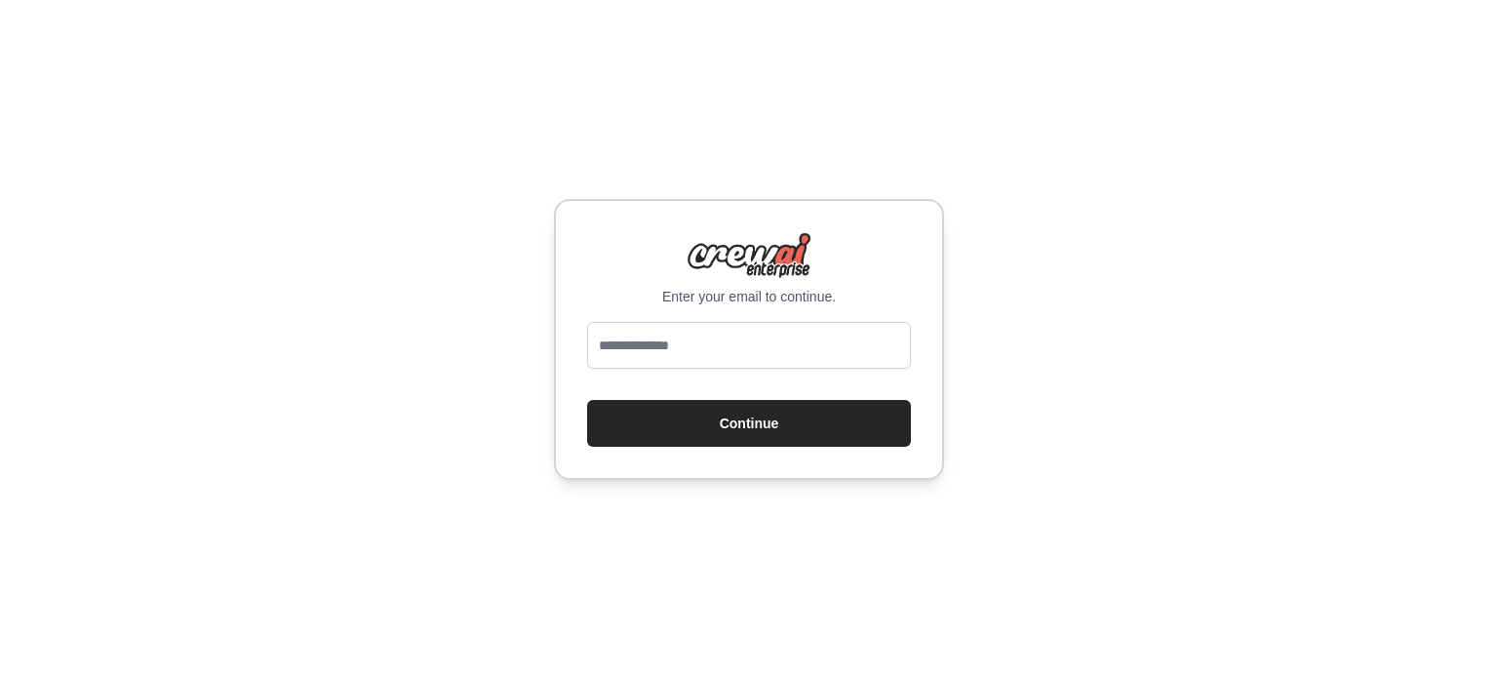
type input "**********"
click at [770, 423] on button "Continue" at bounding box center [749, 423] width 324 height 47
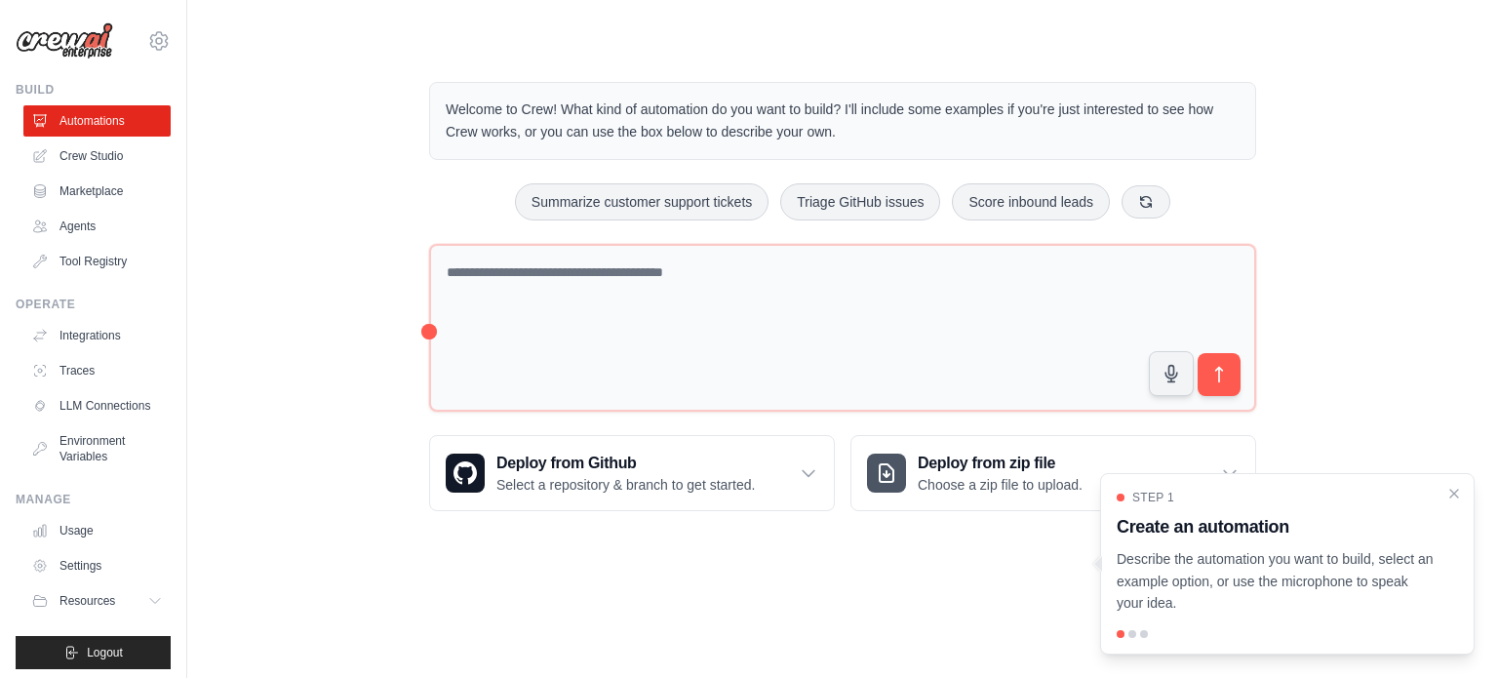
click at [1125, 634] on div at bounding box center [1287, 634] width 341 height 8
click at [1135, 634] on div at bounding box center [1287, 634] width 341 height 8
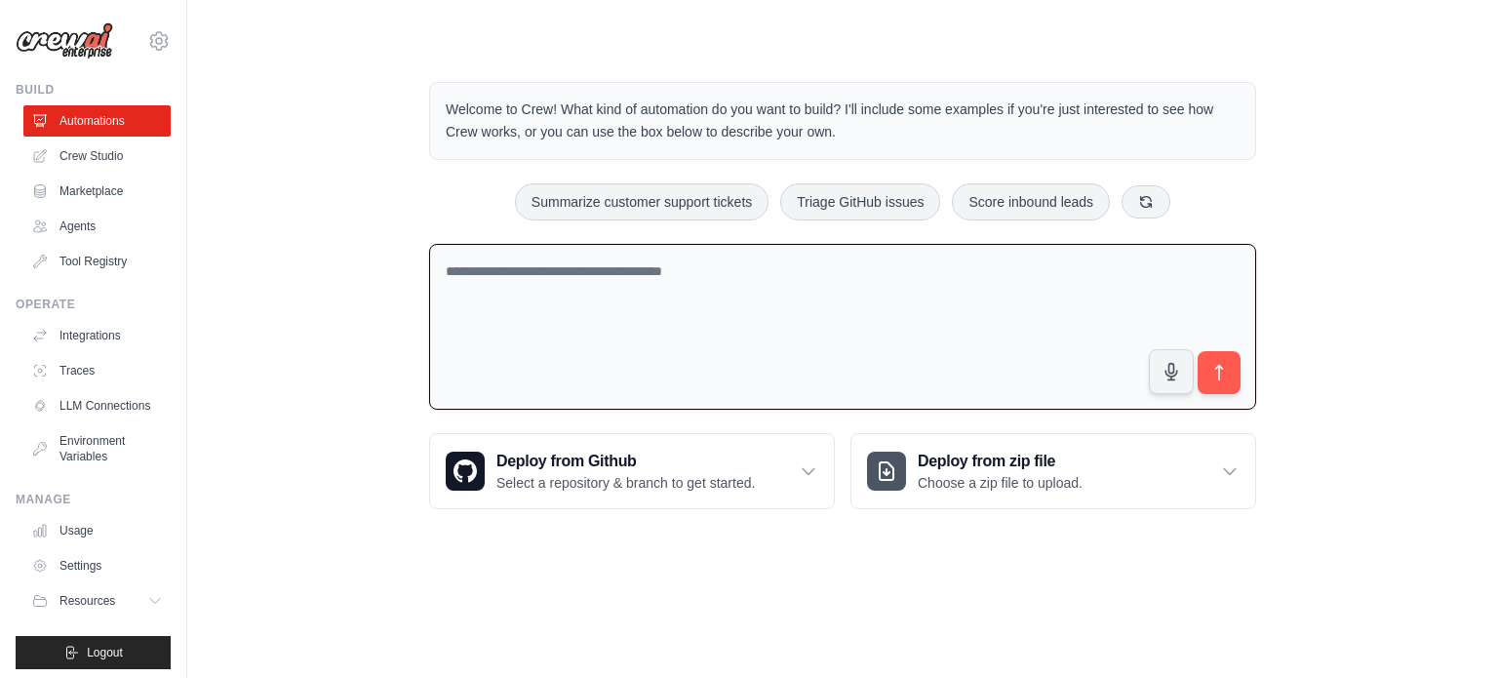
click at [976, 308] on textarea at bounding box center [842, 327] width 827 height 167
click at [788, 268] on textarea "**********" at bounding box center [842, 327] width 827 height 167
paste textarea "**********"
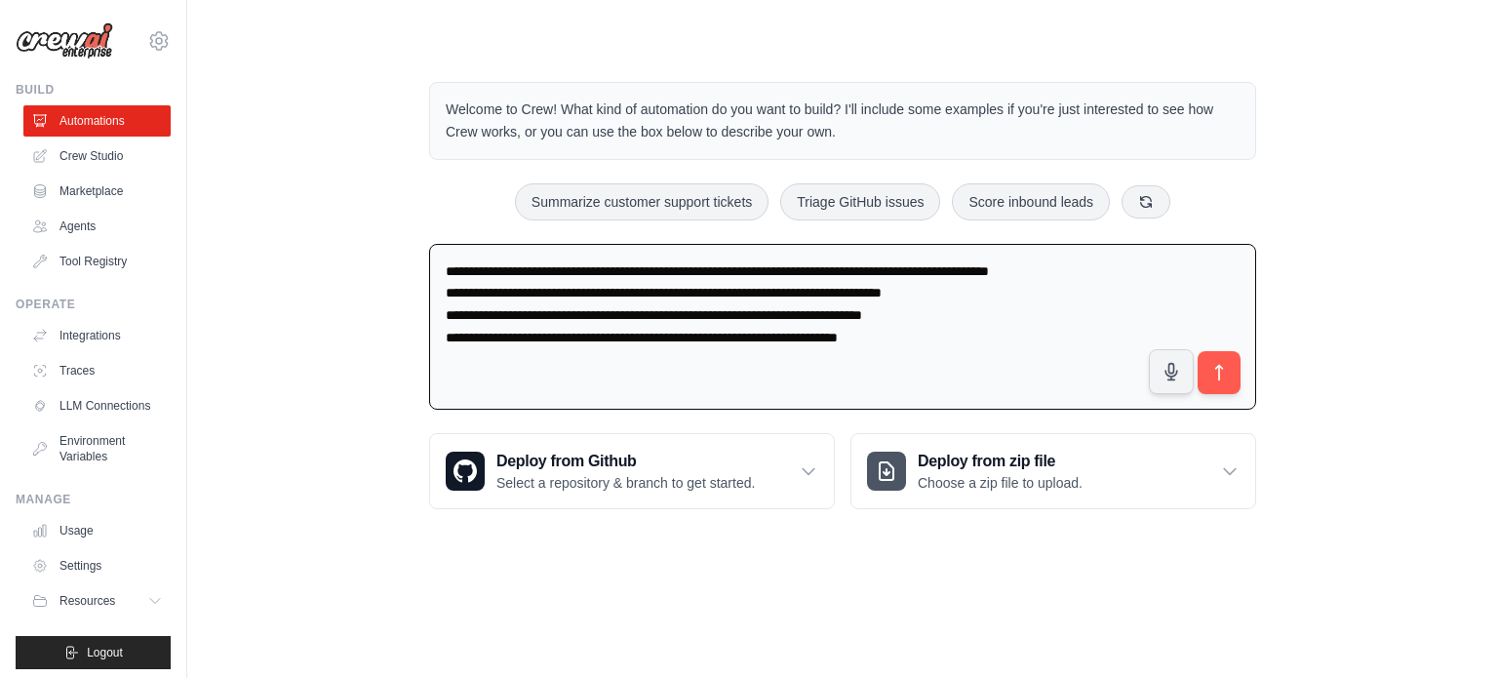
paste textarea "**********"
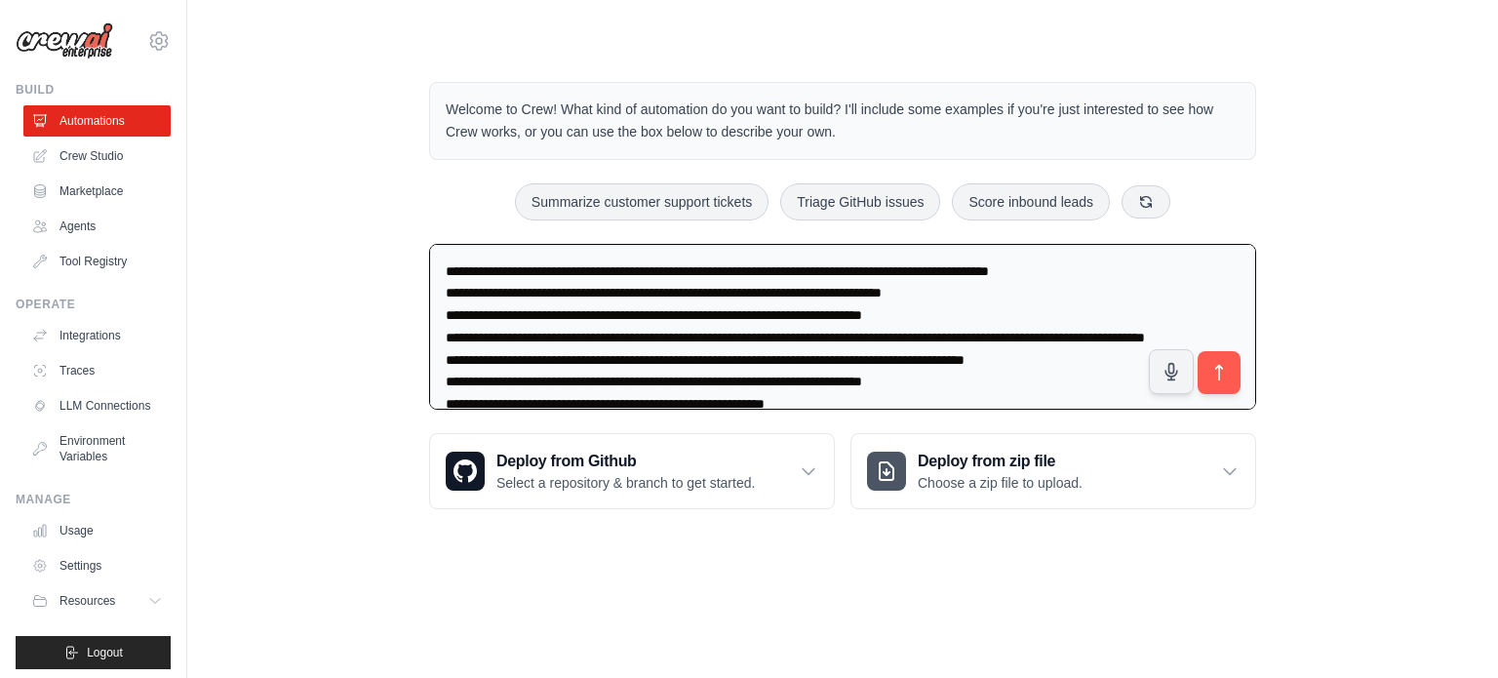
scroll to position [93, 0]
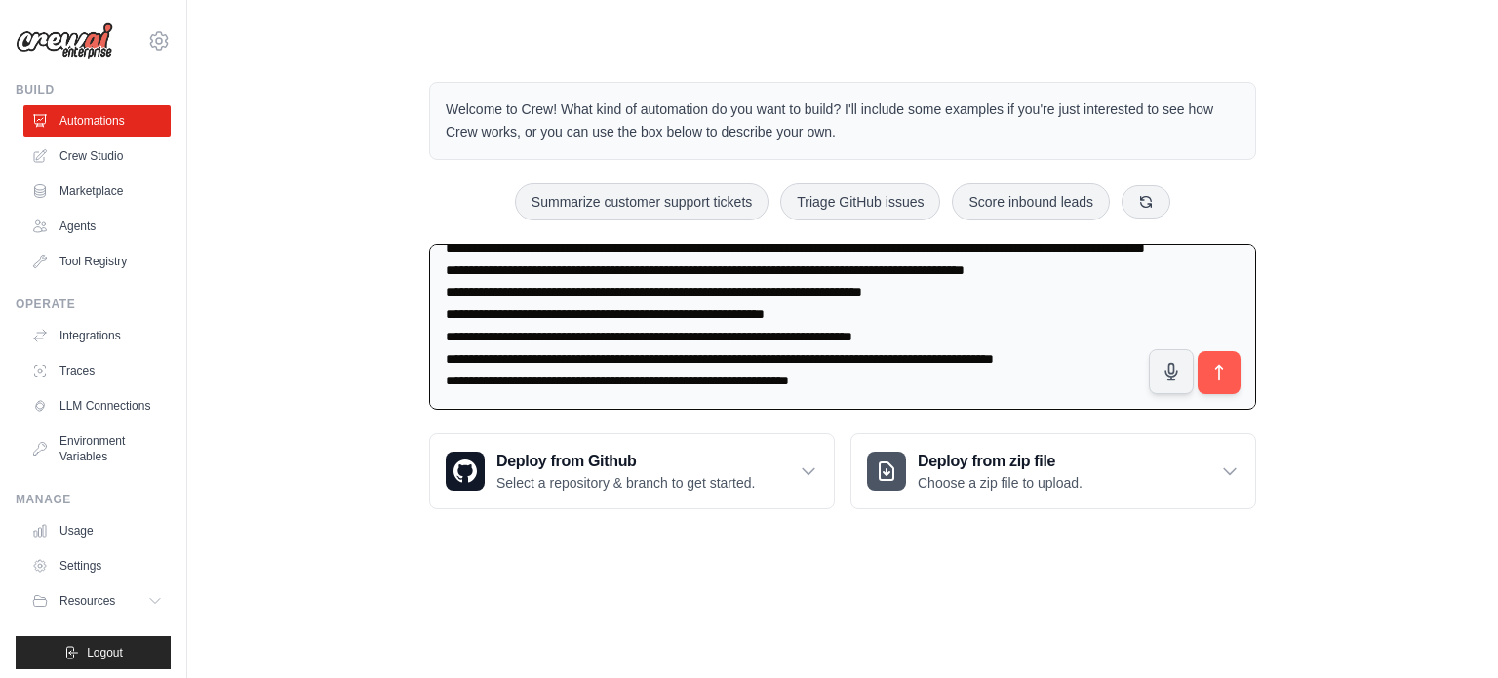
paste textarea "**********"
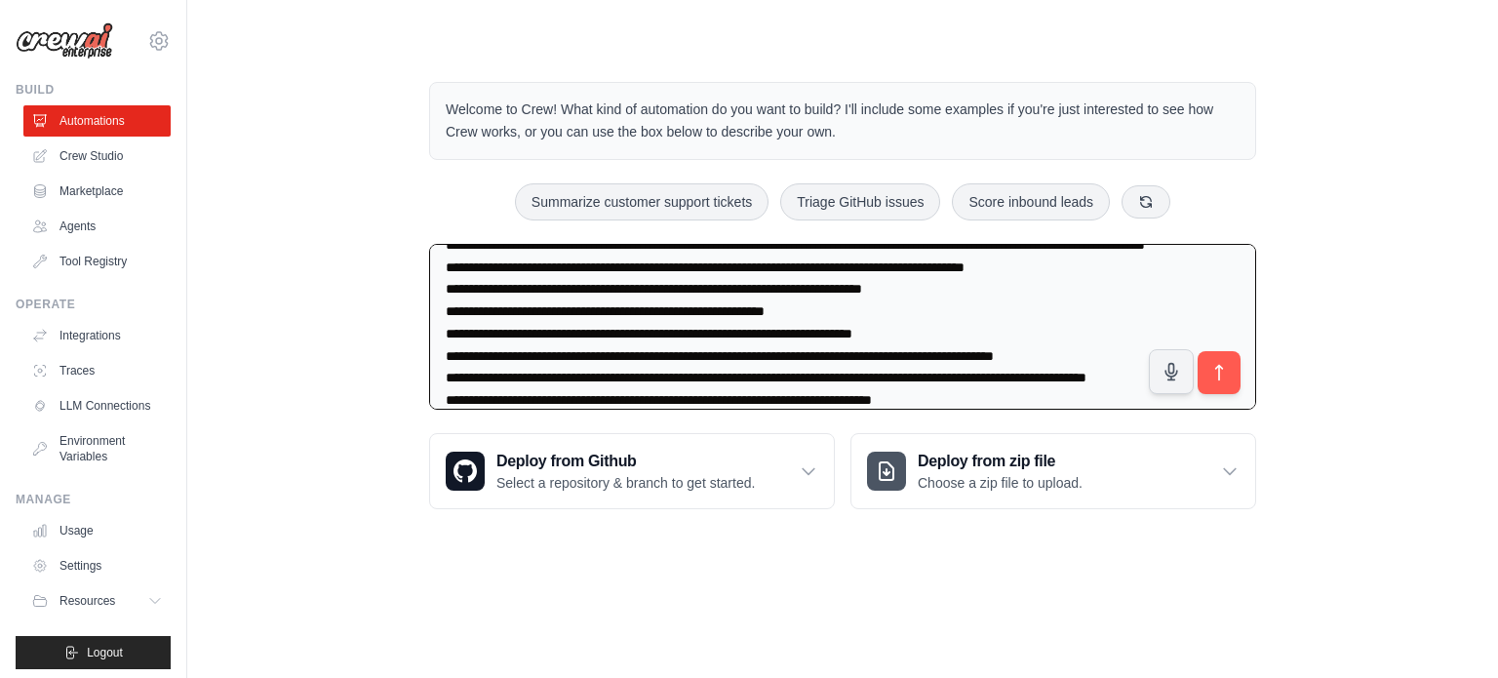
scroll to position [203, 0]
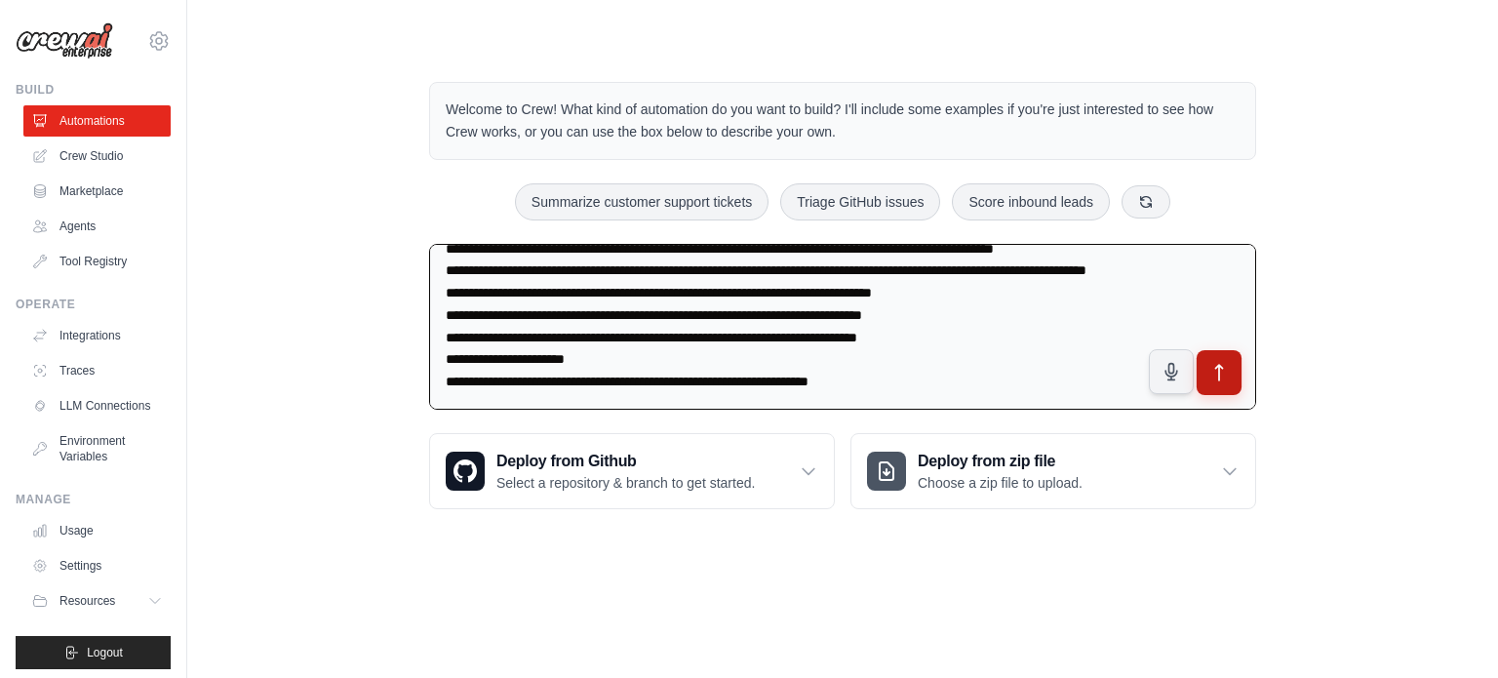
type textarea "**********"
click at [1225, 373] on icon "submit" at bounding box center [1220, 372] width 20 height 20
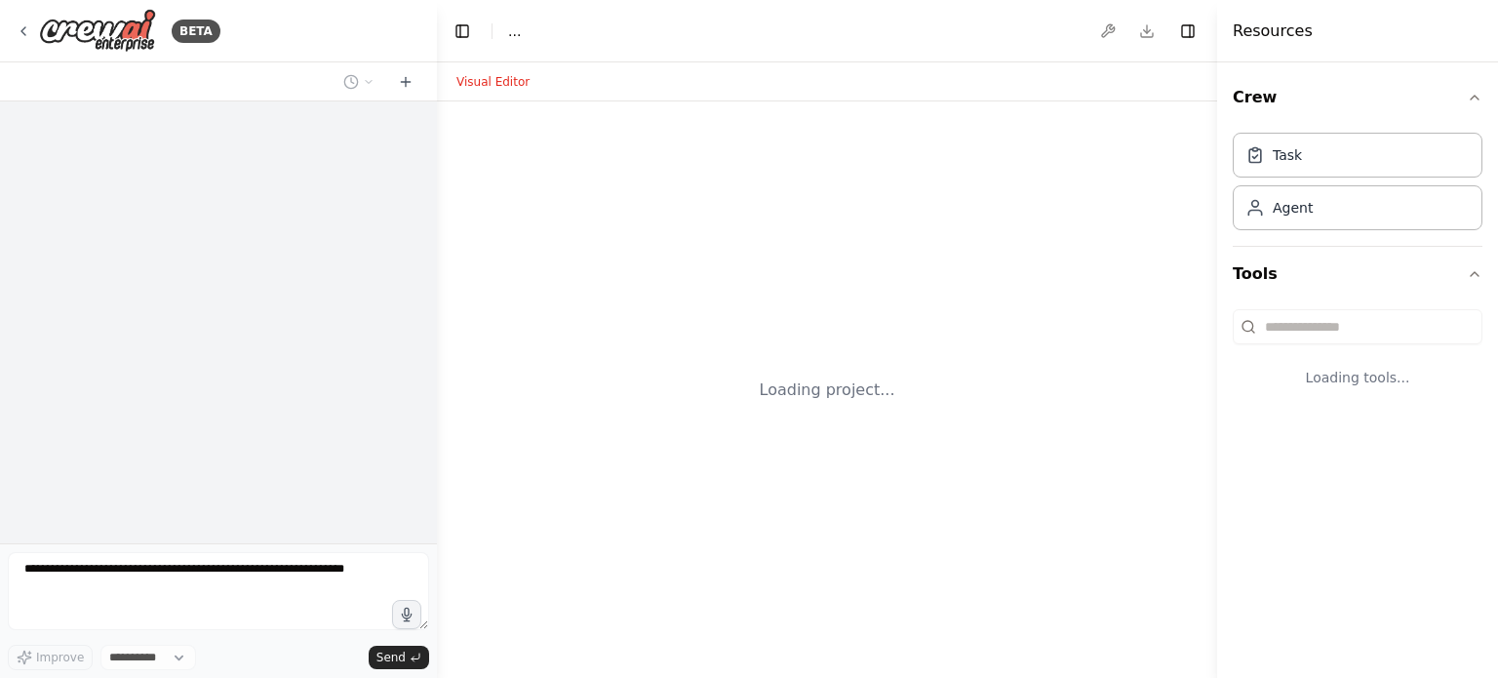
select select "****"
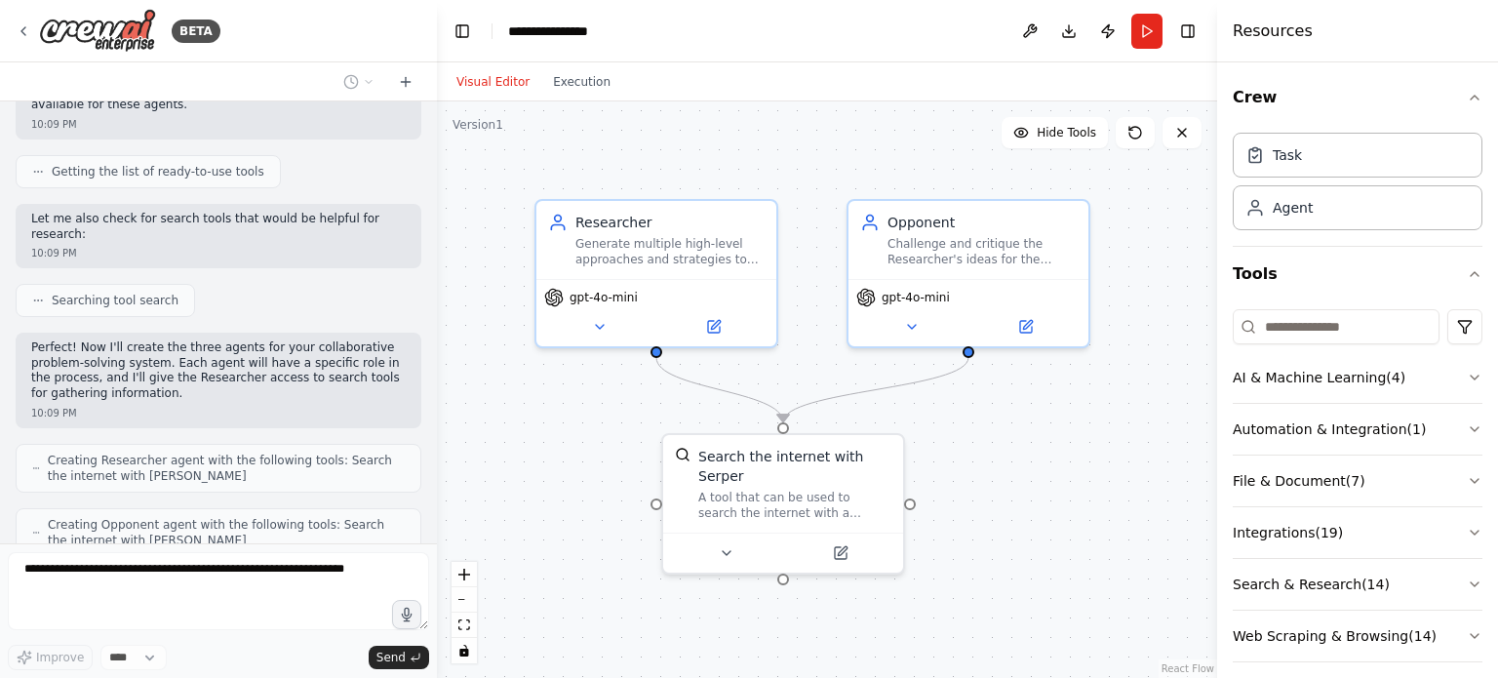
scroll to position [555, 0]
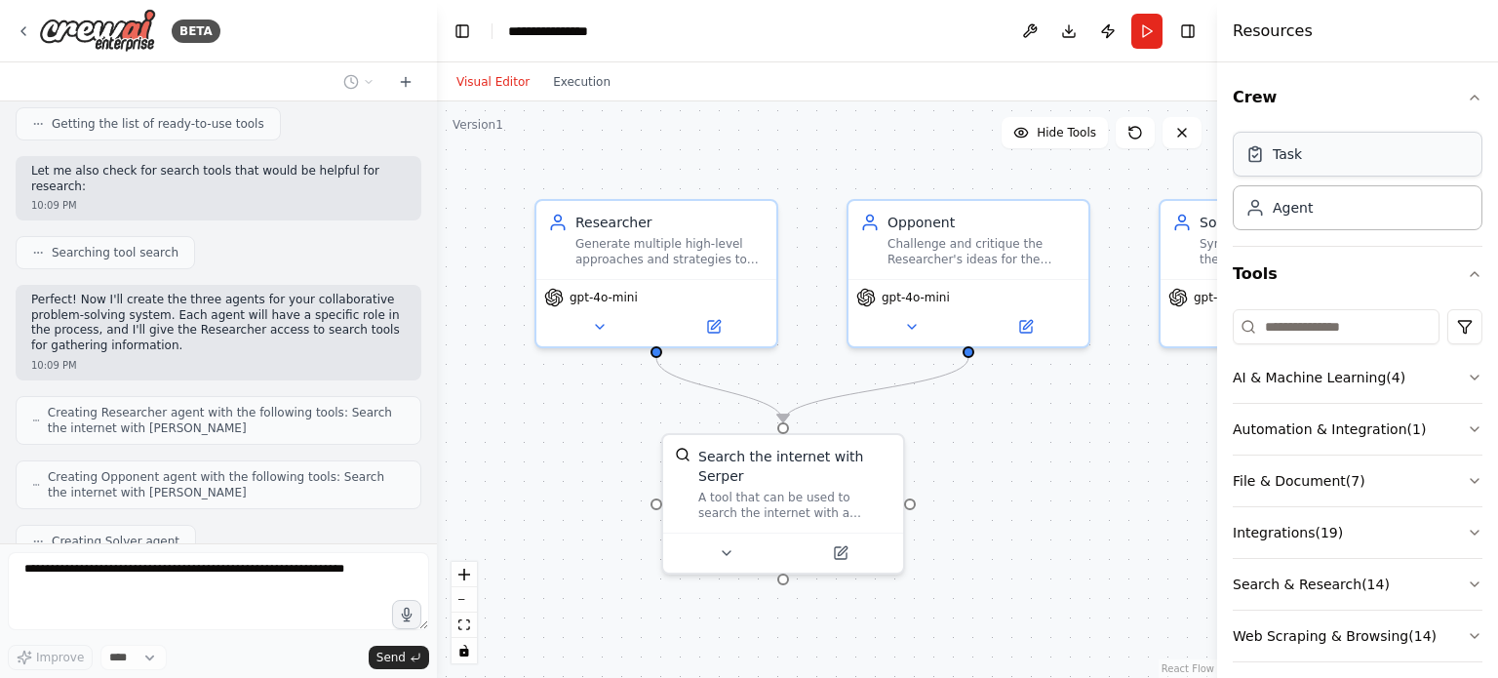
click at [1324, 163] on div "Task" at bounding box center [1358, 154] width 250 height 45
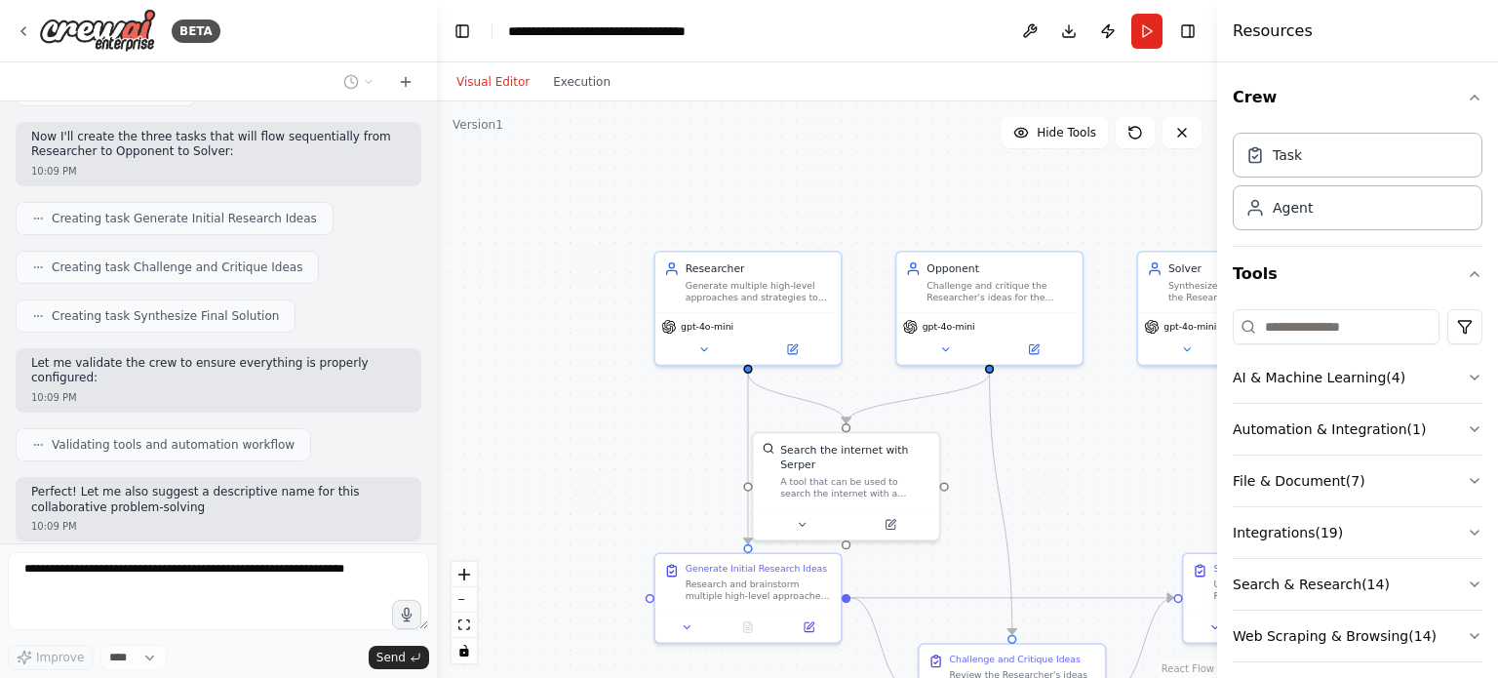
scroll to position [1022, 0]
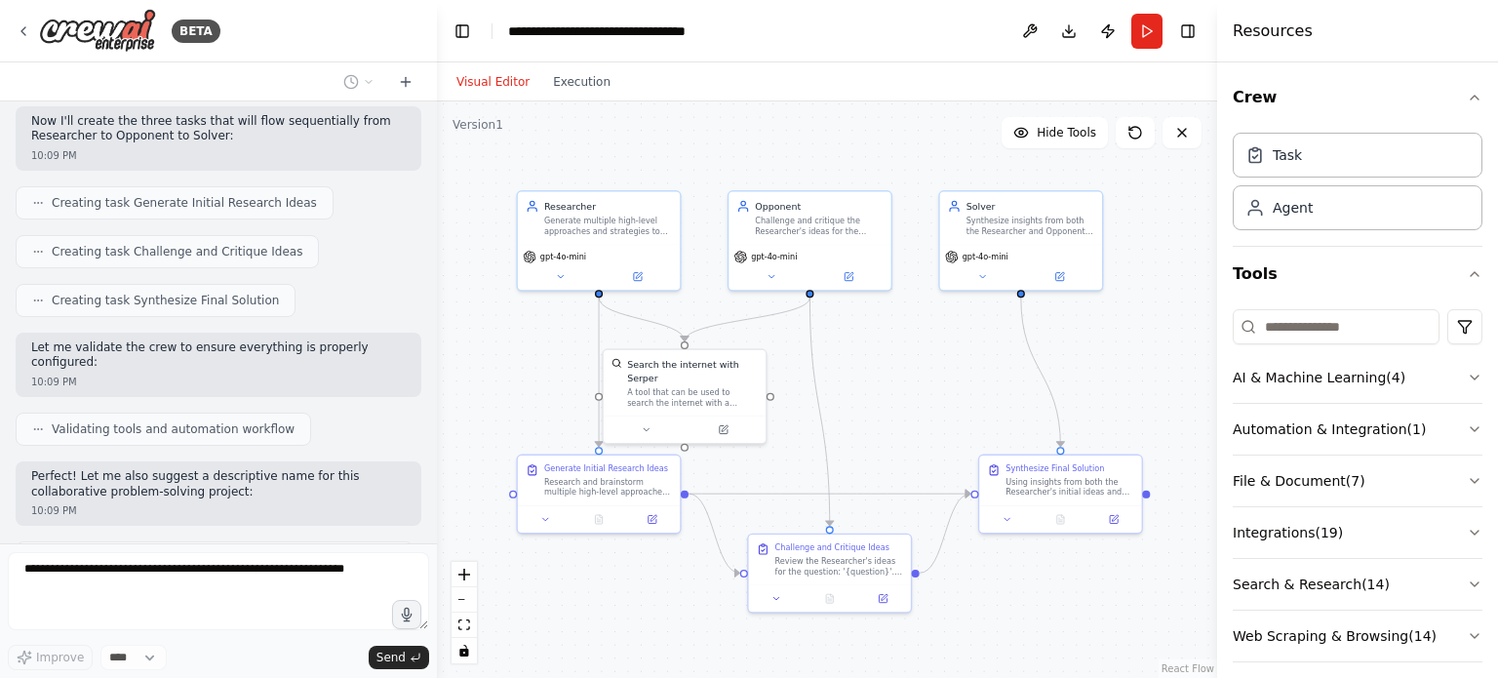
drag, startPoint x: 1099, startPoint y: 440, endPoint x: 910, endPoint y: 356, distance: 207.0
click at [910, 356] on div ".deletable-edge-delete-btn { width: 20px; height: 20px; border: 0px solid #ffff…" at bounding box center [827, 389] width 780 height 577
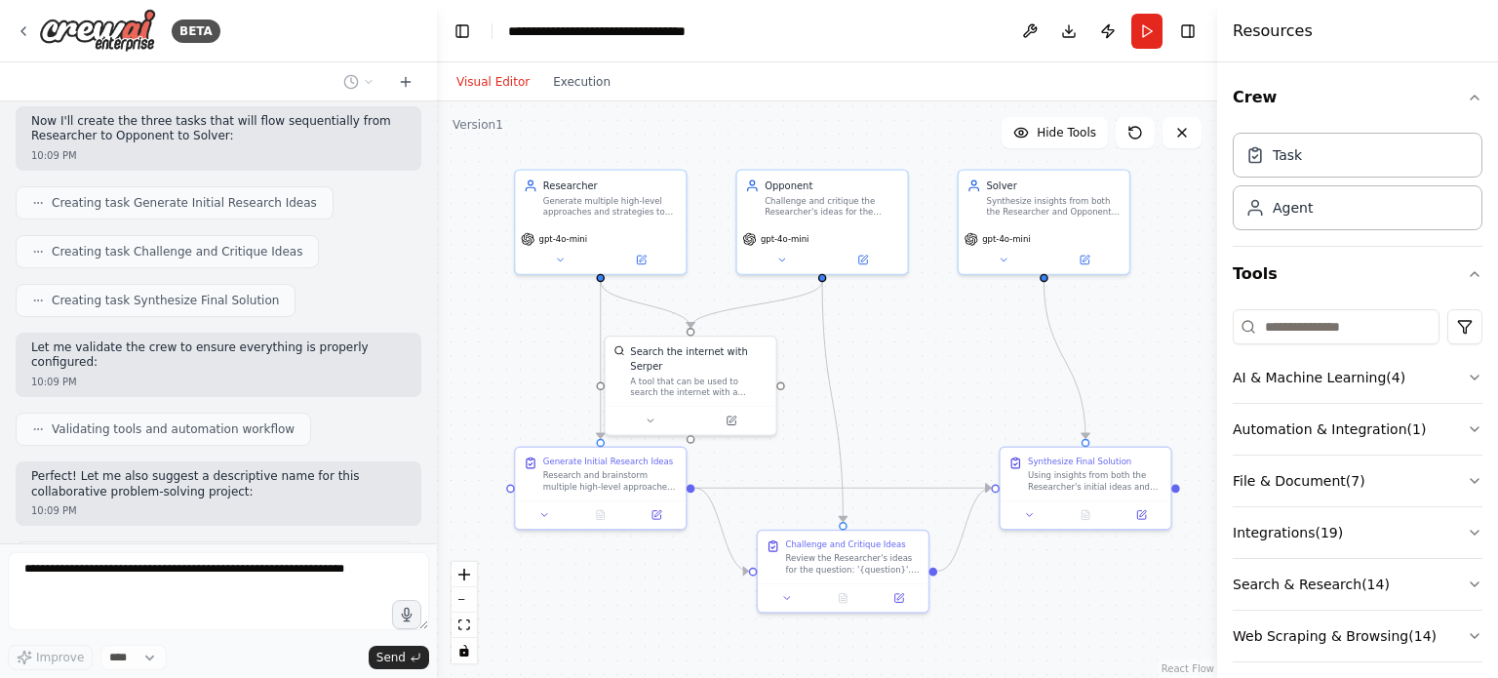
drag, startPoint x: 910, startPoint y: 356, endPoint x: 931, endPoint y: 345, distance: 23.1
click at [931, 345] on div ".deletable-edge-delete-btn { width: 20px; height: 20px; border: 0px solid #ffff…" at bounding box center [827, 389] width 780 height 577
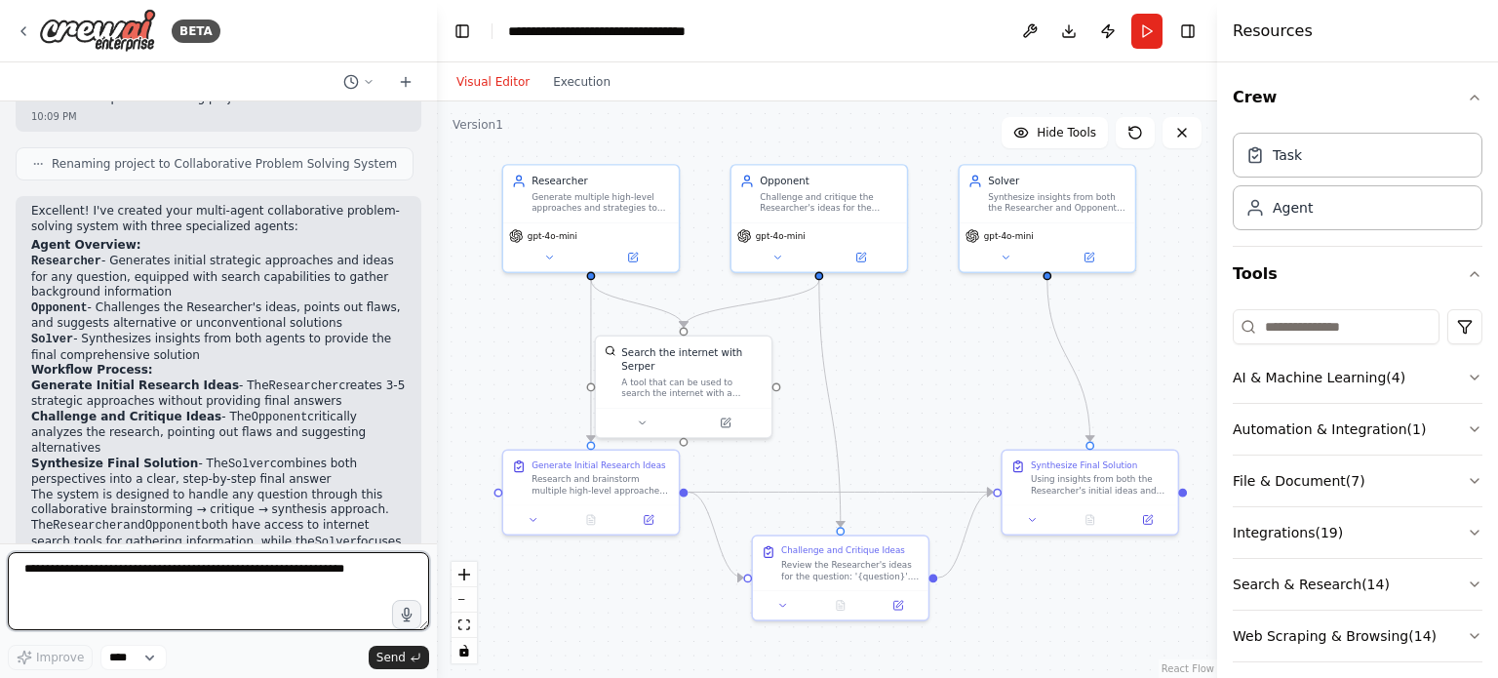
scroll to position [1432, 0]
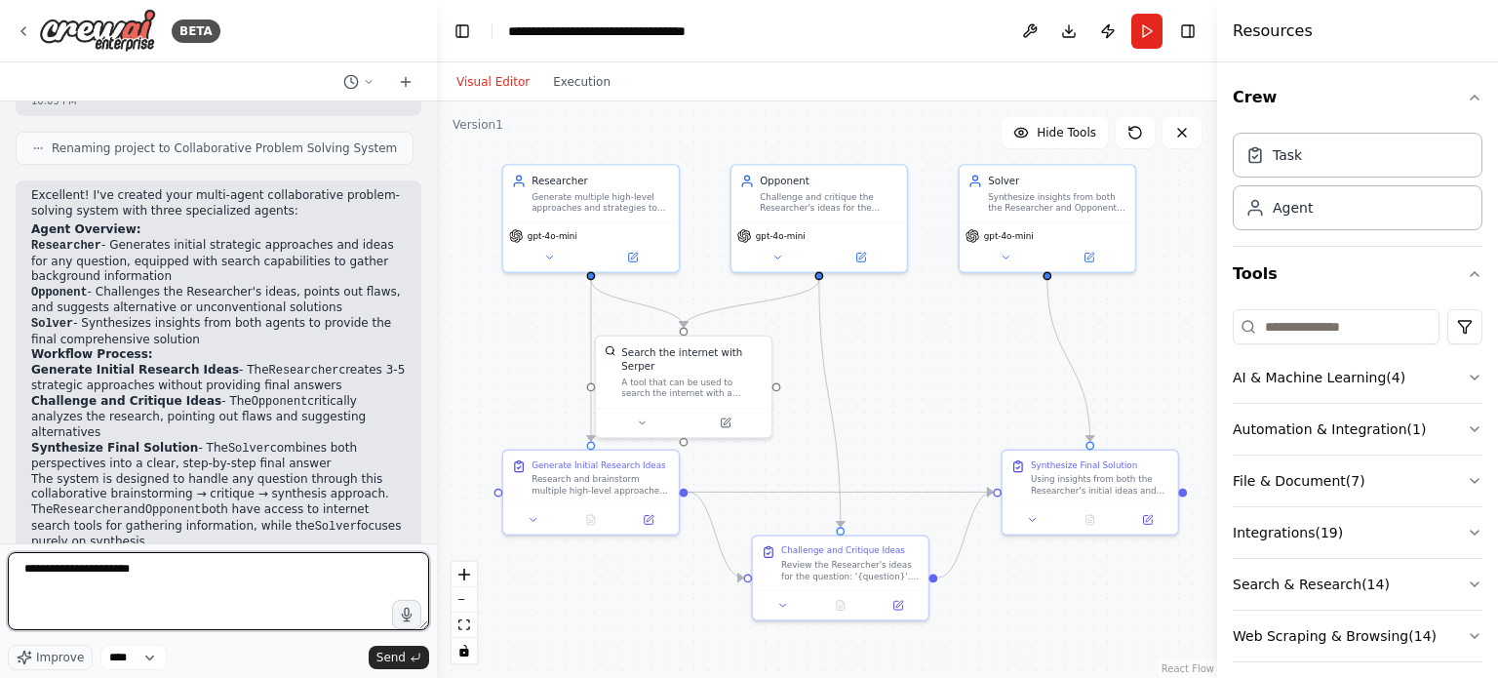
paste textarea "**********"
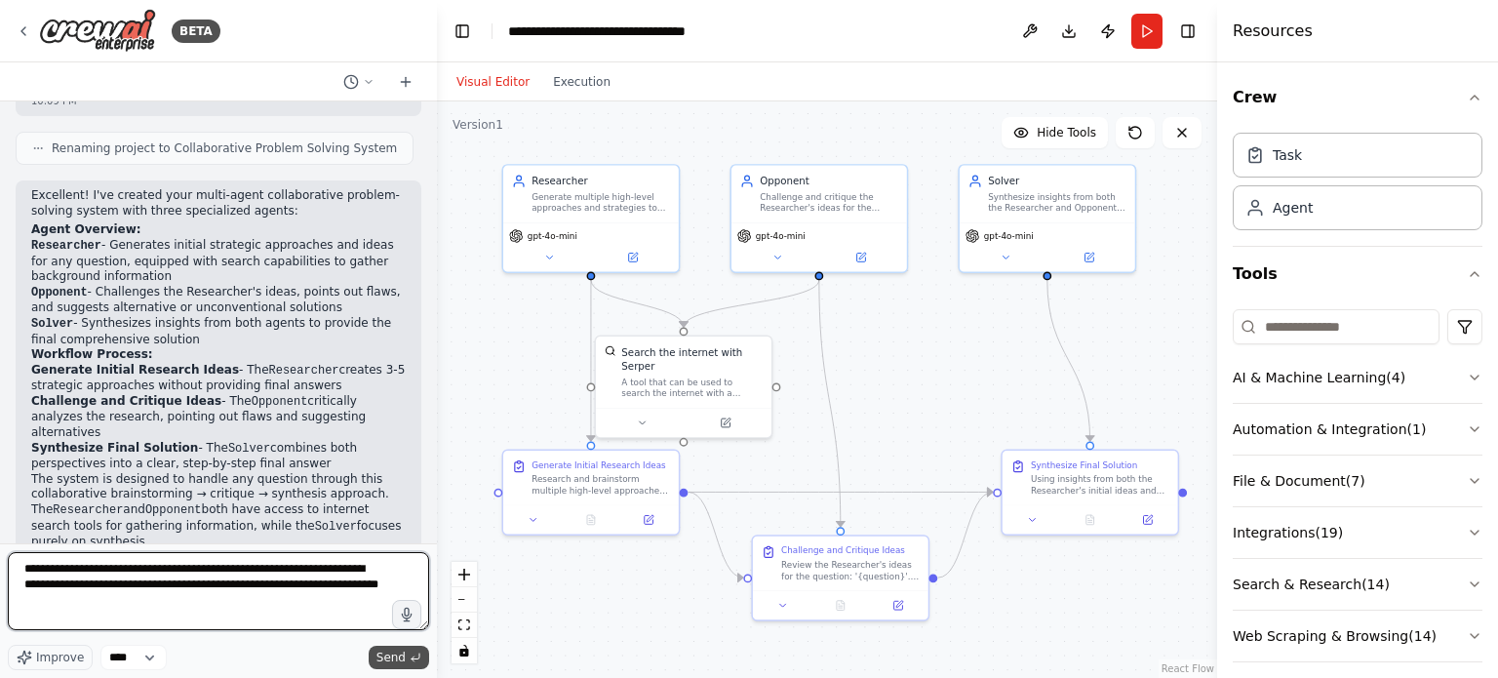
type textarea "**********"
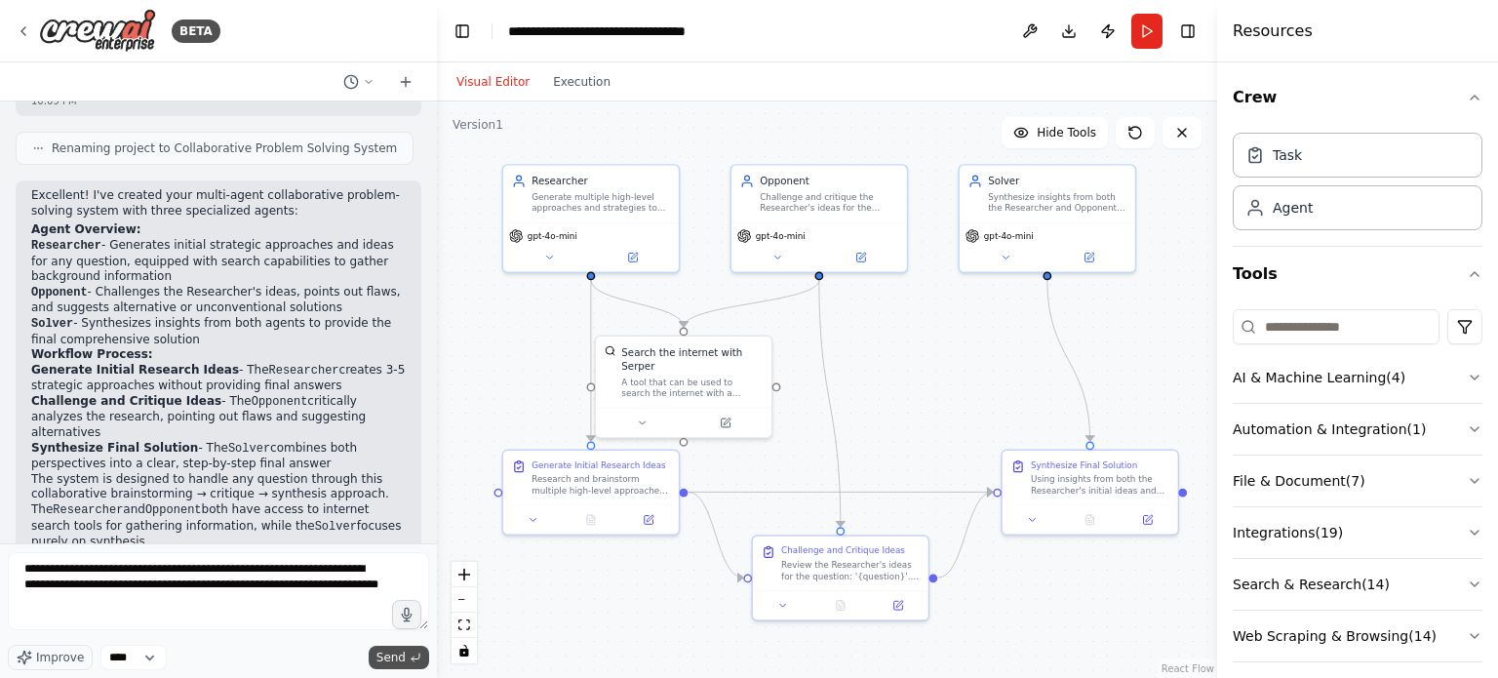
click at [389, 657] on span "Send" at bounding box center [391, 658] width 29 height 16
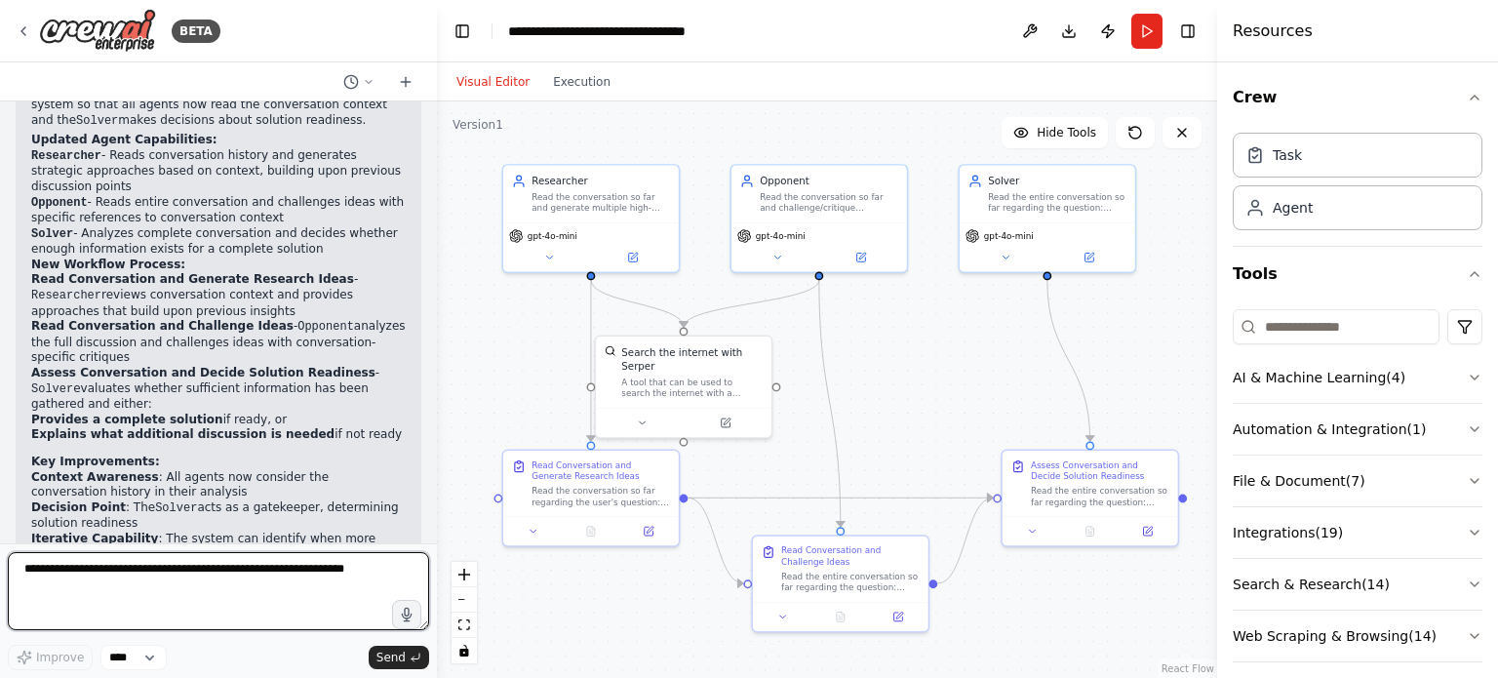
scroll to position [2646, 0]
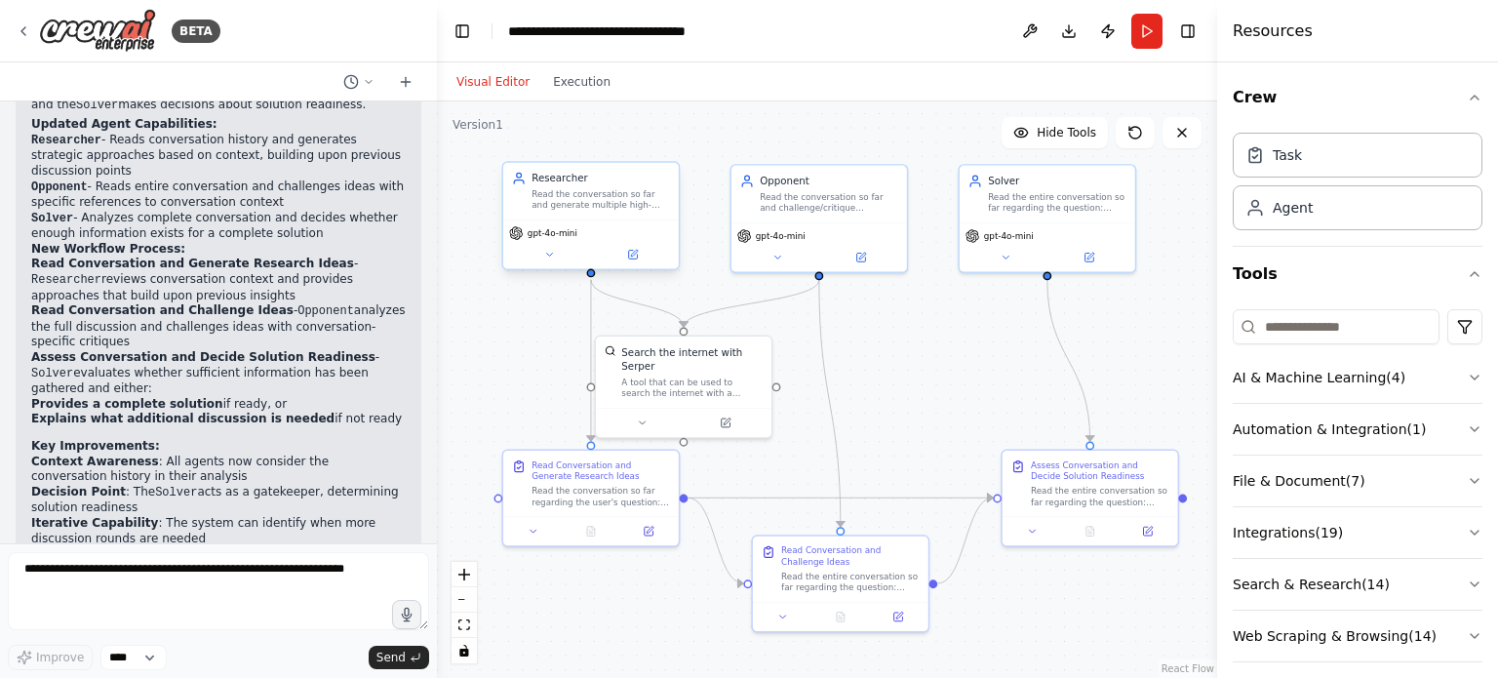
click at [585, 215] on div "Researcher Read the conversation so far and generate multiple high-level approa…" at bounding box center [591, 191] width 176 height 57
click at [600, 210] on div "Read the conversation so far and generate multiple high-level approaches and st…" at bounding box center [601, 199] width 139 height 22
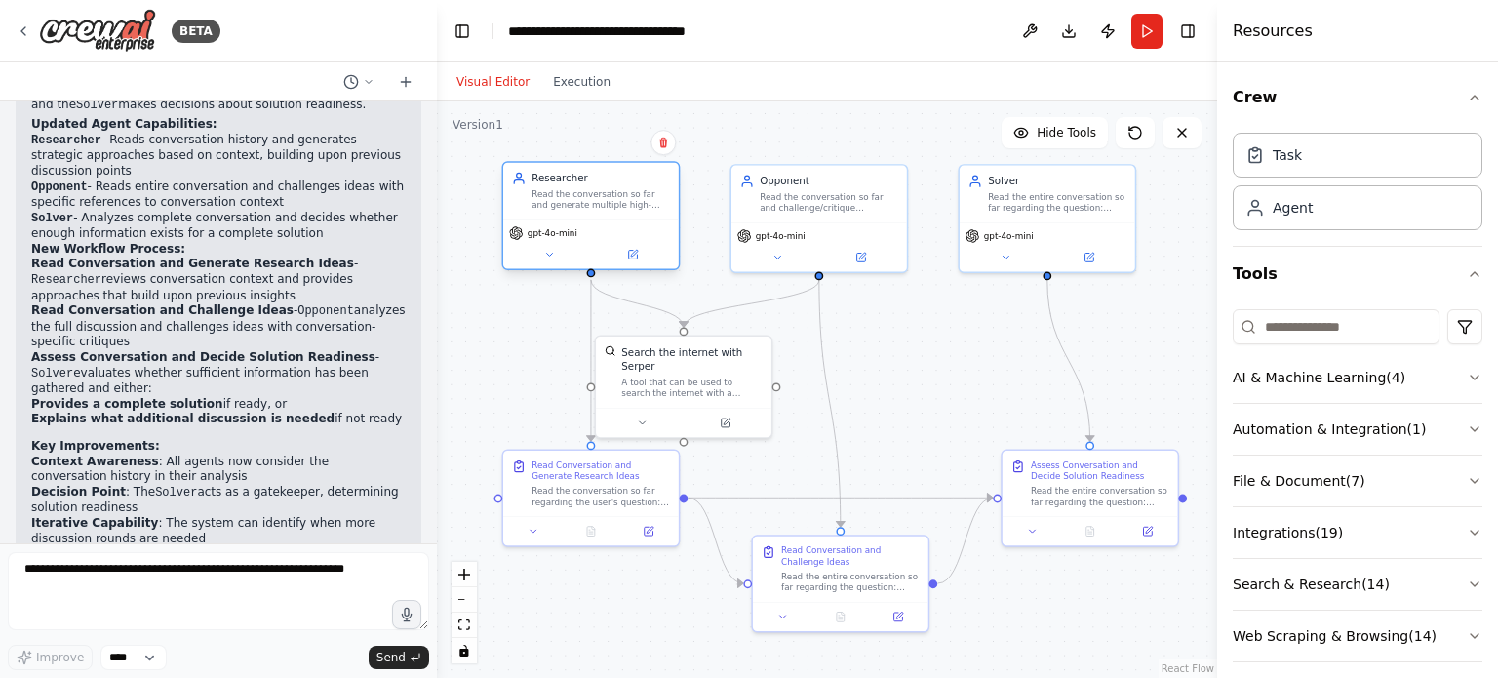
click at [592, 199] on div "Read the conversation so far and generate multiple high-level approaches and st…" at bounding box center [601, 199] width 139 height 22
drag, startPoint x: 592, startPoint y: 199, endPoint x: 573, endPoint y: 200, distance: 19.5
click at [573, 200] on div "Read the conversation so far and generate multiple high-level approaches and st…" at bounding box center [601, 199] width 139 height 22
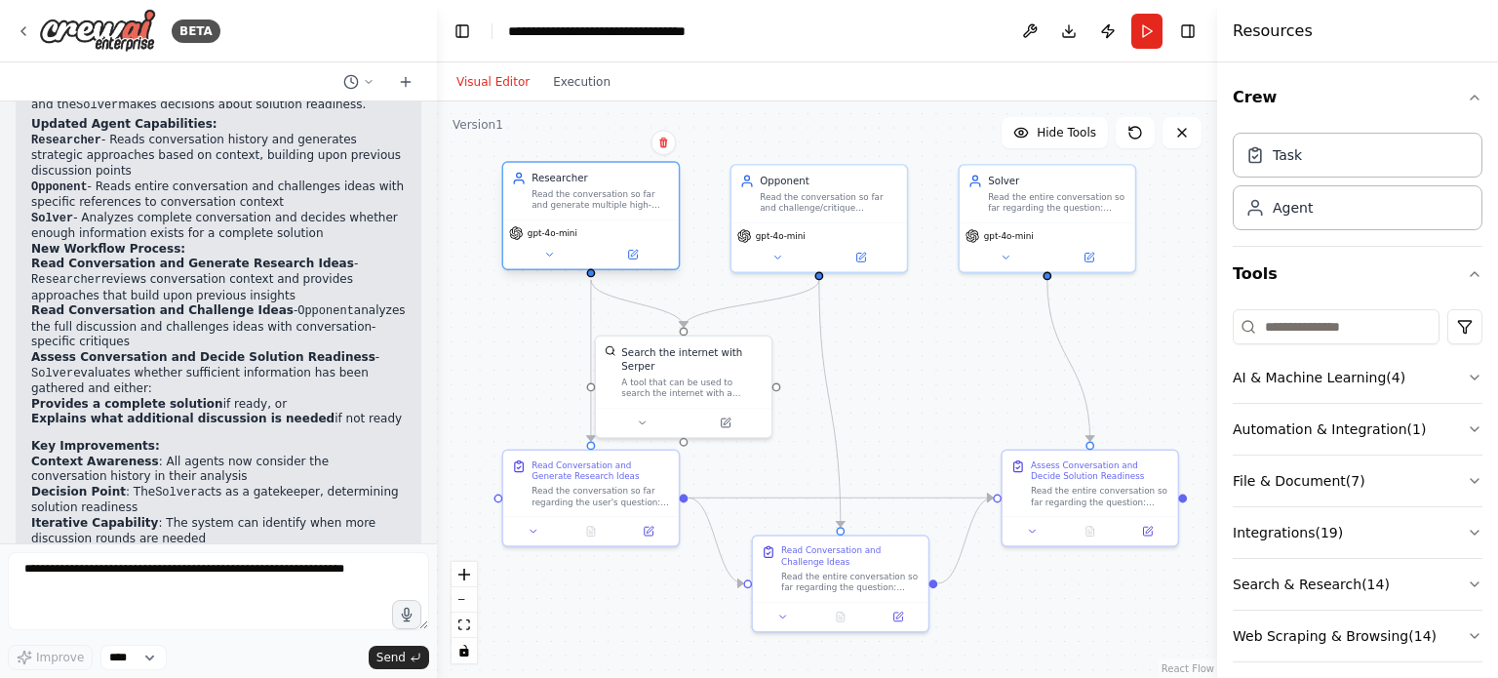
click at [573, 200] on div "Read the conversation so far and generate multiple high-level approaches and st…" at bounding box center [601, 199] width 139 height 22
click at [547, 255] on icon at bounding box center [549, 255] width 12 height 12
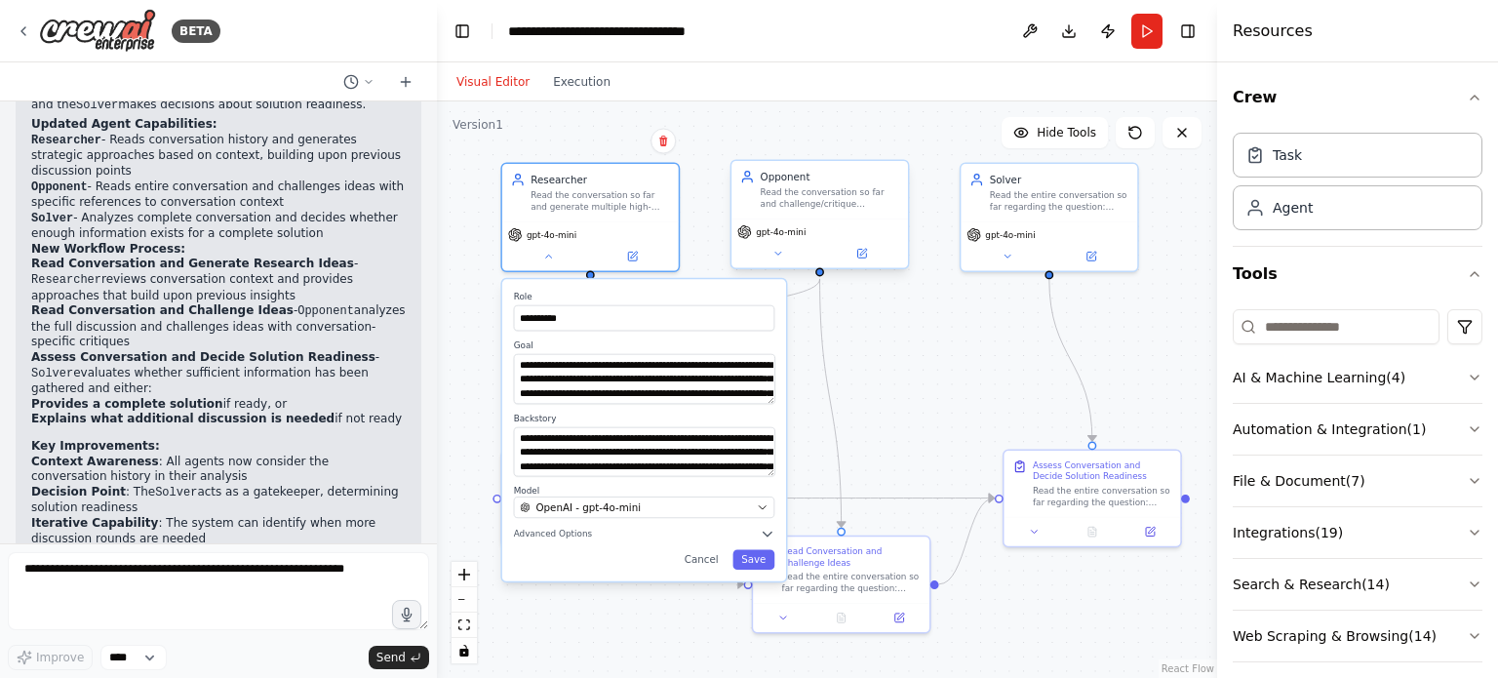
click at [769, 268] on div "Opponent Read the conversation so far and challenge/critique approaches to the …" at bounding box center [820, 214] width 179 height 109
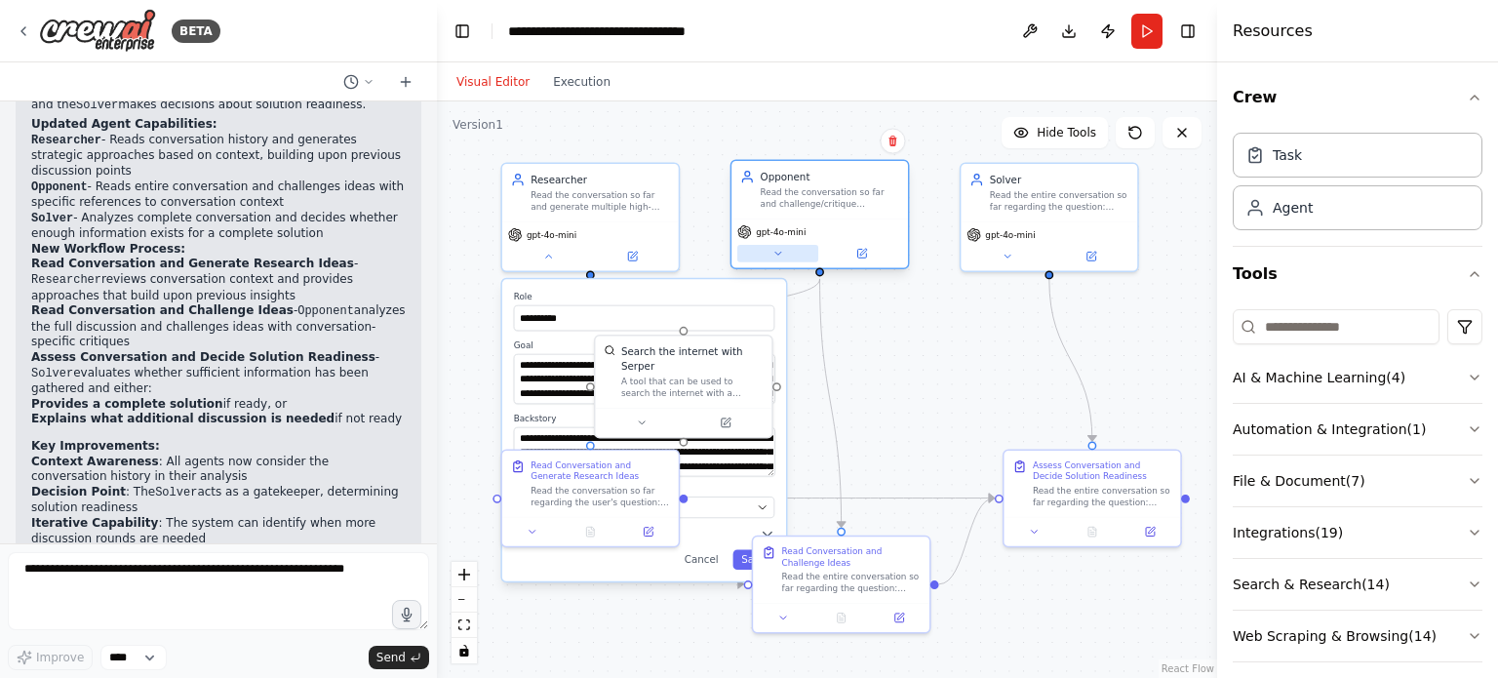
click at [780, 256] on icon at bounding box center [779, 254] width 12 height 12
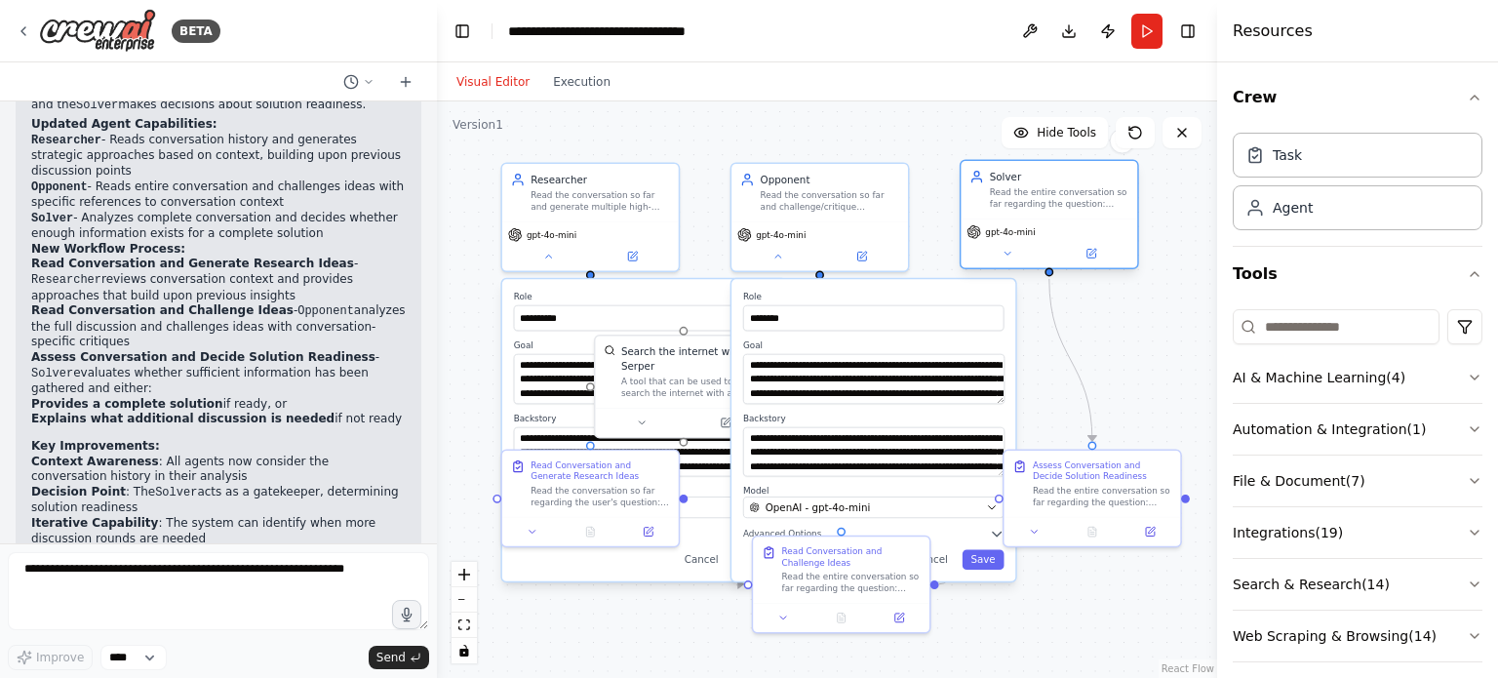
click at [1014, 264] on div "gpt-4o-mini" at bounding box center [1049, 244] width 177 height 50
click at [1110, 332] on div "**********" at bounding box center [827, 389] width 780 height 577
click at [783, 264] on div "gpt-4o-mini" at bounding box center [820, 244] width 177 height 50
click at [780, 259] on button at bounding box center [777, 254] width 81 height 18
click at [777, 253] on icon at bounding box center [779, 253] width 6 height 3
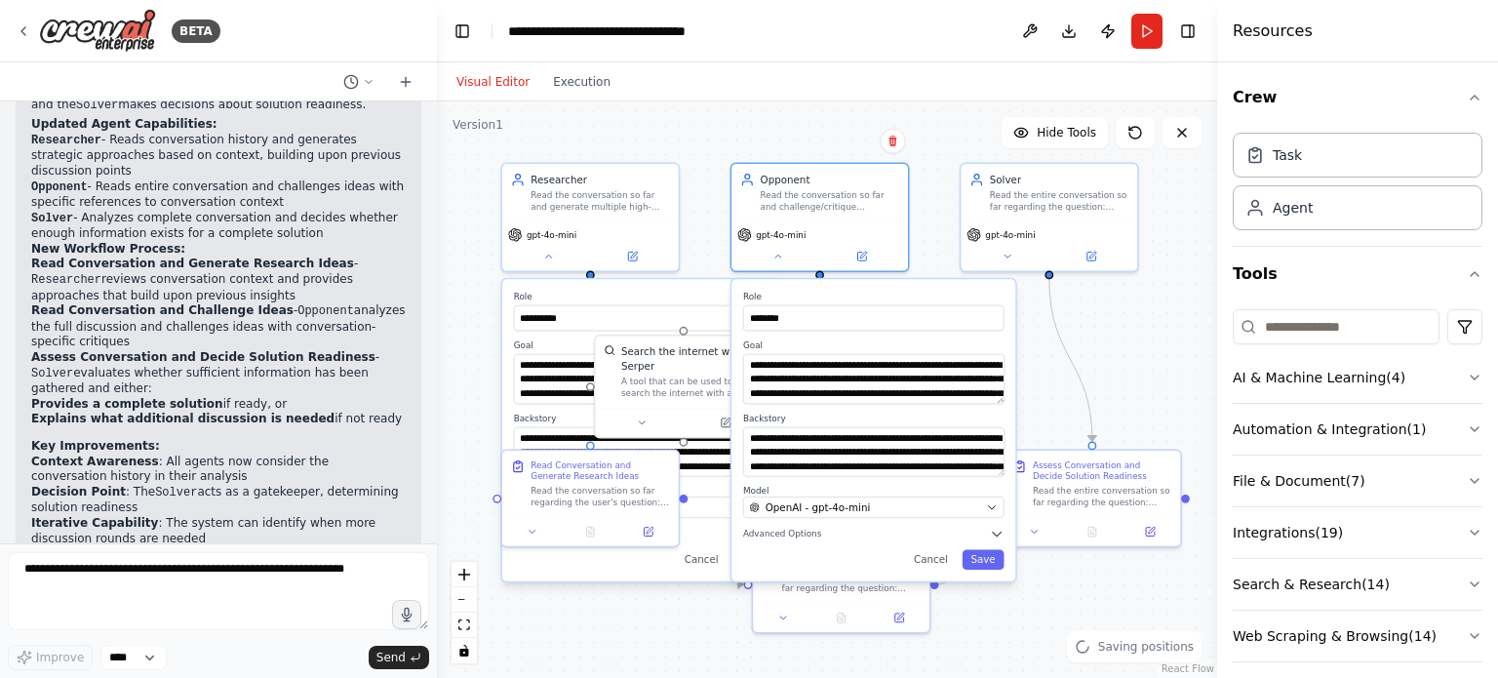
click at [1160, 321] on div "**********" at bounding box center [827, 389] width 780 height 577
click at [540, 254] on button at bounding box center [548, 254] width 81 height 18
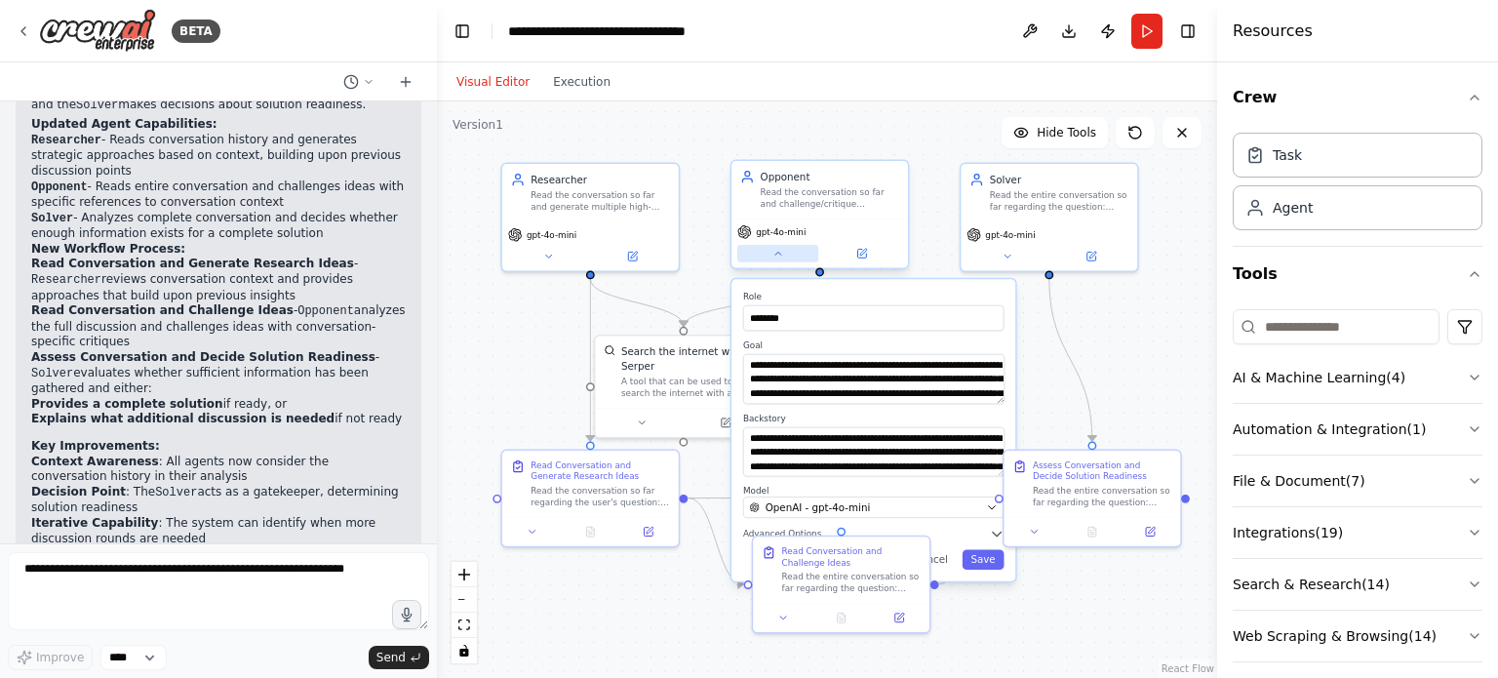
click at [777, 253] on icon at bounding box center [779, 253] width 6 height 3
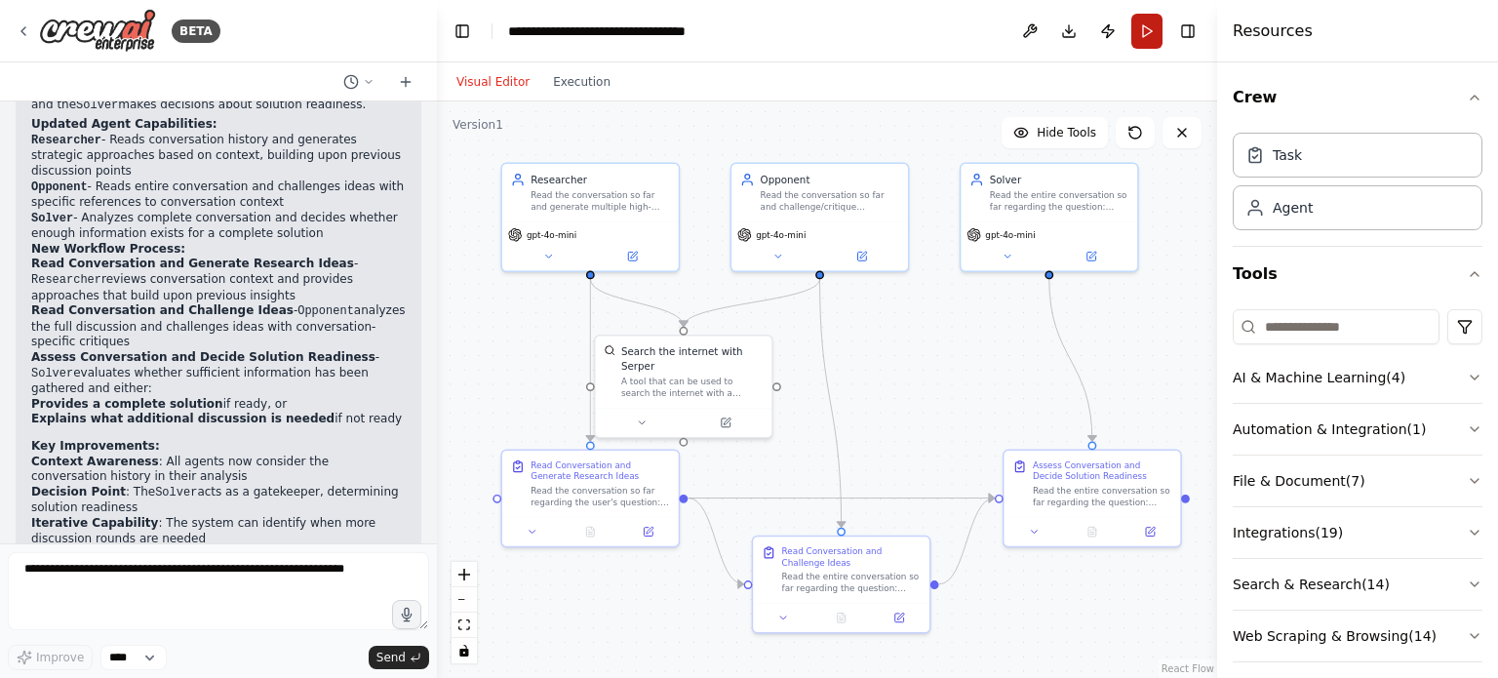
click at [1151, 30] on button "Run" at bounding box center [1147, 31] width 31 height 35
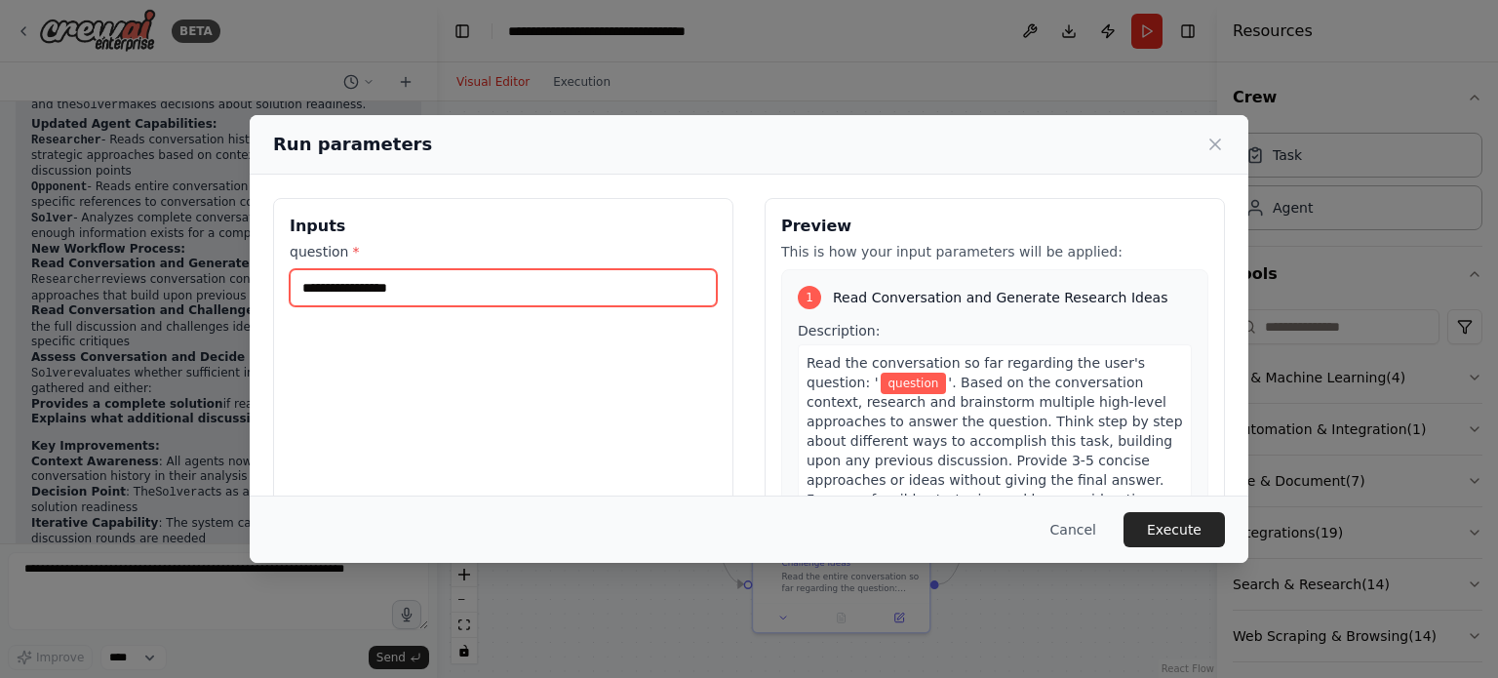
click at [569, 299] on input "question *" at bounding box center [503, 287] width 427 height 37
paste input "**********"
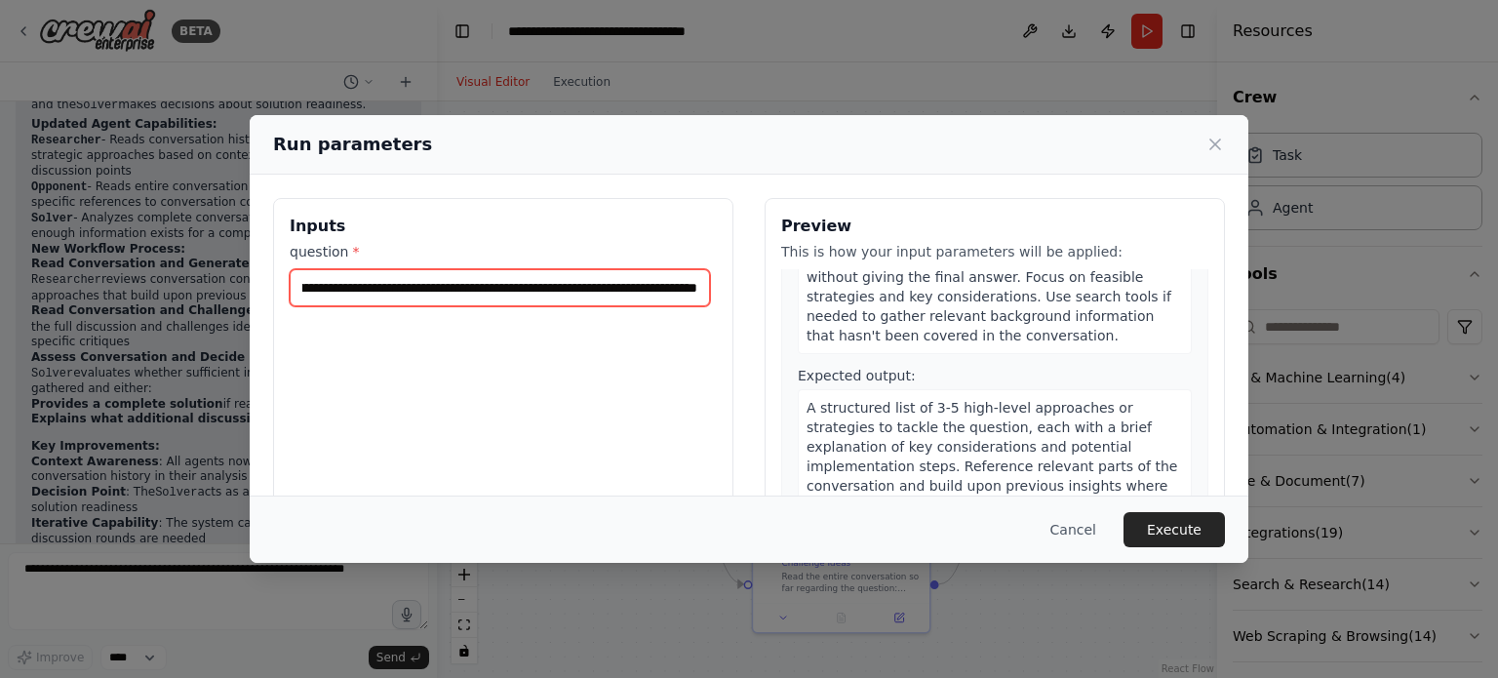
scroll to position [392, 0]
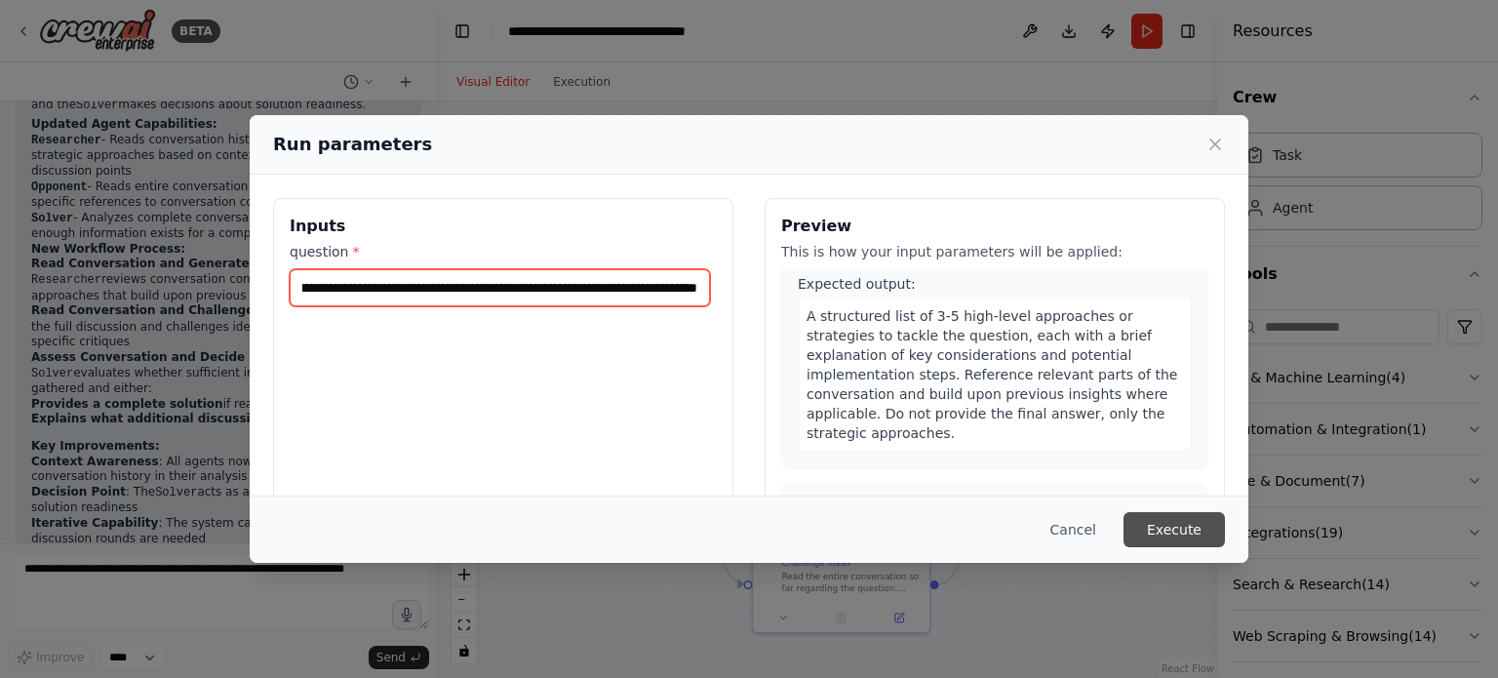
type input "**********"
click at [1163, 526] on button "Execute" at bounding box center [1174, 529] width 101 height 35
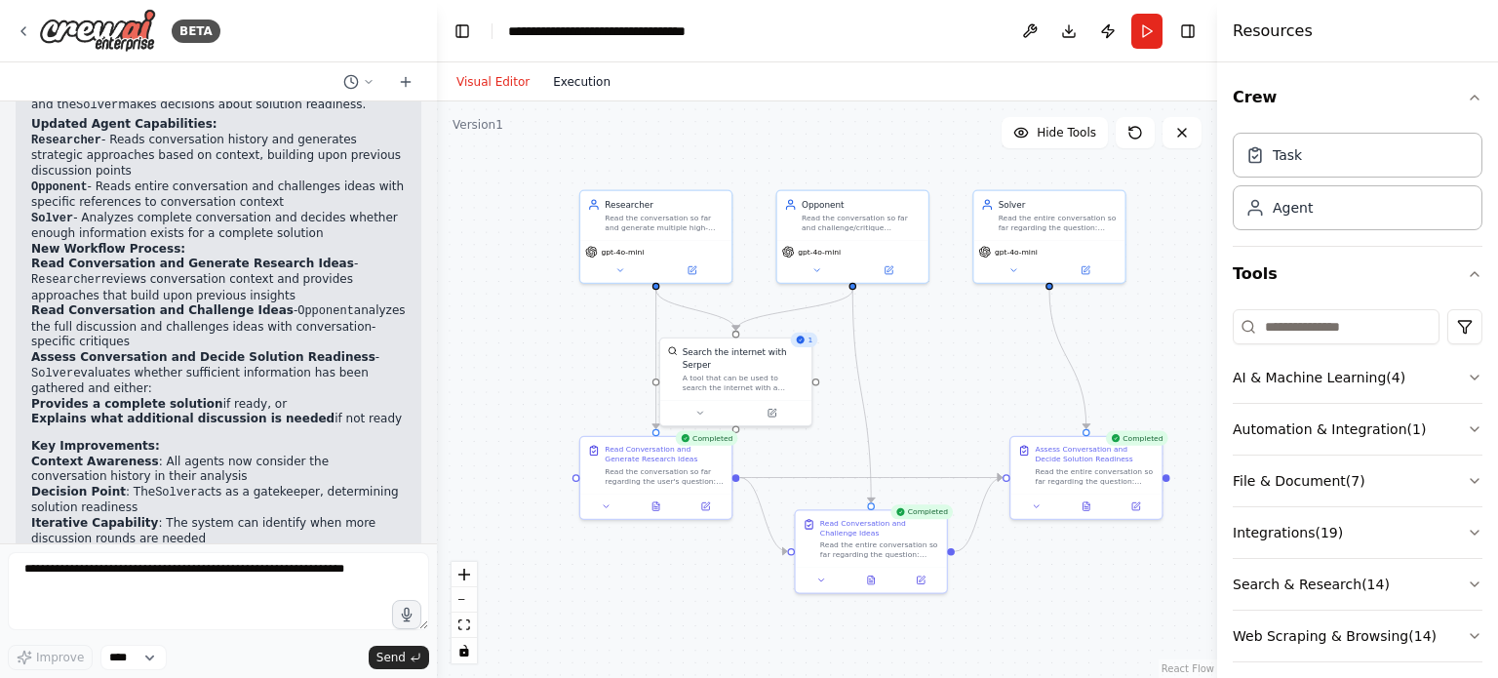
click at [575, 93] on div "Visual Editor Execution" at bounding box center [534, 81] width 178 height 39
click at [578, 79] on button "Execution" at bounding box center [581, 81] width 81 height 23
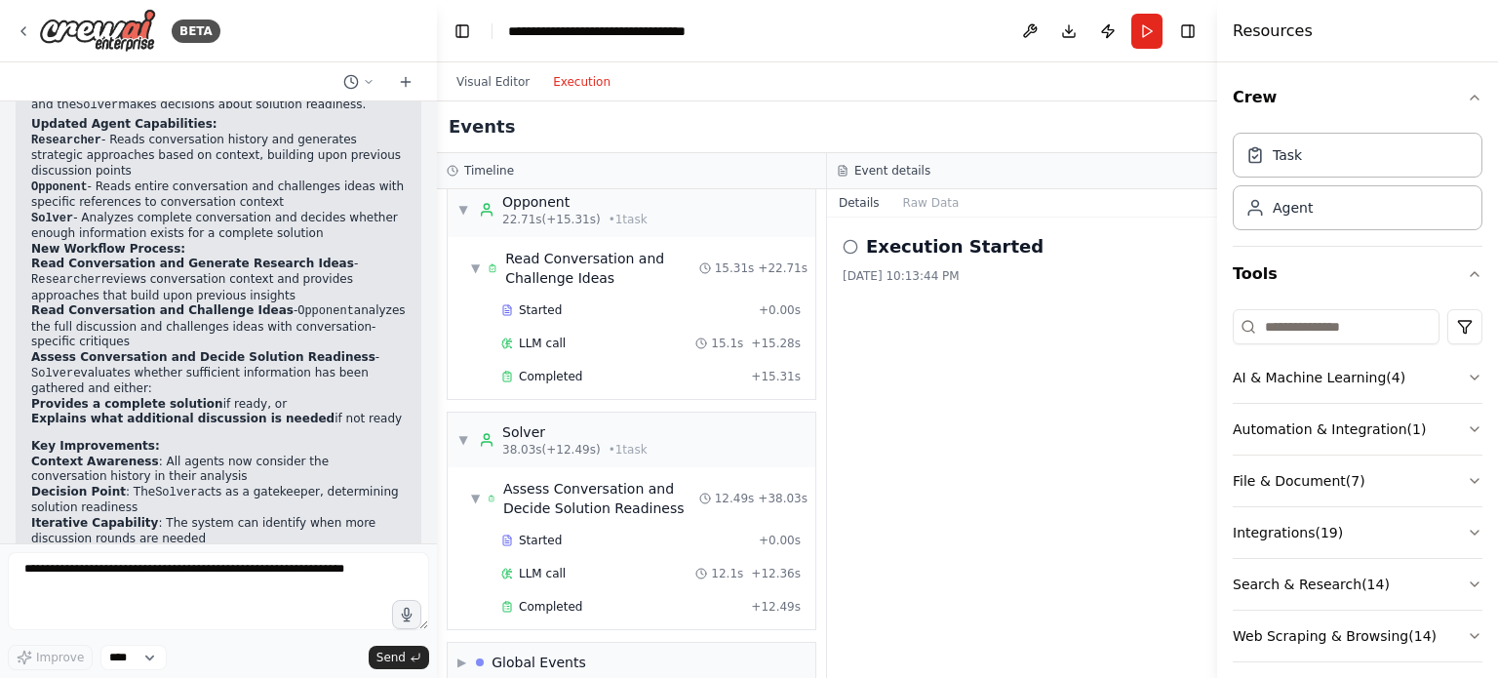
scroll to position [334, 0]
click at [540, 649] on div "Global Events" at bounding box center [539, 659] width 95 height 20
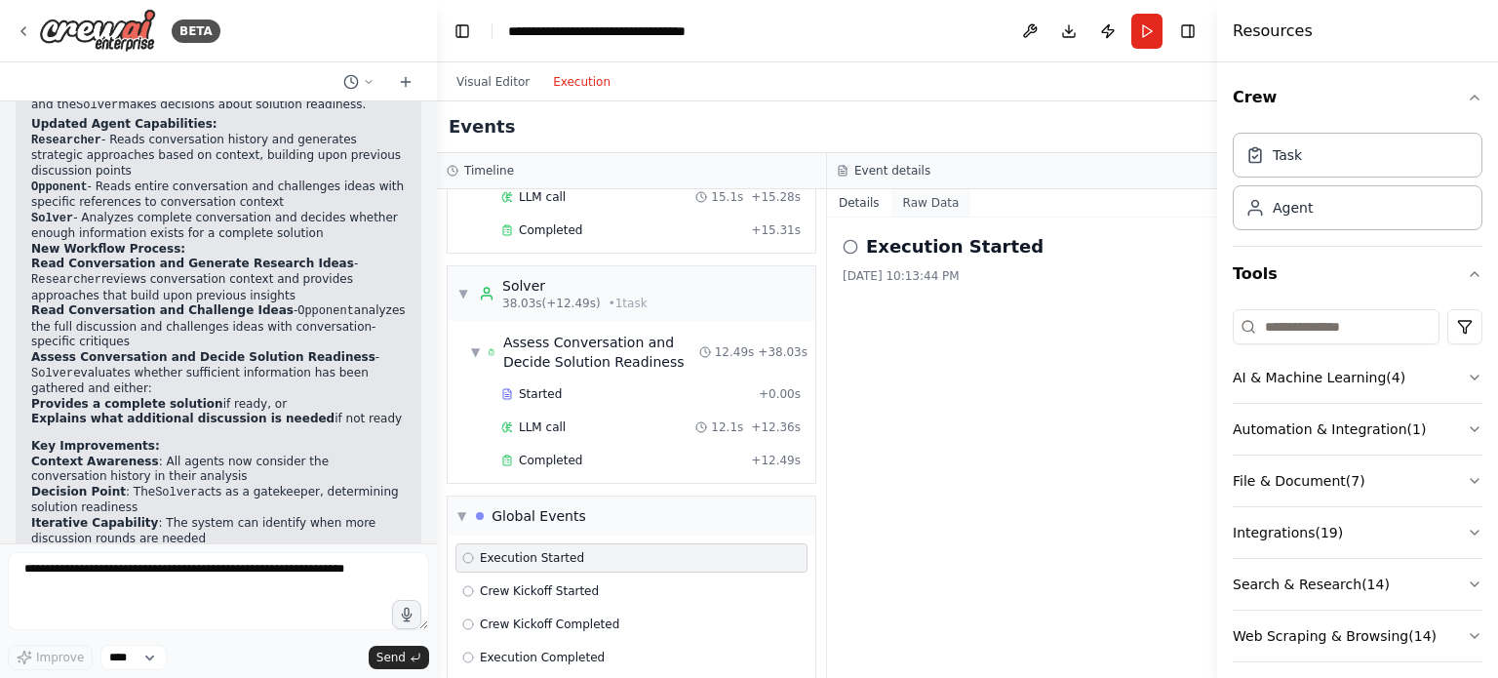
click at [929, 206] on button "Raw Data" at bounding box center [932, 202] width 80 height 27
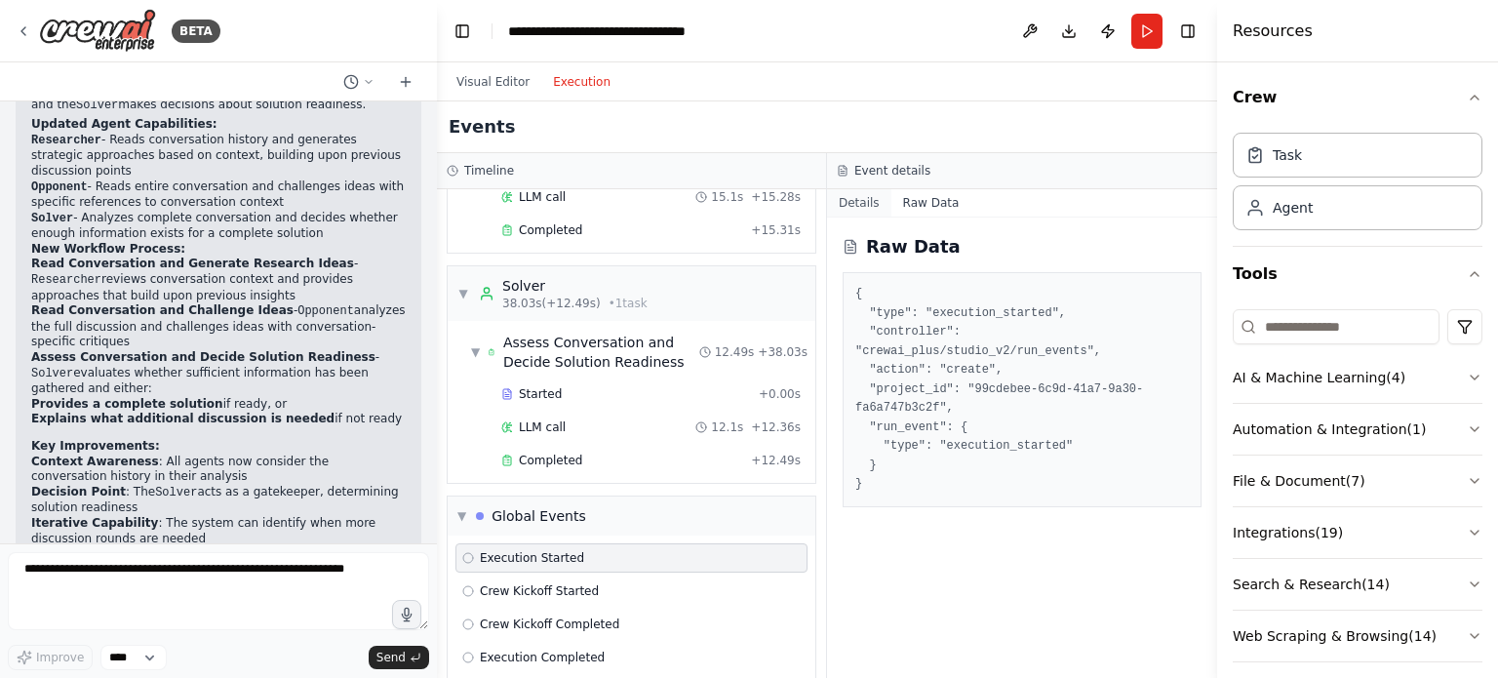
click at [858, 206] on button "Details" at bounding box center [859, 202] width 64 height 27
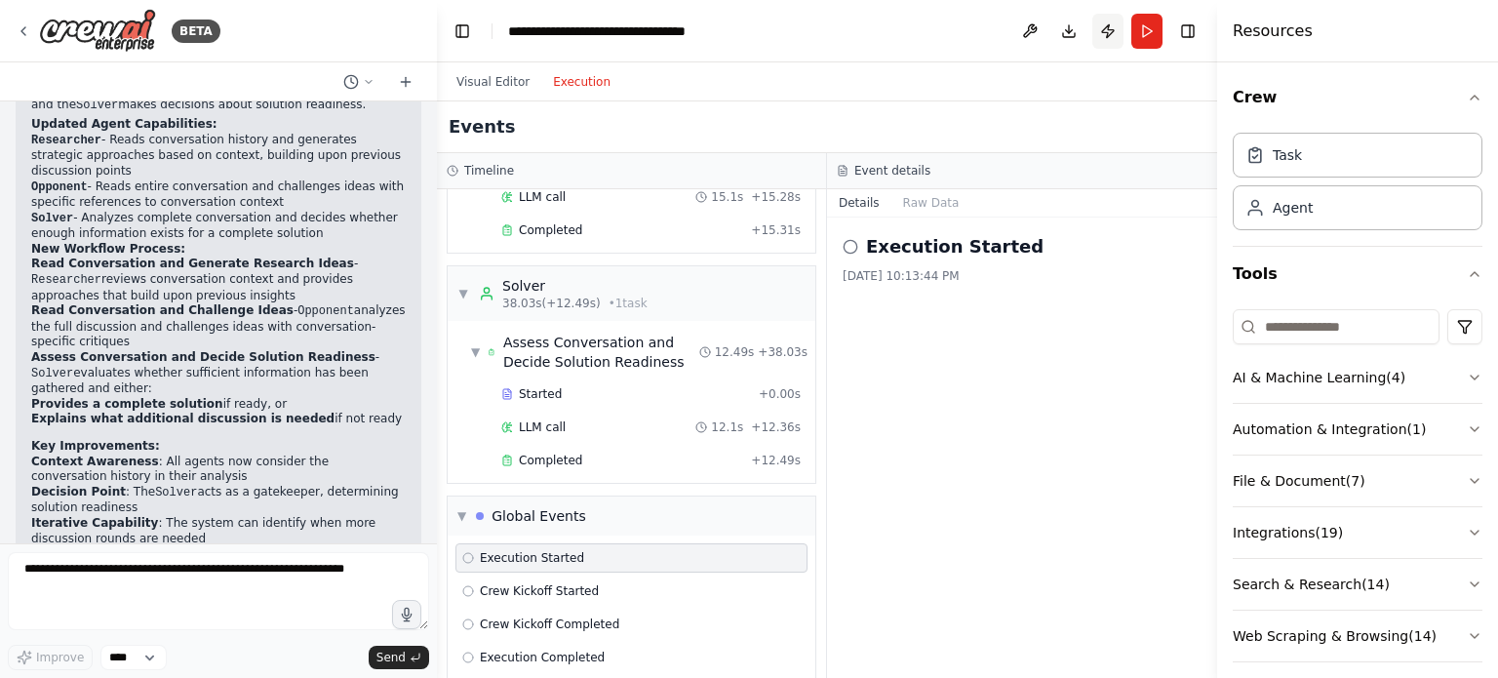
click at [1102, 38] on button "Publish" at bounding box center [1108, 31] width 31 height 35
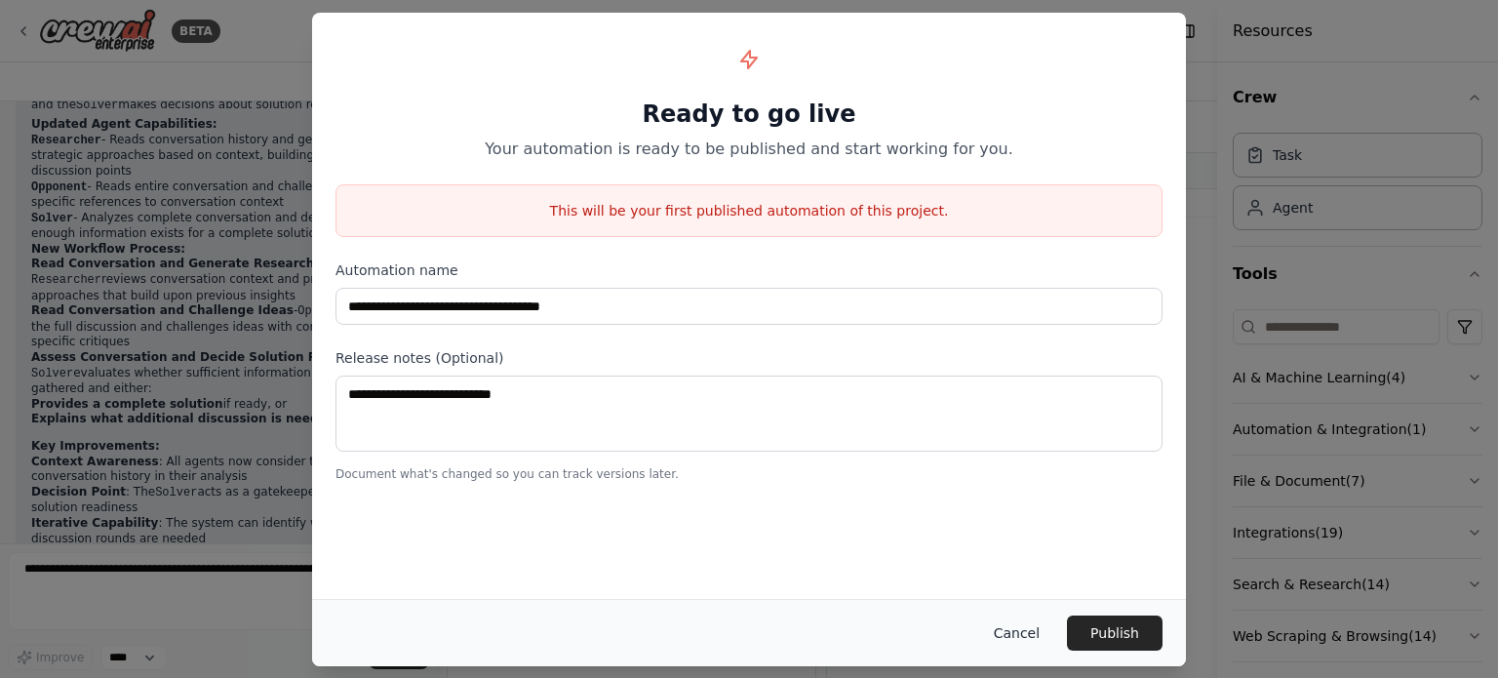
click at [1037, 635] on button "Cancel" at bounding box center [1016, 633] width 77 height 35
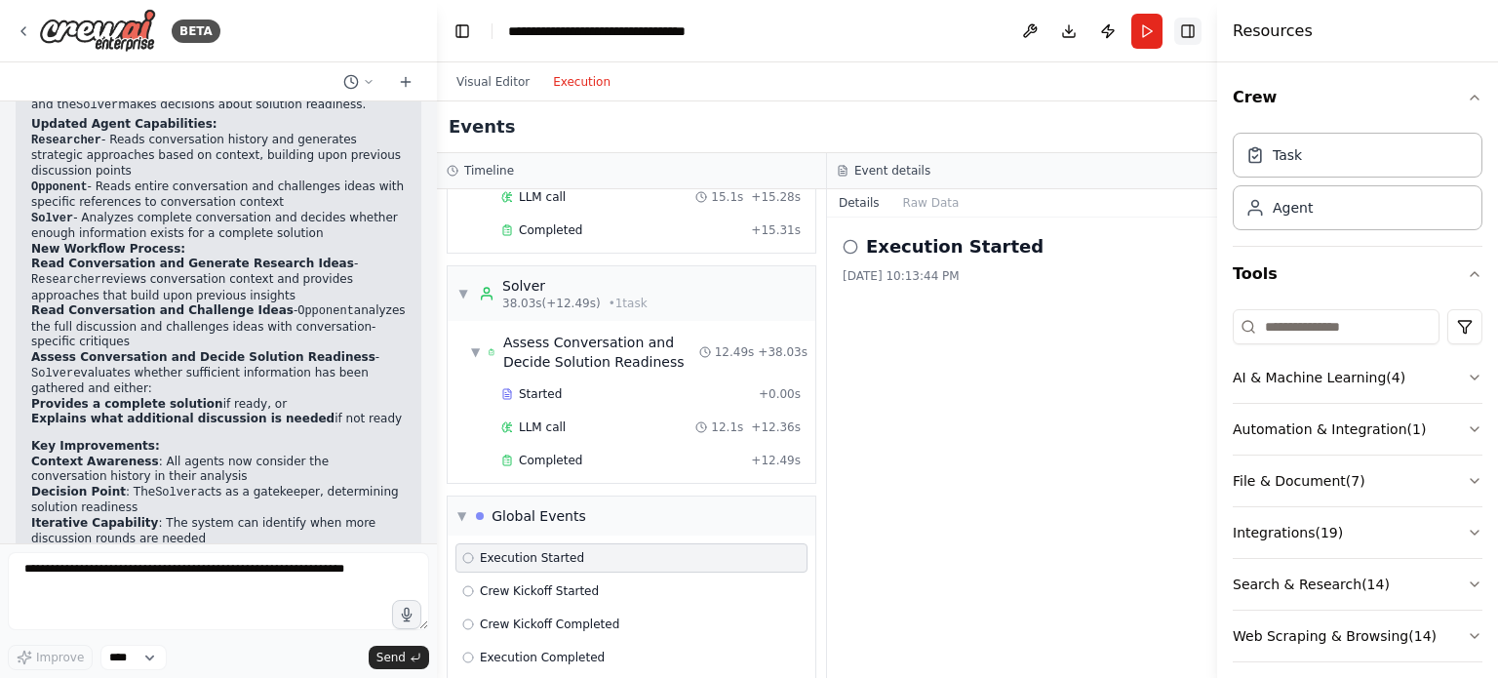
click at [1191, 38] on button "Toggle Right Sidebar" at bounding box center [1188, 31] width 27 height 27
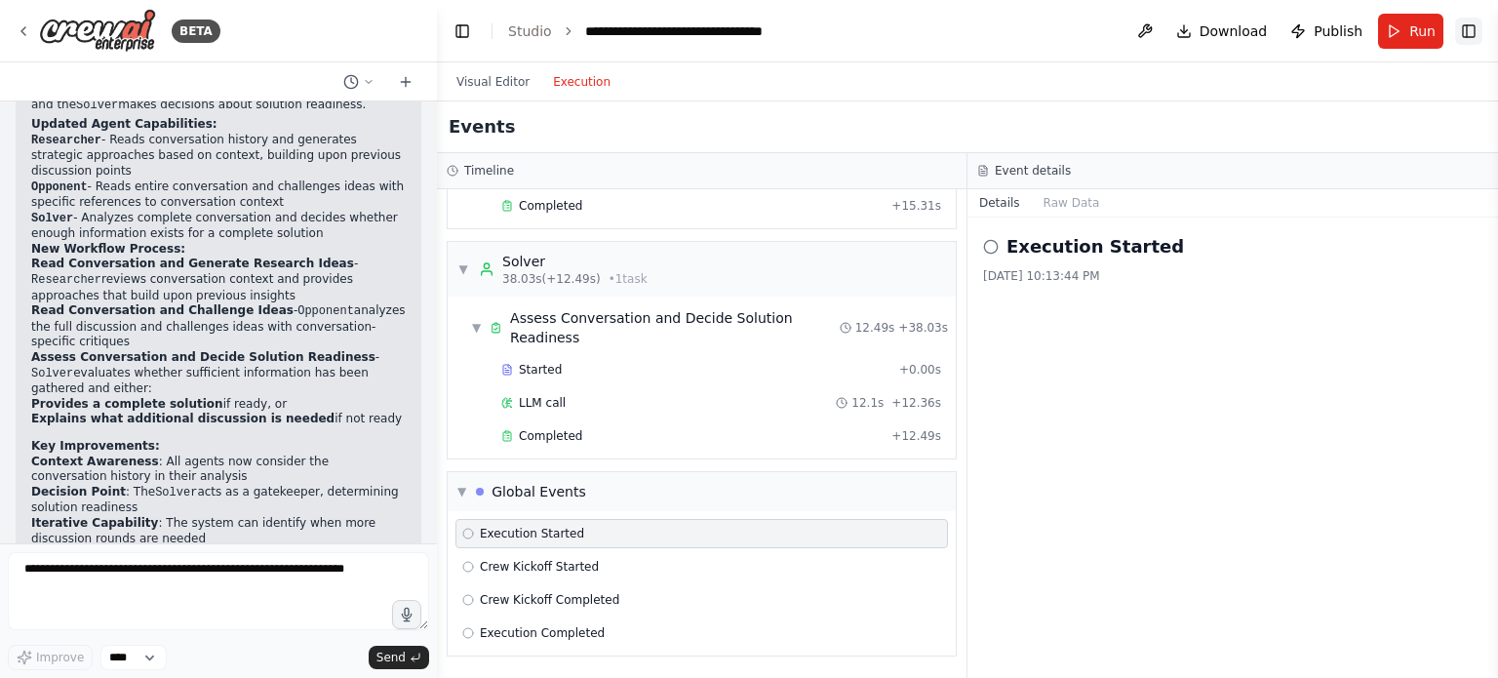
scroll to position [418, 0]
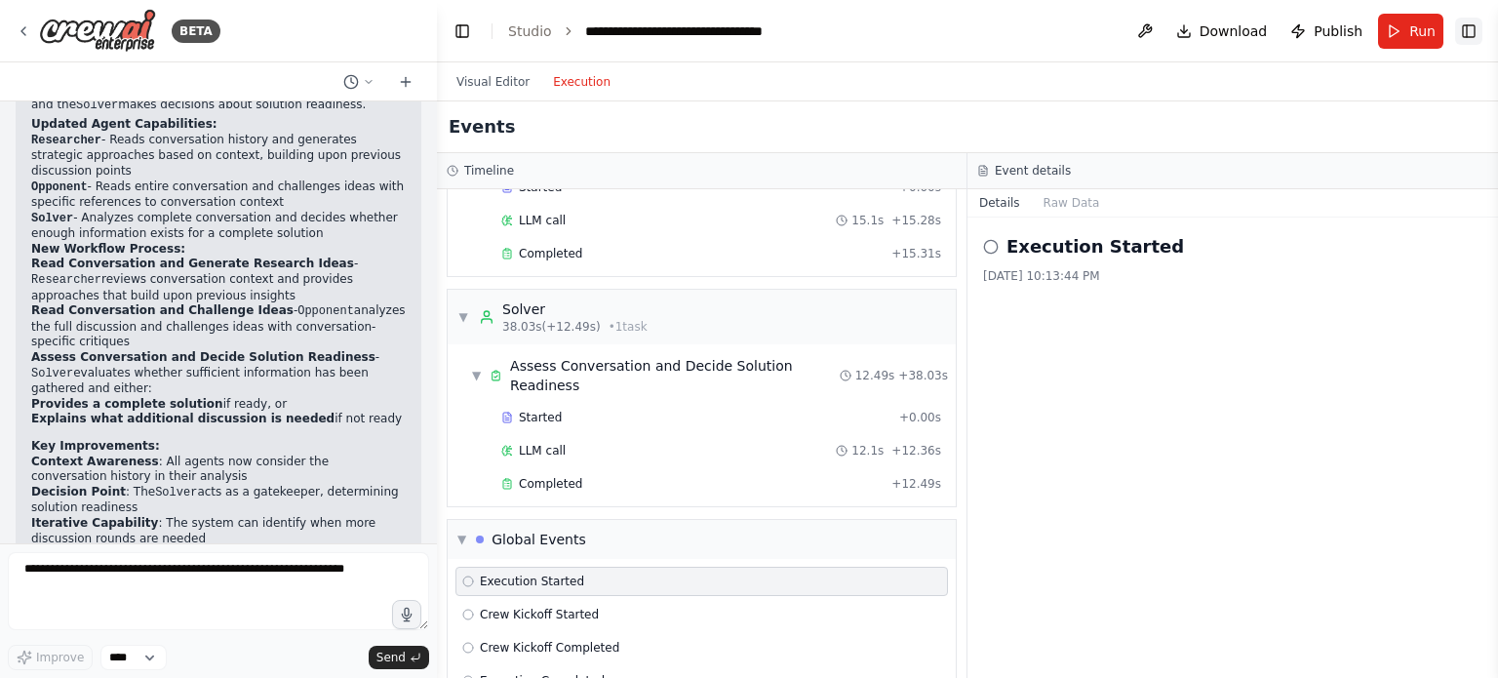
click at [1463, 30] on button "Toggle Right Sidebar" at bounding box center [1468, 31] width 27 height 27
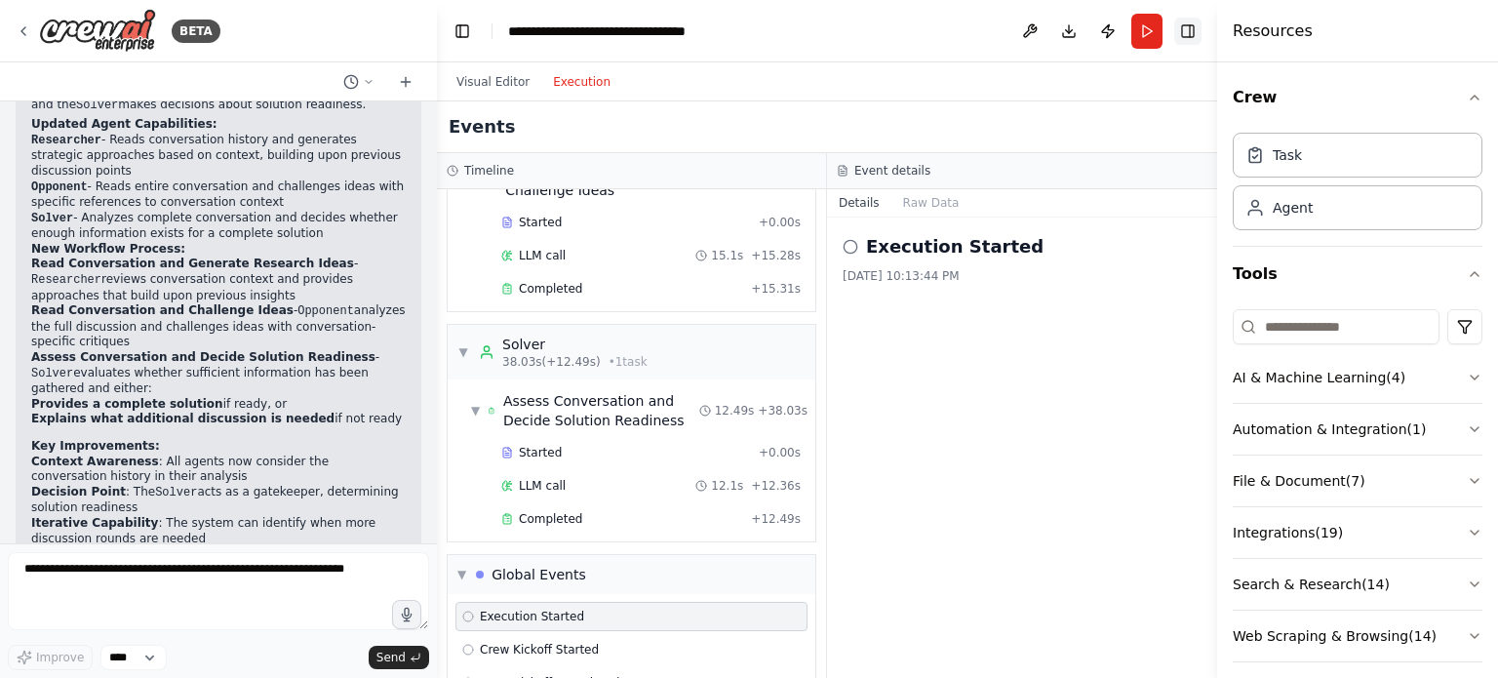
scroll to position [476, 0]
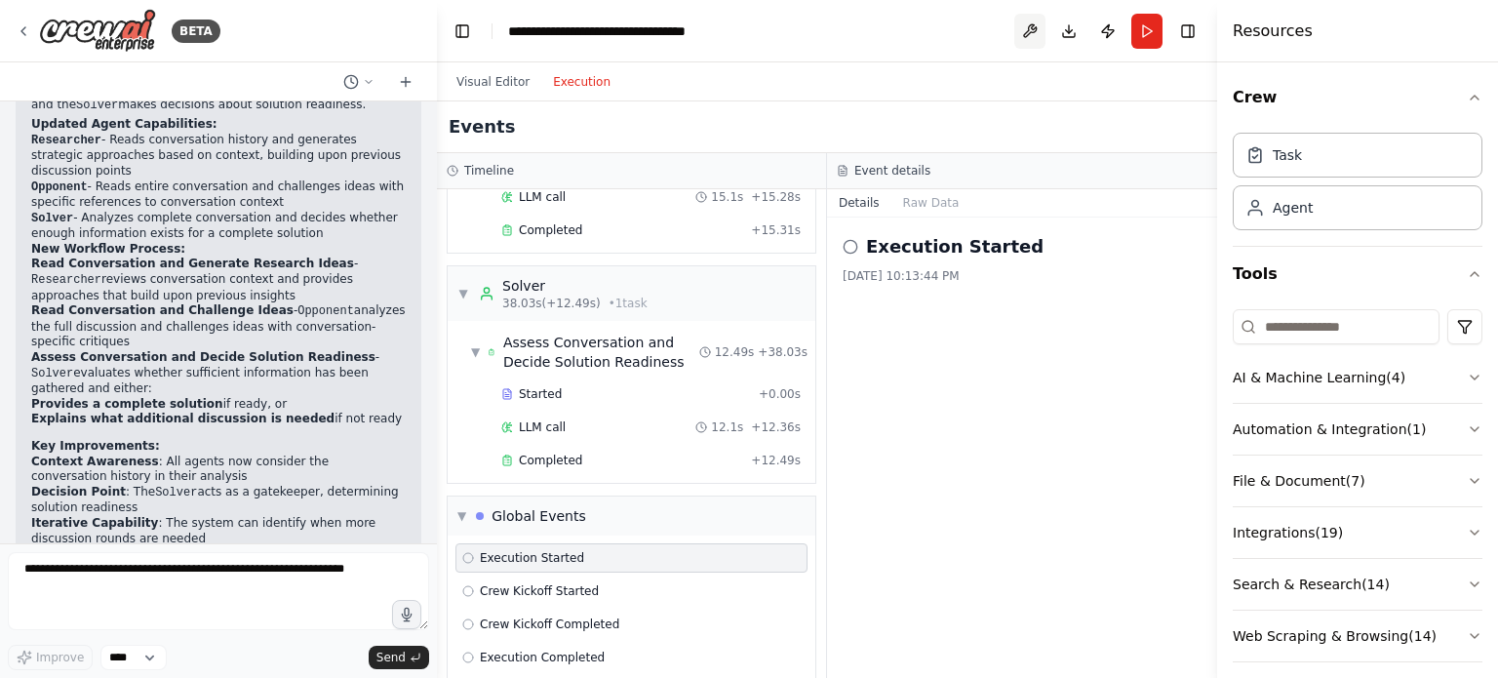
click at [1034, 36] on button at bounding box center [1030, 31] width 31 height 35
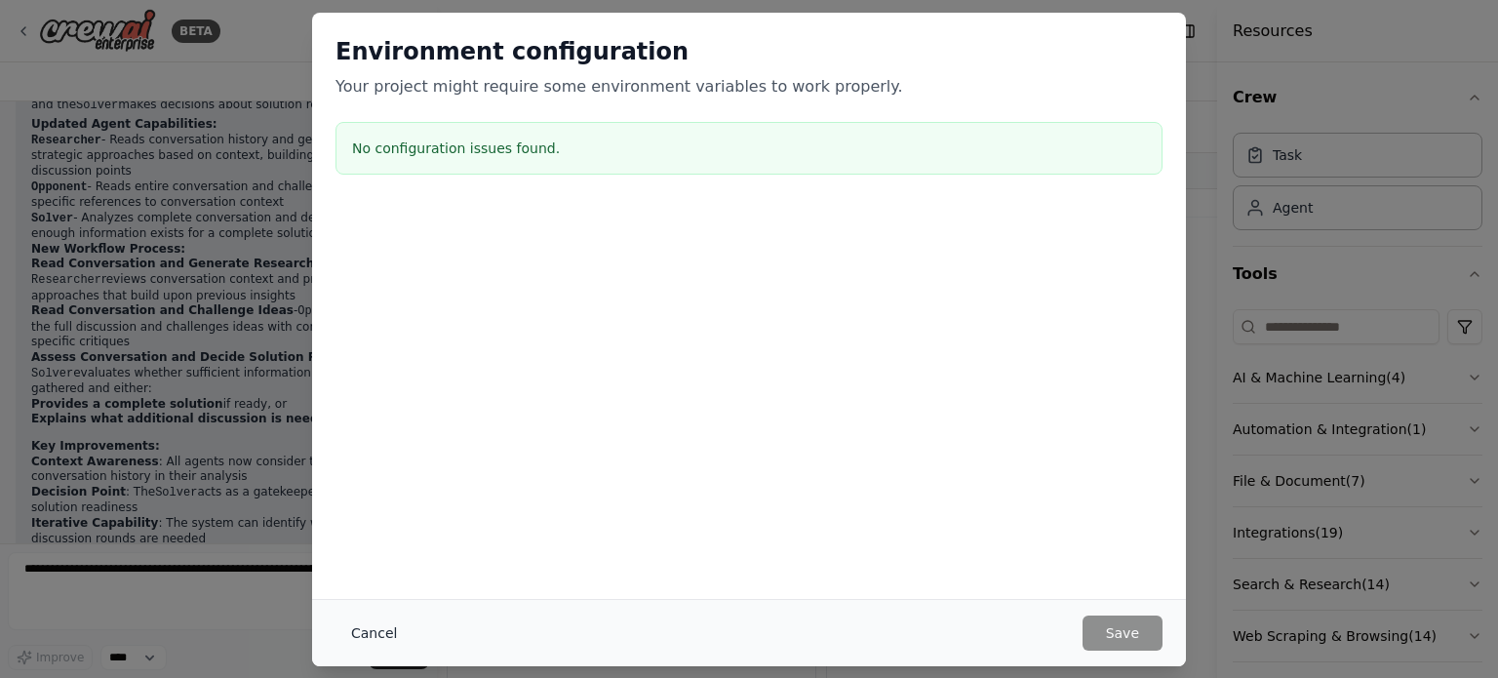
click at [371, 635] on button "Cancel" at bounding box center [374, 633] width 77 height 35
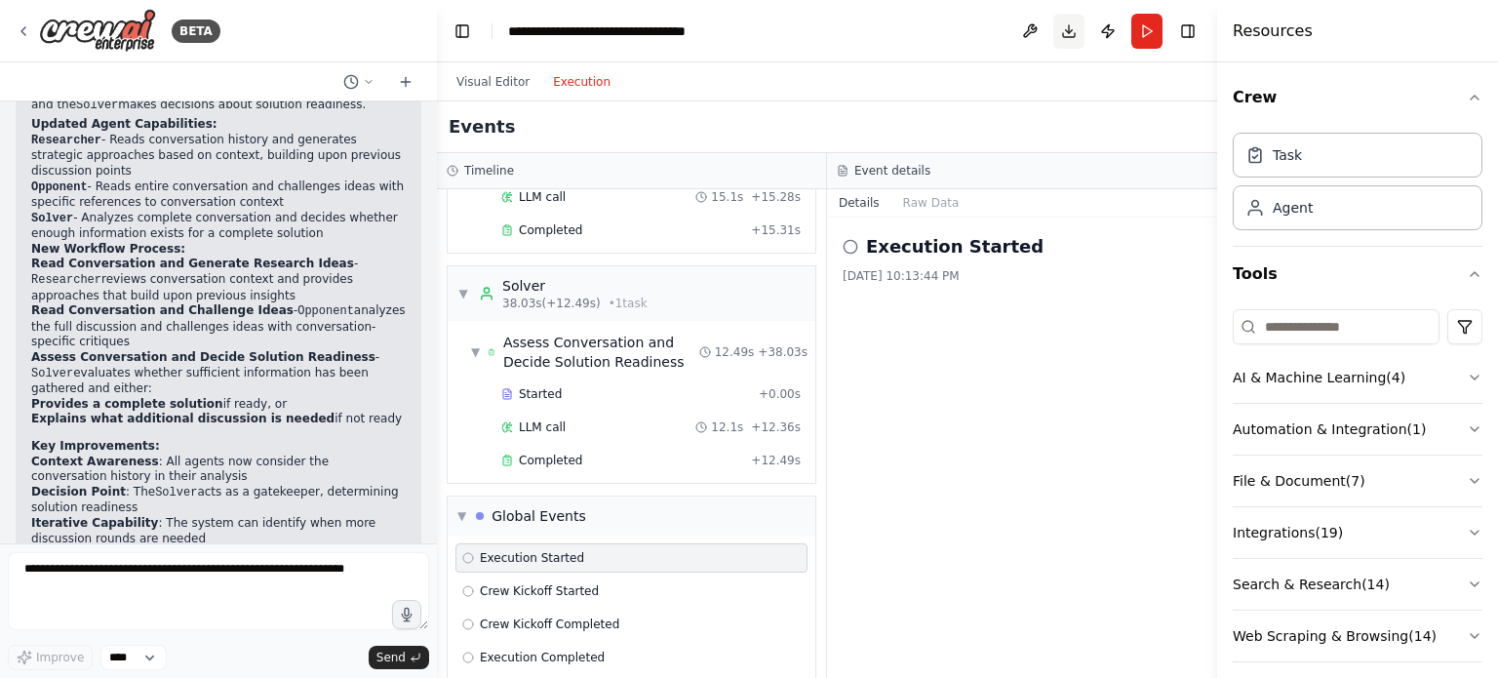
click at [1067, 32] on button "Download" at bounding box center [1069, 31] width 31 height 35
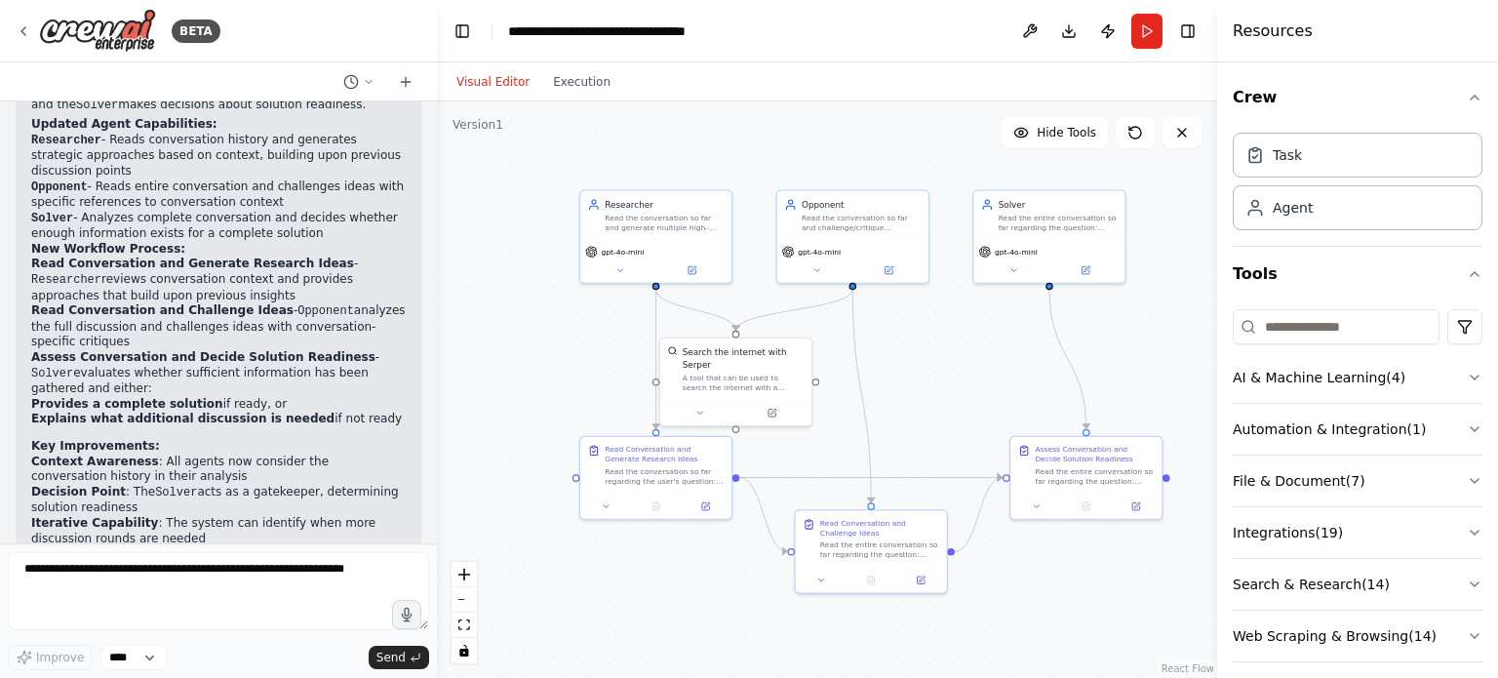
click at [505, 90] on button "Visual Editor" at bounding box center [493, 81] width 97 height 23
click at [1389, 476] on button "File & Document ( 7 )" at bounding box center [1358, 481] width 250 height 51
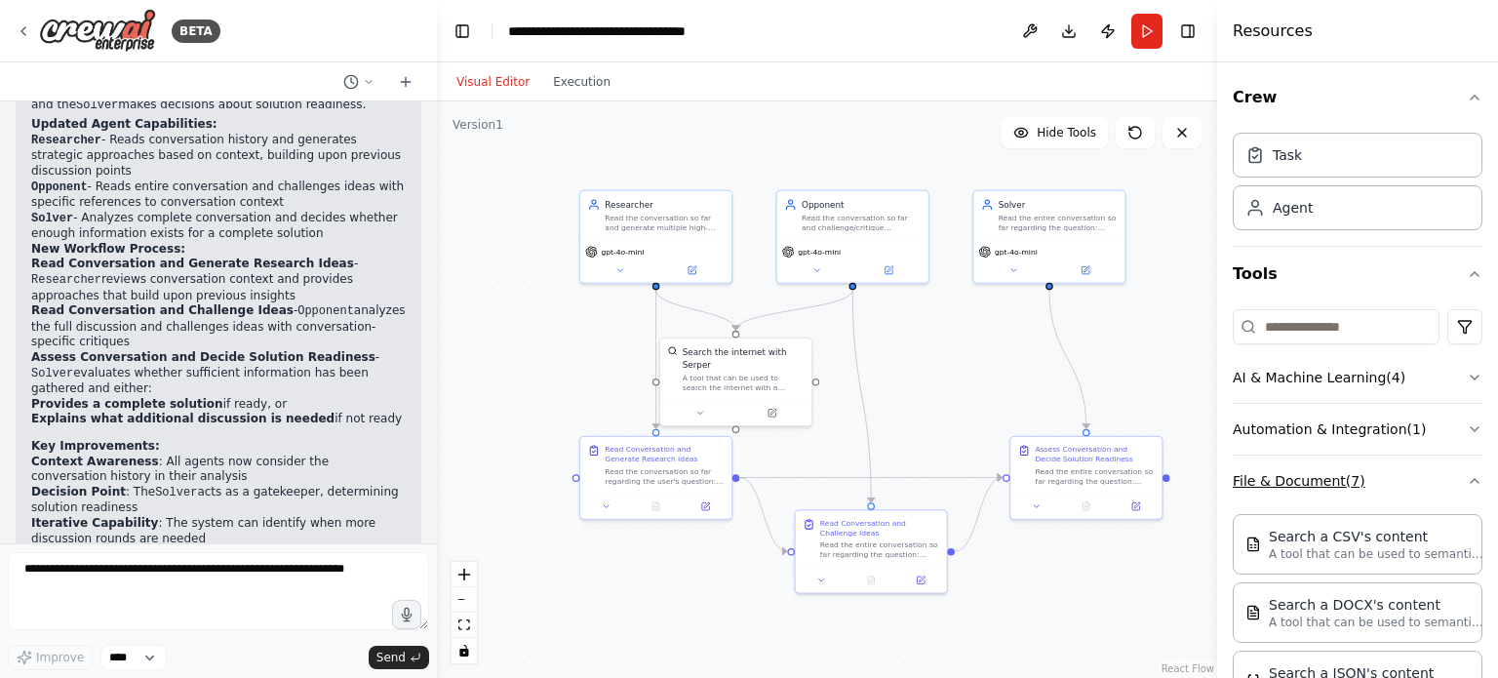
click at [1398, 470] on button "File & Document ( 7 )" at bounding box center [1358, 481] width 250 height 51
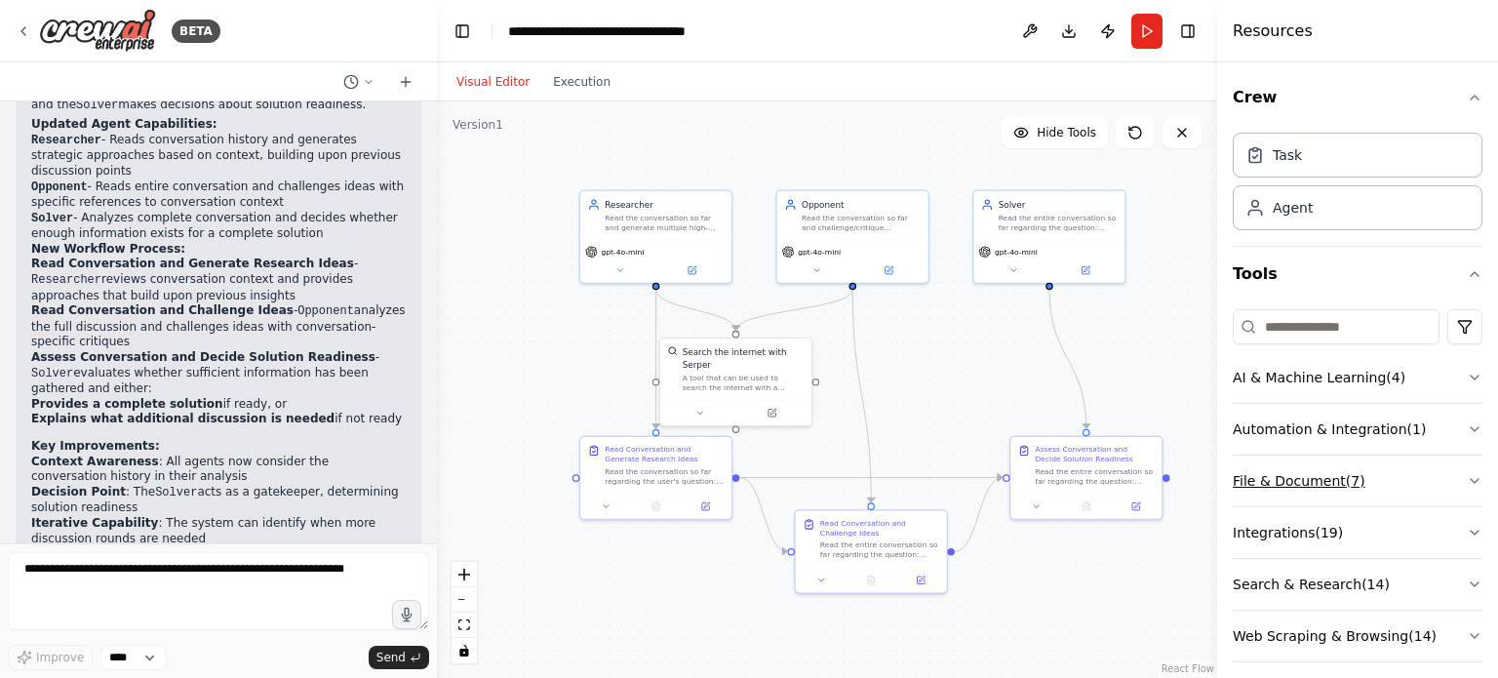
scroll to position [13, 0]
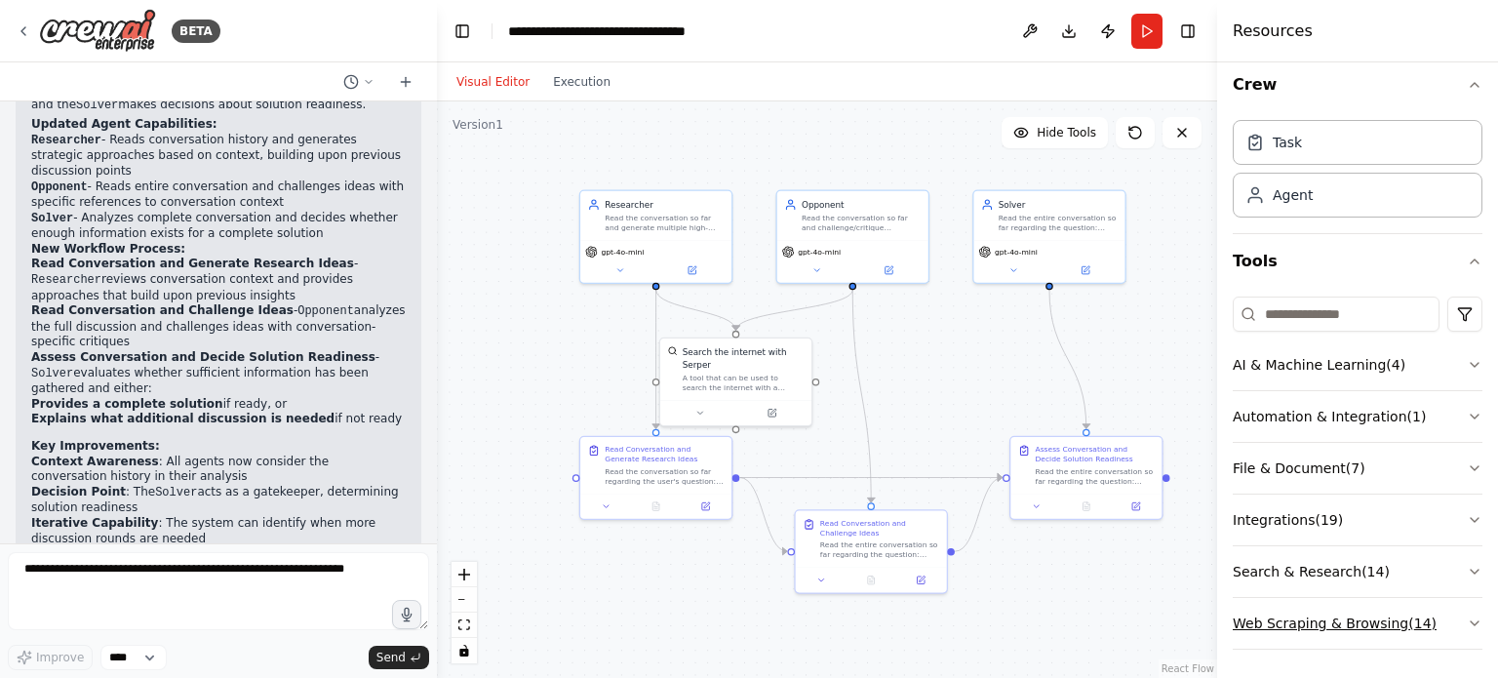
click at [1442, 622] on button "Web Scraping & Browsing ( 14 )" at bounding box center [1358, 623] width 250 height 51
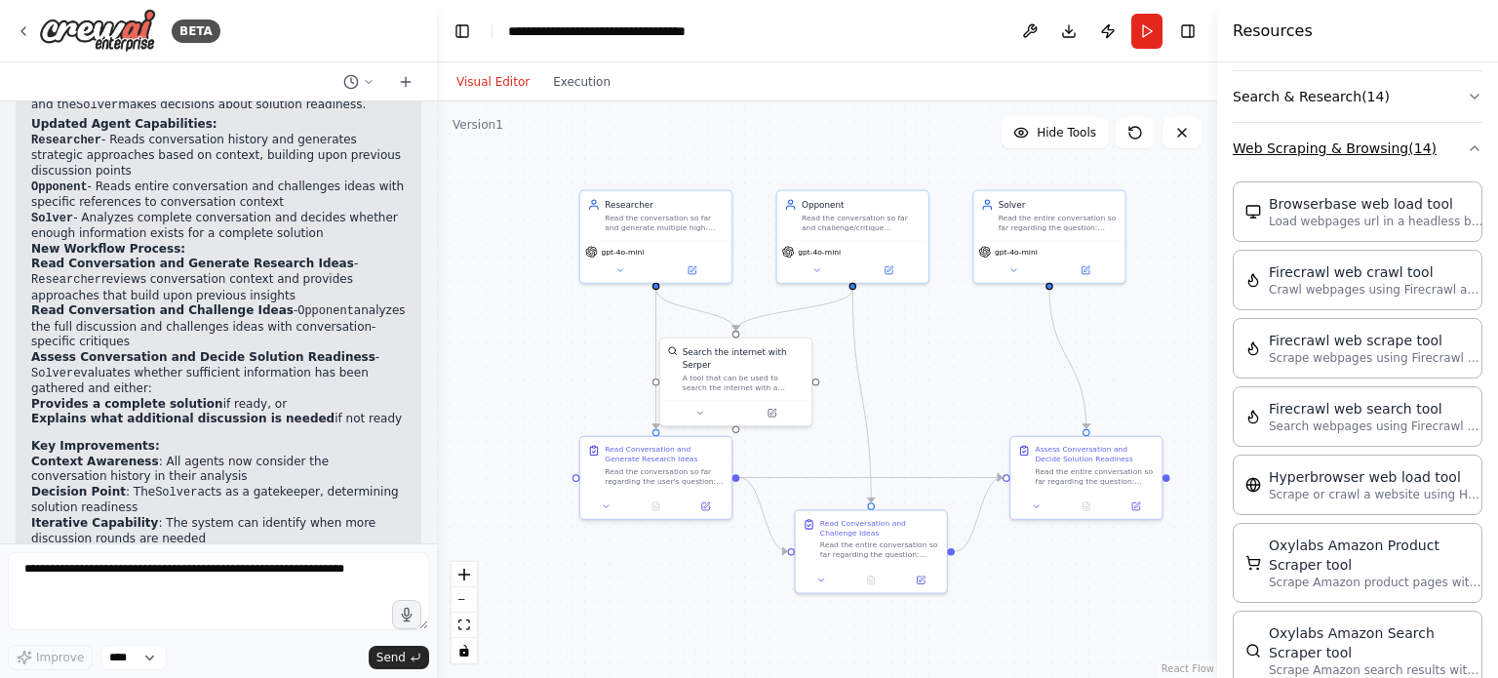
scroll to position [0, 0]
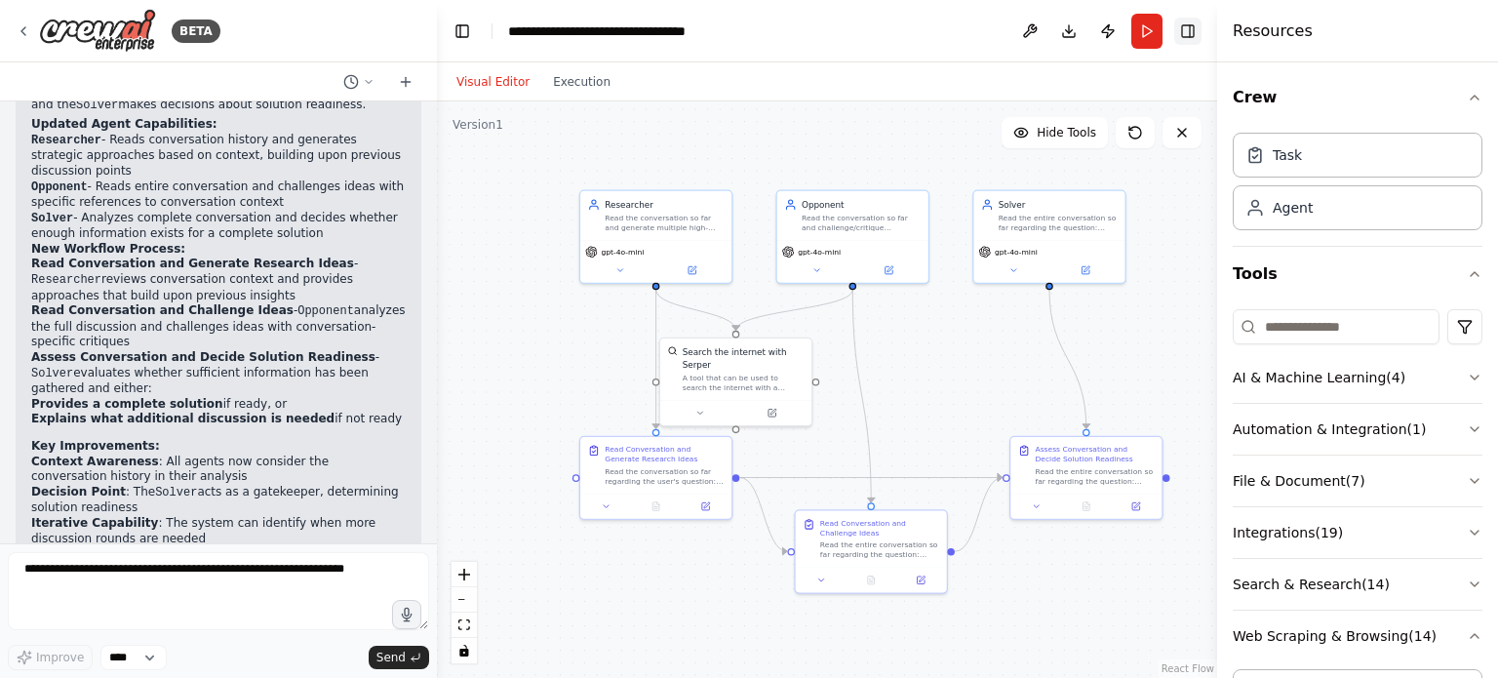
click at [1190, 30] on button "Toggle Right Sidebar" at bounding box center [1188, 31] width 27 height 27
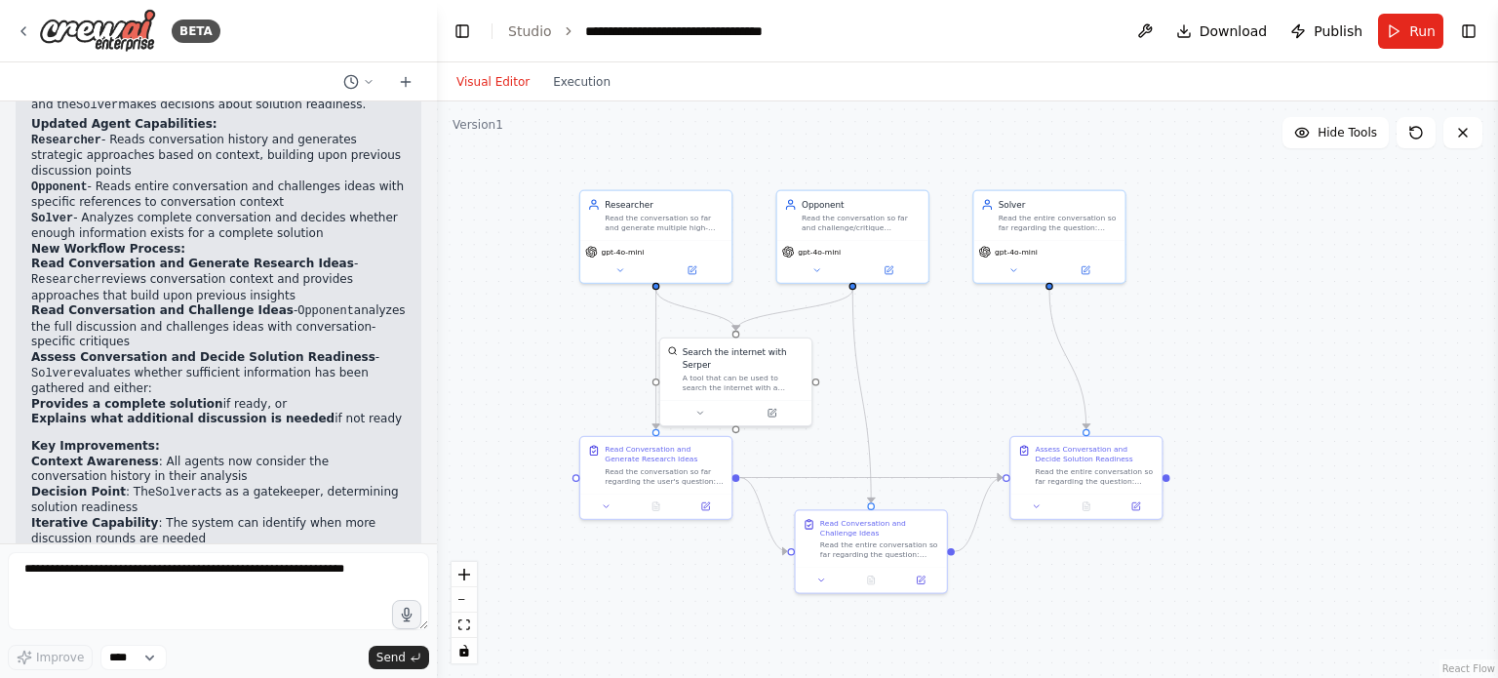
click at [1168, 484] on div ".deletable-edge-delete-btn { width: 20px; height: 20px; border: 0px solid #ffff…" at bounding box center [967, 389] width 1061 height 577
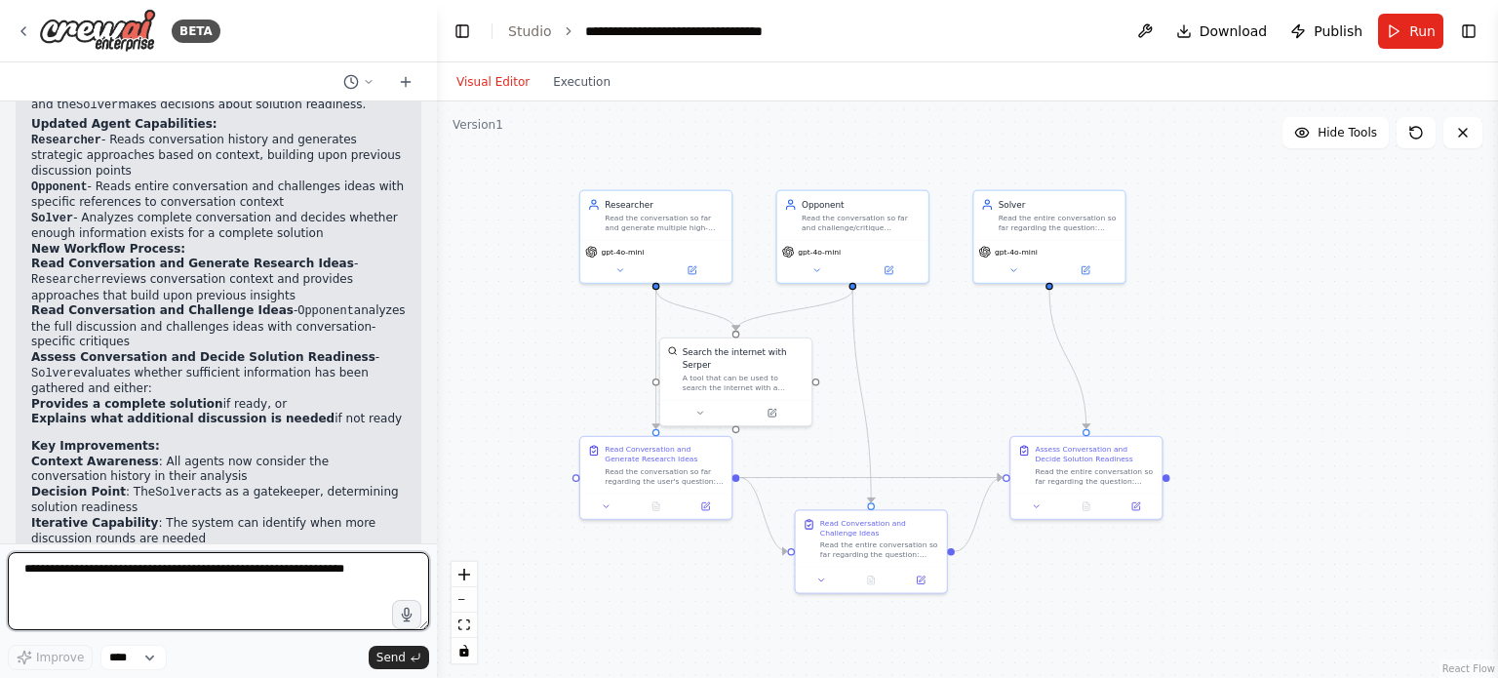
drag, startPoint x: 1168, startPoint y: 484, endPoint x: 160, endPoint y: 577, distance: 1012.0
click at [160, 577] on textarea at bounding box center [218, 591] width 421 height 78
type textarea "**********"
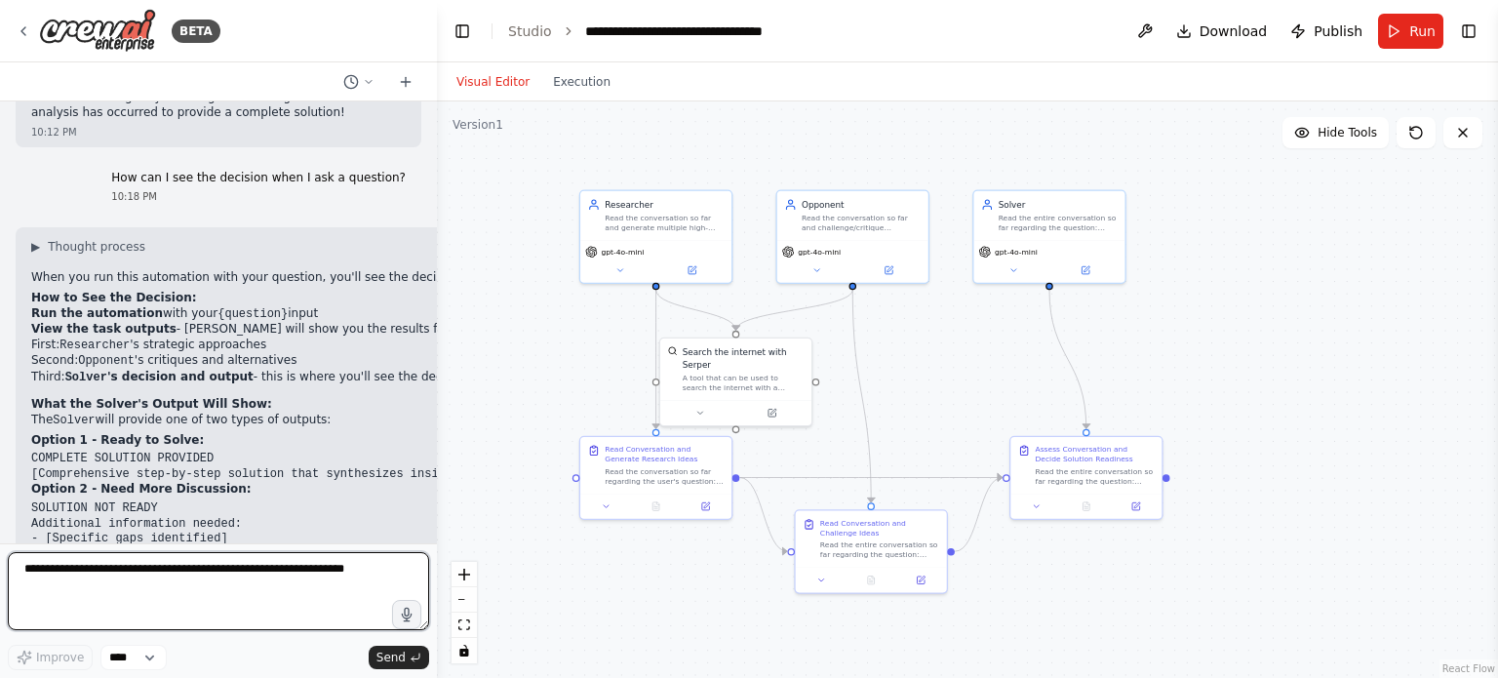
scroll to position [3190, 0]
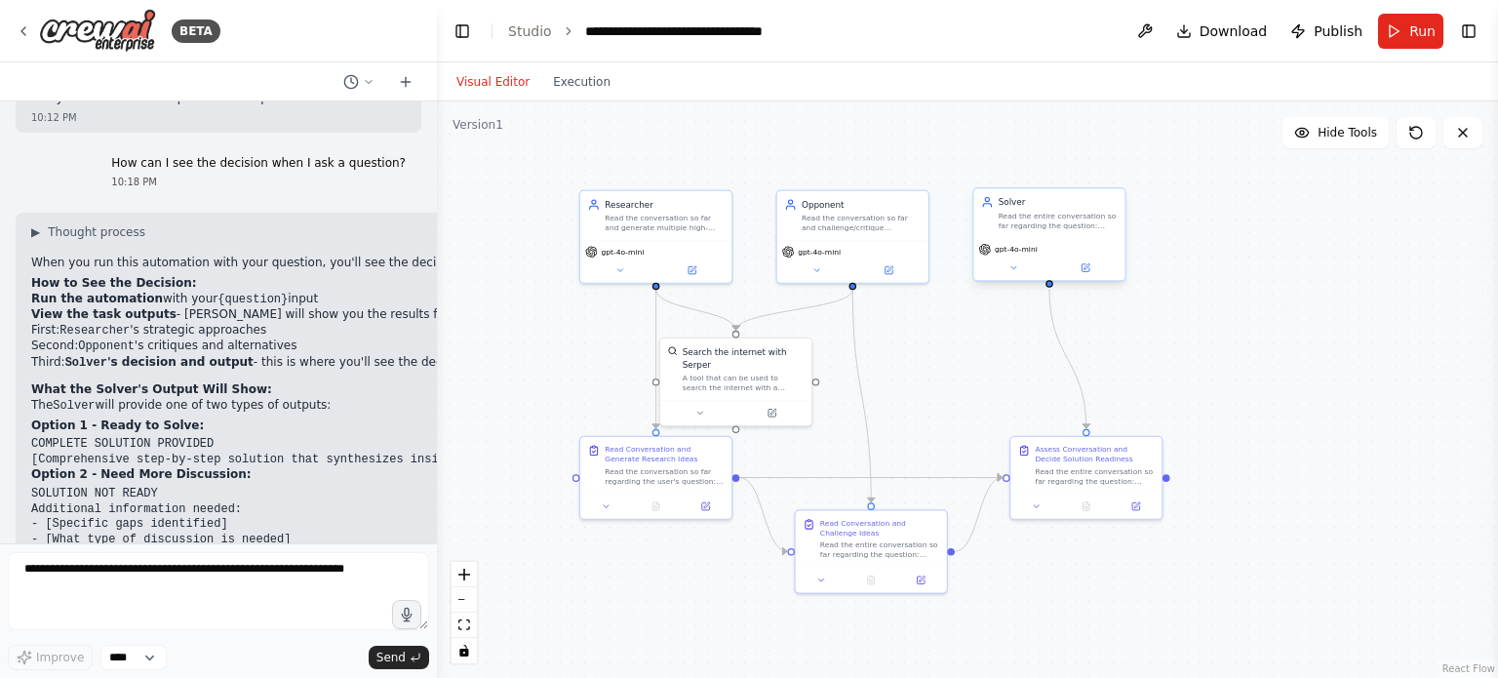
click at [1090, 276] on div "gpt-4o-mini" at bounding box center [1049, 259] width 151 height 42
click at [1016, 273] on button at bounding box center [1012, 267] width 69 height 15
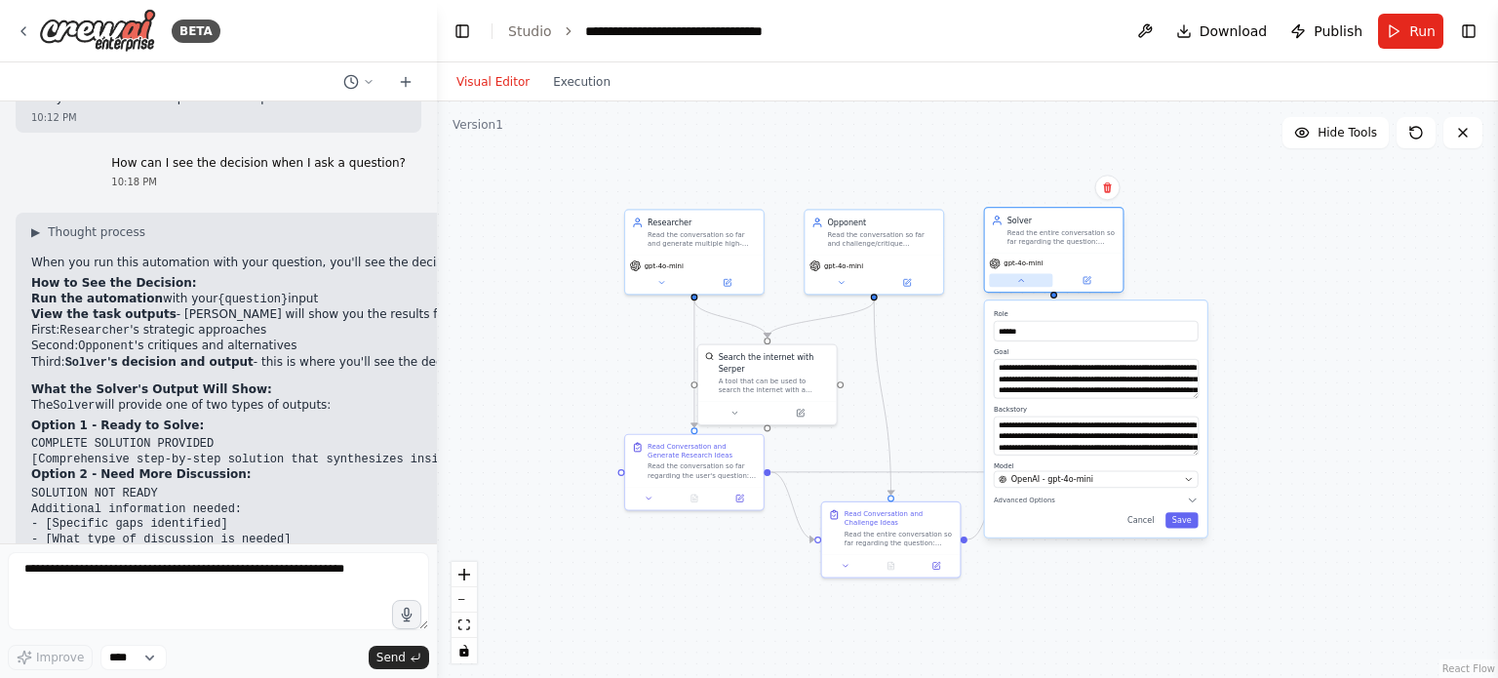
click at [1022, 283] on icon at bounding box center [1020, 280] width 9 height 9
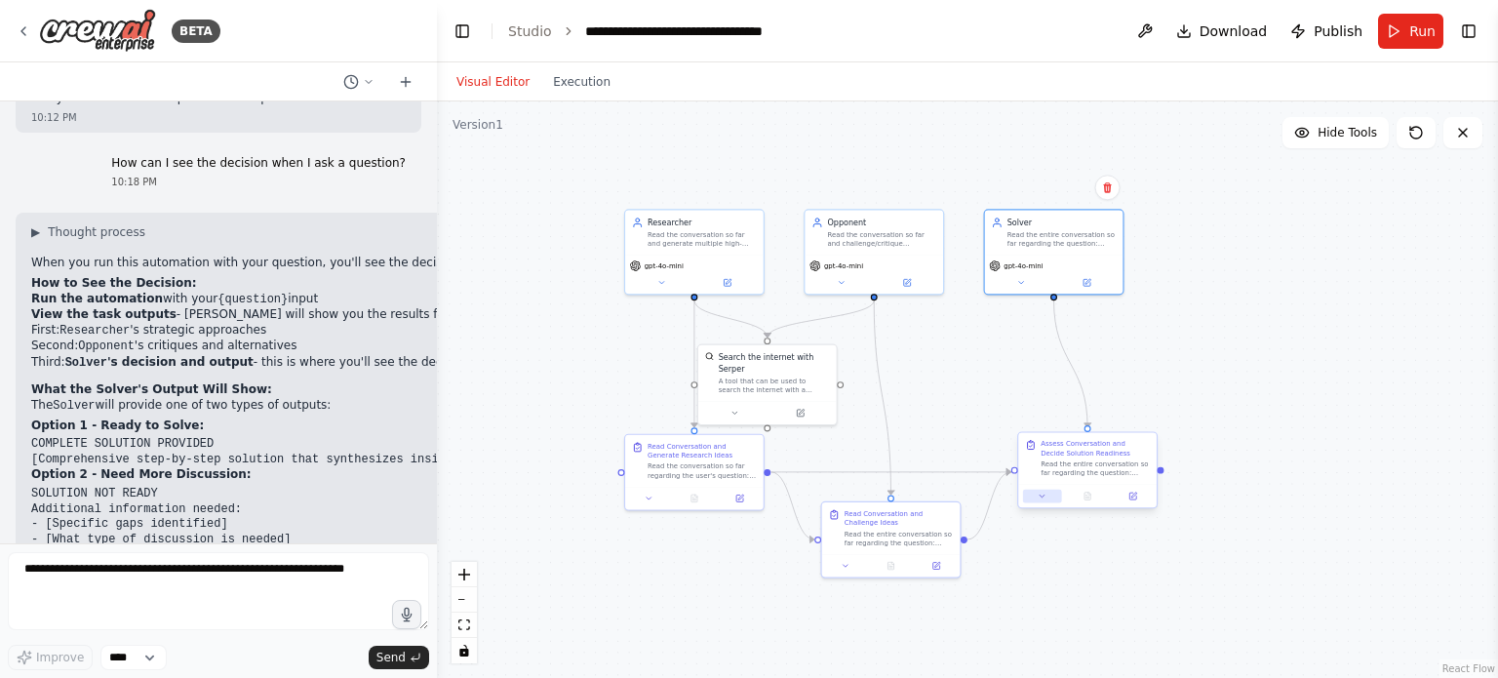
click at [1044, 499] on icon at bounding box center [1042, 496] width 9 height 9
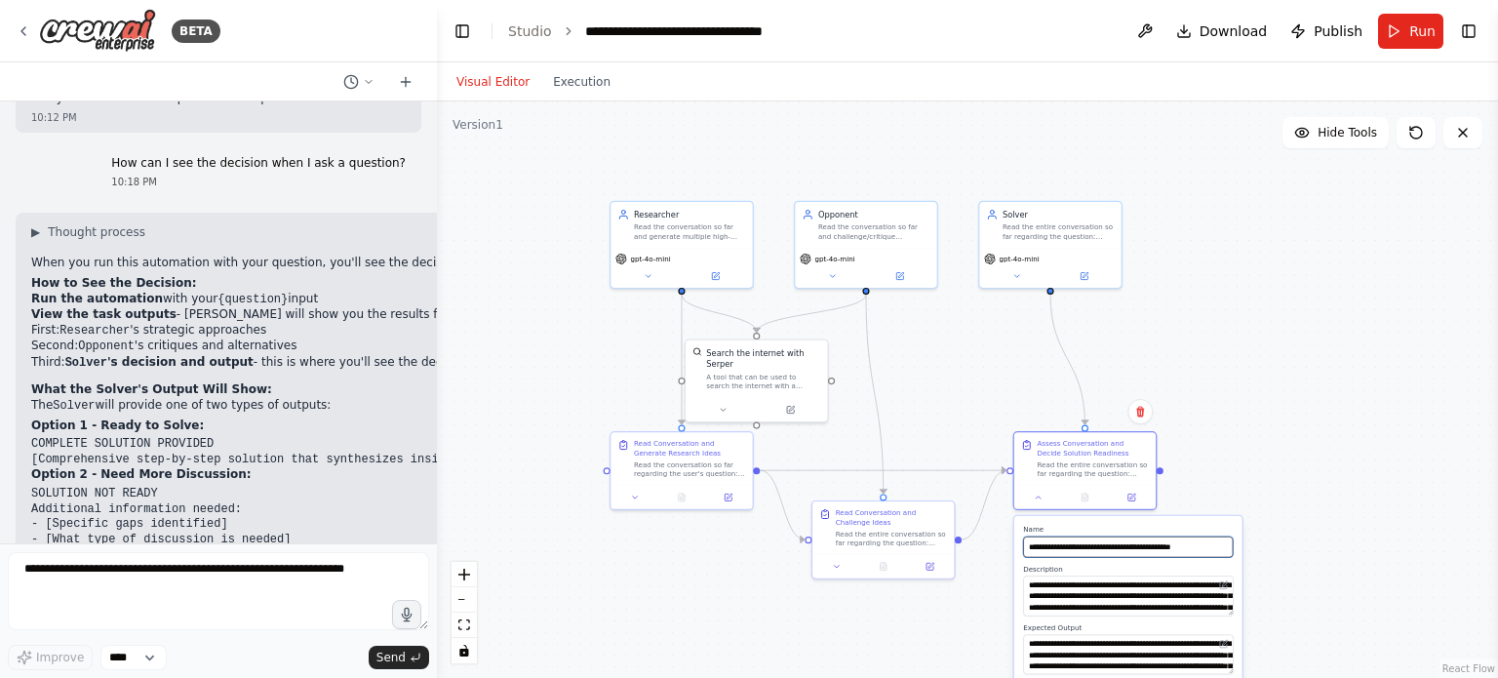
click at [1188, 537] on input "**********" at bounding box center [1128, 547] width 210 height 20
click at [1347, 444] on div ".deletable-edge-delete-btn { width: 20px; height: 20px; border: 0px solid #ffff…" at bounding box center [967, 389] width 1061 height 577
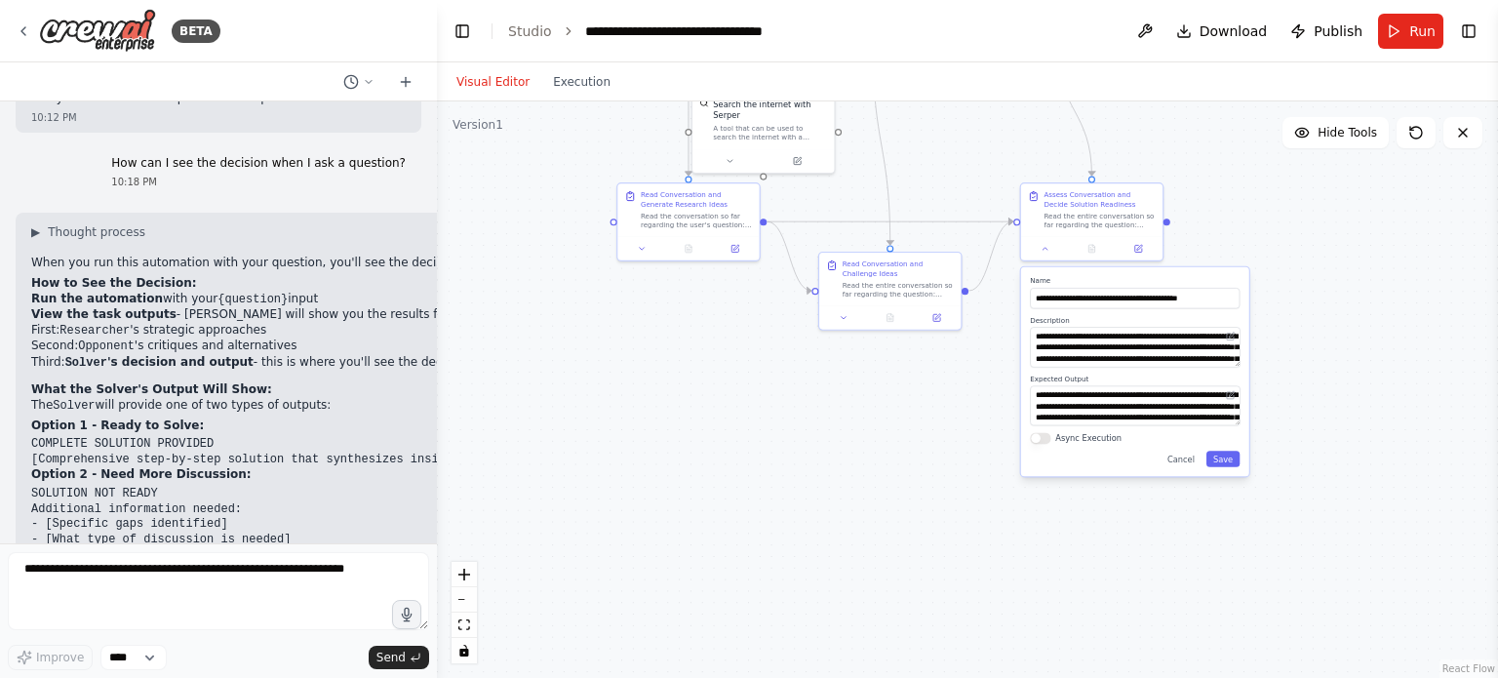
drag, startPoint x: 1345, startPoint y: 435, endPoint x: 1367, endPoint y: 199, distance: 237.0
click at [1367, 199] on div ".deletable-edge-delete-btn { width: 20px; height: 20px; border: 0px solid #ffff…" at bounding box center [967, 389] width 1061 height 577
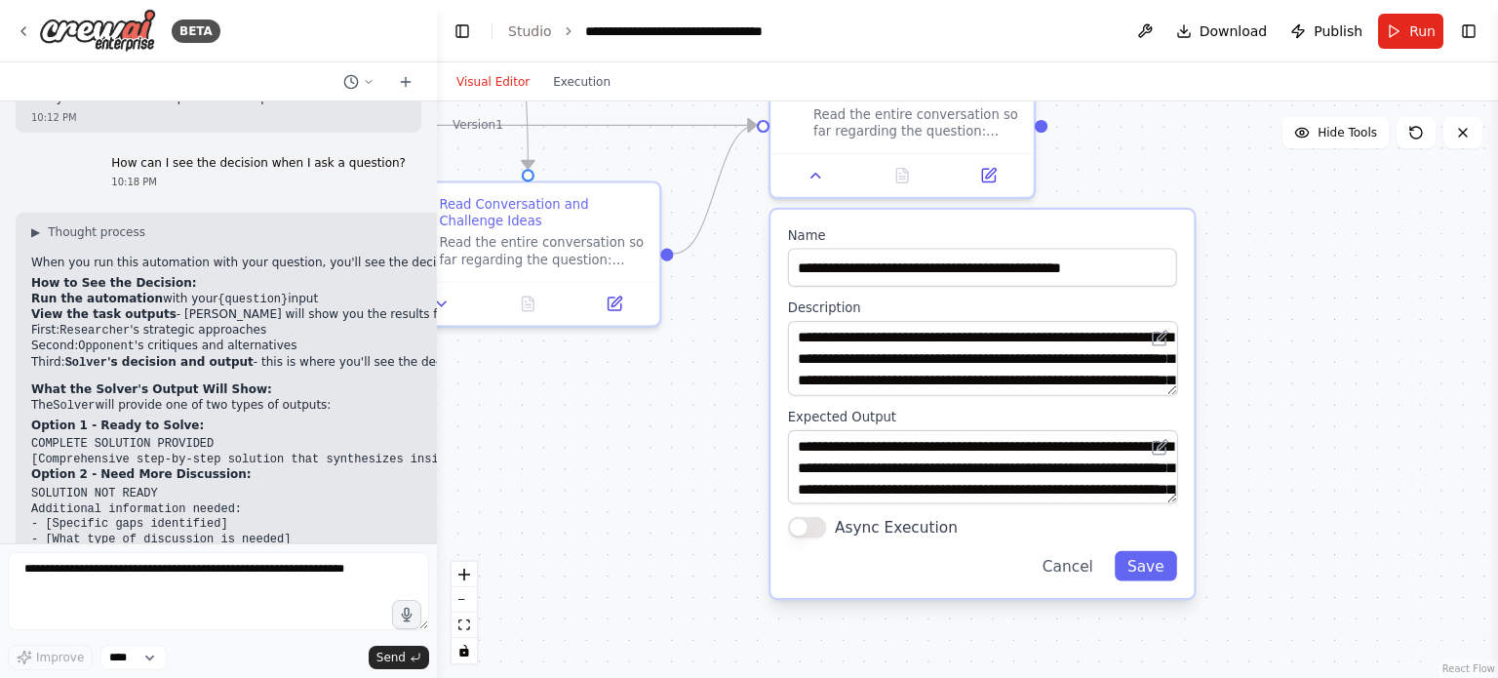
drag, startPoint x: 1212, startPoint y: 473, endPoint x: 1243, endPoint y: 327, distance: 149.6
click at [1243, 327] on div ".deletable-edge-delete-btn { width: 20px; height: 20px; border: 0px solid #ffff…" at bounding box center [967, 389] width 1061 height 577
click at [1085, 569] on button "Cancel" at bounding box center [1068, 566] width 76 height 30
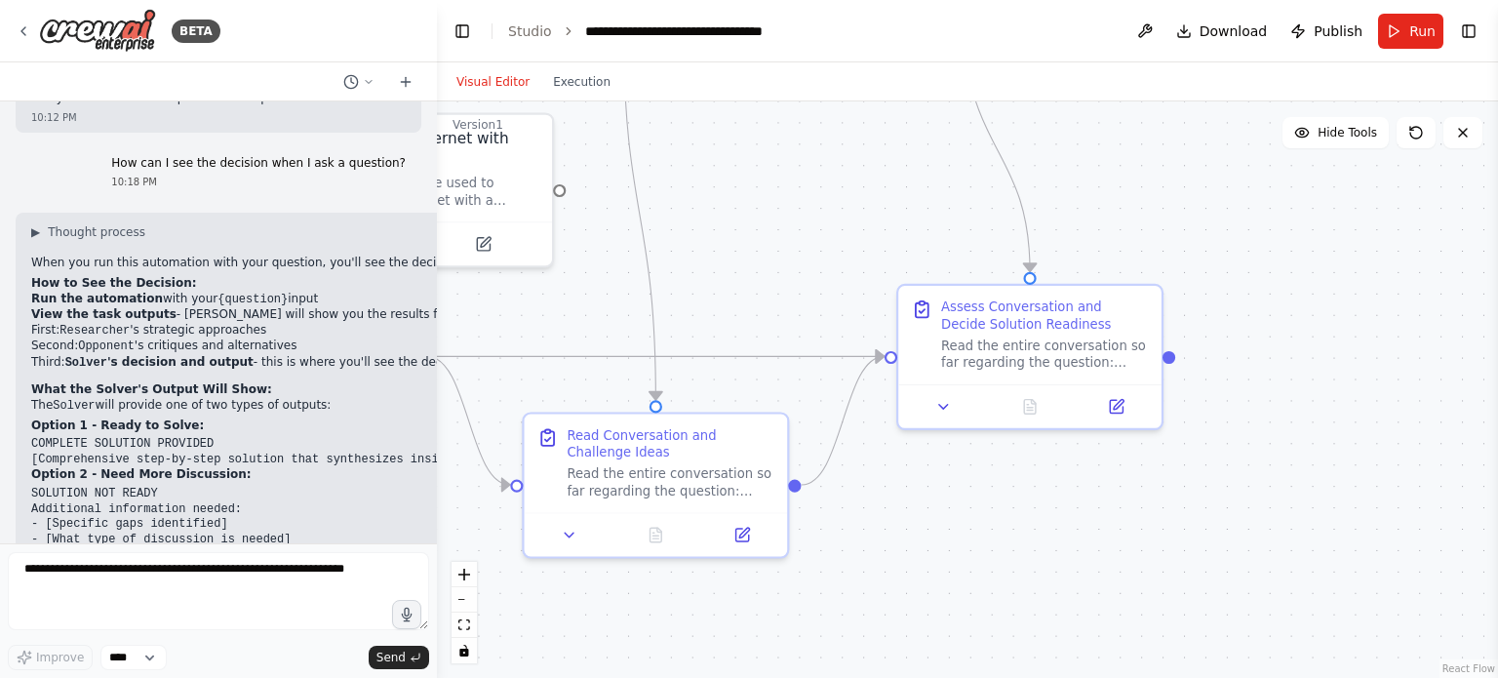
drag, startPoint x: 981, startPoint y: 399, endPoint x: 1117, endPoint y: 647, distance: 282.5
click at [1117, 647] on div ".deletable-edge-delete-btn { width: 20px; height: 20px; border: 0px solid #ffff…" at bounding box center [967, 389] width 1061 height 577
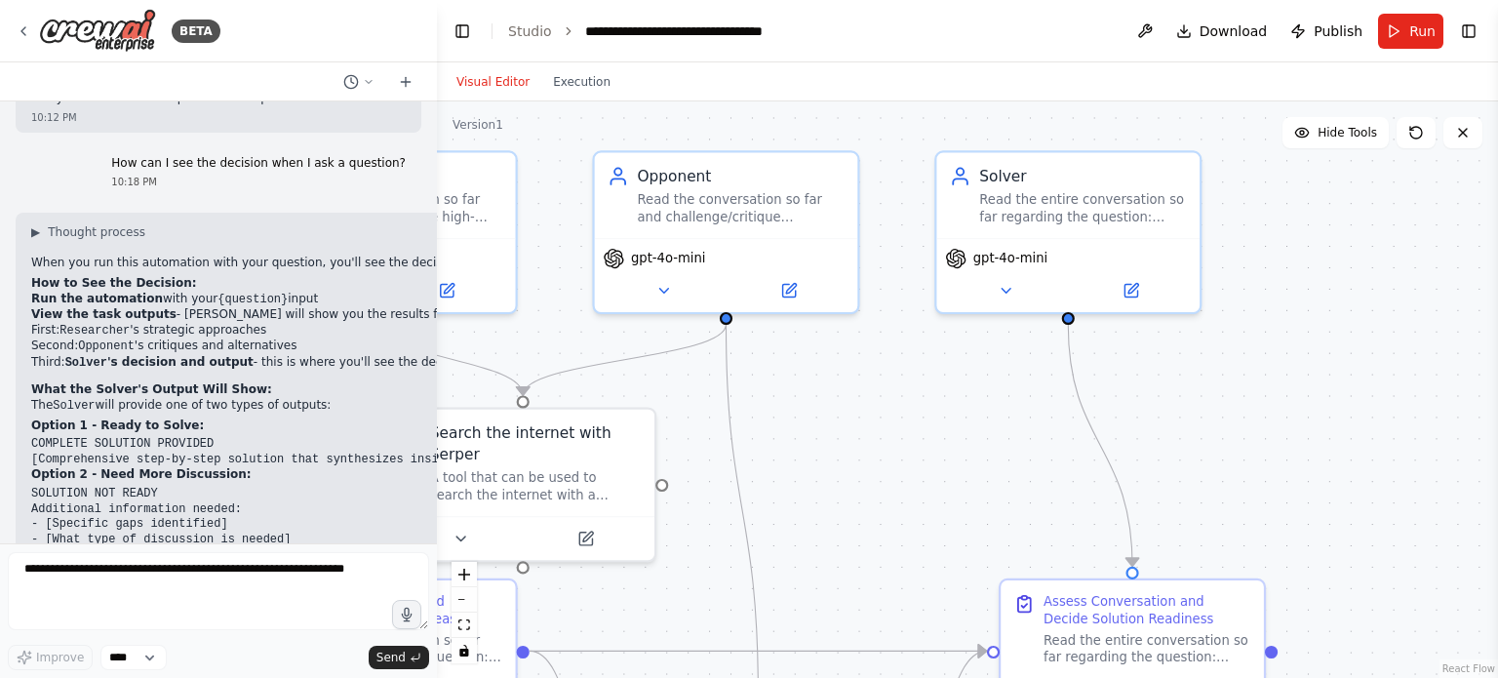
drag, startPoint x: 1124, startPoint y: 350, endPoint x: 1210, endPoint y: 566, distance: 232.1
click at [1210, 566] on div ".deletable-edge-delete-btn { width: 20px; height: 20px; border: 0px solid #ffff…" at bounding box center [967, 389] width 1061 height 577
click at [1473, 33] on button "Toggle Right Sidebar" at bounding box center [1468, 31] width 27 height 27
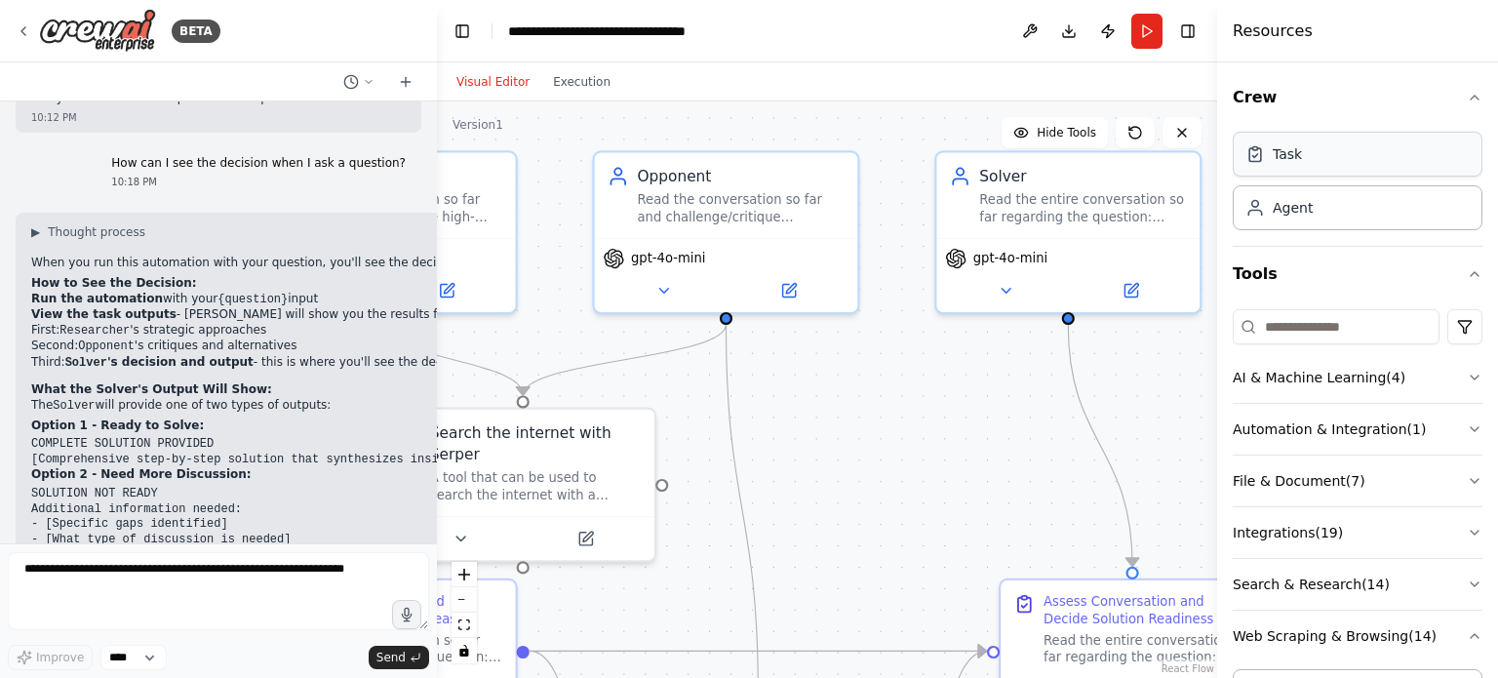
click at [1355, 154] on div "Task" at bounding box center [1358, 154] width 250 height 45
click at [1467, 100] on icon "button" at bounding box center [1475, 98] width 16 height 16
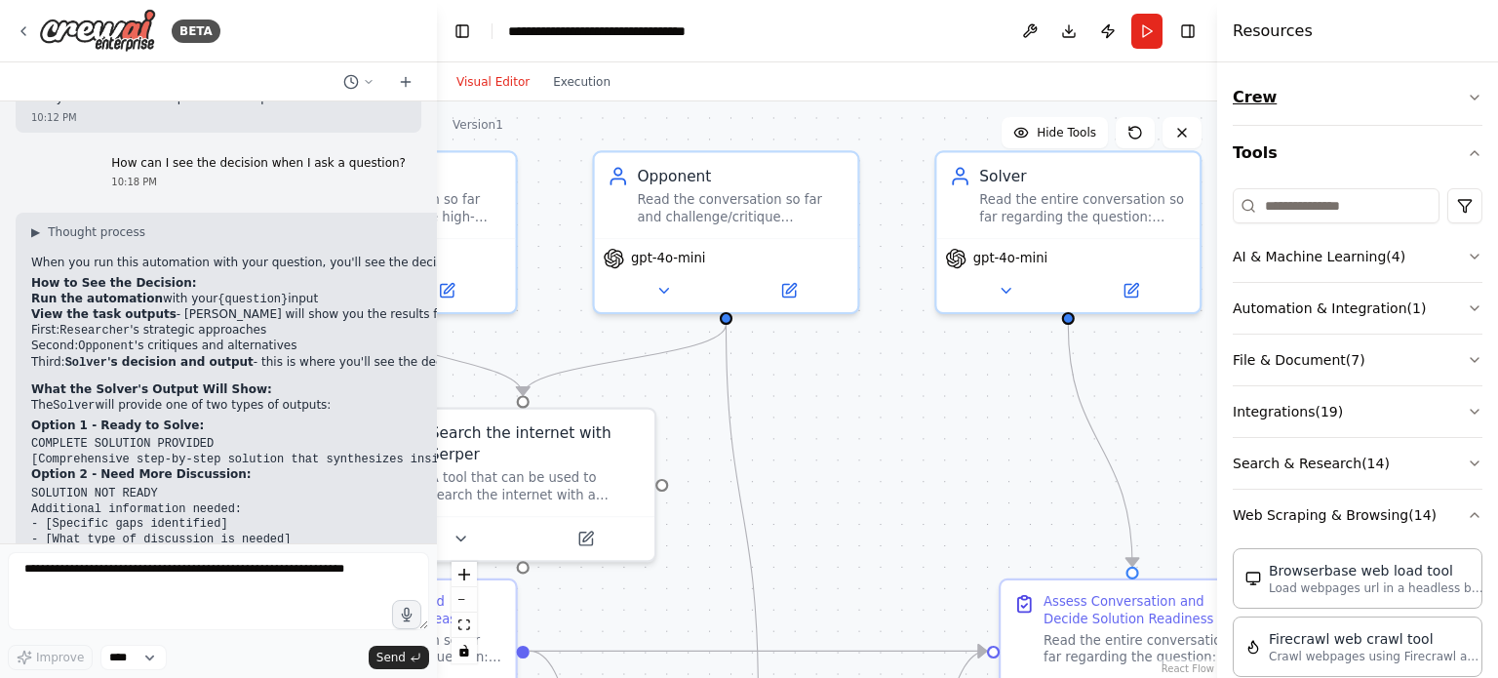
click at [1467, 100] on icon "button" at bounding box center [1475, 98] width 16 height 16
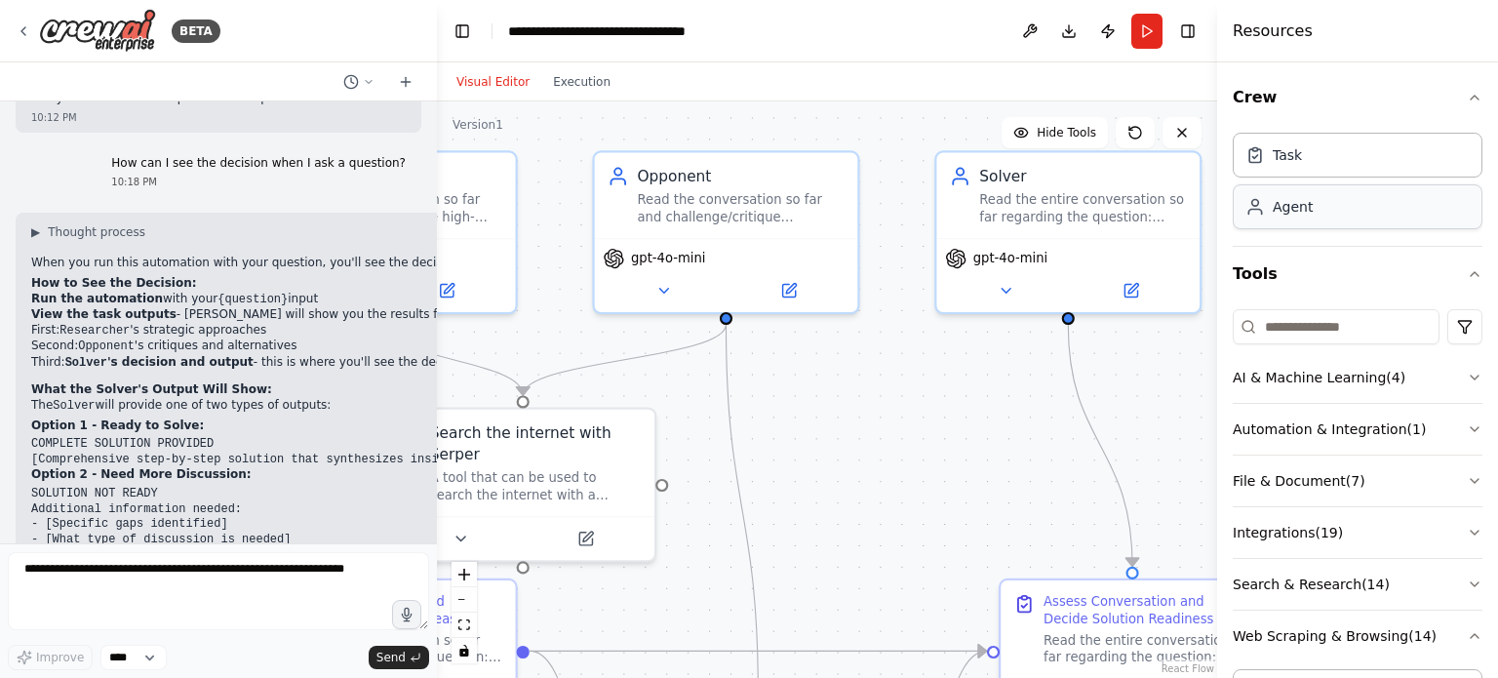
click at [1336, 210] on div "Agent" at bounding box center [1358, 206] width 250 height 45
click at [1335, 210] on div "Agent" at bounding box center [1358, 206] width 250 height 45
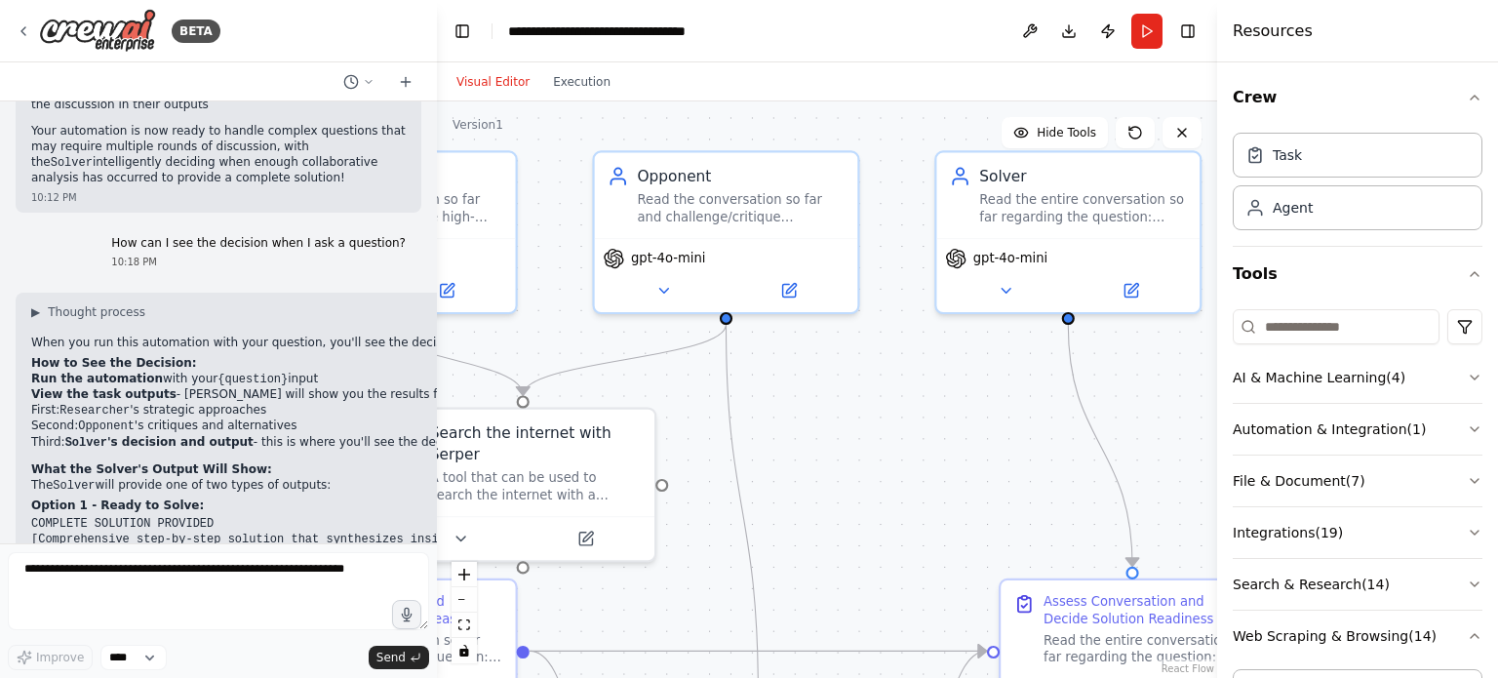
scroll to position [3174, 0]
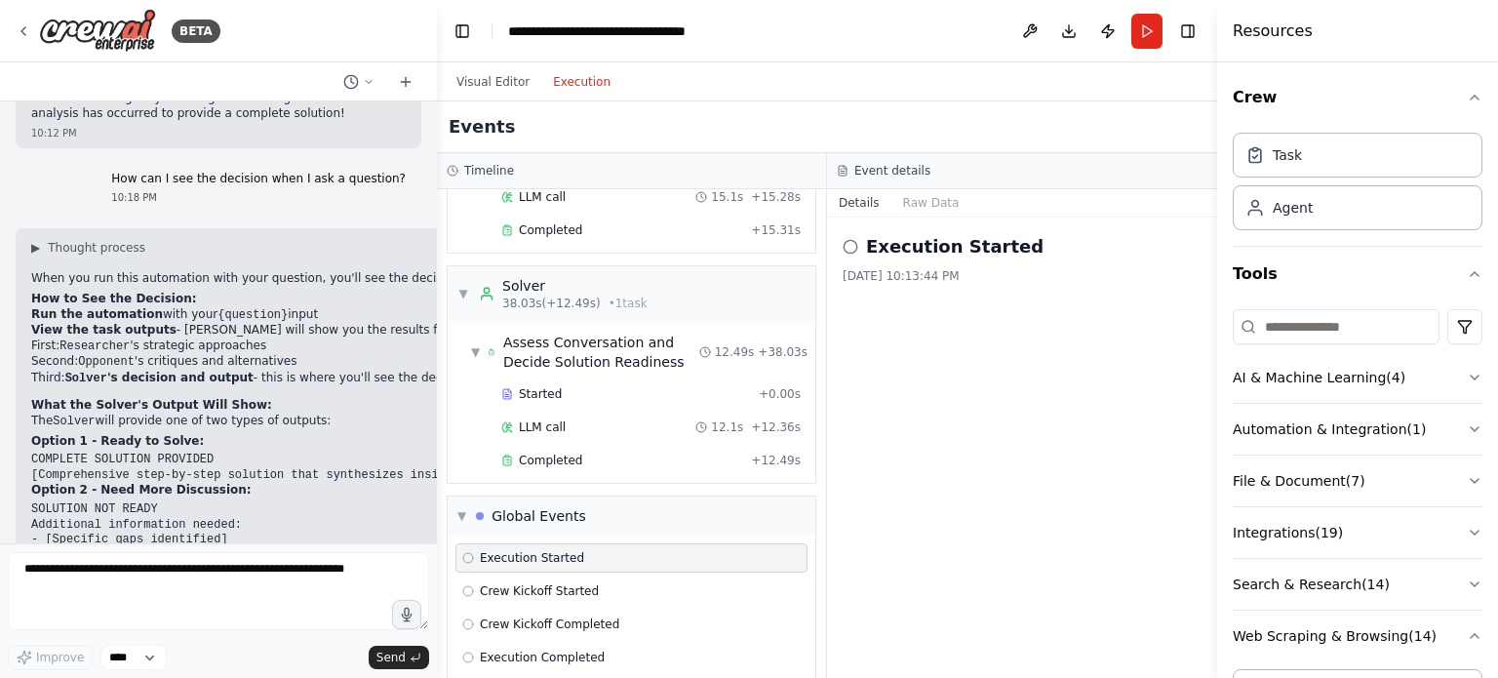
click at [578, 92] on button "Execution" at bounding box center [581, 81] width 81 height 23
click at [558, 453] on span "Completed" at bounding box center [550, 461] width 63 height 16
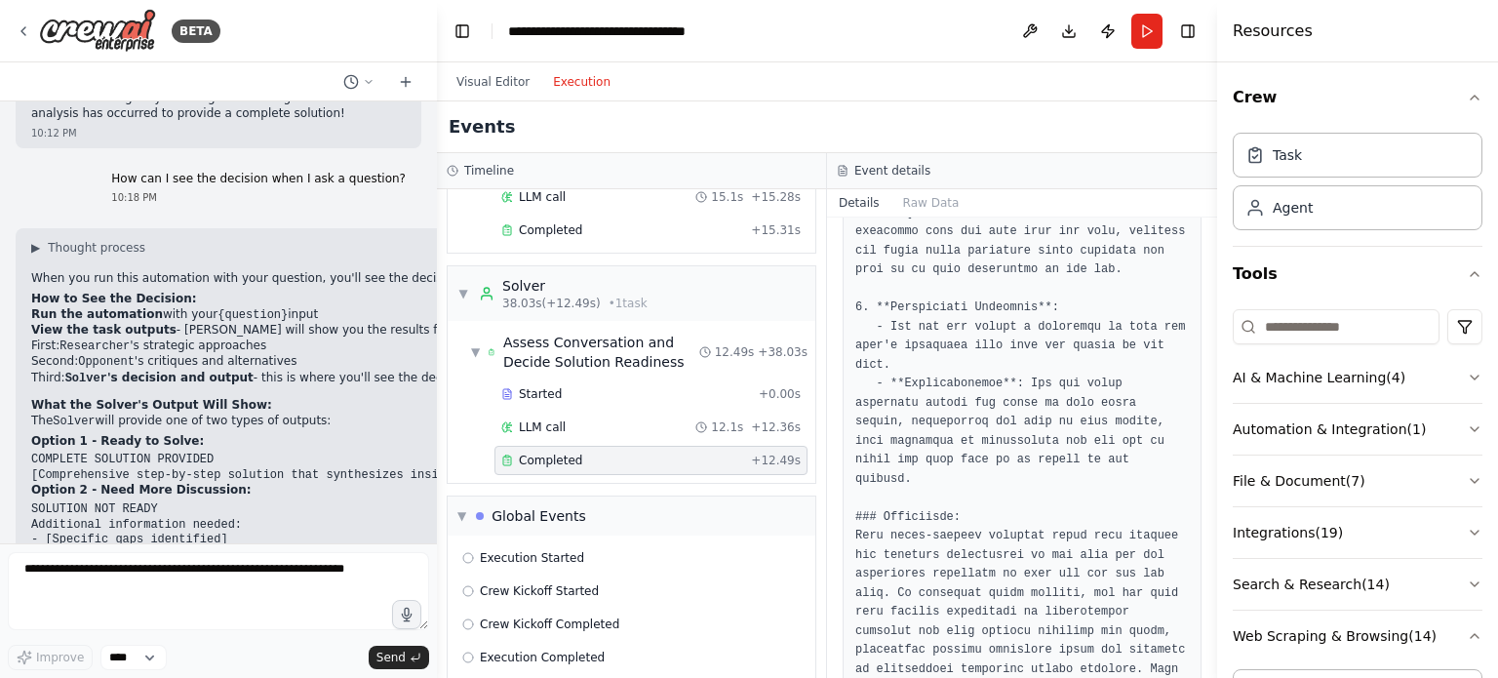
scroll to position [1211, 0]
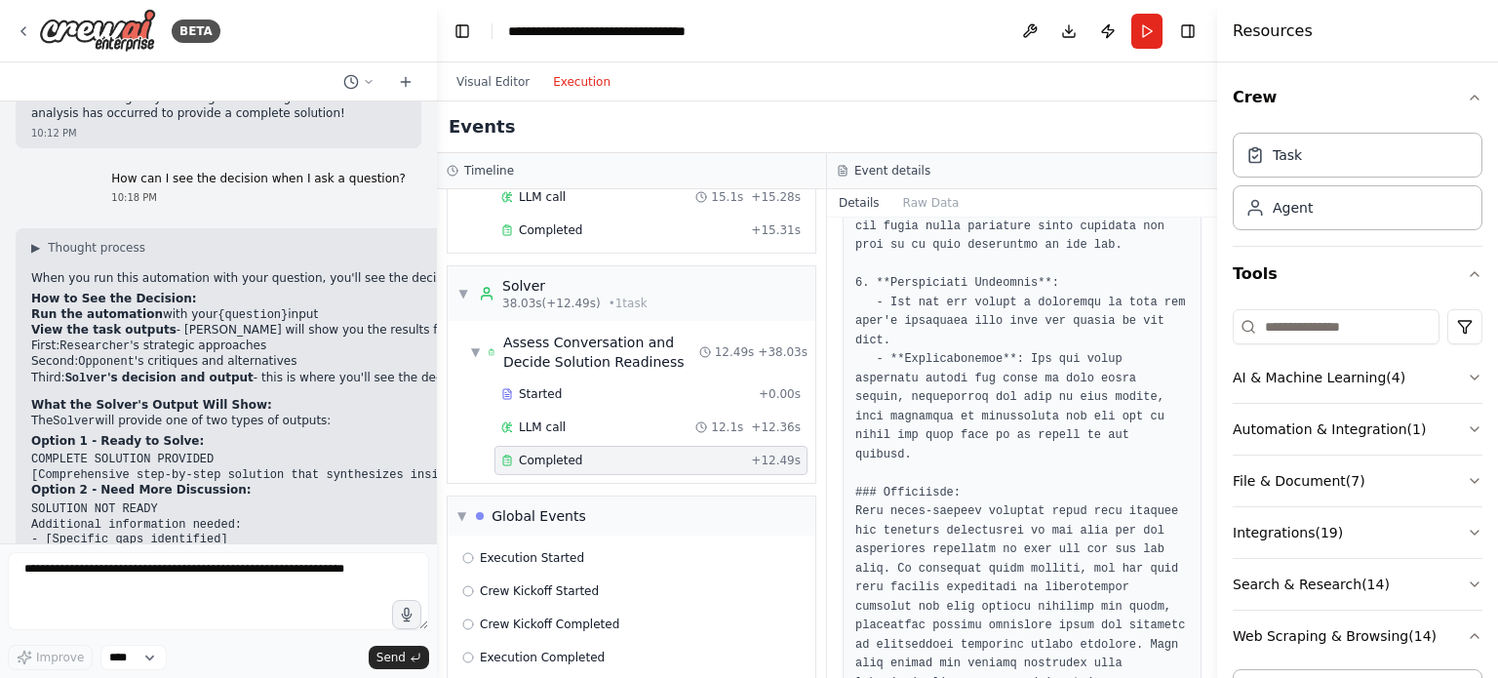
click at [946, 54] on header "**********" at bounding box center [827, 31] width 780 height 62
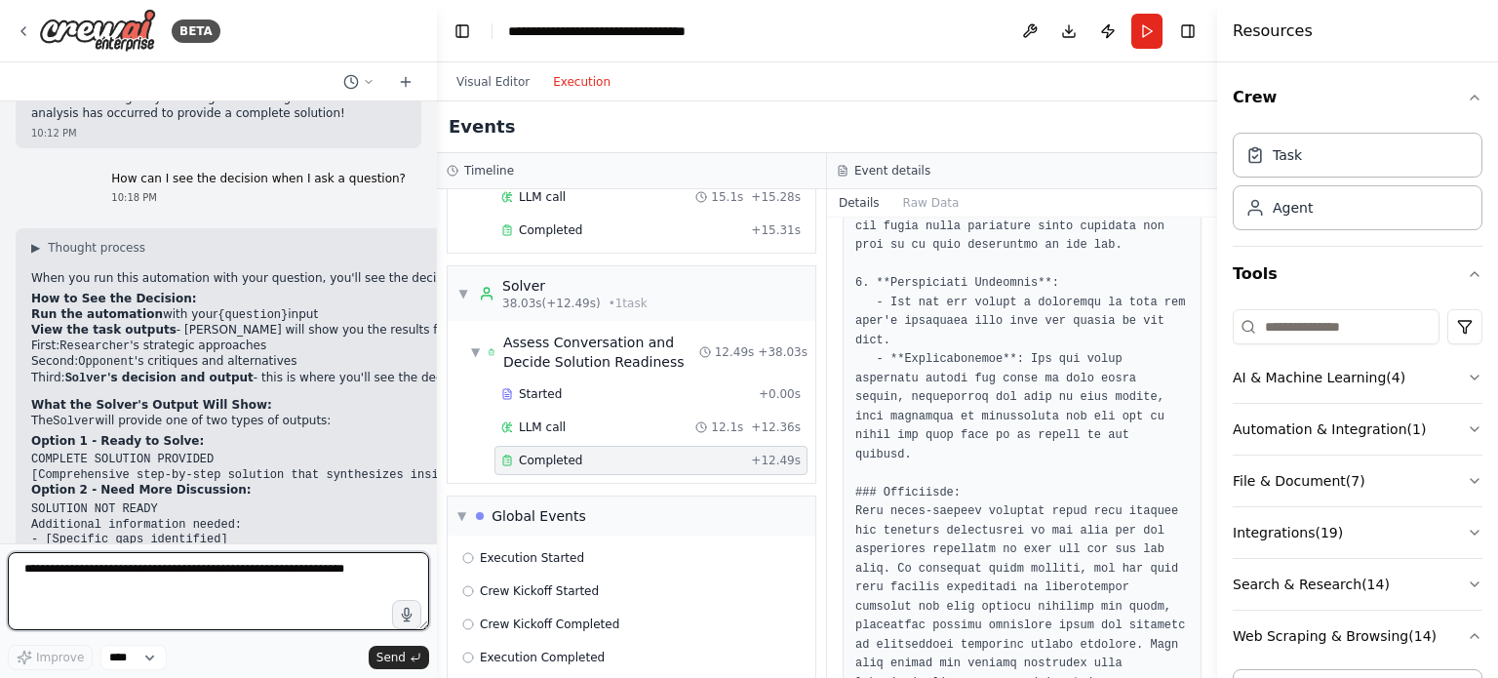
click at [256, 584] on textarea at bounding box center [218, 591] width 421 height 78
type textarea "**********"
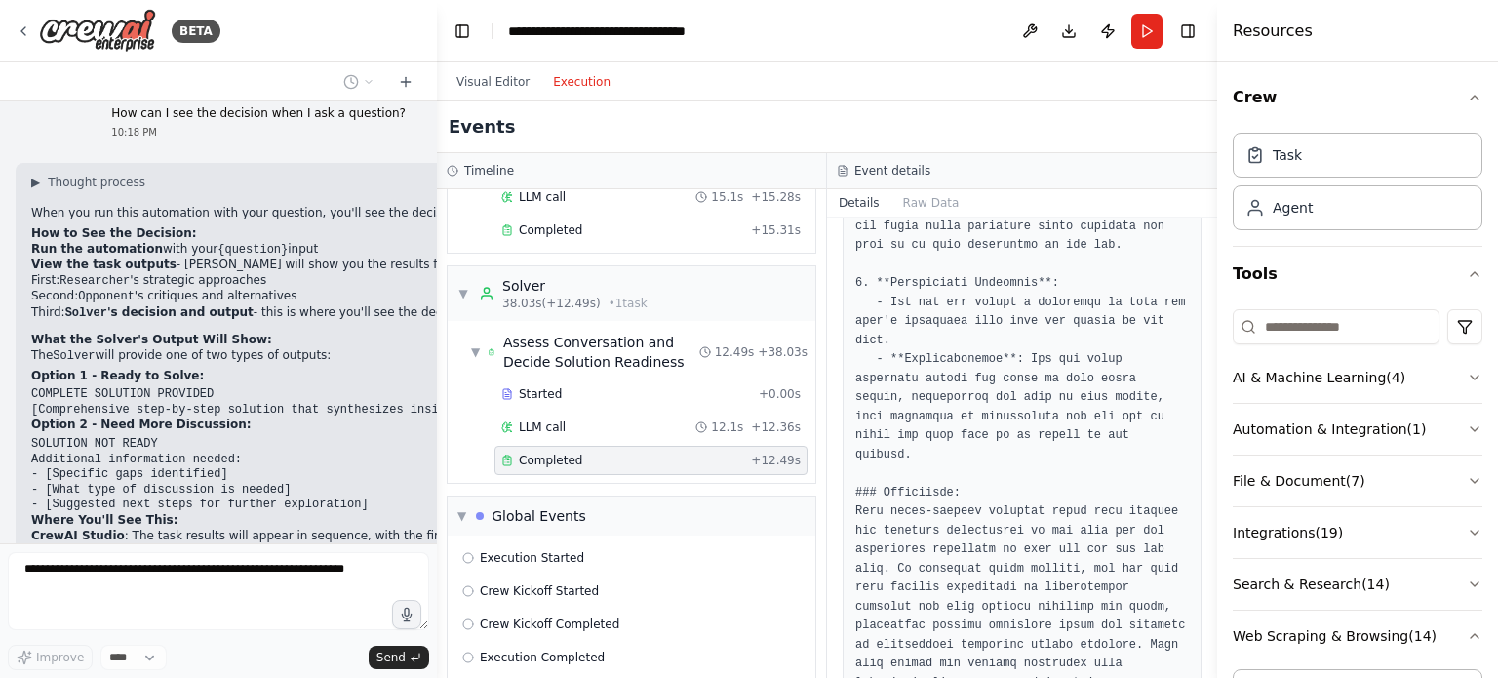
scroll to position [3321, 0]
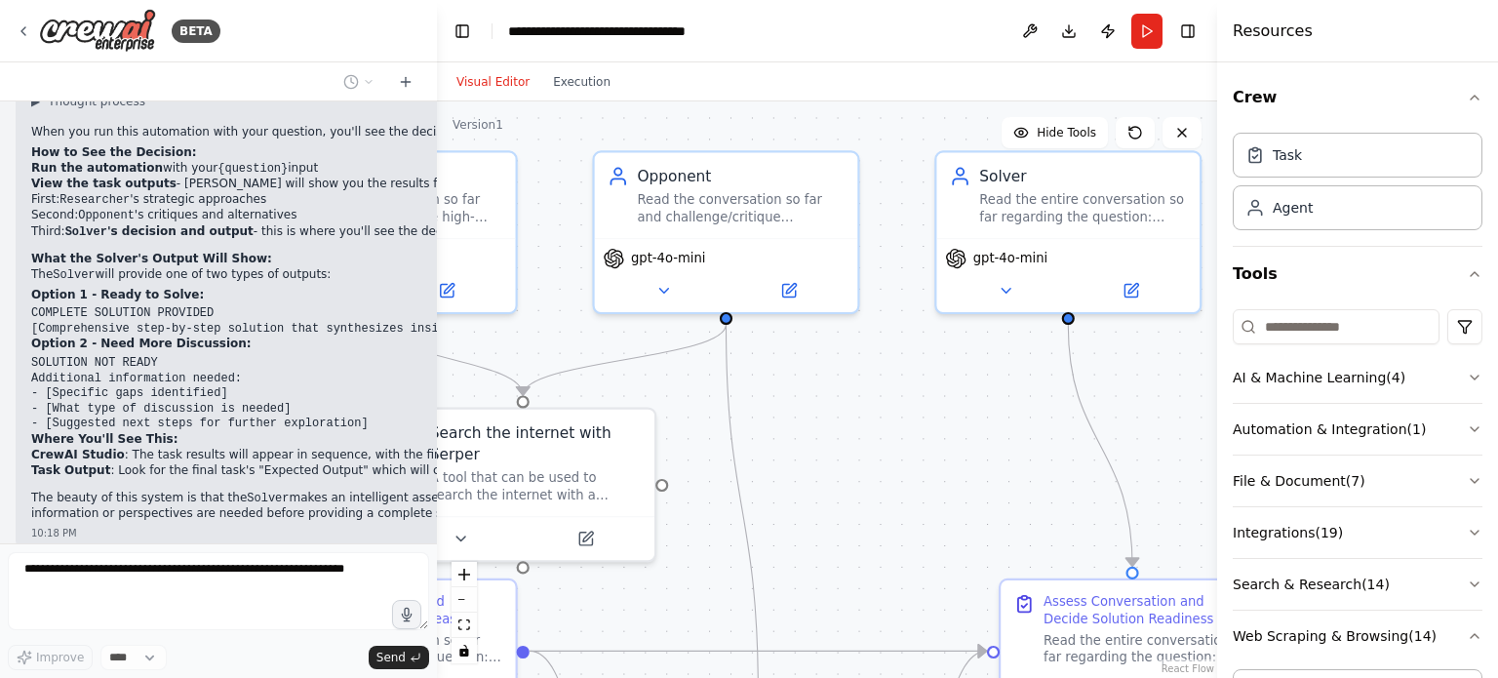
click at [505, 88] on button "Visual Editor" at bounding box center [493, 81] width 97 height 23
click at [1467, 96] on icon "button" at bounding box center [1475, 98] width 16 height 16
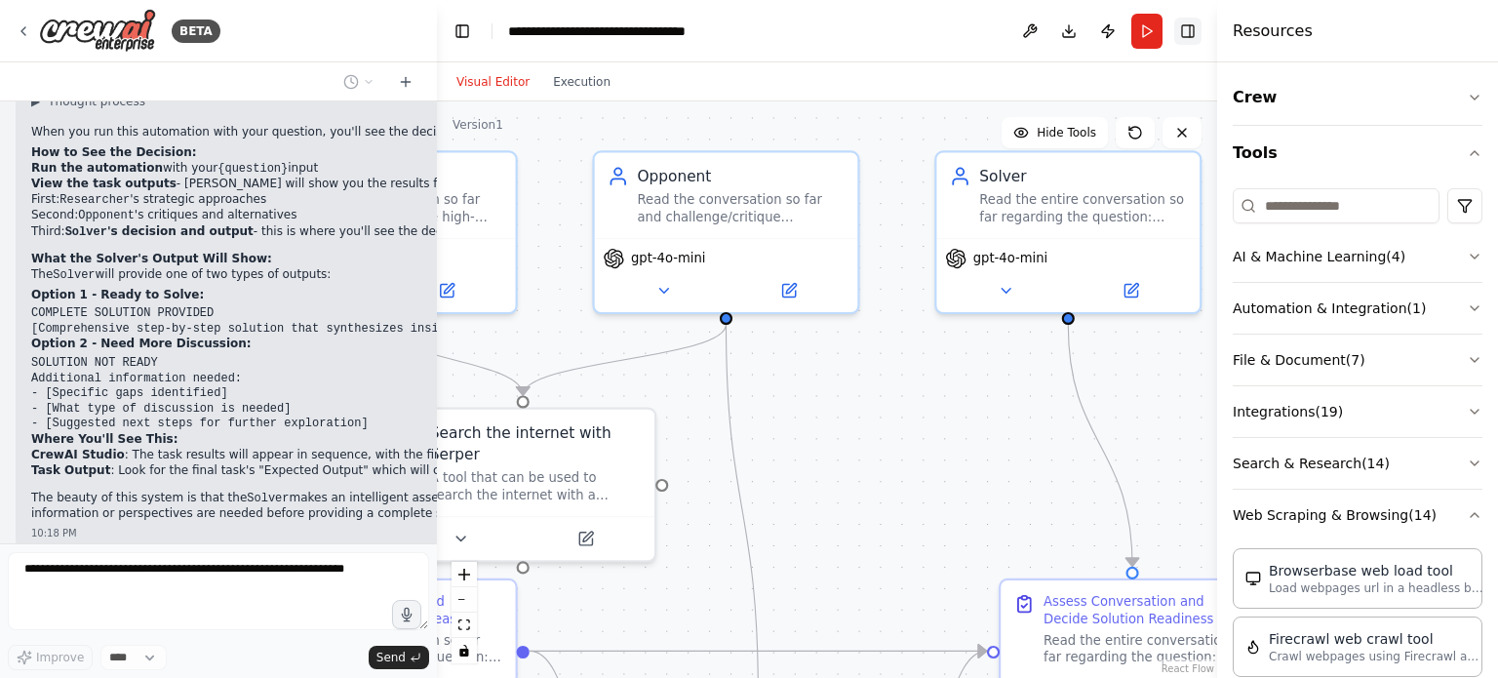
click at [1194, 33] on button "Toggle Right Sidebar" at bounding box center [1188, 31] width 27 height 27
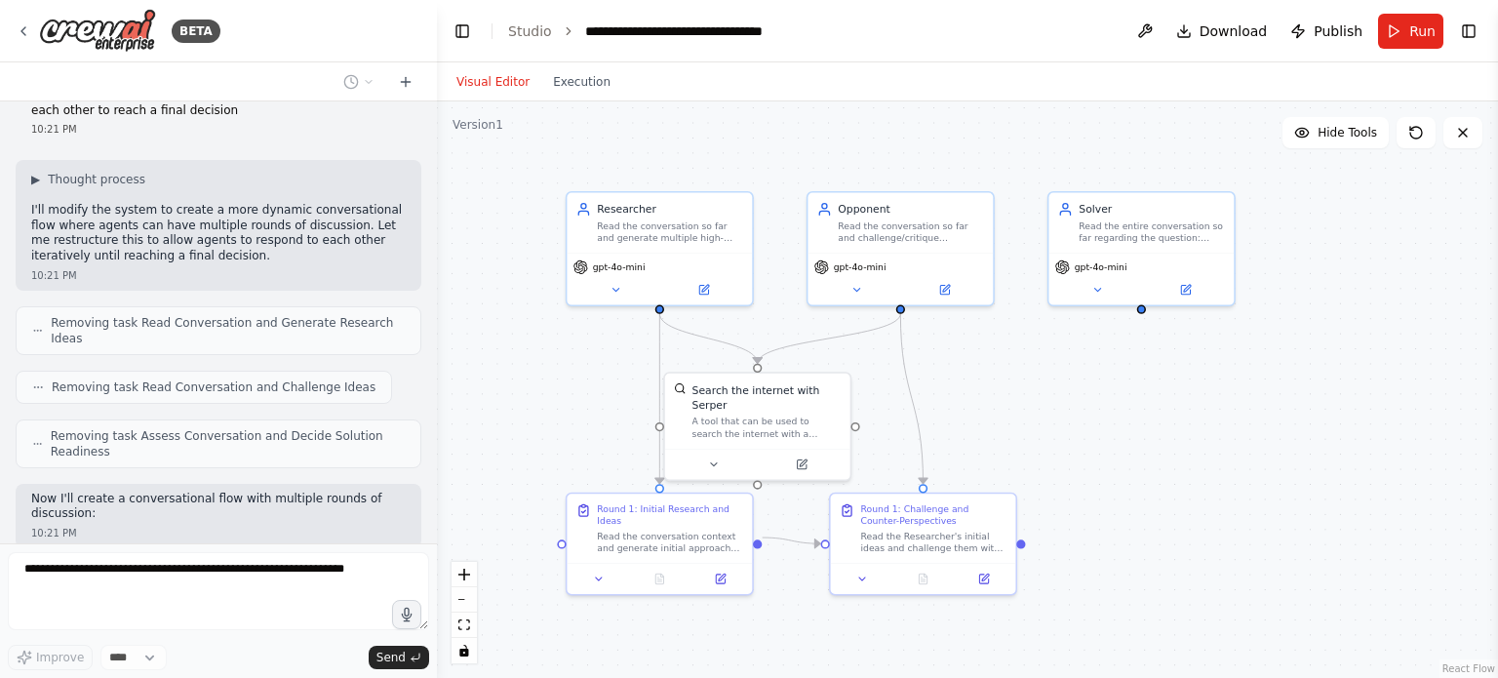
scroll to position [3853, 0]
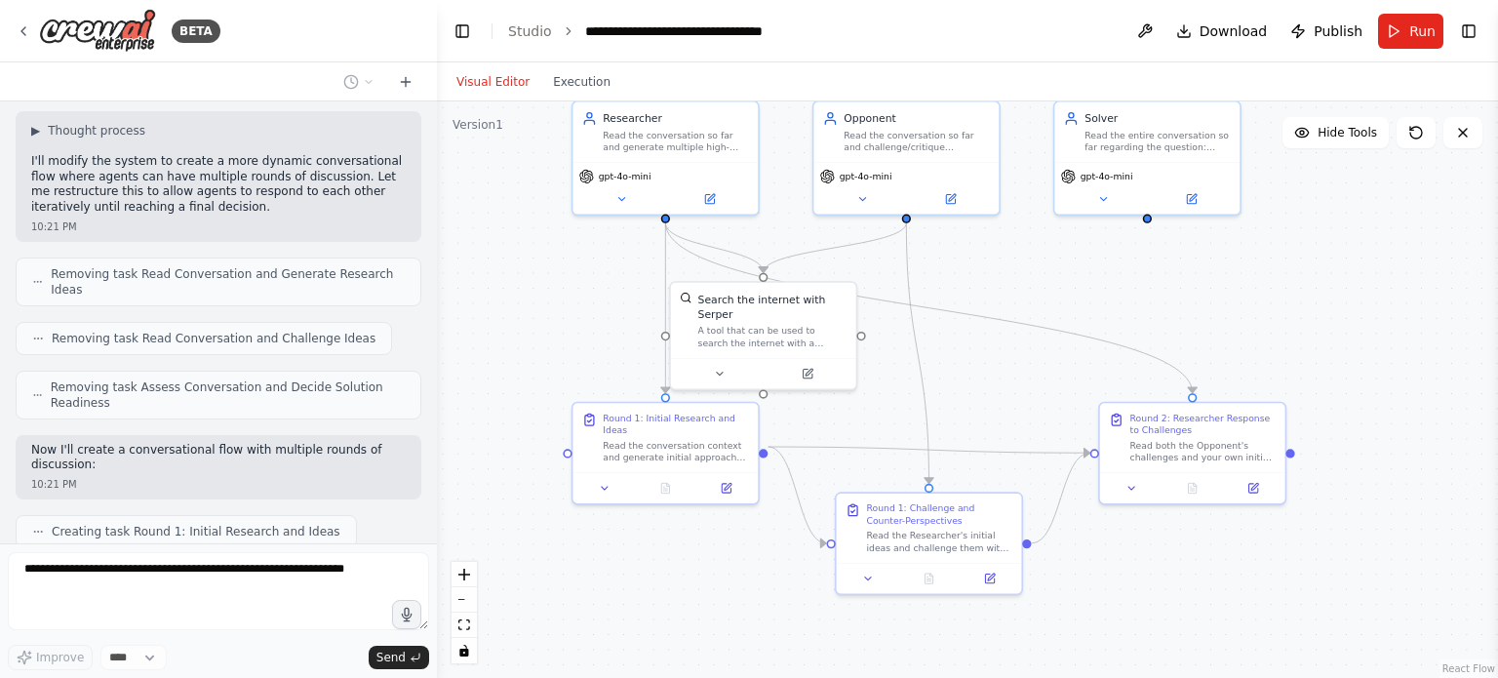
drag, startPoint x: 1315, startPoint y: 380, endPoint x: 1321, endPoint y: 290, distance: 90.9
click at [1321, 290] on div ".deletable-edge-delete-btn { width: 20px; height: 20px; border: 0px solid #ffff…" at bounding box center [967, 389] width 1061 height 577
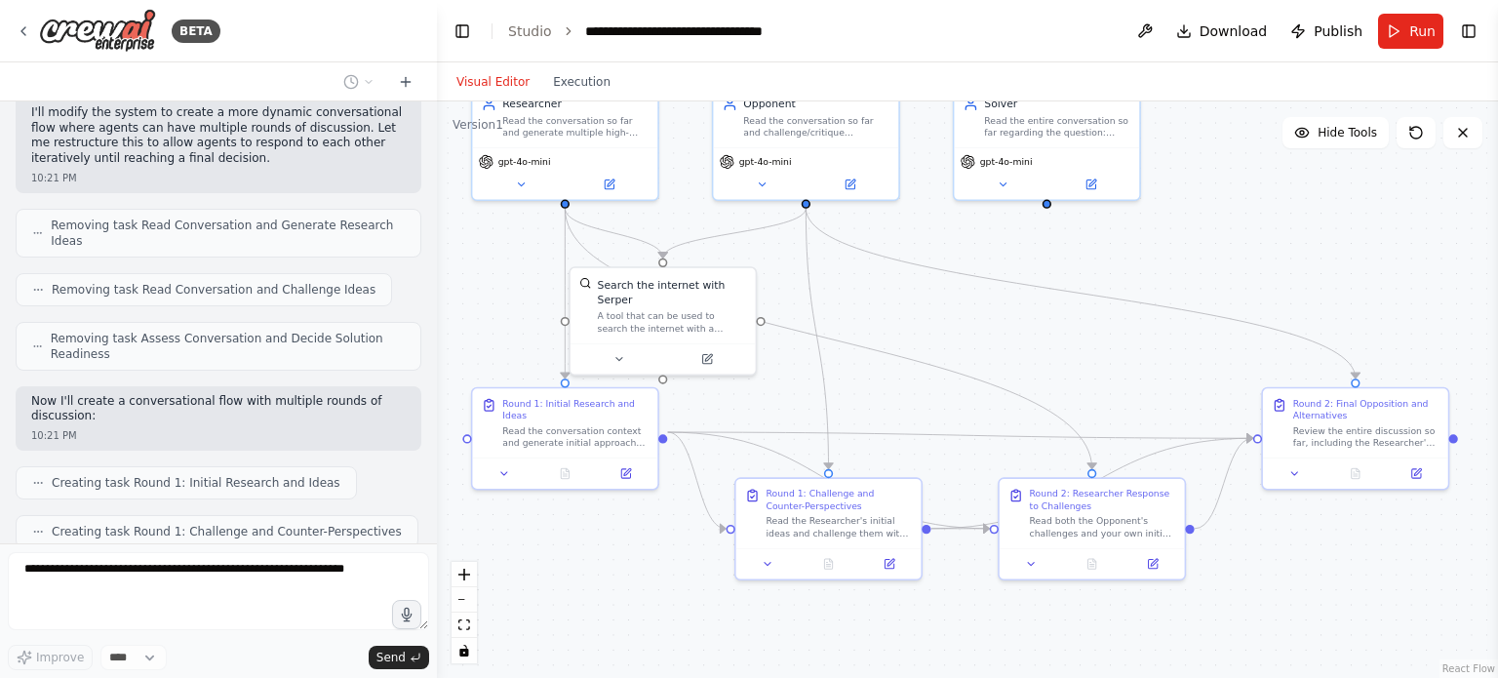
drag, startPoint x: 1370, startPoint y: 307, endPoint x: 1269, endPoint y: 293, distance: 101.5
click at [1269, 293] on div ".deletable-edge-delete-btn { width: 20px; height: 20px; border: 0px solid #ffff…" at bounding box center [967, 389] width 1061 height 577
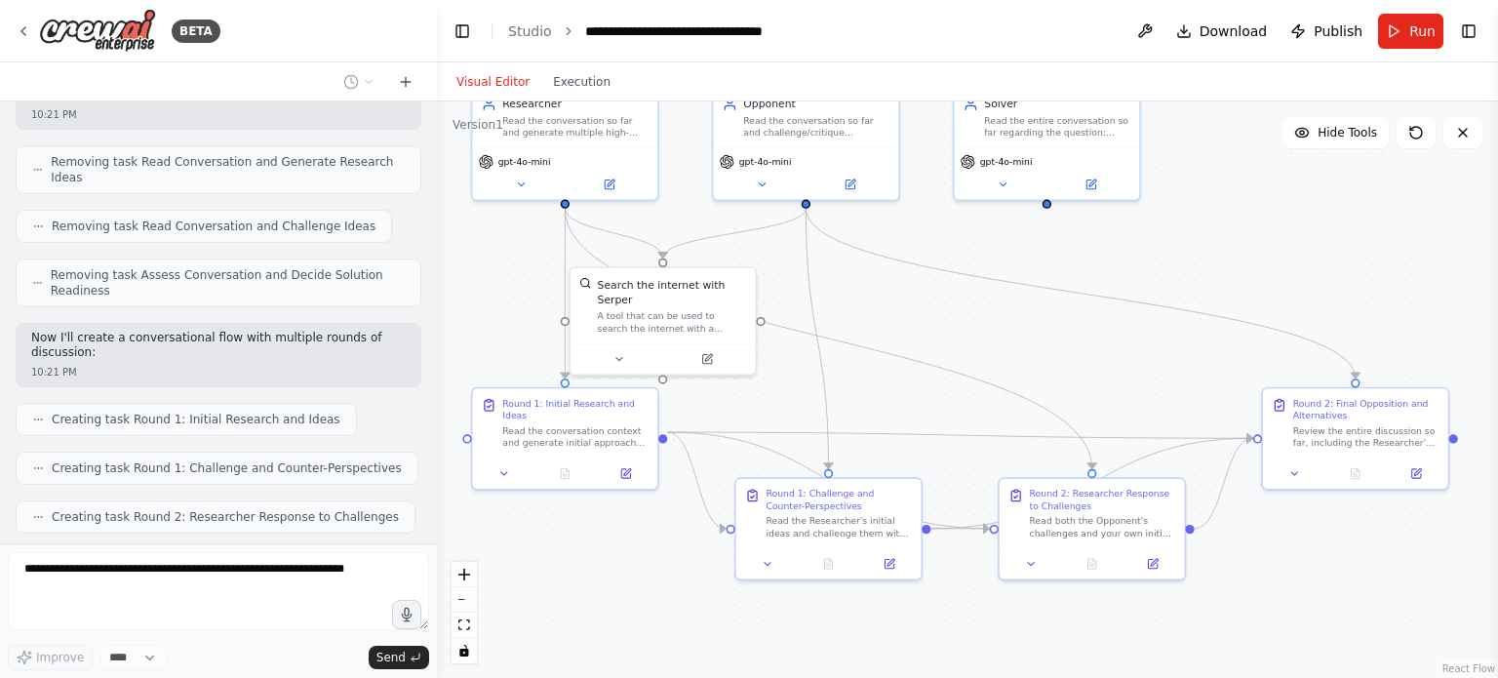
click at [1269, 293] on div ".deletable-edge-delete-btn { width: 20px; height: 20px; border: 0px solid #ffff…" at bounding box center [967, 389] width 1061 height 577
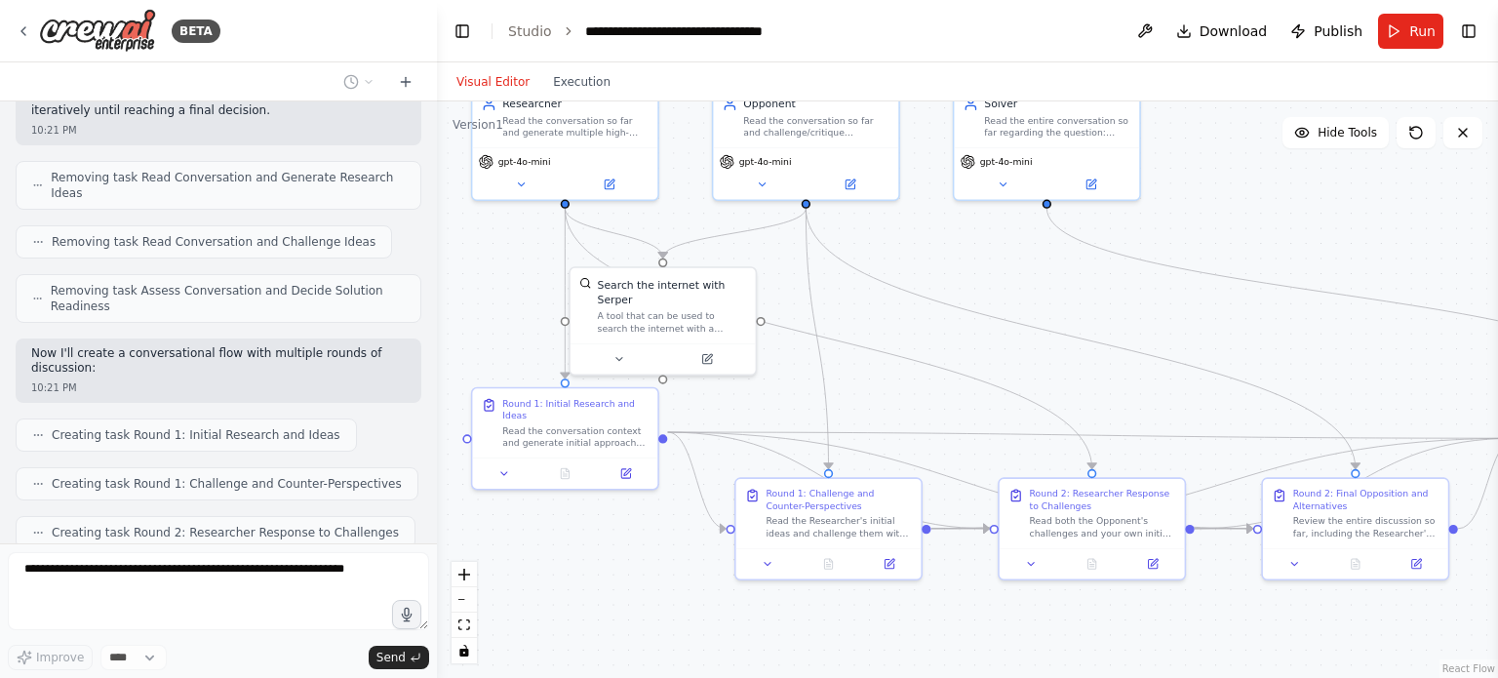
scroll to position [3999, 0]
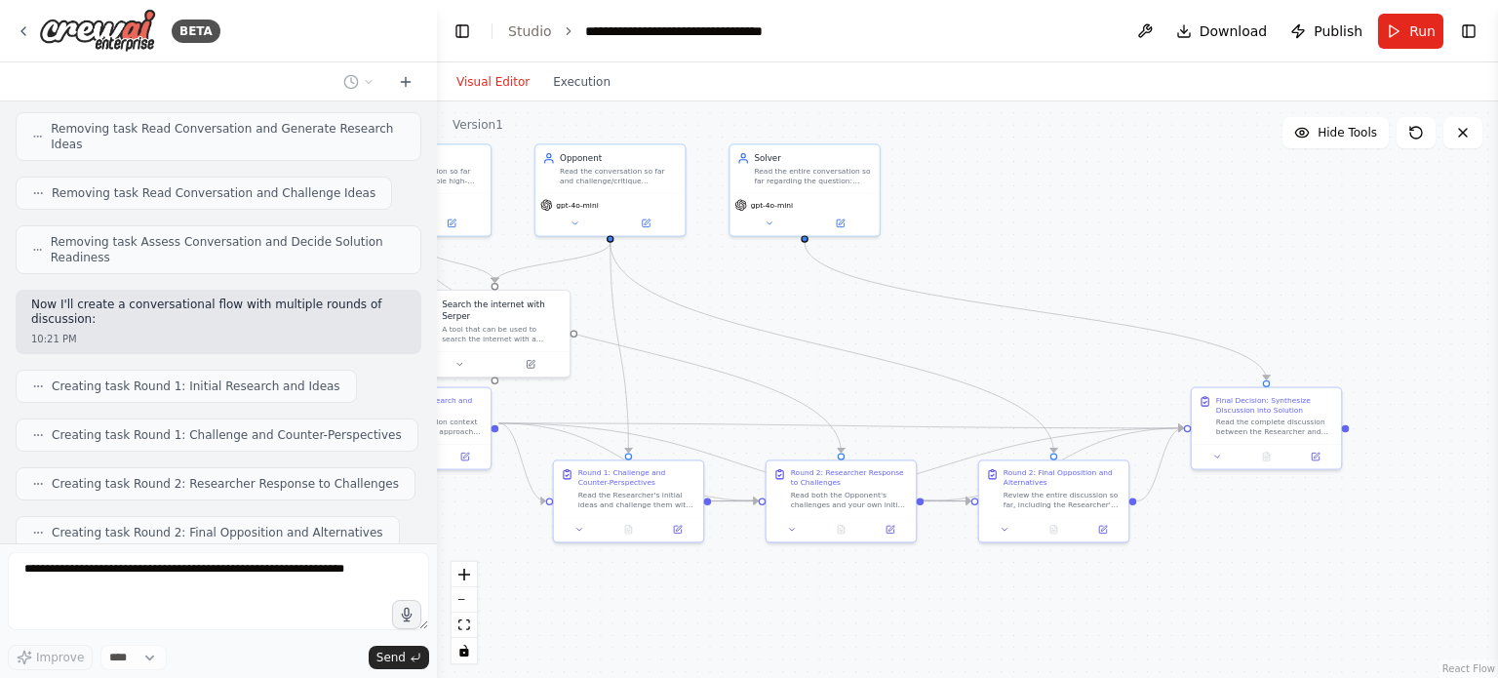
drag, startPoint x: 1324, startPoint y: 345, endPoint x: 1027, endPoint y: 353, distance: 296.7
click at [1027, 353] on div ".deletable-edge-delete-btn { width: 20px; height: 20px; border: 0px solid #ffff…" at bounding box center [967, 389] width 1061 height 577
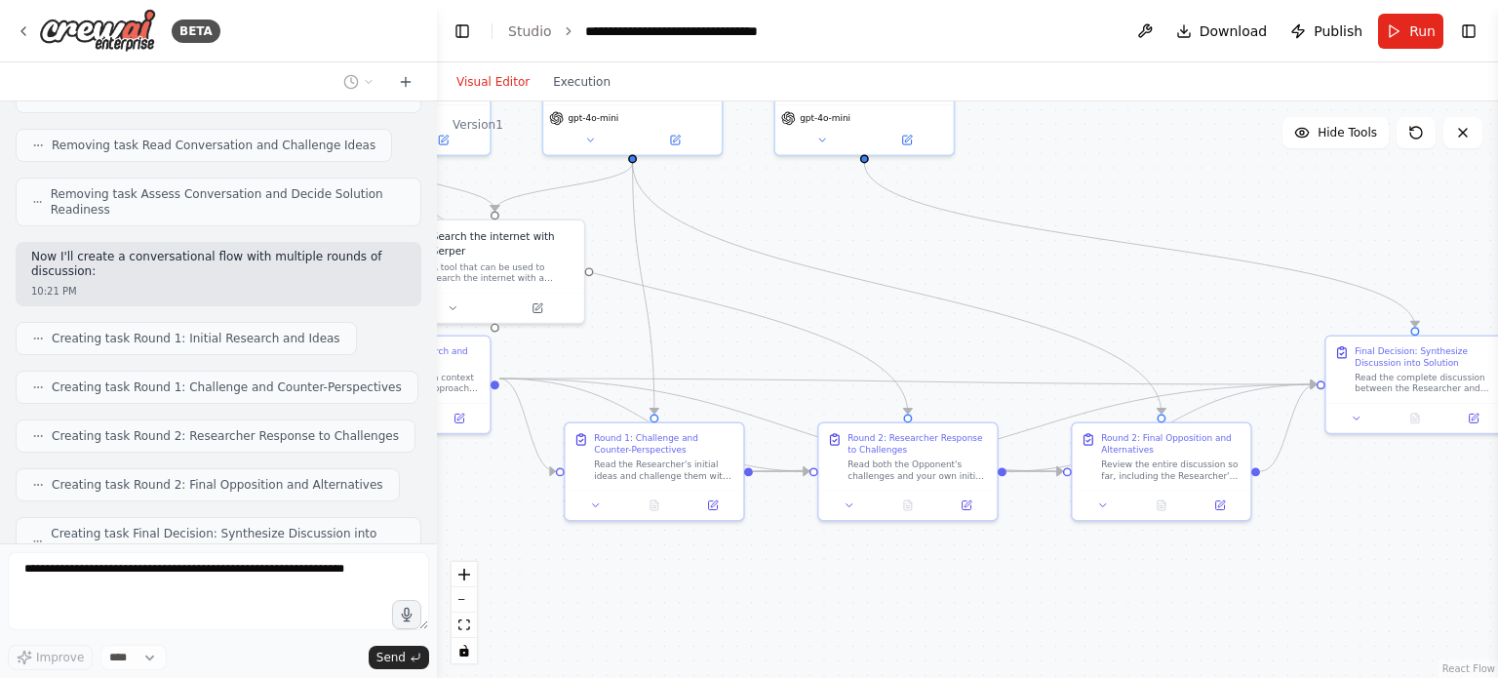
drag, startPoint x: 1016, startPoint y: 367, endPoint x: 1091, endPoint y: 316, distance: 89.8
click at [1091, 316] on div ".deletable-edge-delete-btn { width: 20px; height: 20px; border: 0px solid #ffff…" at bounding box center [967, 389] width 1061 height 577
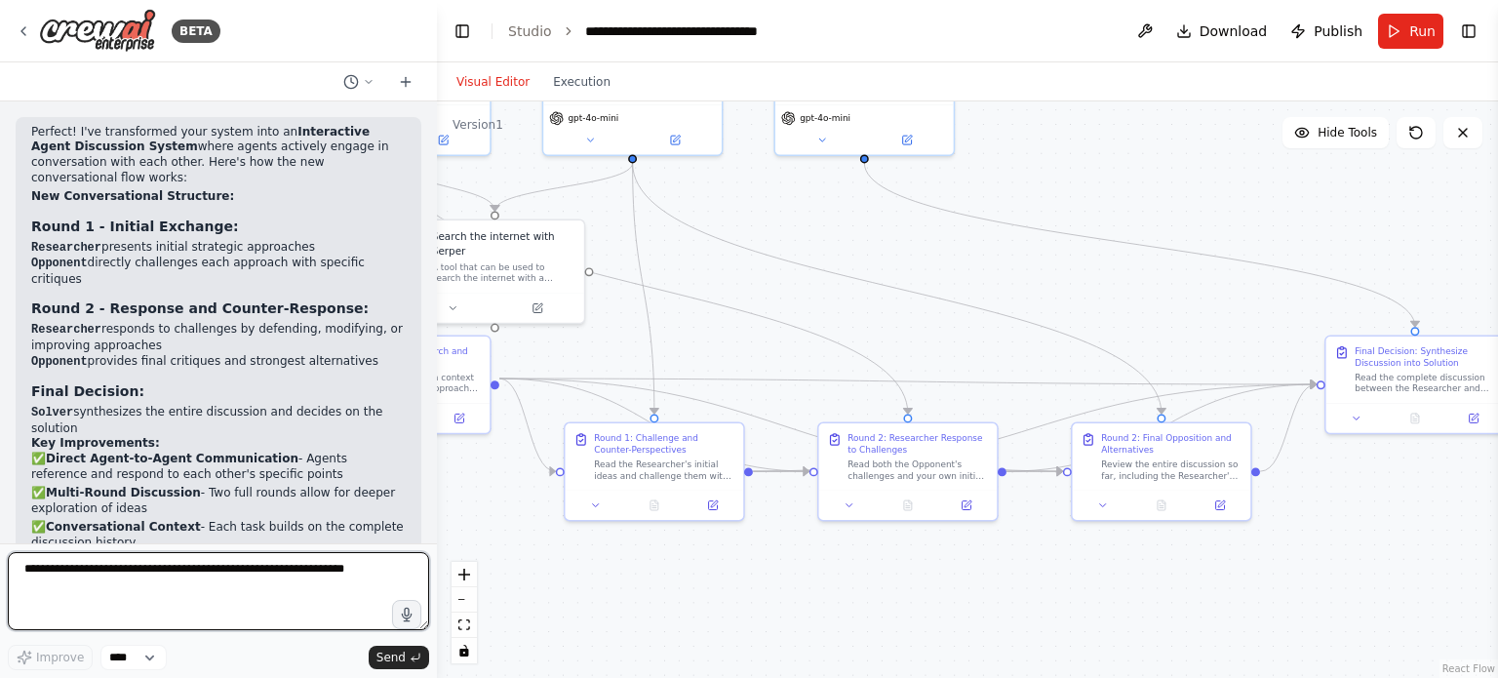
scroll to position [4624, 0]
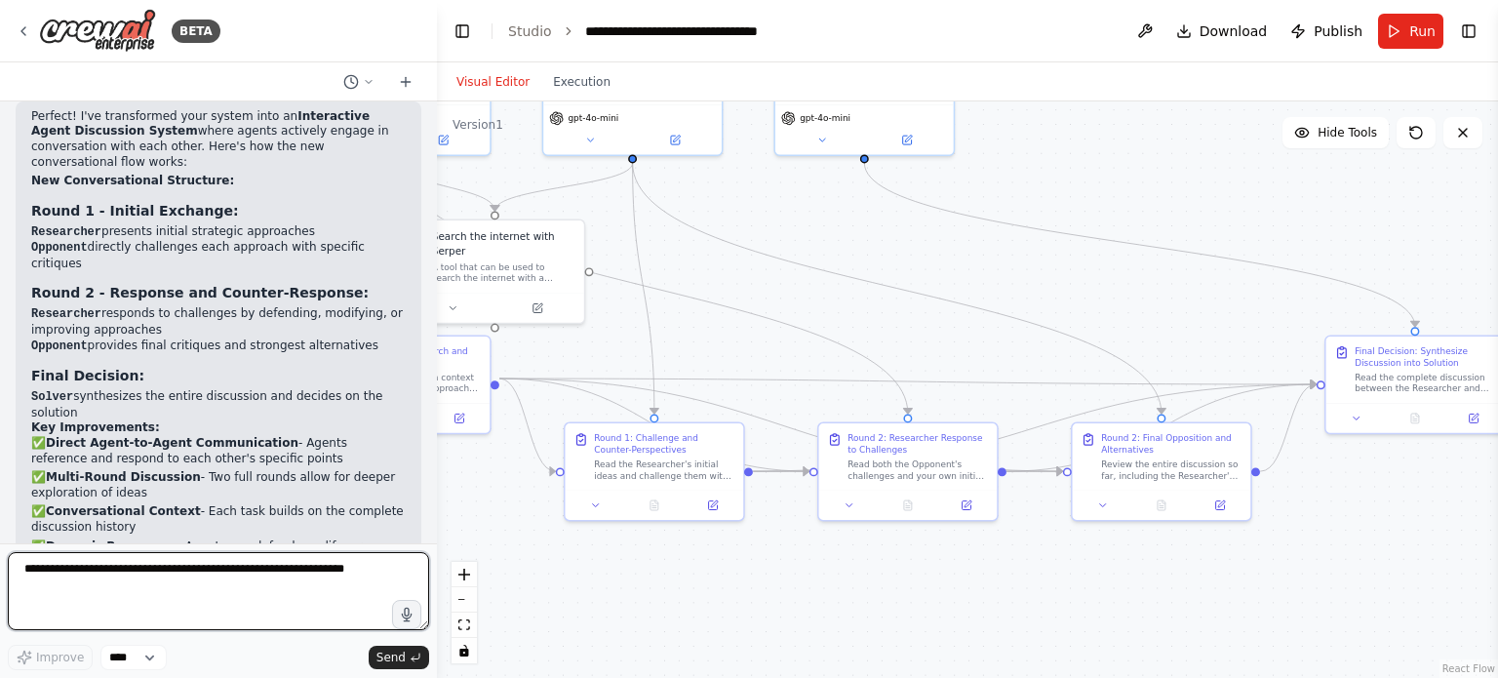
click at [226, 575] on textarea at bounding box center [218, 591] width 421 height 78
type textarea "**********"
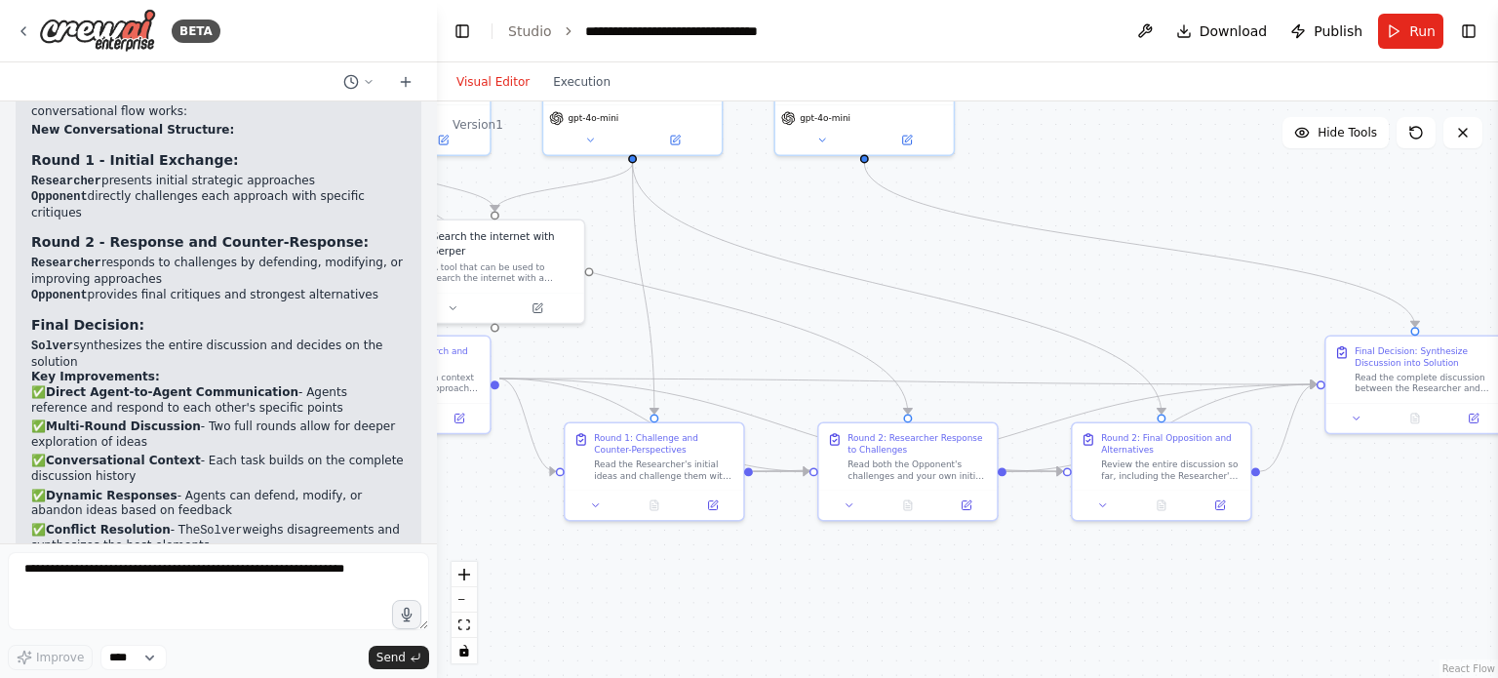
scroll to position [4756, 0]
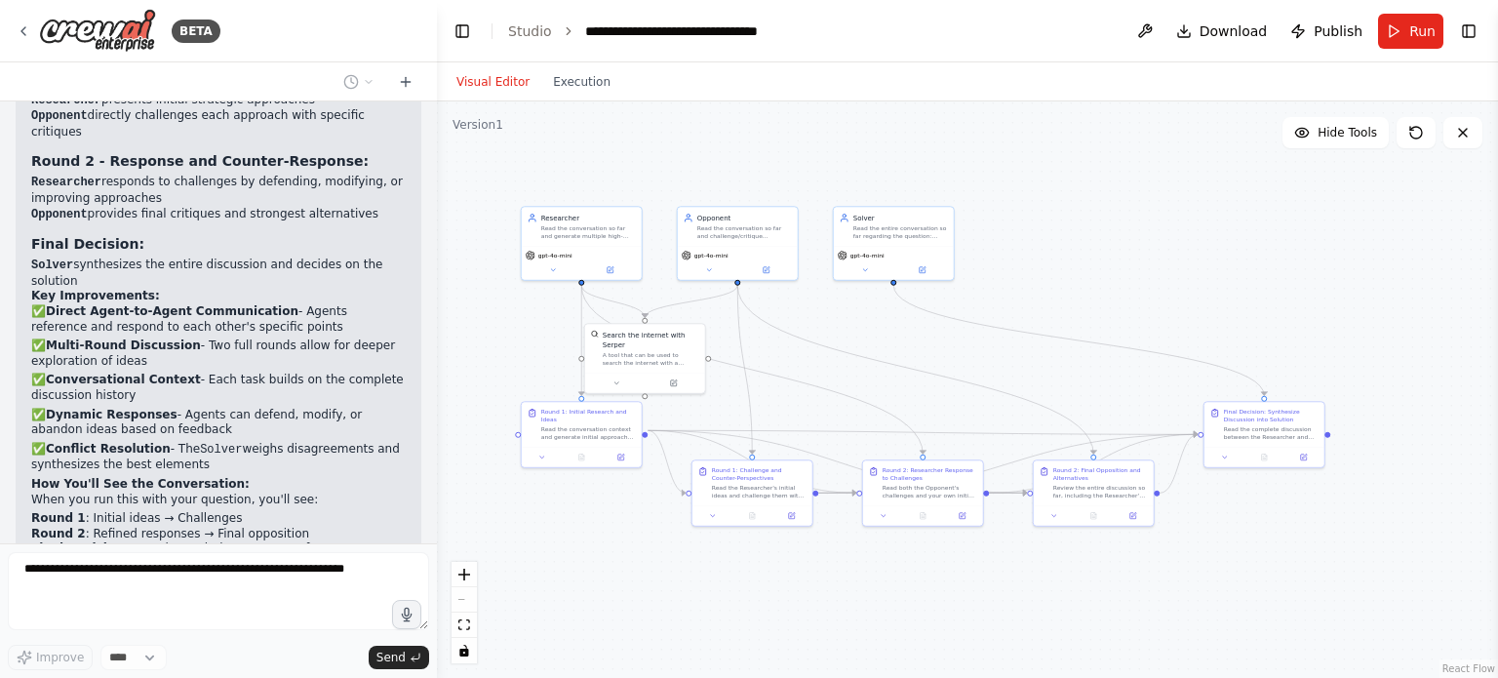
drag, startPoint x: 781, startPoint y: 333, endPoint x: 825, endPoint y: 398, distance: 78.7
click at [825, 398] on div ".deletable-edge-delete-btn { width: 20px; height: 20px; border: 0px solid #ffff…" at bounding box center [967, 389] width 1061 height 577
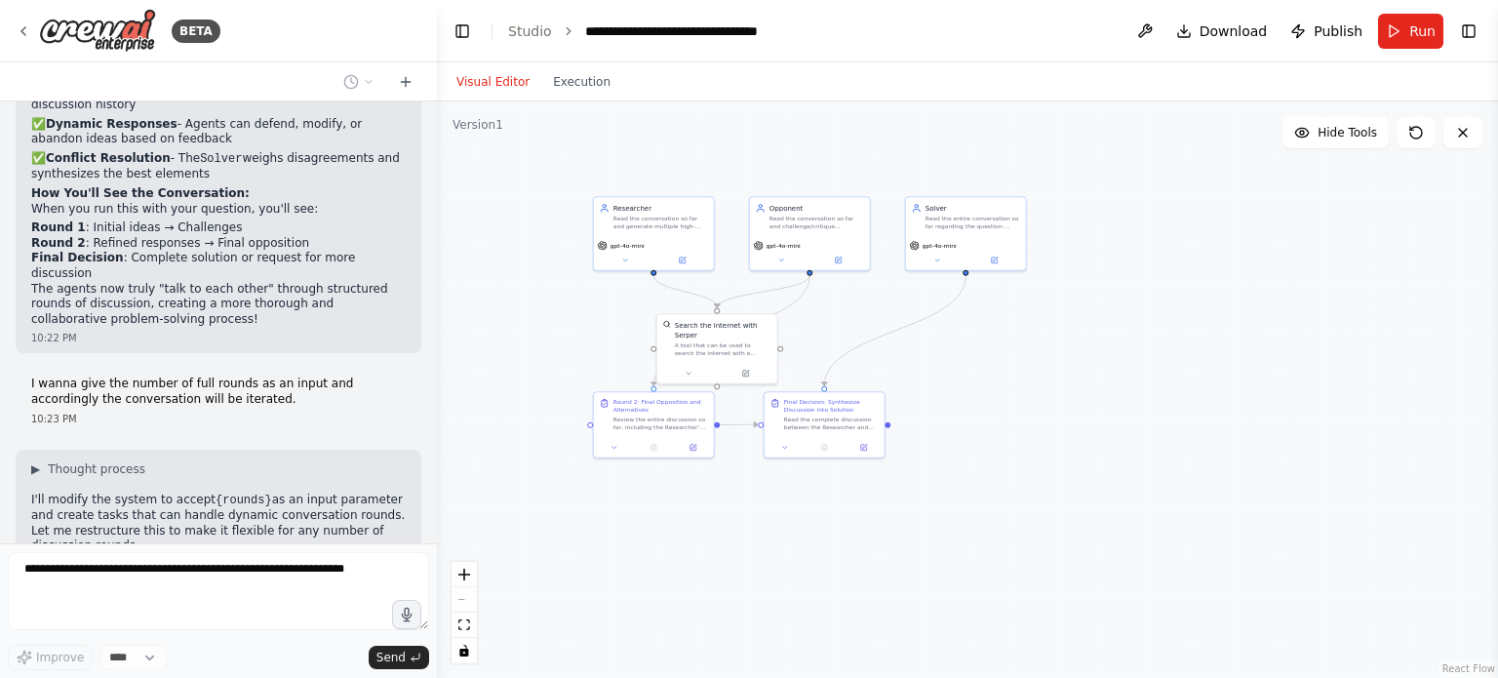
scroll to position [5095, 0]
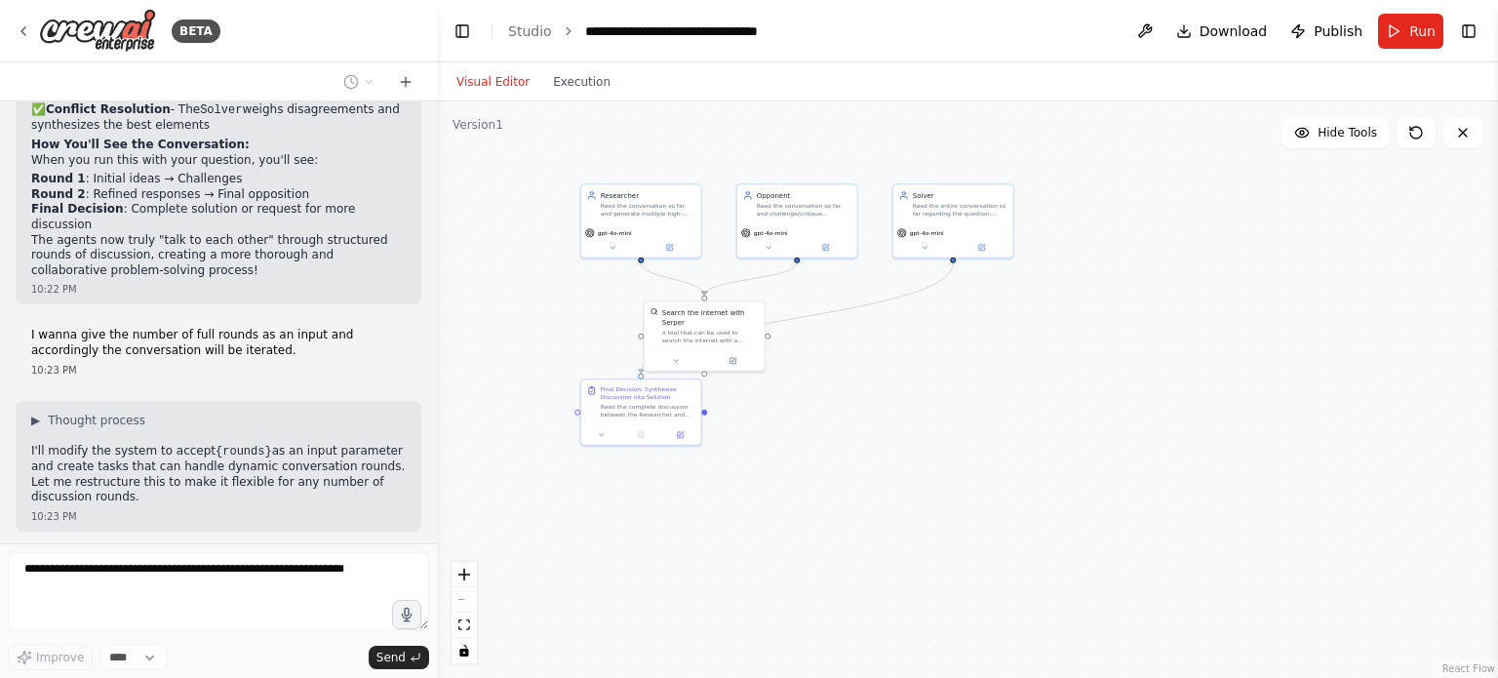
drag, startPoint x: 929, startPoint y: 381, endPoint x: 988, endPoint y: 361, distance: 62.9
click at [988, 361] on div ".deletable-edge-delete-btn { width: 20px; height: 20px; border: 0px solid #ffff…" at bounding box center [967, 389] width 1061 height 577
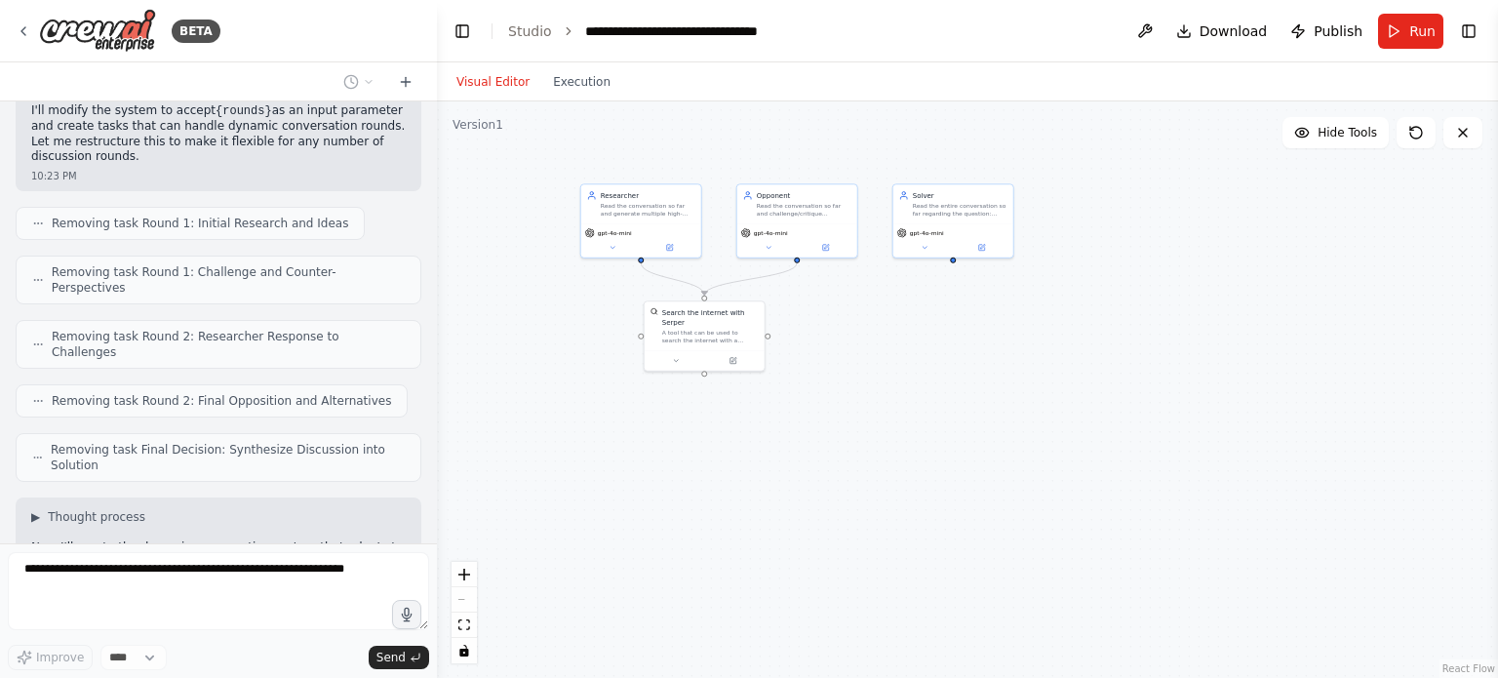
scroll to position [5484, 0]
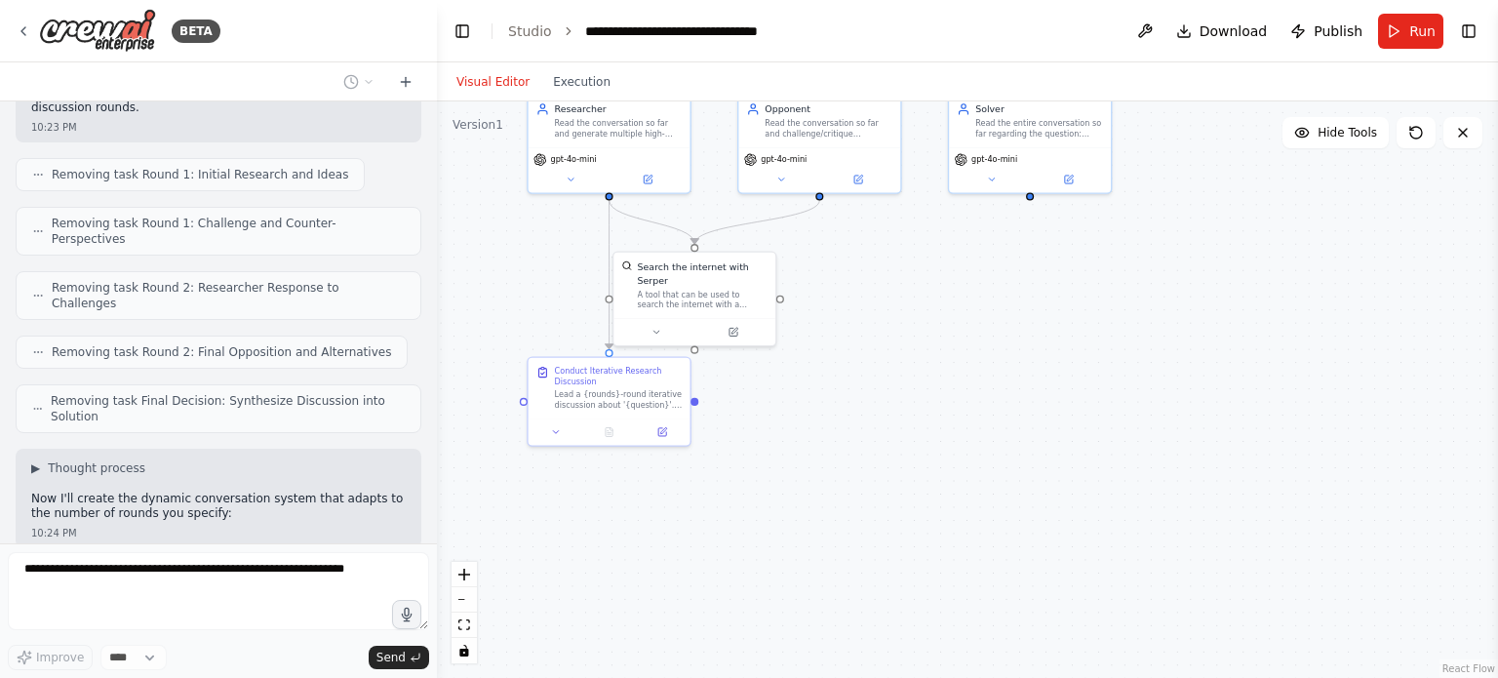
click at [733, 443] on div ".deletable-edge-delete-btn { width: 20px; height: 20px; border: 0px solid #ffff…" at bounding box center [967, 389] width 1061 height 577
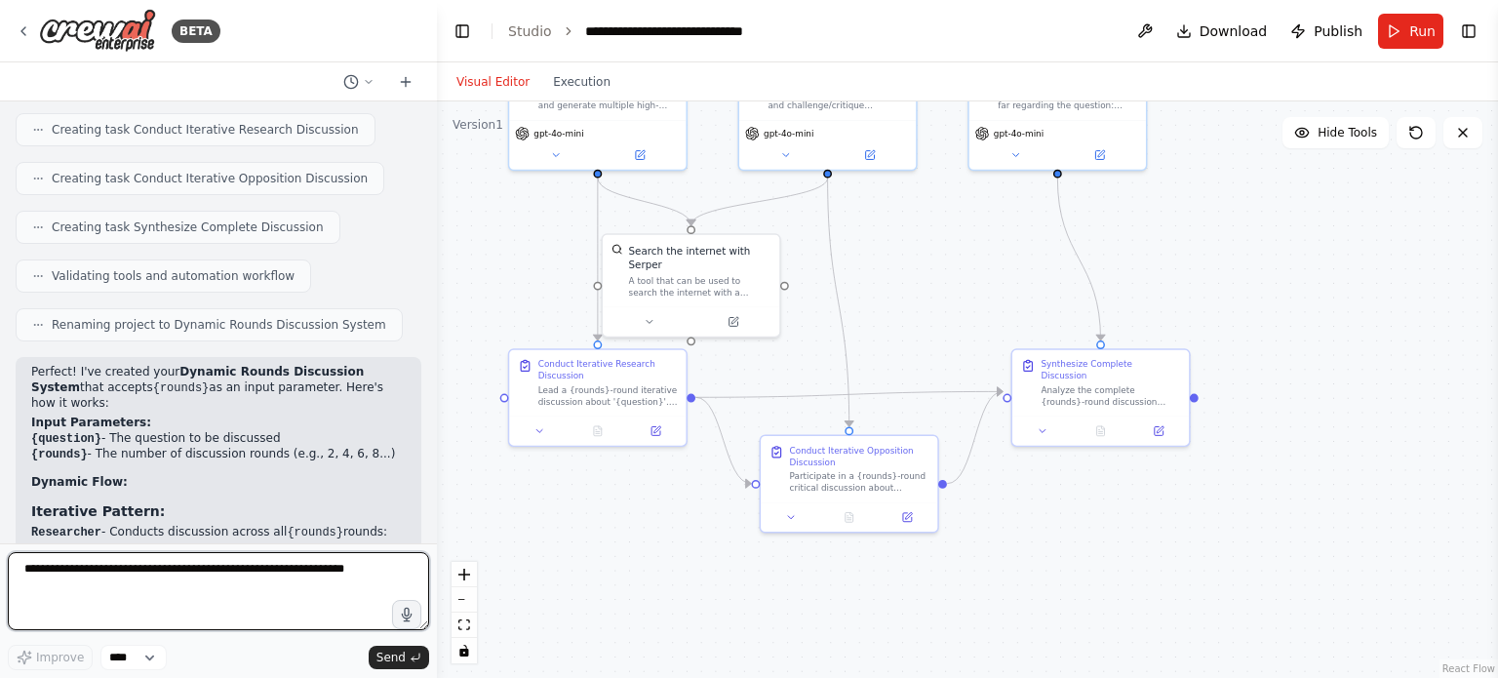
scroll to position [6112, 0]
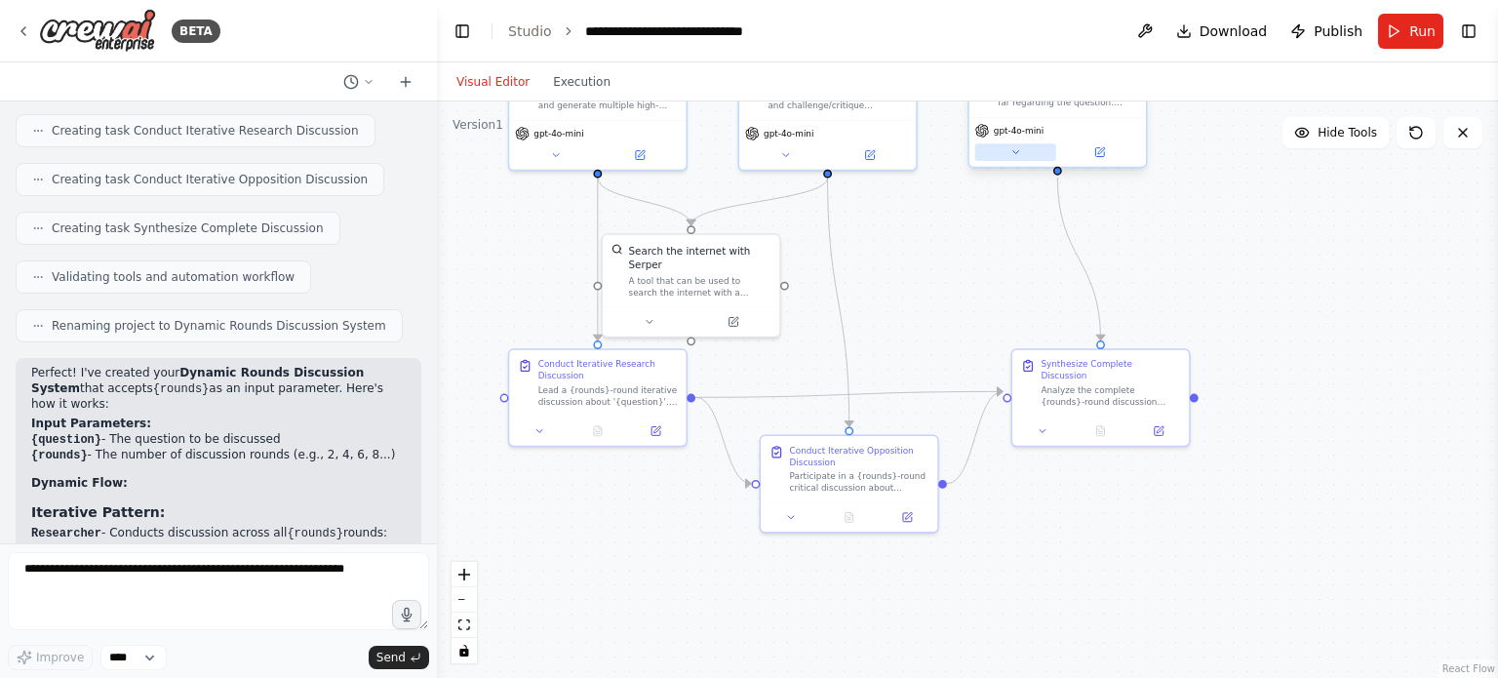
click at [1018, 159] on button at bounding box center [1016, 152] width 81 height 18
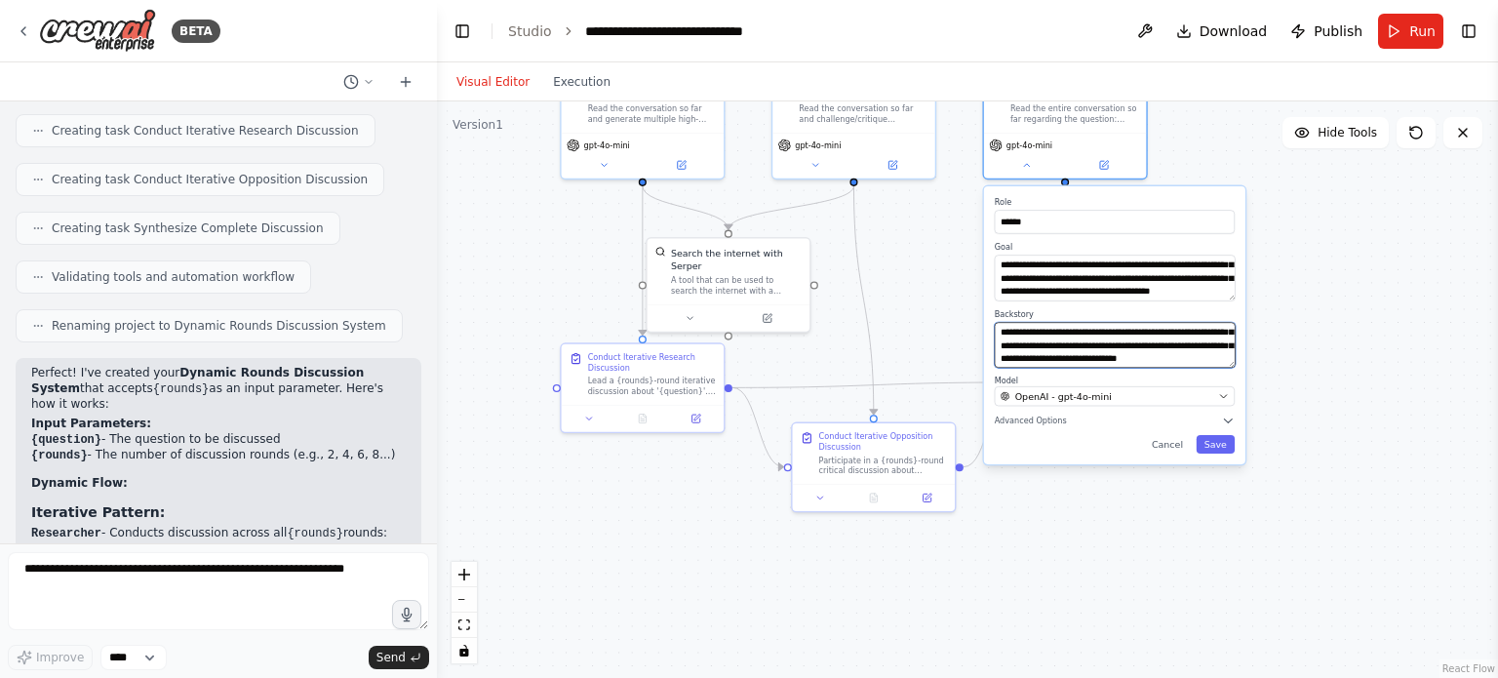
scroll to position [156, 0]
click at [1175, 444] on button "Cancel" at bounding box center [1167, 444] width 47 height 19
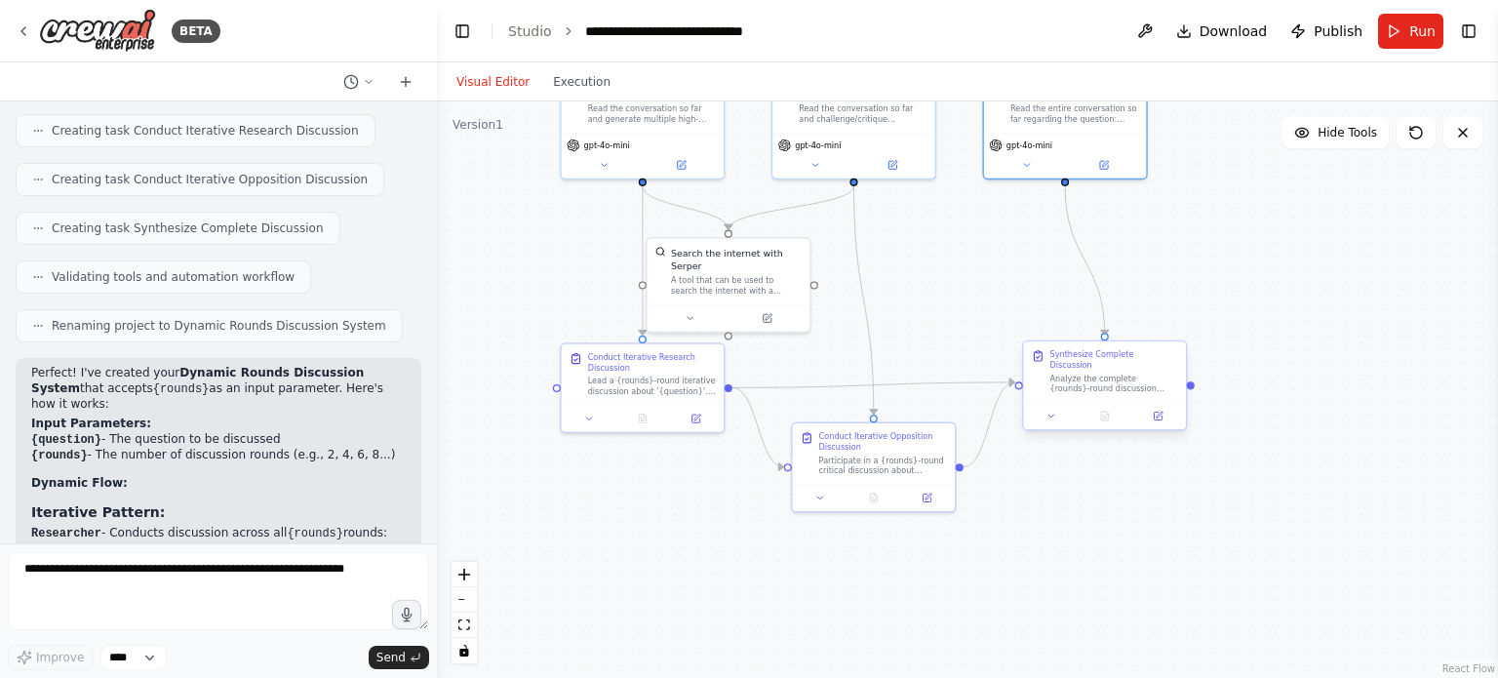
click at [1054, 414] on div at bounding box center [1104, 415] width 163 height 27
click at [1054, 411] on icon at bounding box center [1052, 416] width 11 height 11
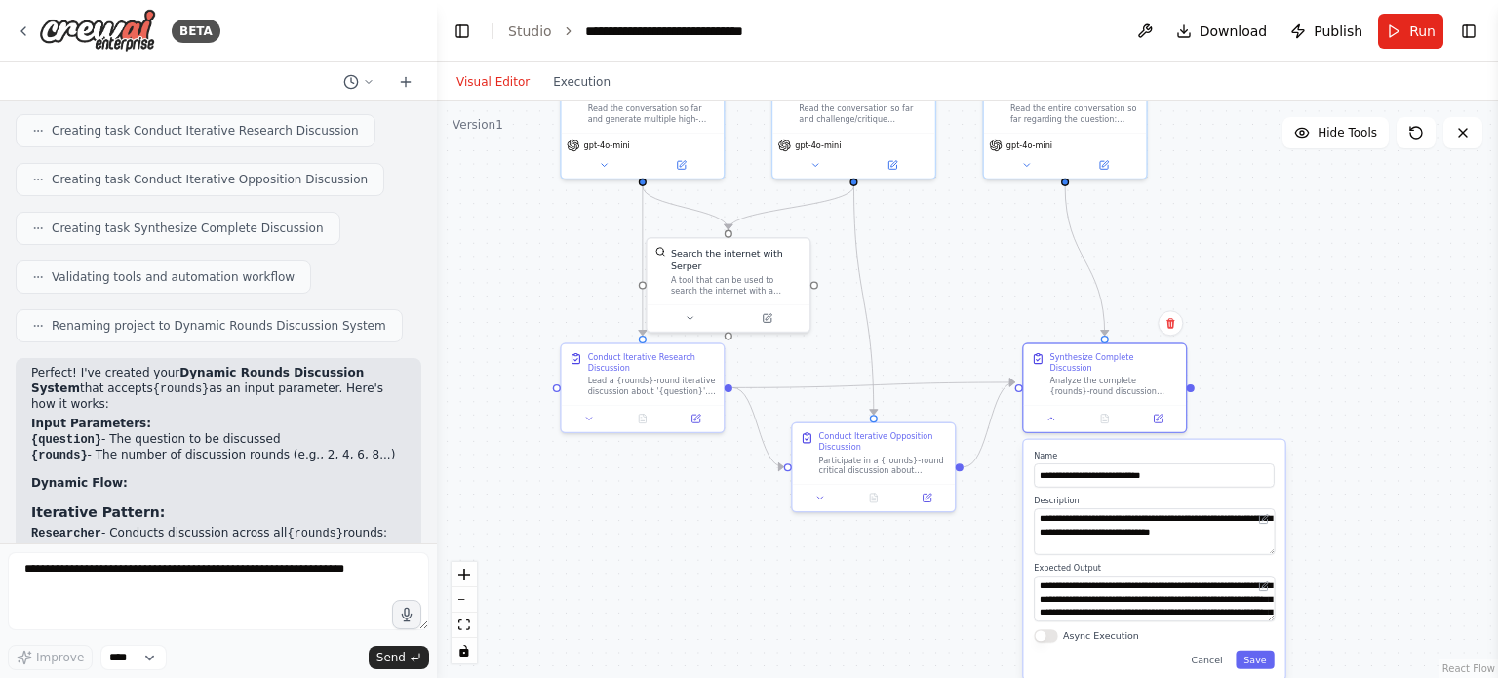
click at [1218, 658] on div "**********" at bounding box center [1153, 560] width 261 height 240
click at [1207, 651] on button "Cancel" at bounding box center [1206, 660] width 47 height 19
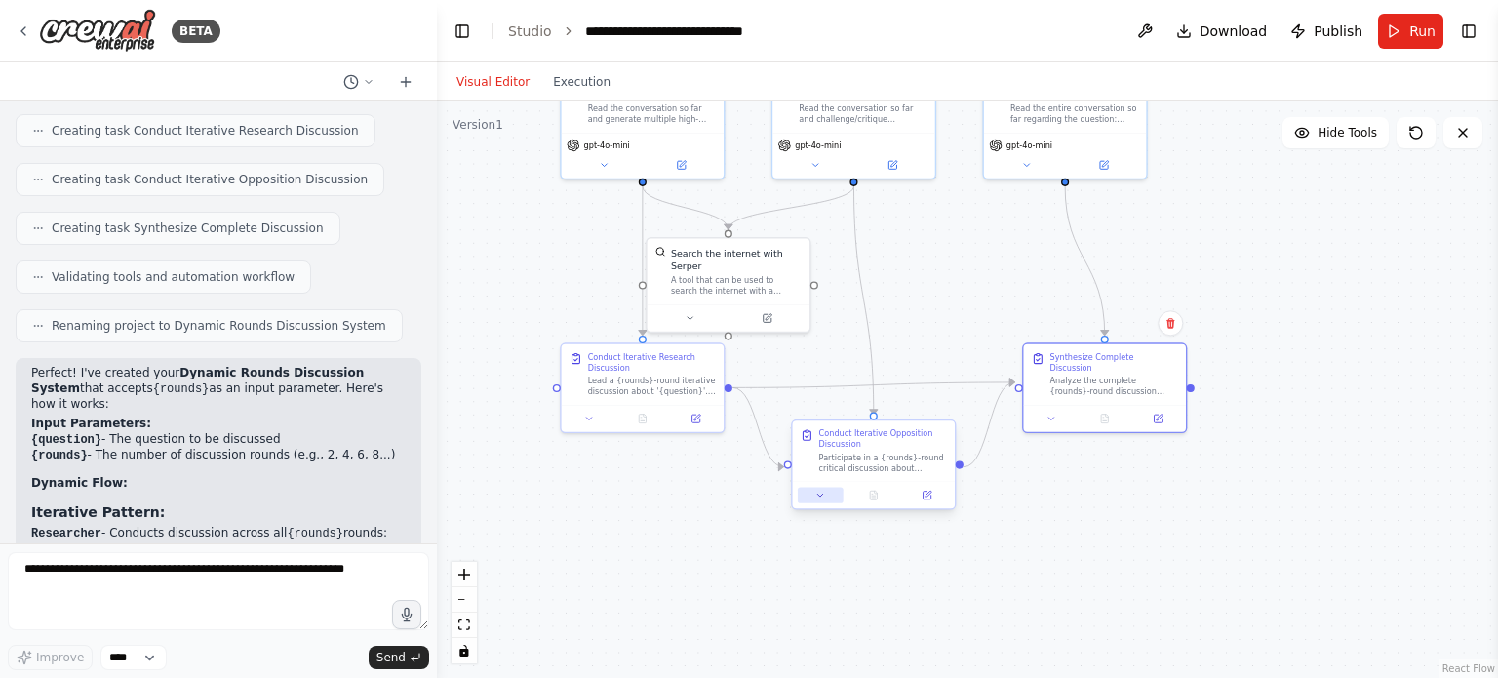
click at [814, 492] on button at bounding box center [820, 496] width 45 height 16
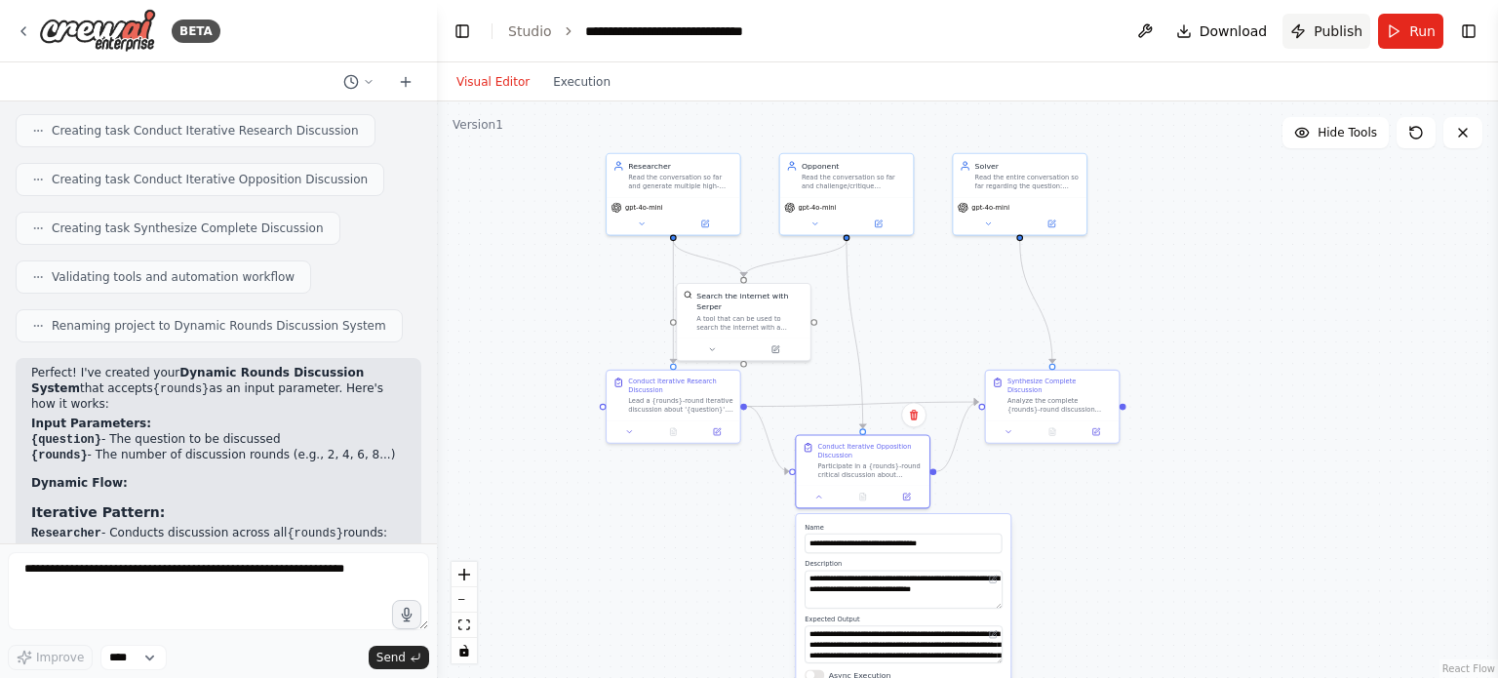
click at [1328, 34] on span "Publish" at bounding box center [1338, 31] width 49 height 20
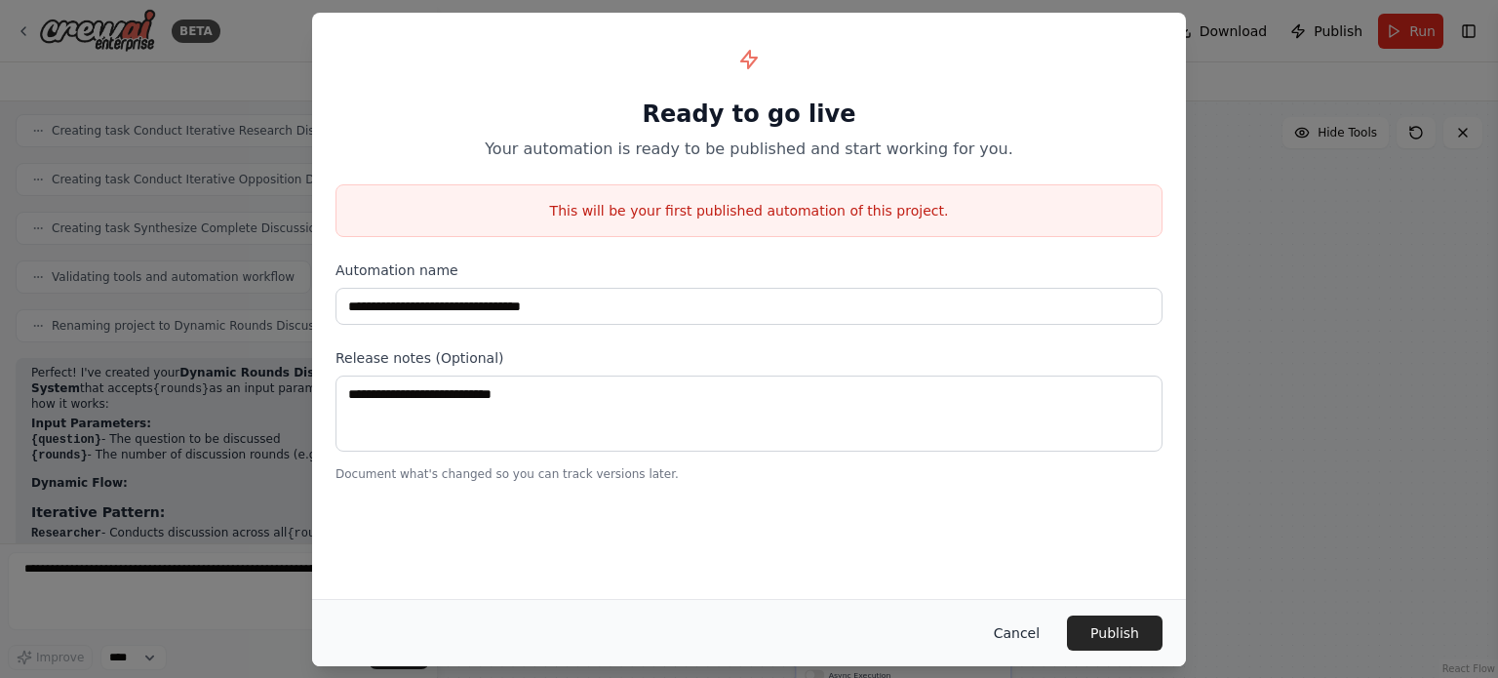
click at [1013, 641] on button "Cancel" at bounding box center [1016, 633] width 77 height 35
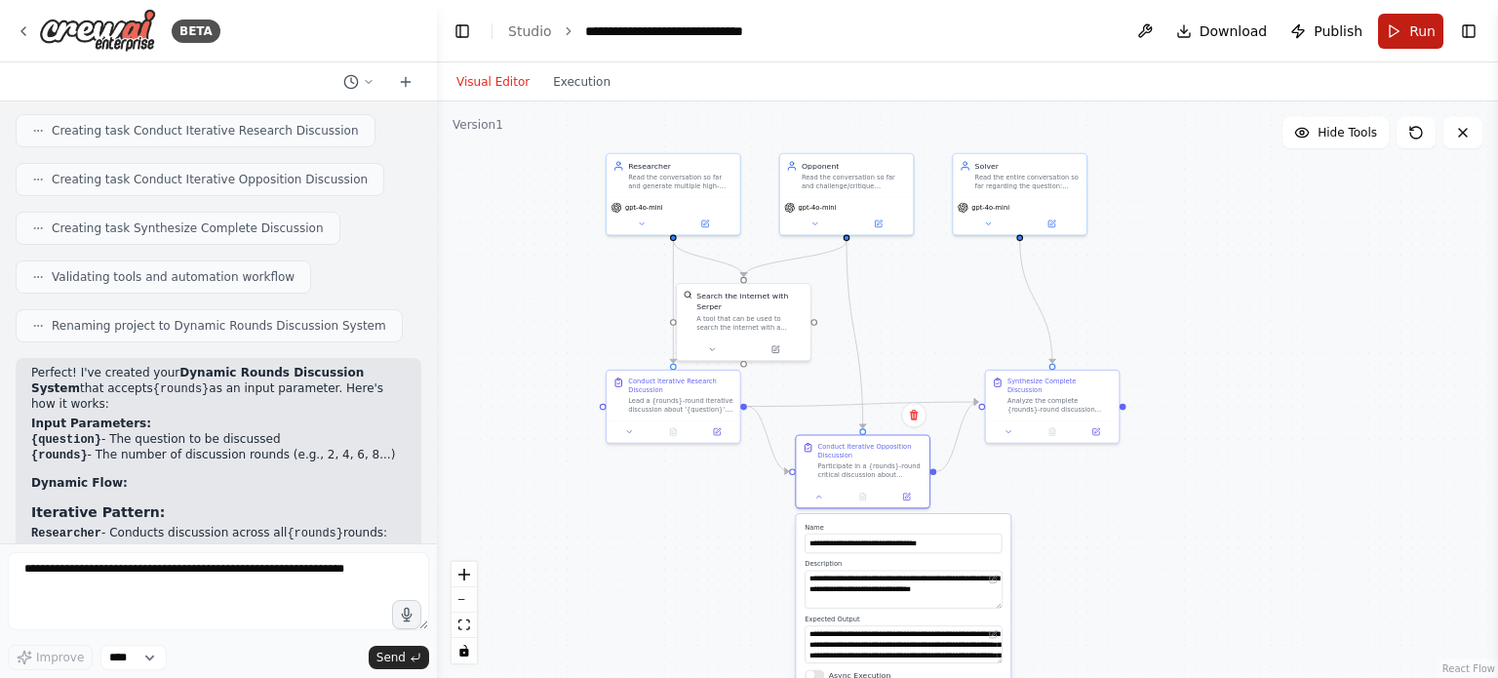
click at [1409, 29] on button "Run" at bounding box center [1410, 31] width 65 height 35
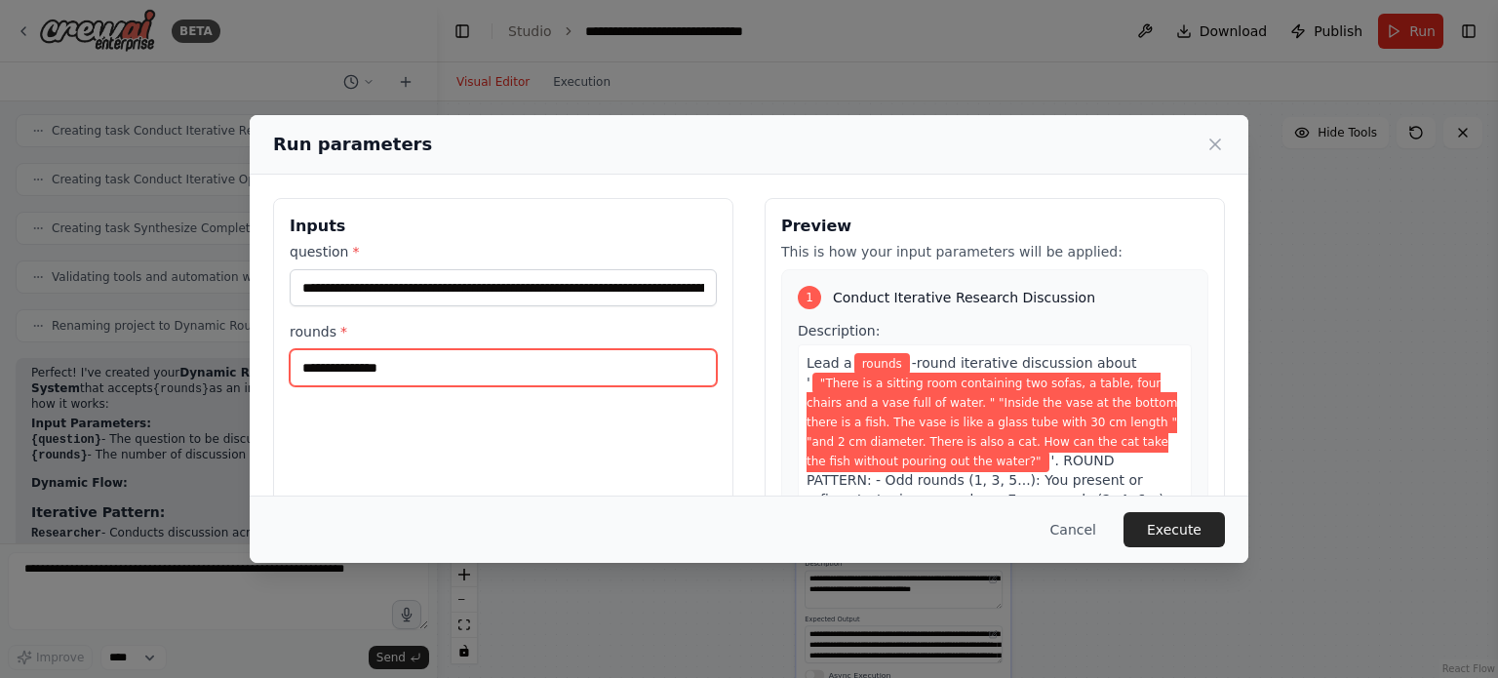
click at [614, 362] on input "rounds *" at bounding box center [503, 367] width 427 height 37
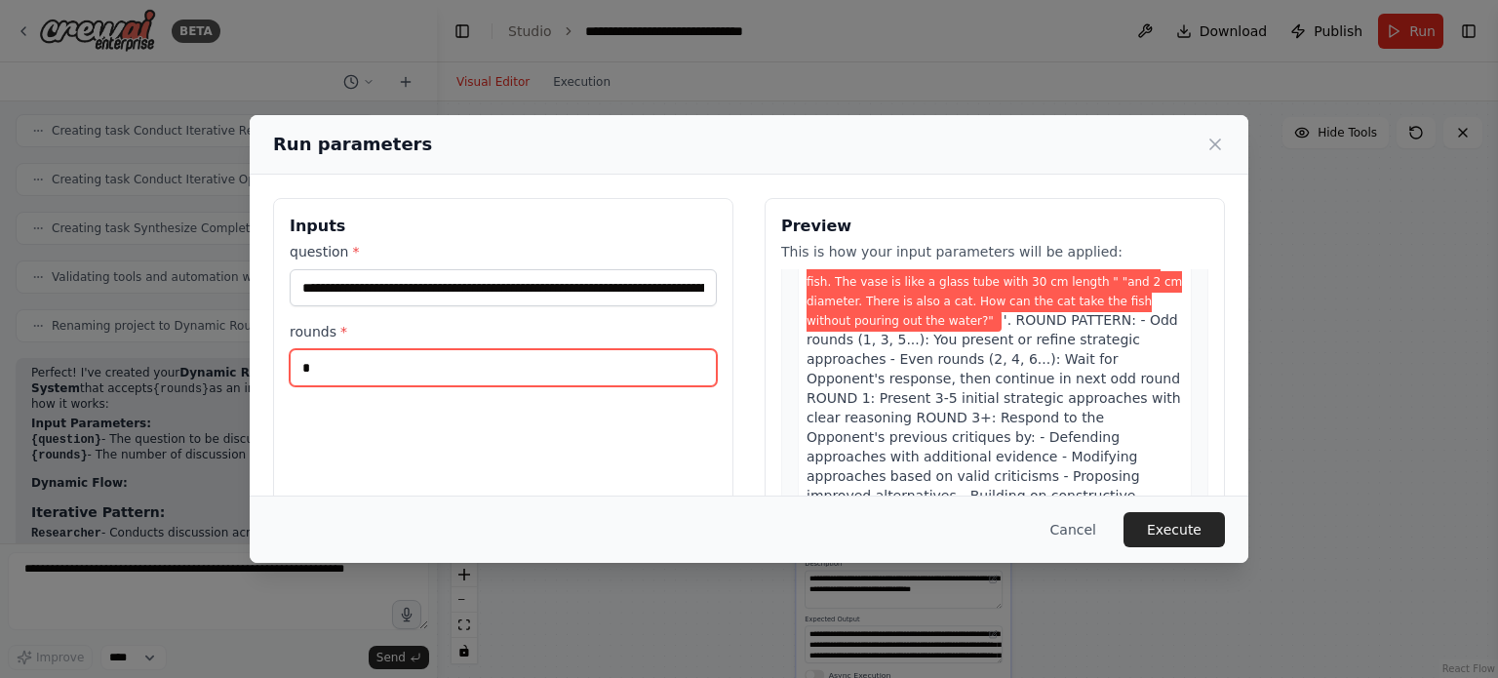
scroll to position [232, 0]
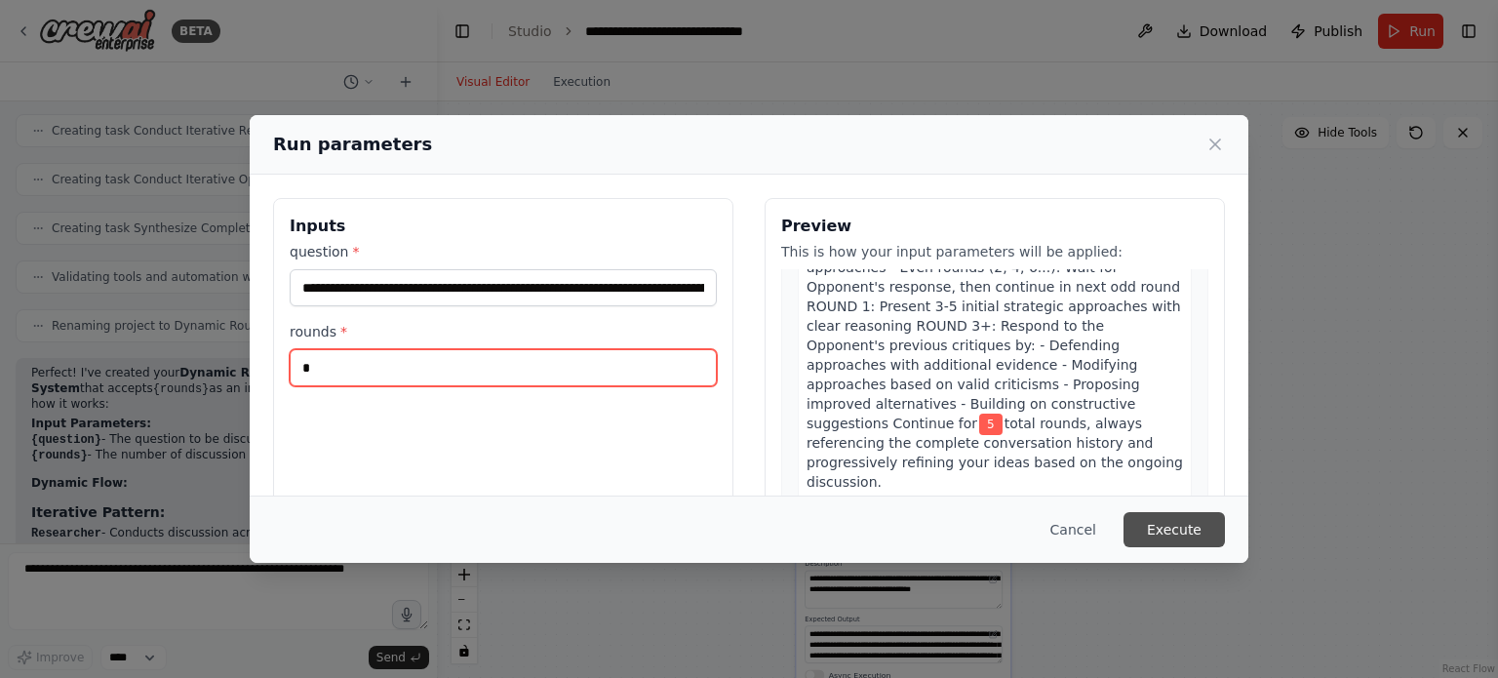
type input "*"
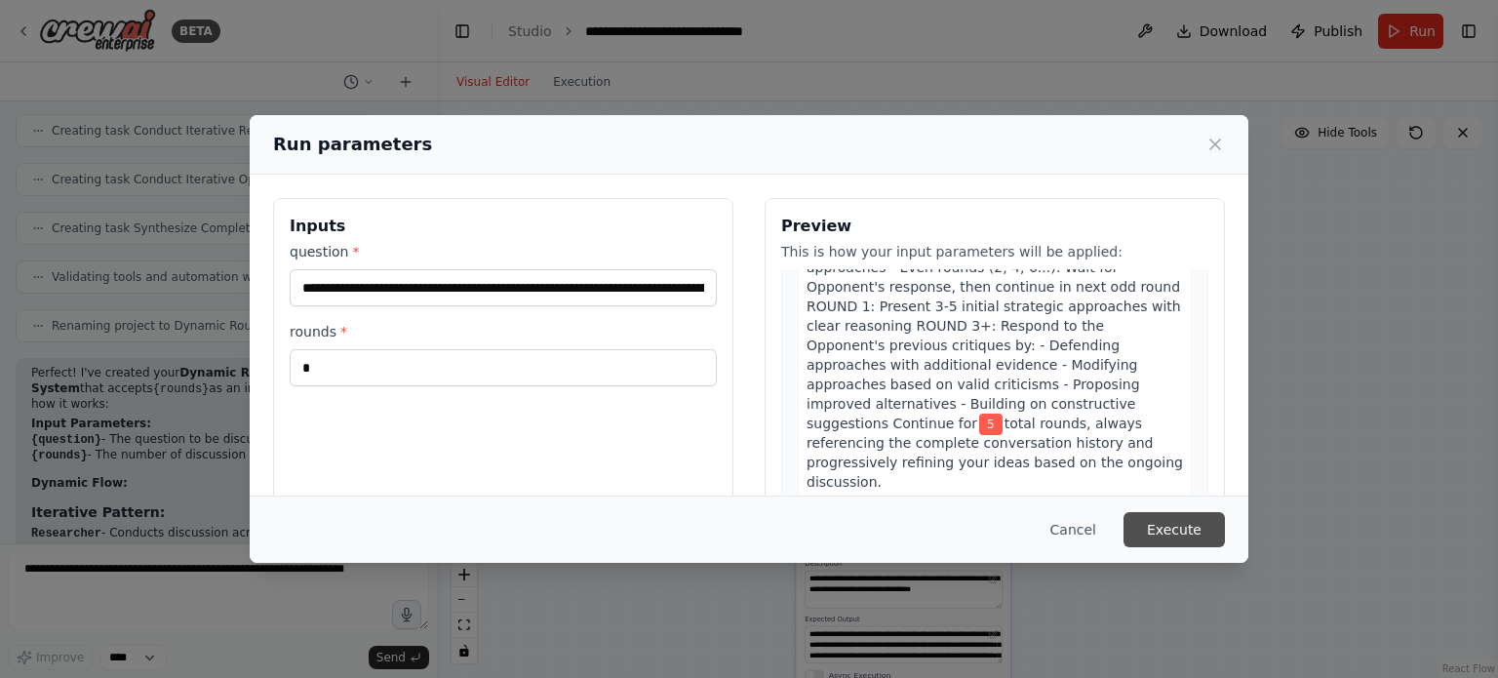
click at [1165, 526] on button "Execute" at bounding box center [1174, 529] width 101 height 35
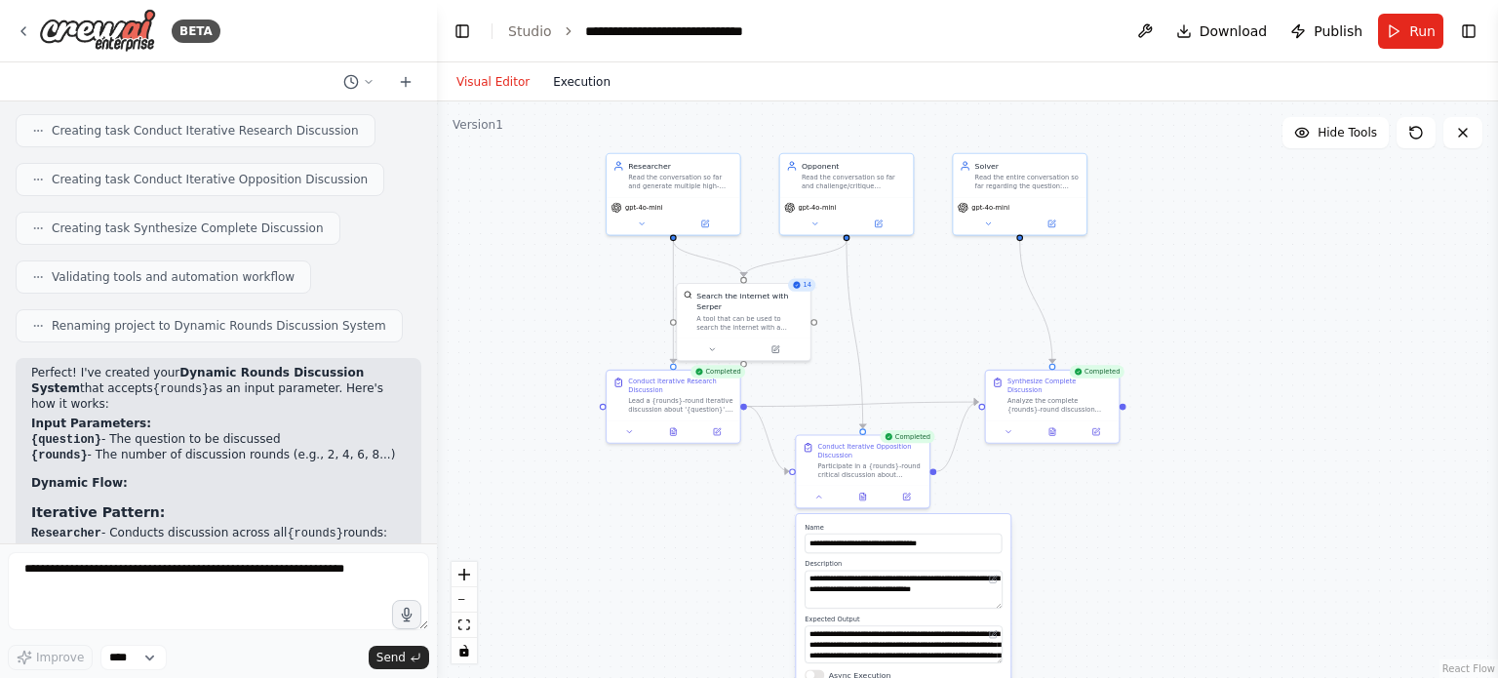
click at [570, 81] on button "Execution" at bounding box center [581, 81] width 81 height 23
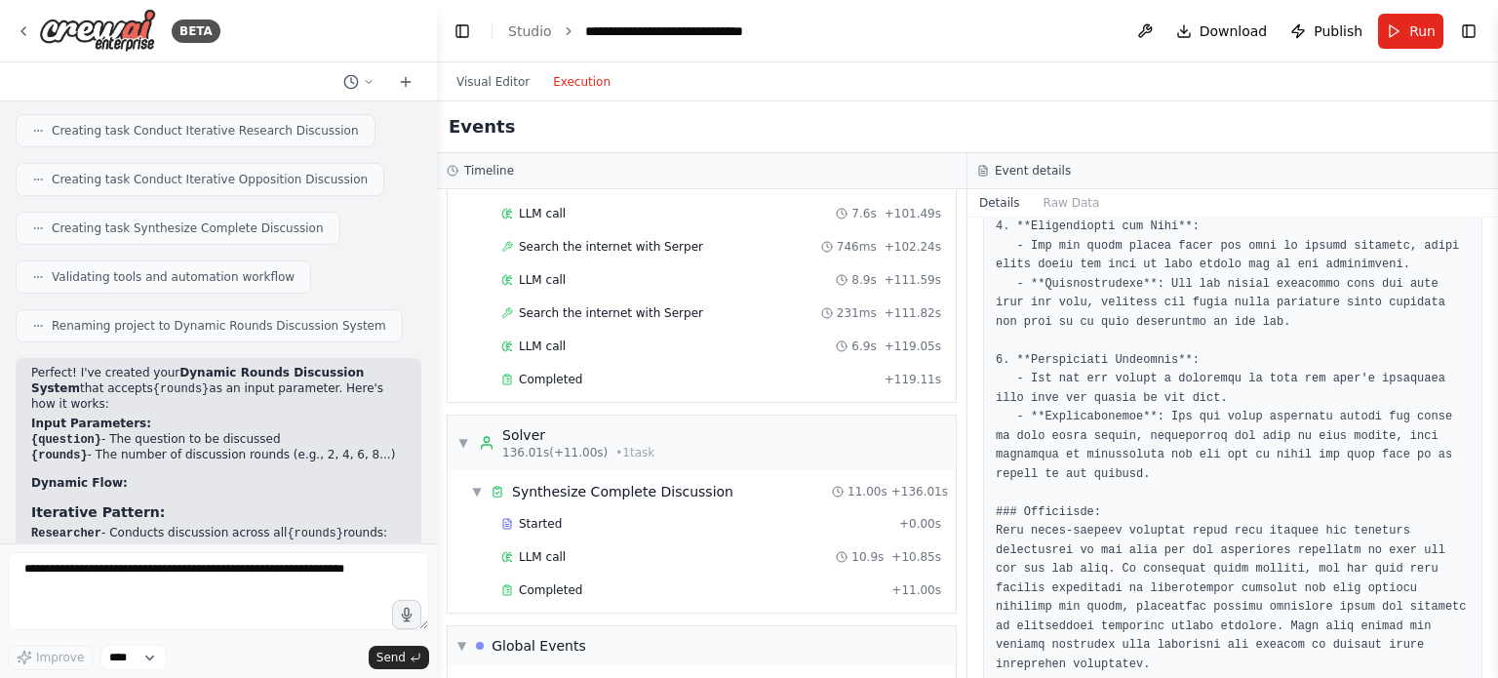
scroll to position [1171, 0]
click at [664, 302] on span "Search the internet with Serper" at bounding box center [611, 310] width 184 height 16
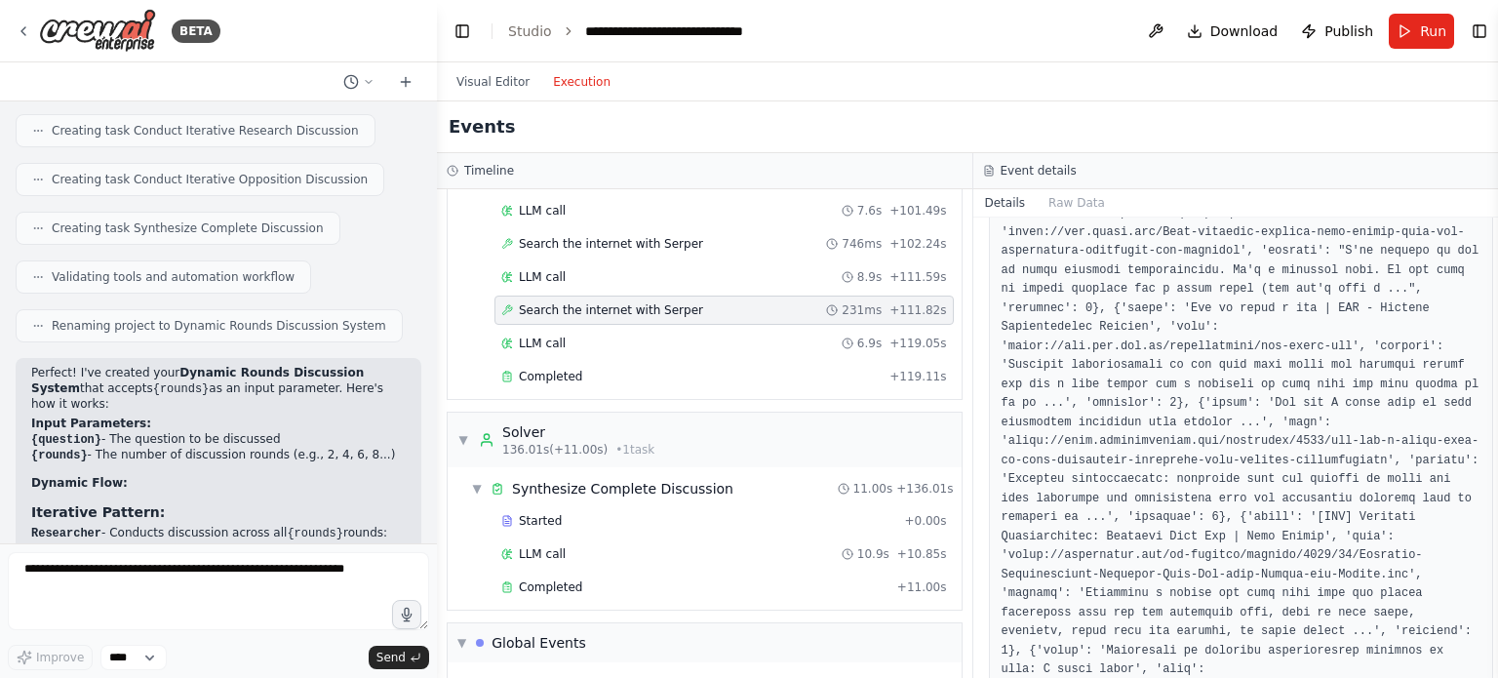
scroll to position [1174, 0]
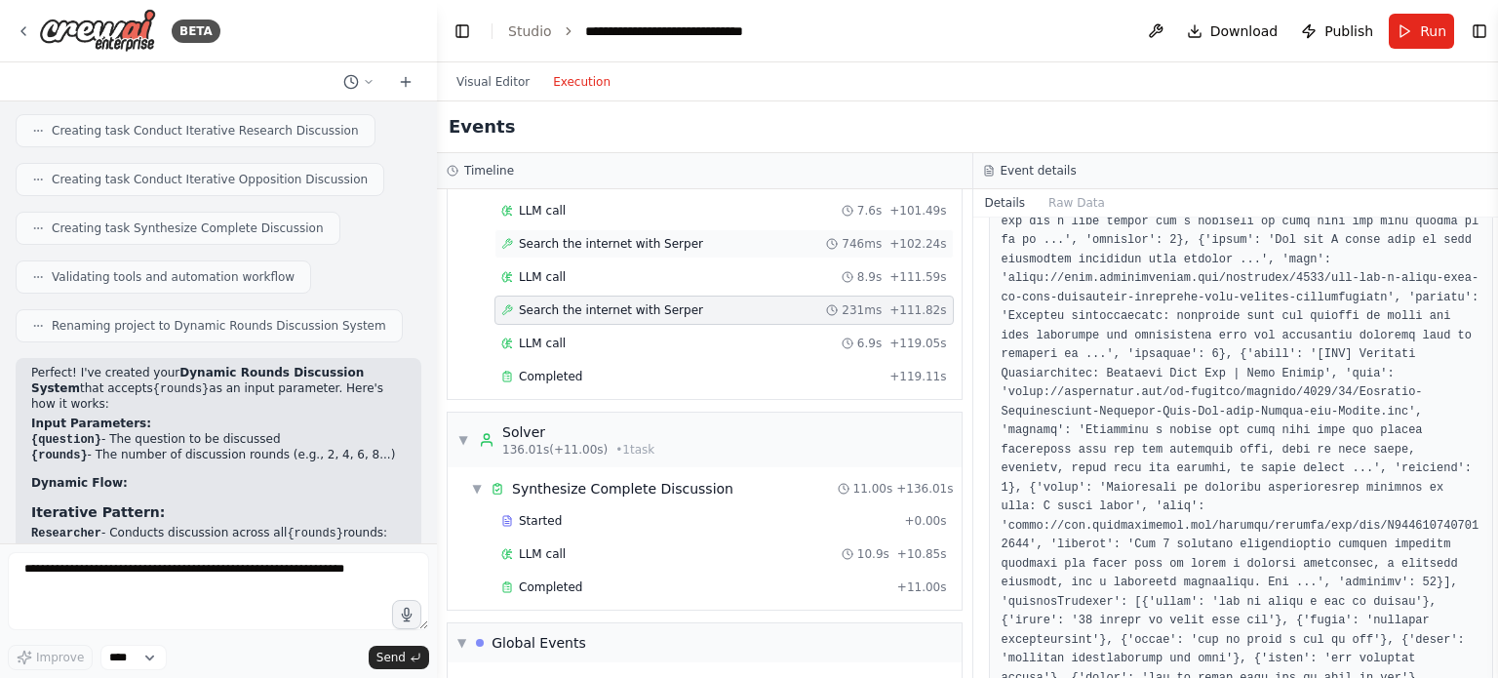
click at [651, 236] on span "Search the internet with Serper" at bounding box center [611, 244] width 184 height 16
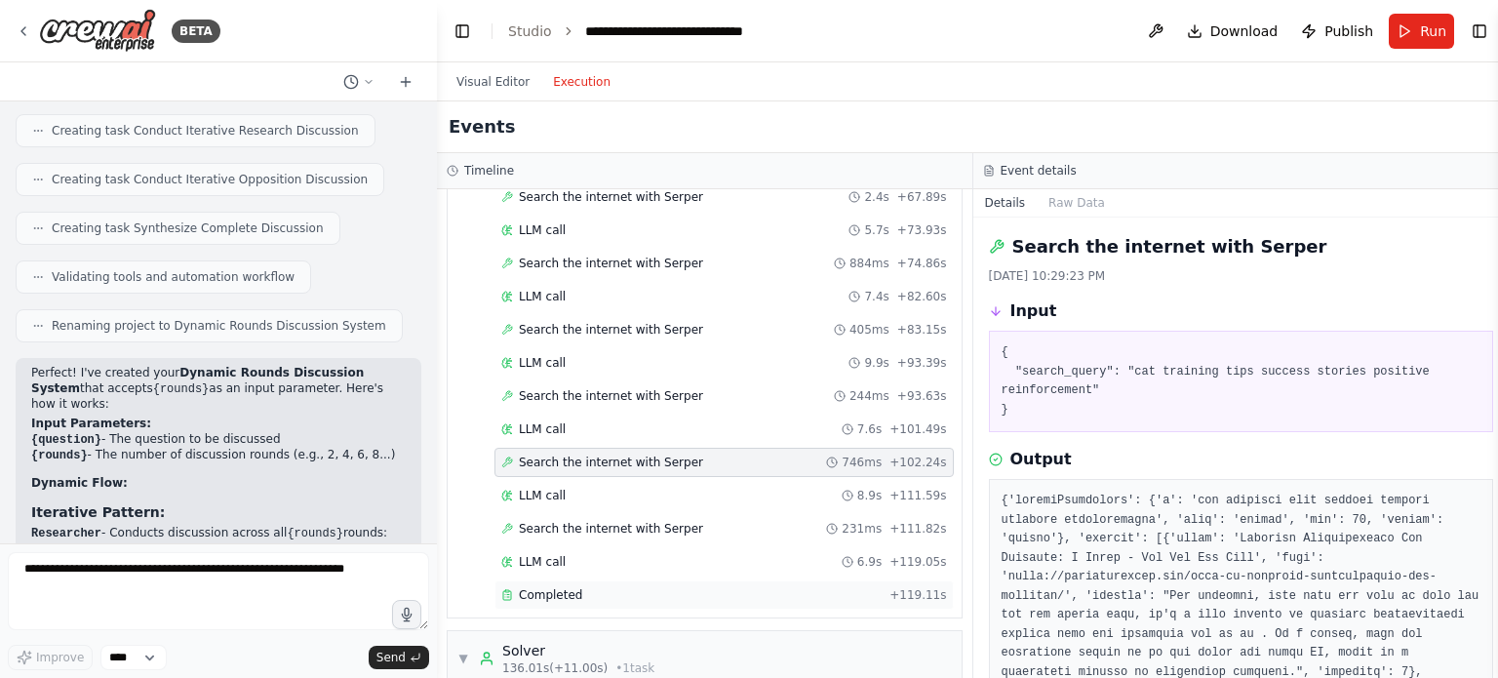
scroll to position [928, 0]
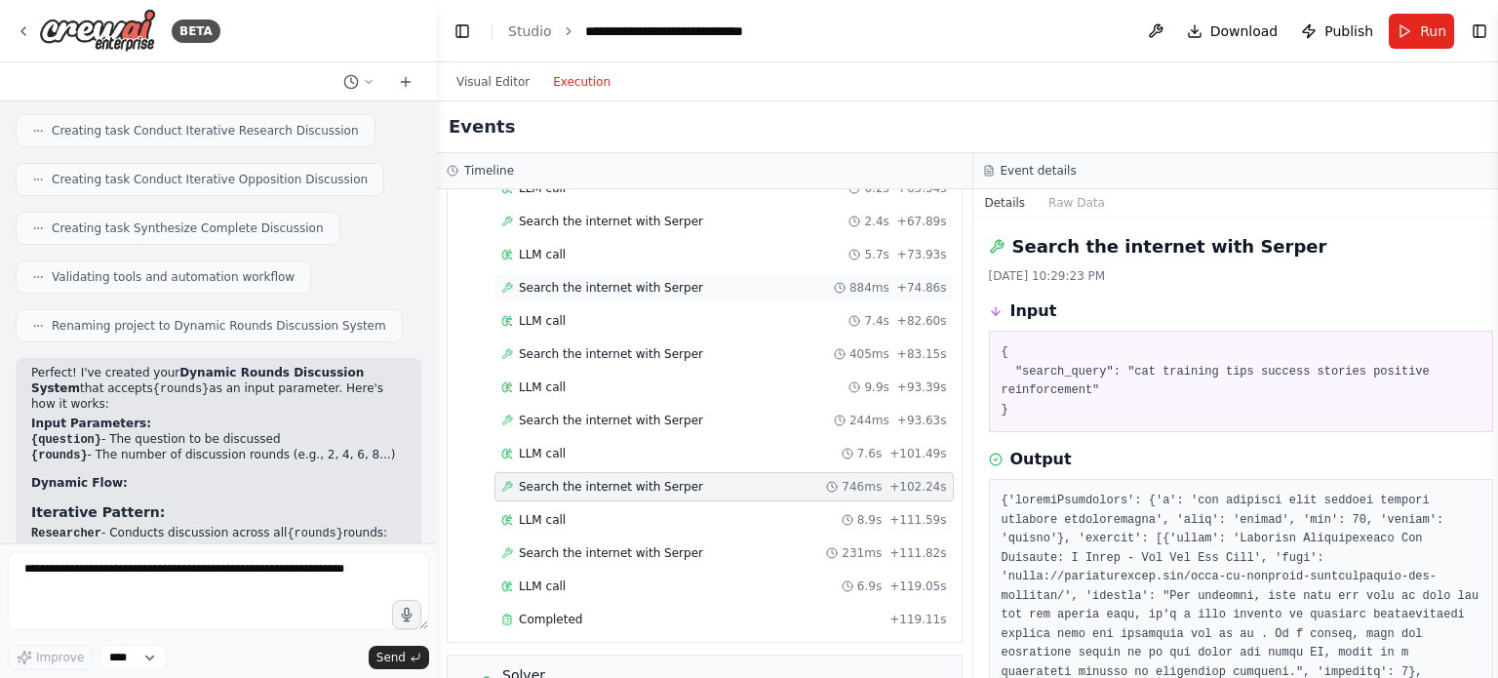
click at [654, 280] on span "Search the internet with Serper" at bounding box center [611, 288] width 184 height 16
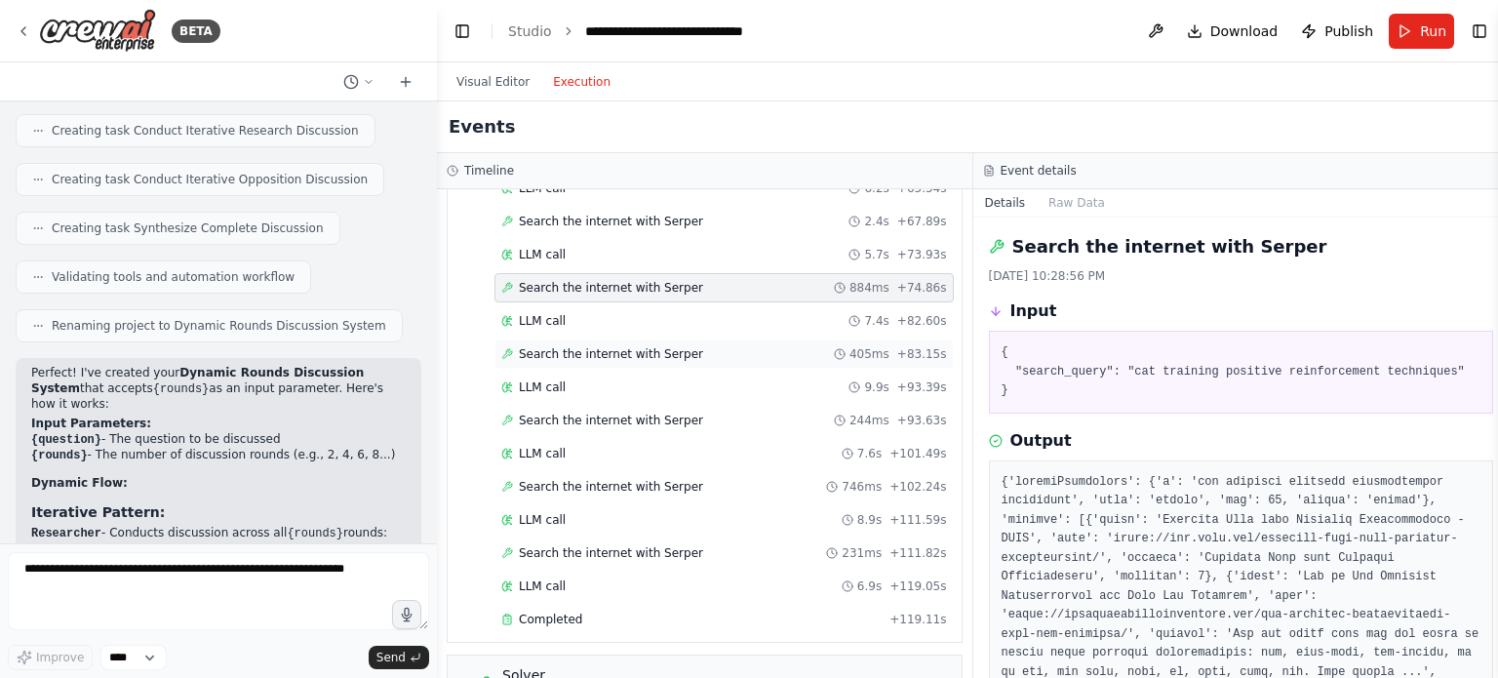
click at [655, 349] on span "Search the internet with Serper" at bounding box center [611, 354] width 184 height 16
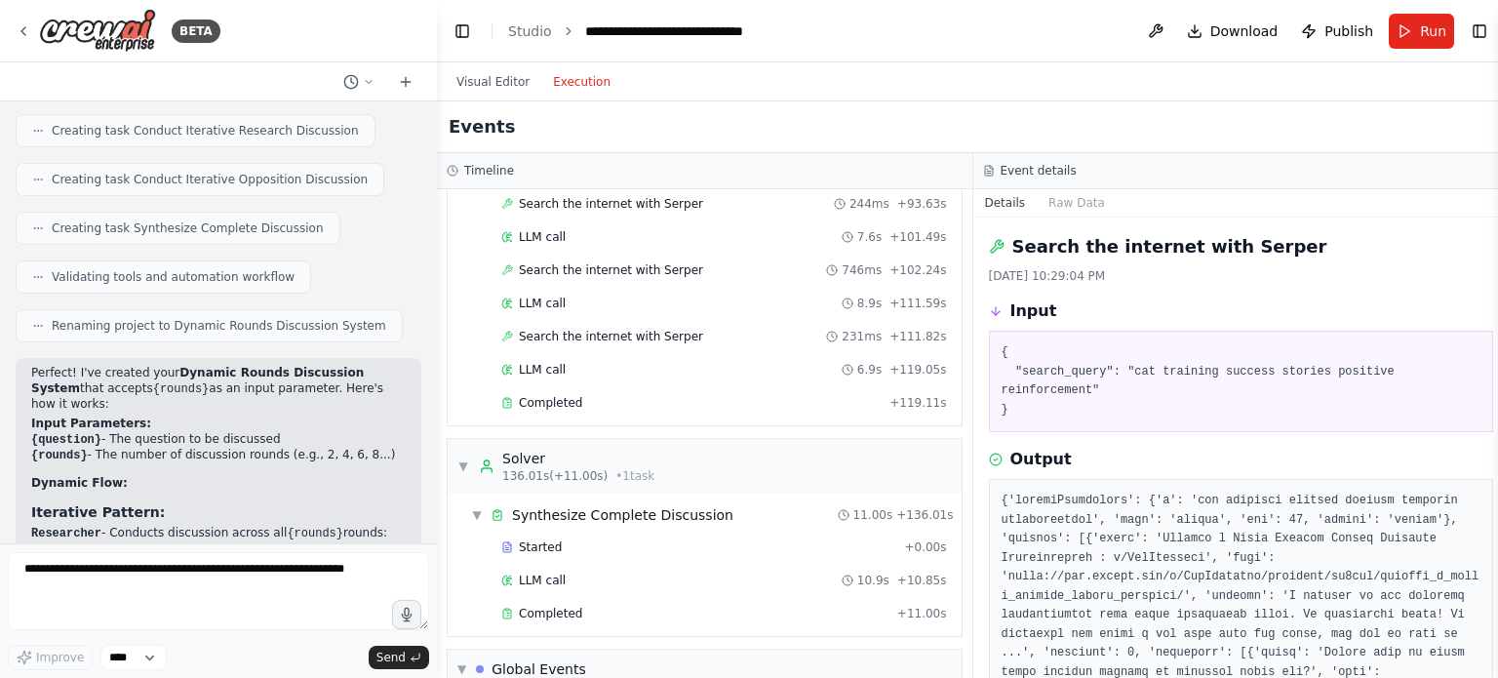
scroll to position [1303, 0]
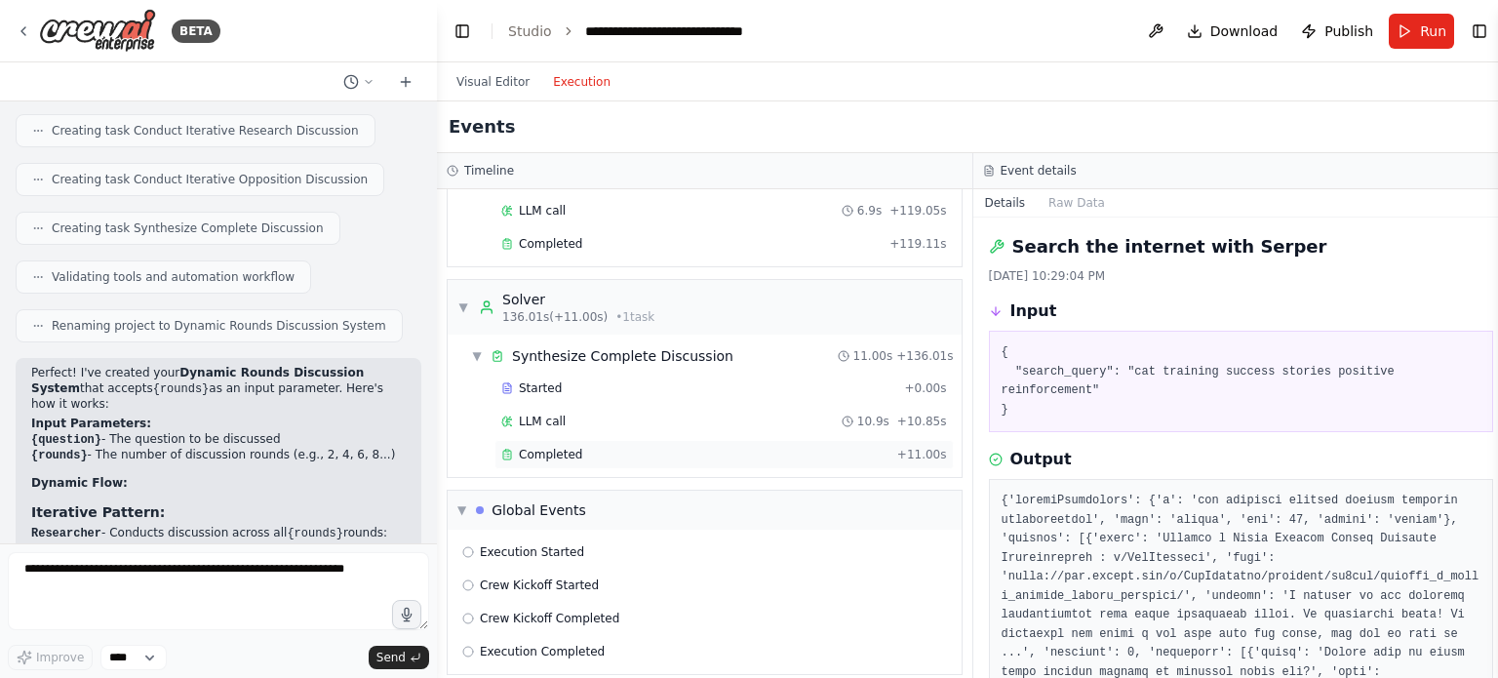
click at [581, 447] on div "Completed" at bounding box center [695, 455] width 388 height 16
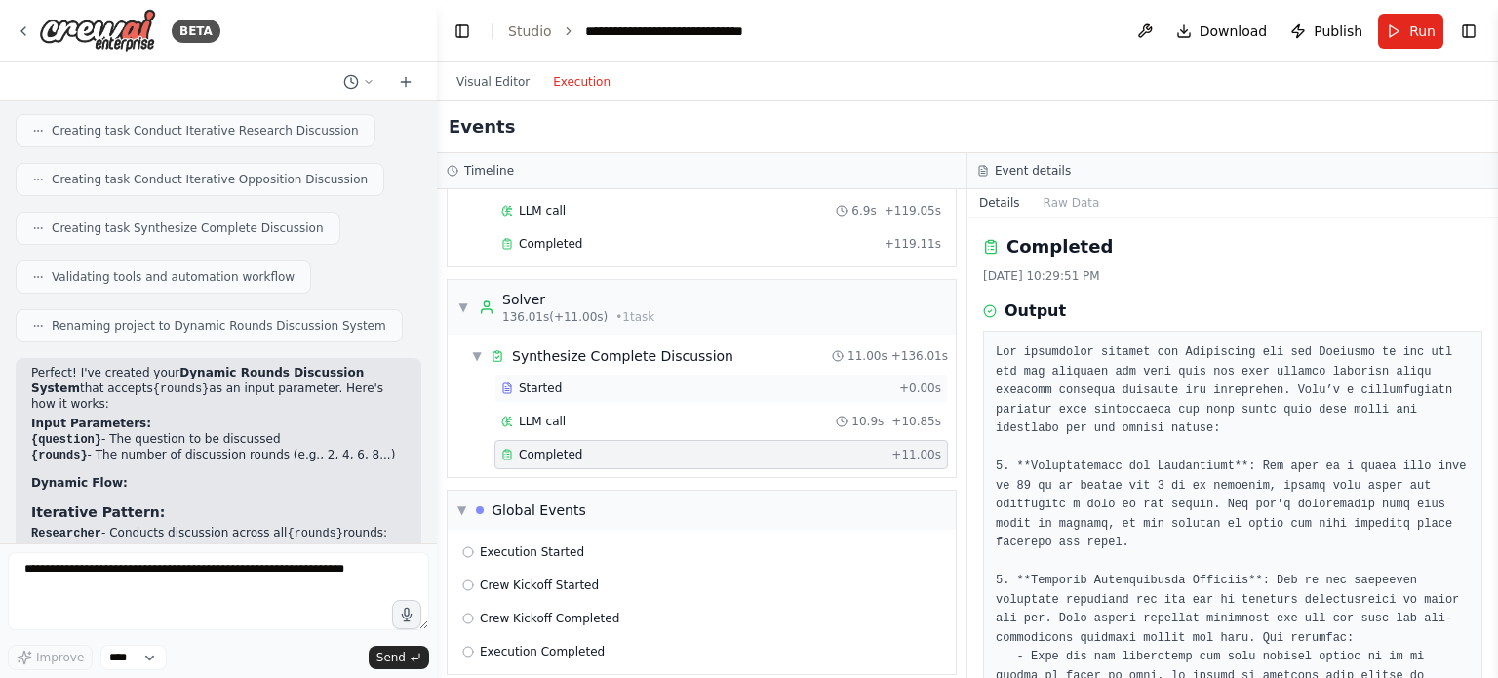
click at [624, 380] on div "Started" at bounding box center [696, 388] width 390 height 16
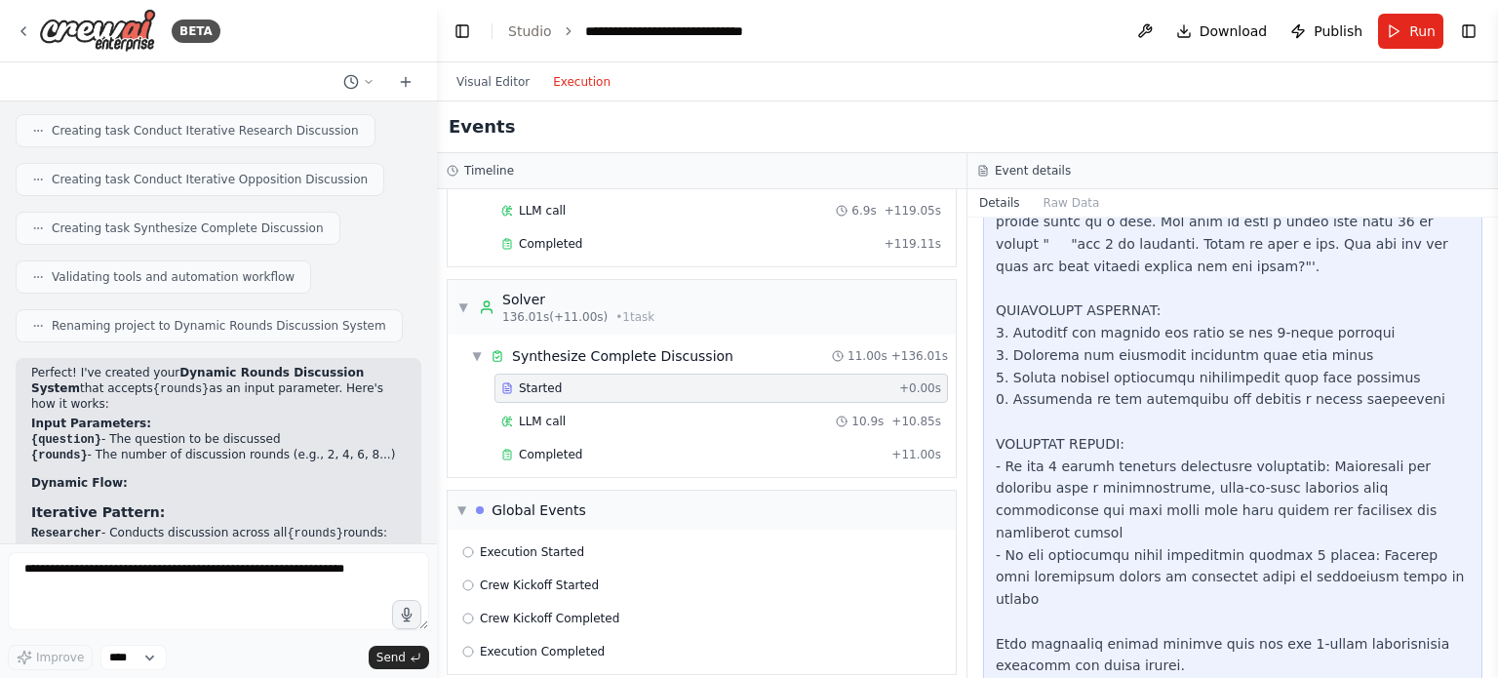
scroll to position [211, 0]
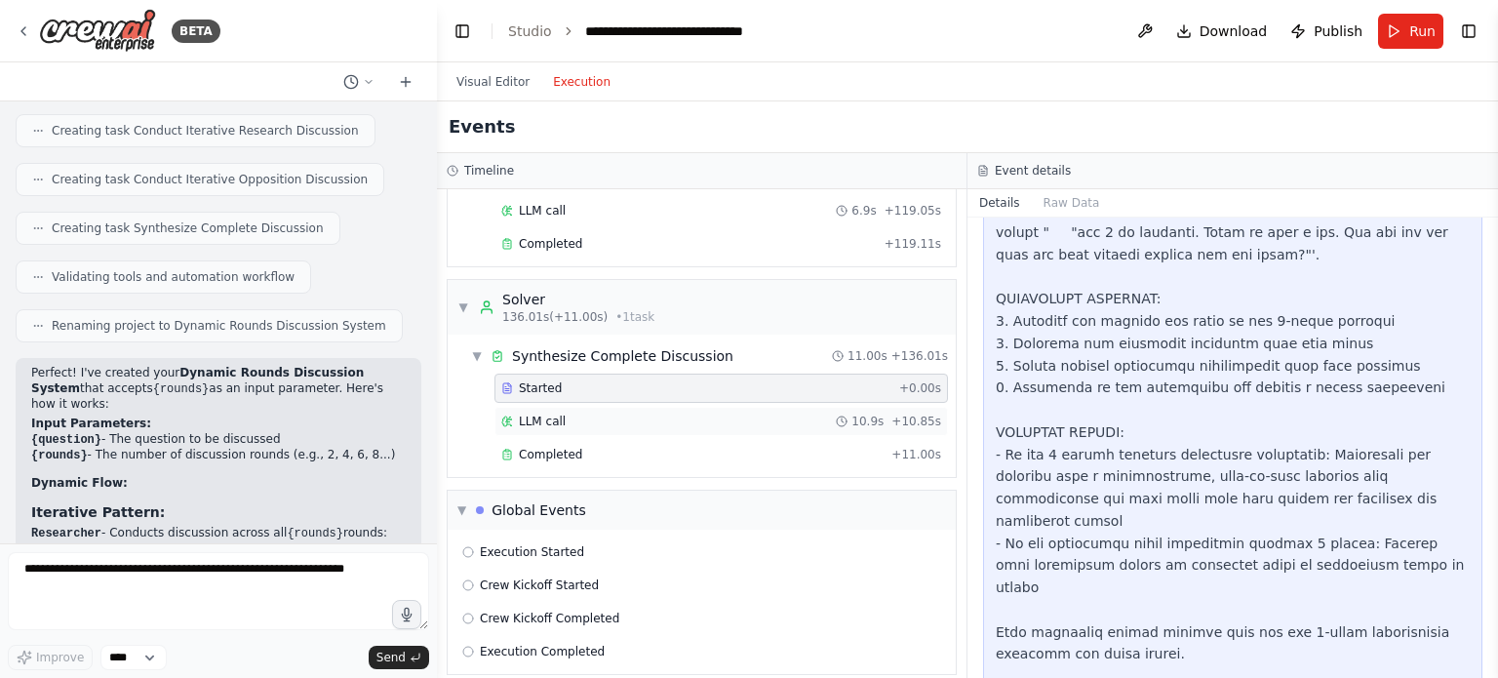
click at [732, 414] on div "LLM call 10.9s + 10.85s" at bounding box center [721, 422] width 440 height 16
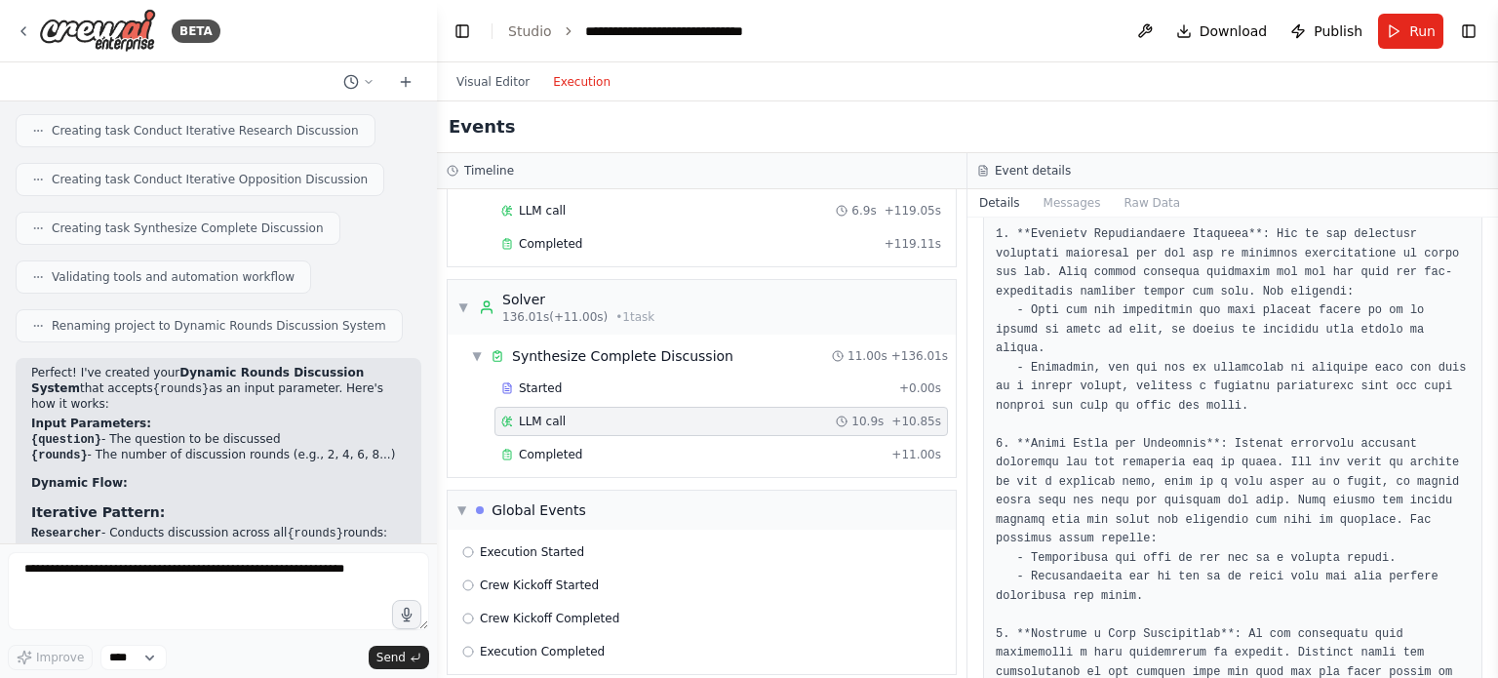
scroll to position [371, 0]
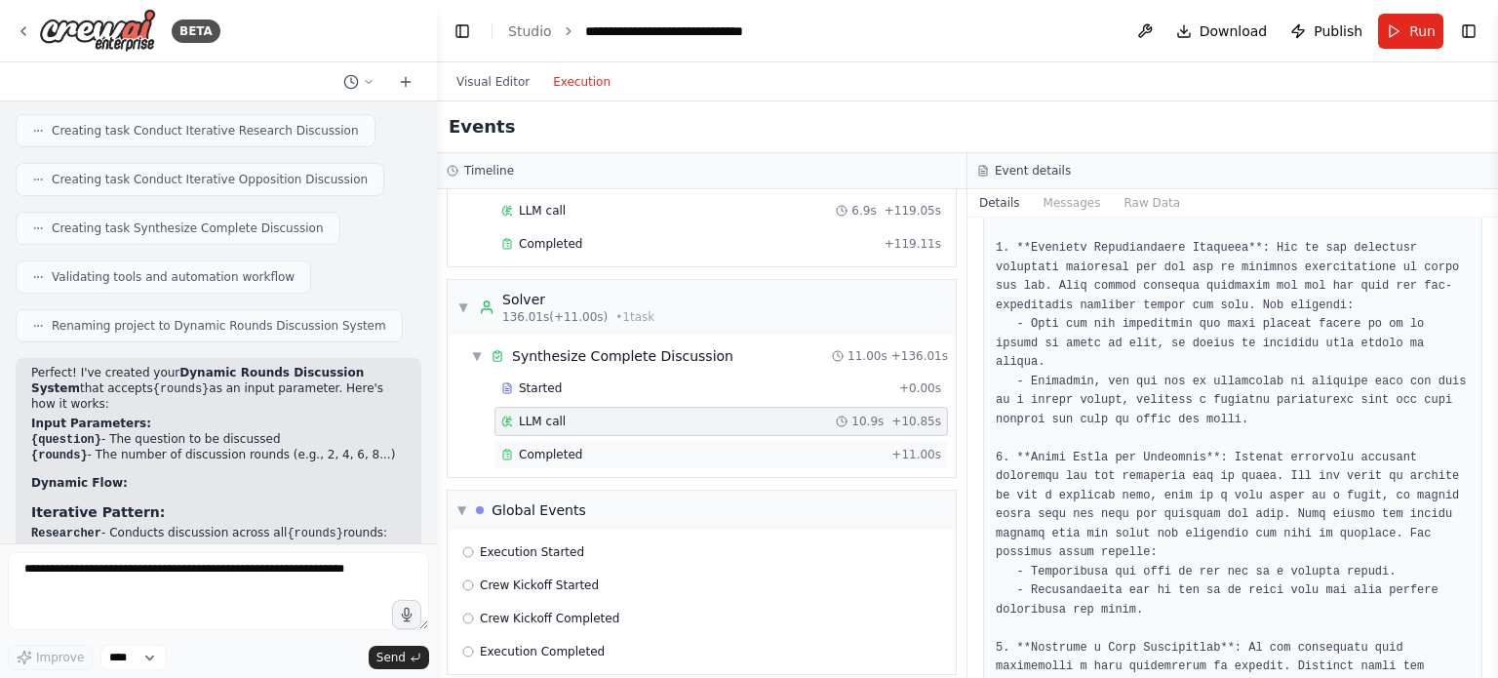
click at [766, 447] on div "Completed" at bounding box center [692, 455] width 382 height 16
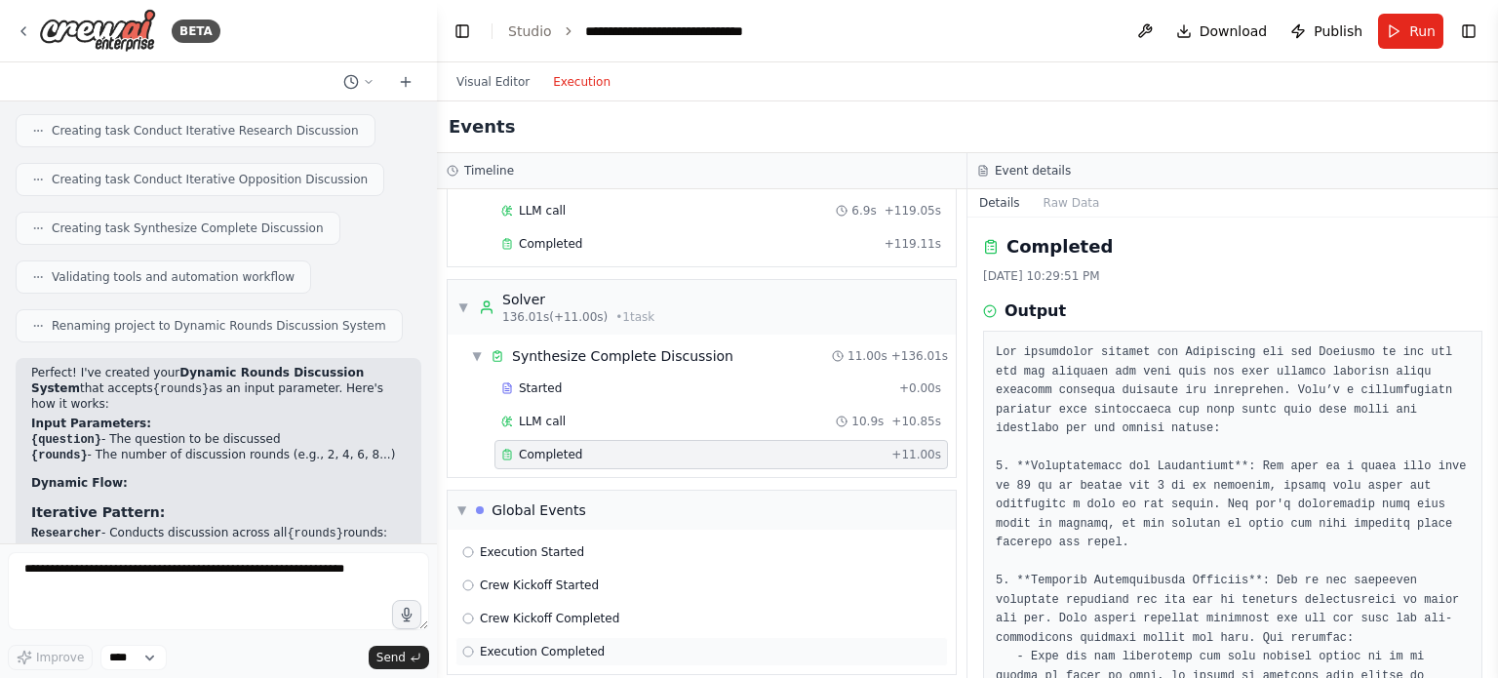
click at [847, 637] on div "Execution Completed" at bounding box center [702, 651] width 493 height 29
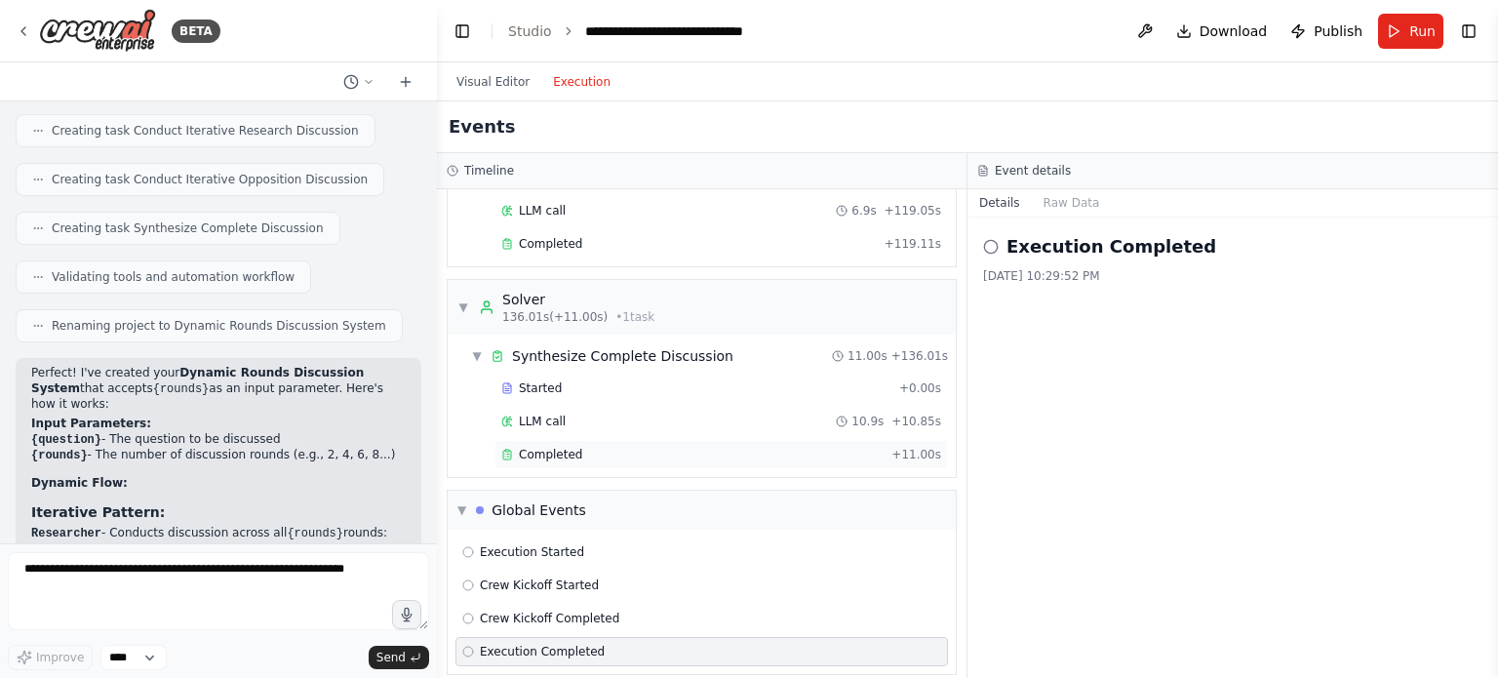
click at [724, 447] on div "Completed" at bounding box center [692, 455] width 382 height 16
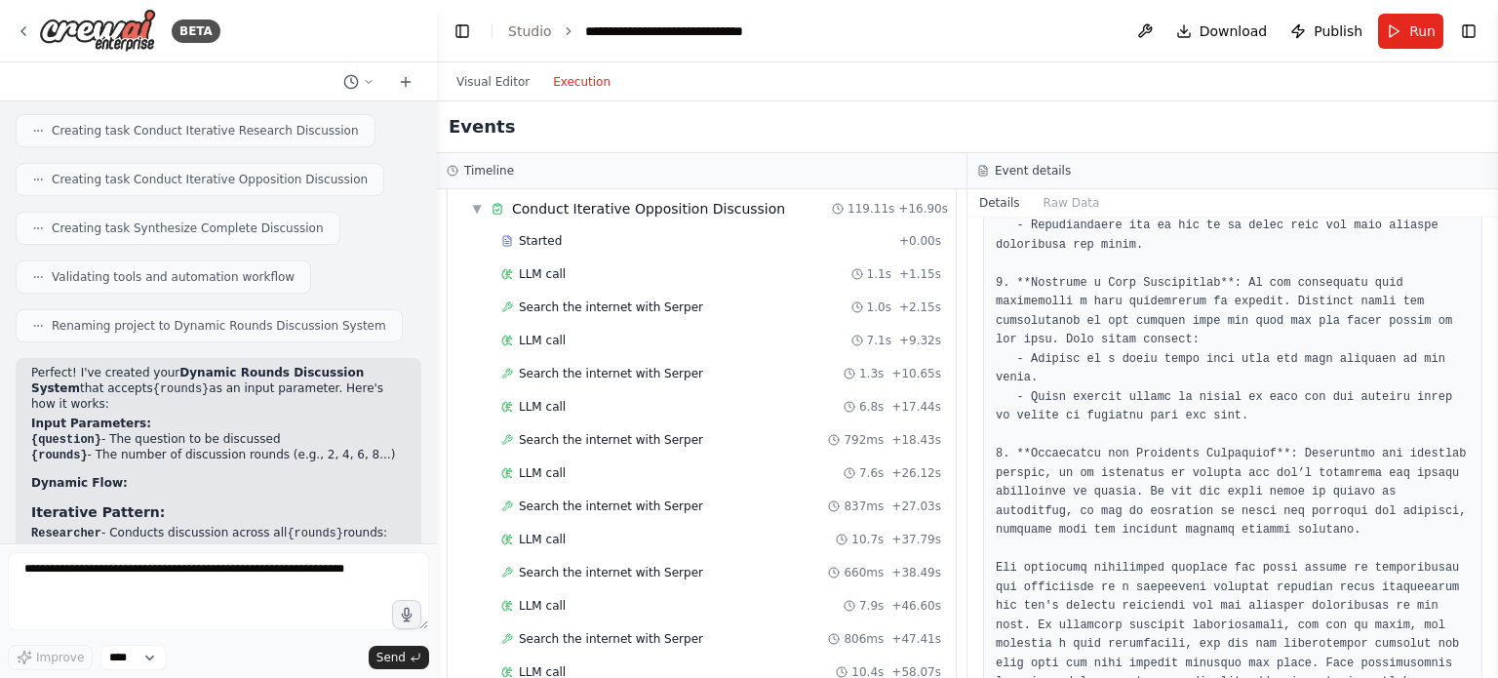
scroll to position [331, 0]
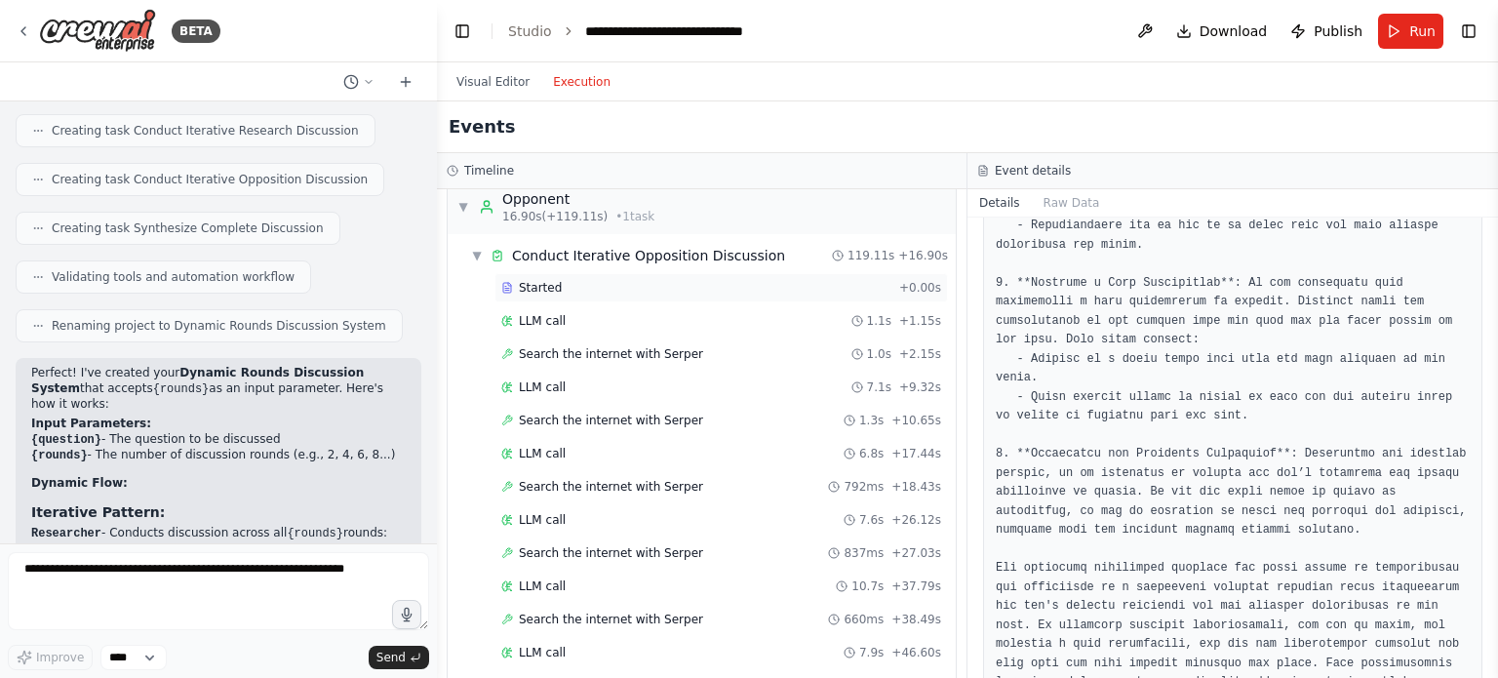
click at [650, 292] on div "Started + 0.00s" at bounding box center [722, 287] width 454 height 29
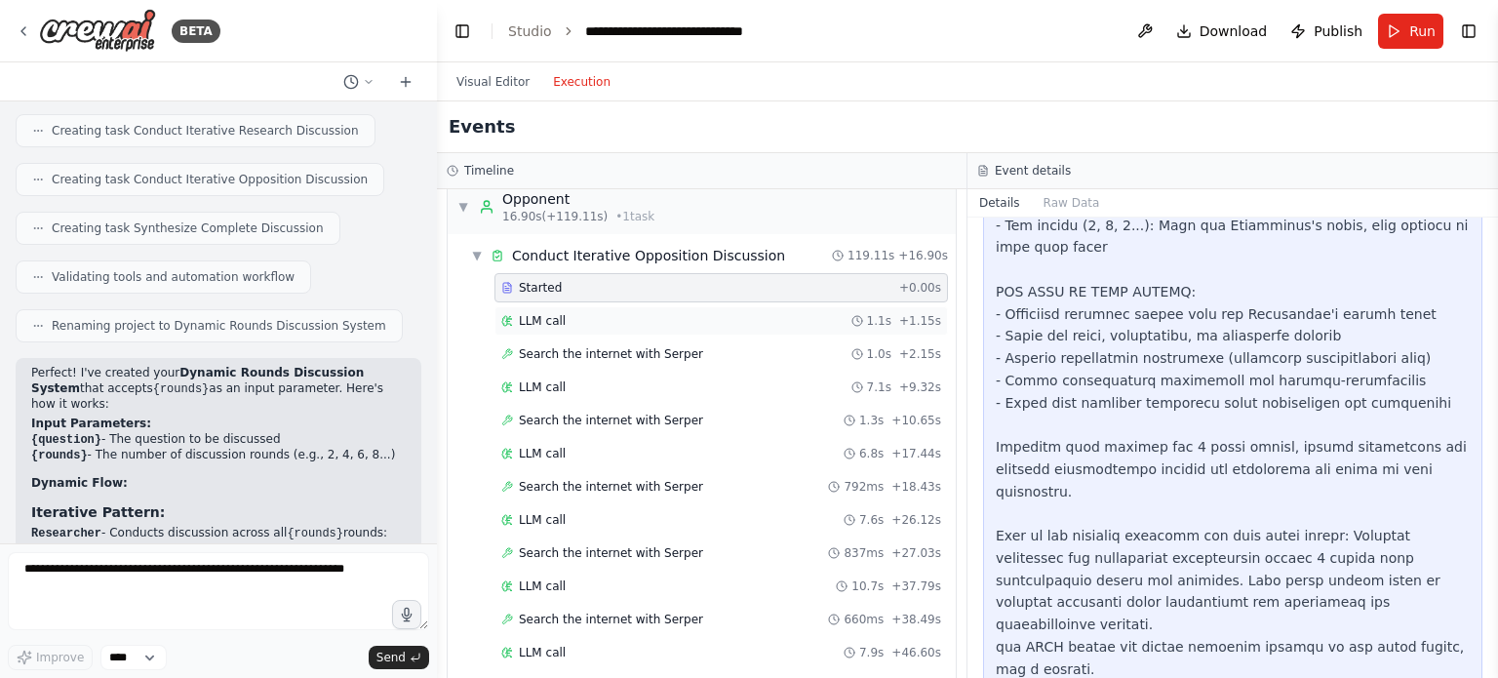
click at [632, 323] on div "LLM call 1.1s + 1.15s" at bounding box center [721, 321] width 440 height 16
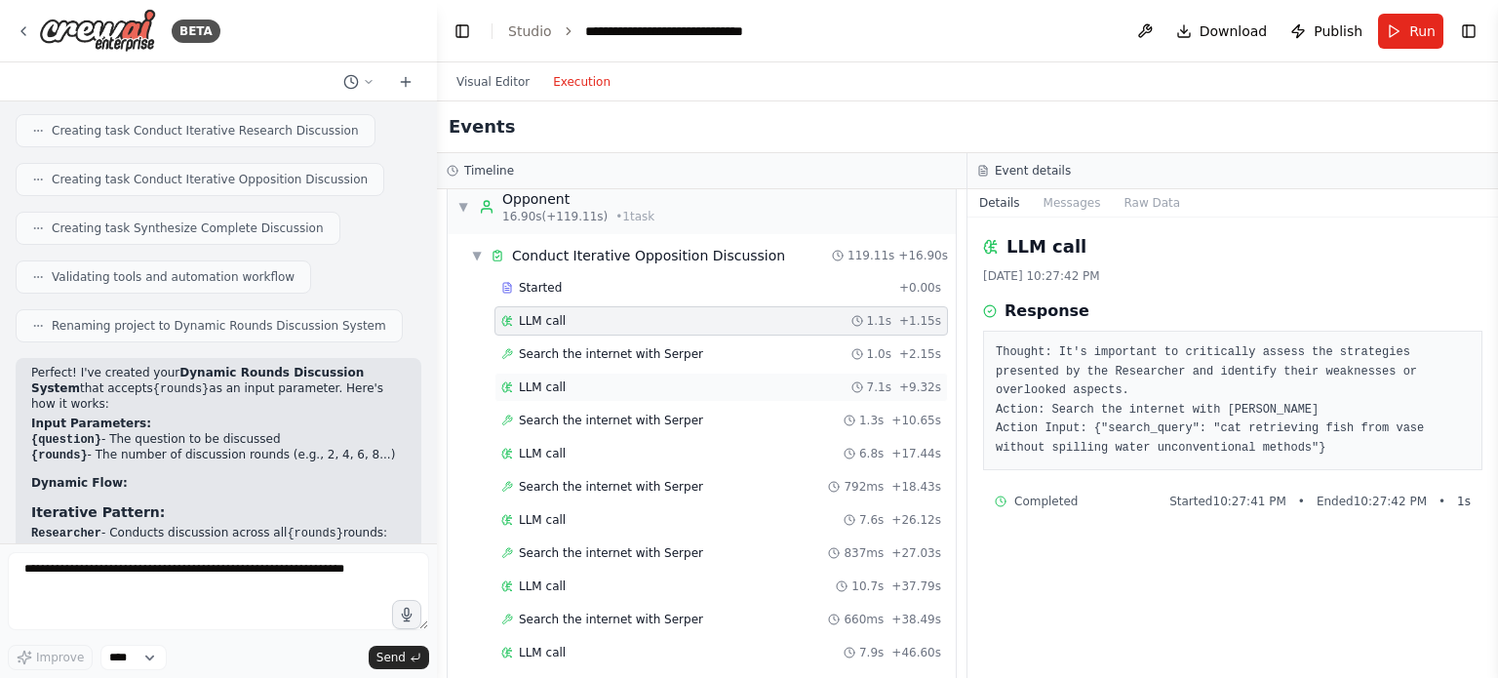
click at [623, 381] on div "LLM call 7.1s + 9.32s" at bounding box center [721, 387] width 440 height 16
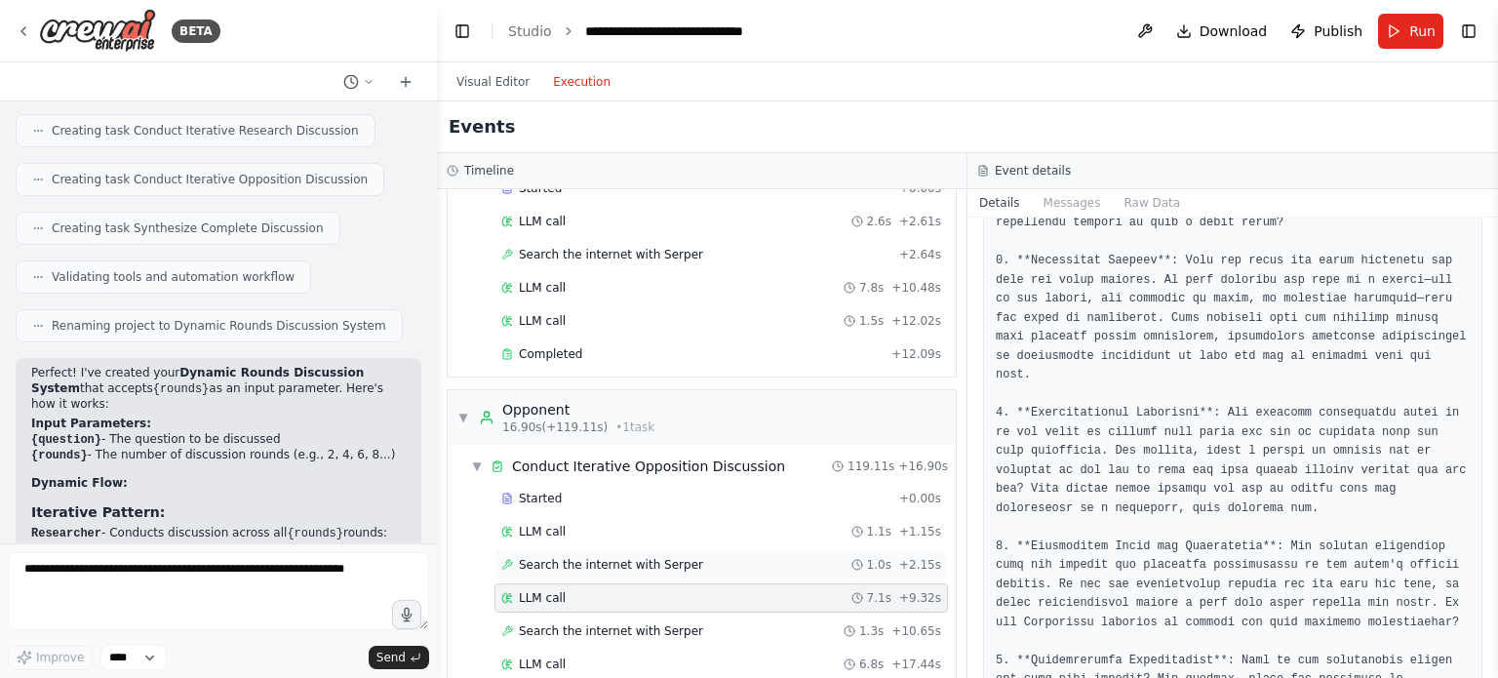
scroll to position [0, 0]
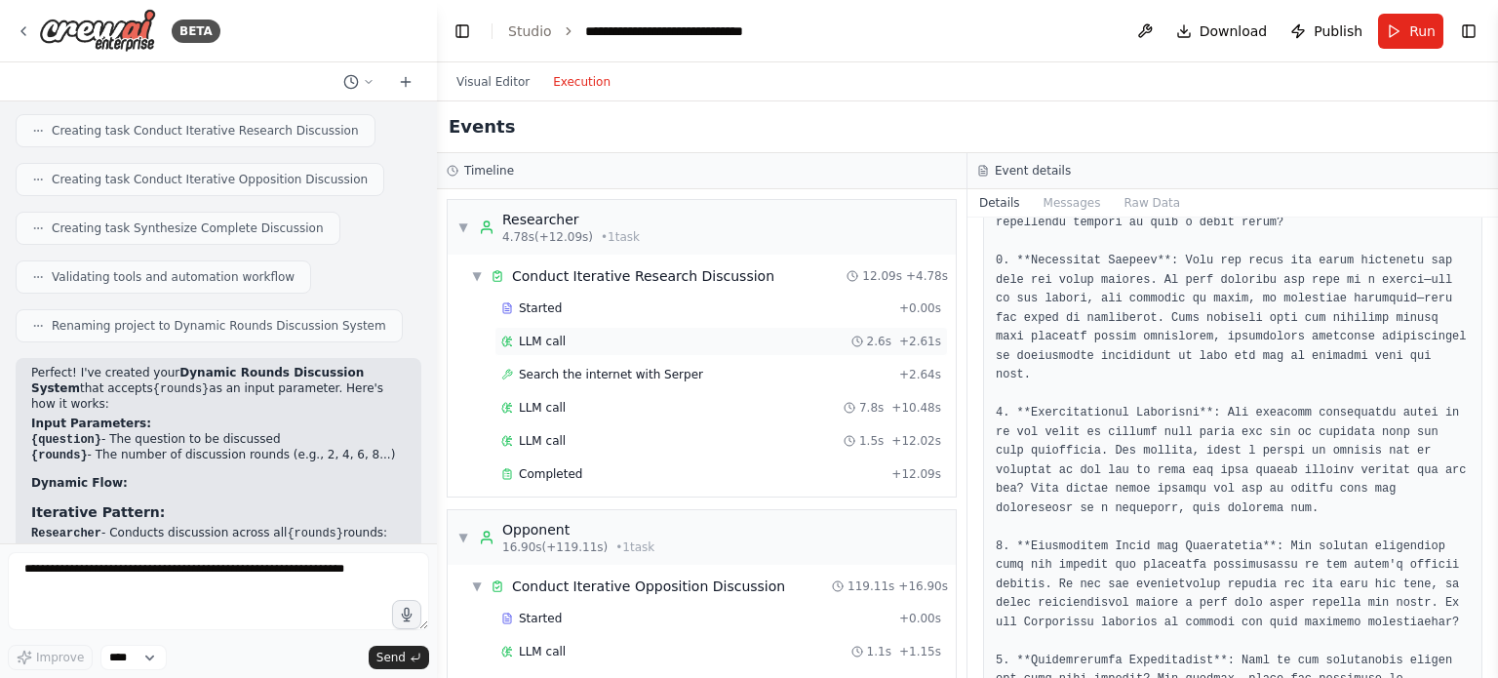
click at [679, 342] on div "LLM call 2.6s + 2.61s" at bounding box center [721, 342] width 440 height 16
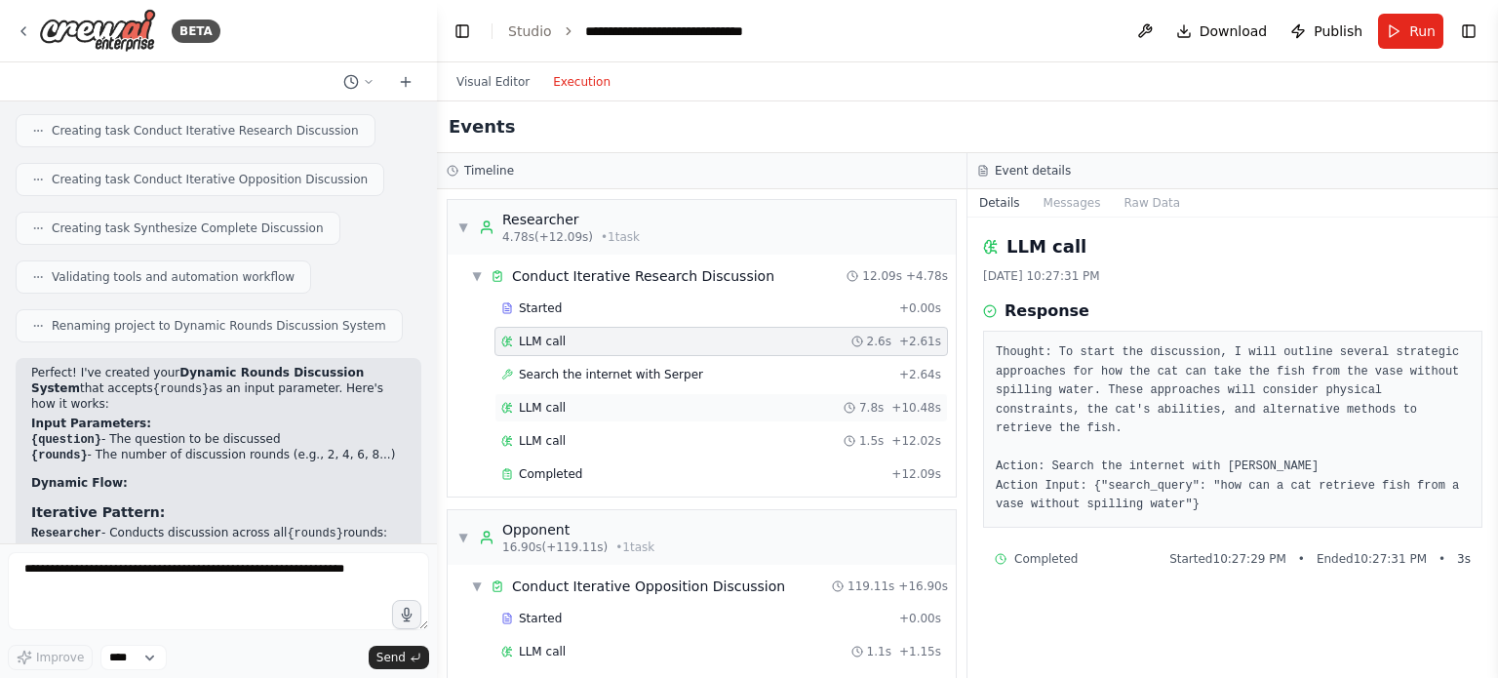
click at [650, 400] on div "LLM call 7.8s + 10.48s" at bounding box center [721, 408] width 440 height 16
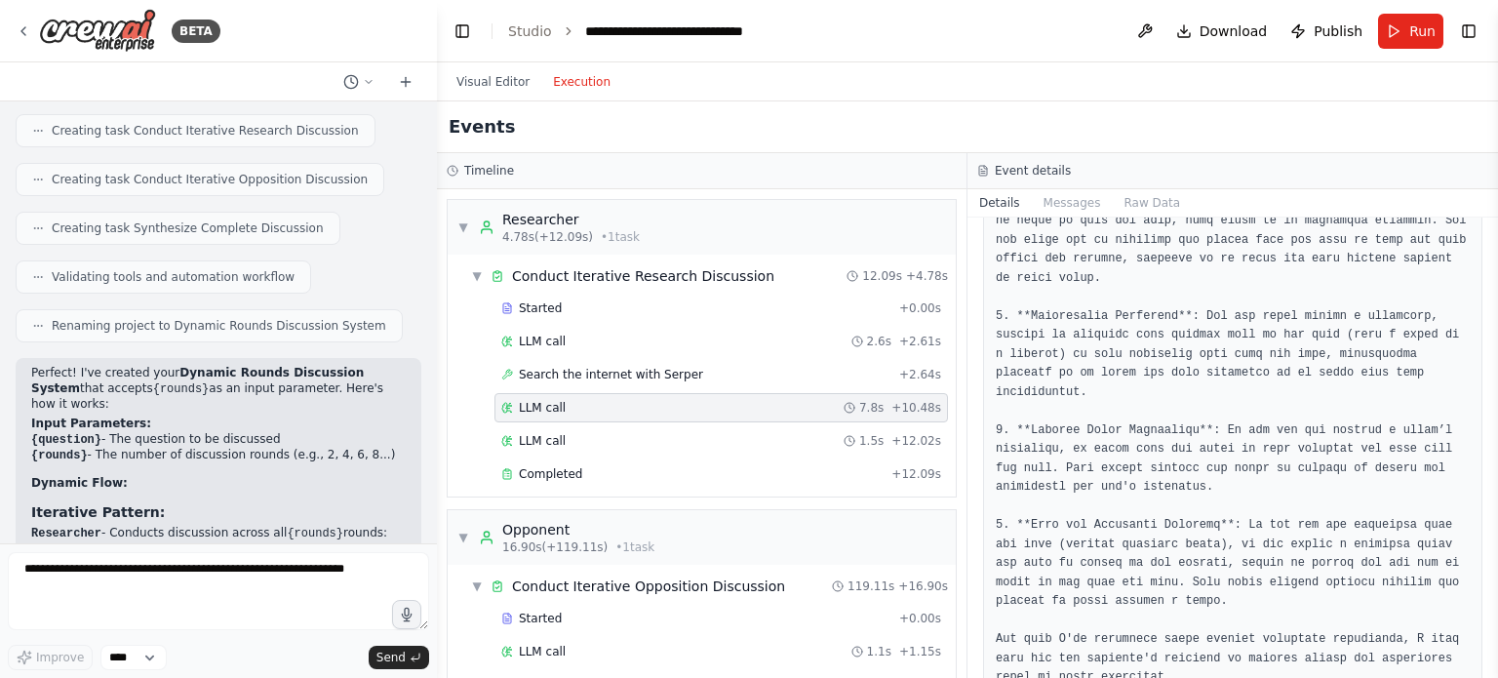
scroll to position [436, 0]
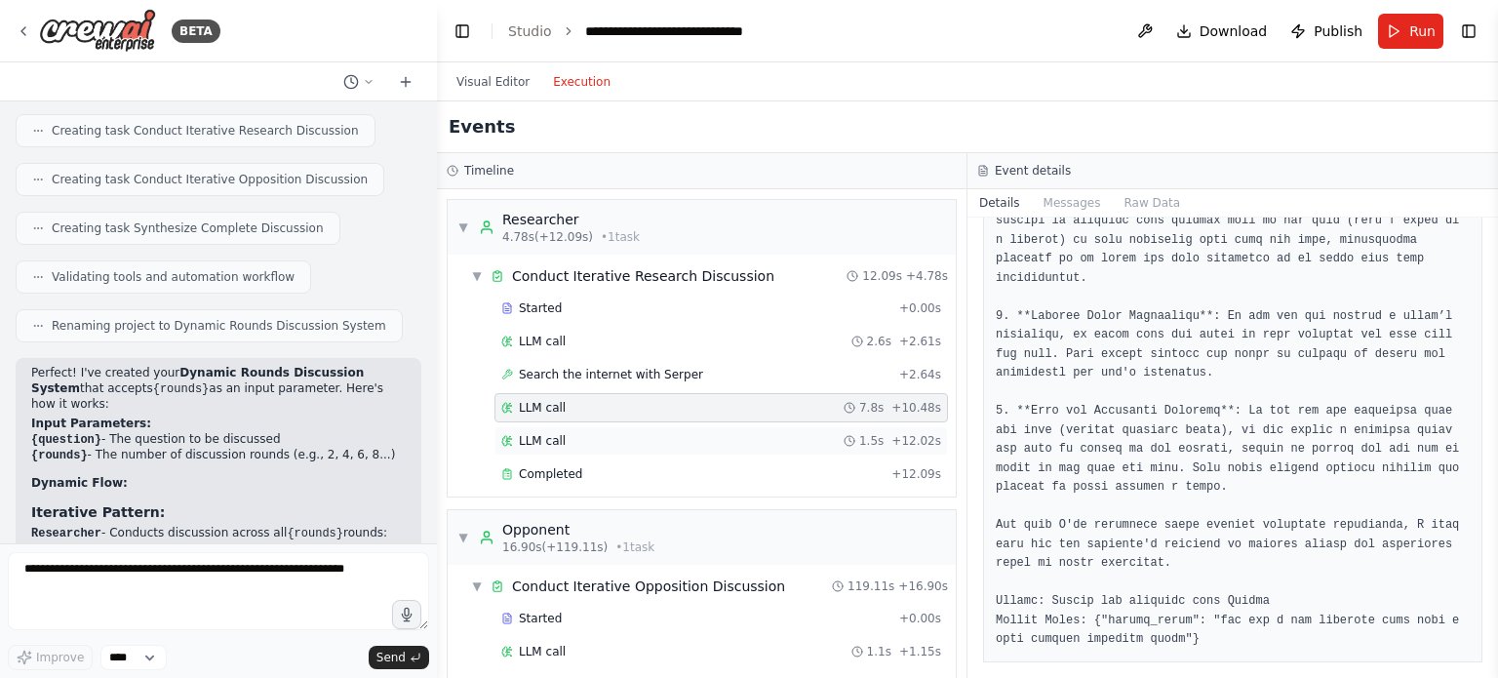
click at [789, 436] on div "LLM call 1.5s + 12.02s" at bounding box center [721, 441] width 440 height 16
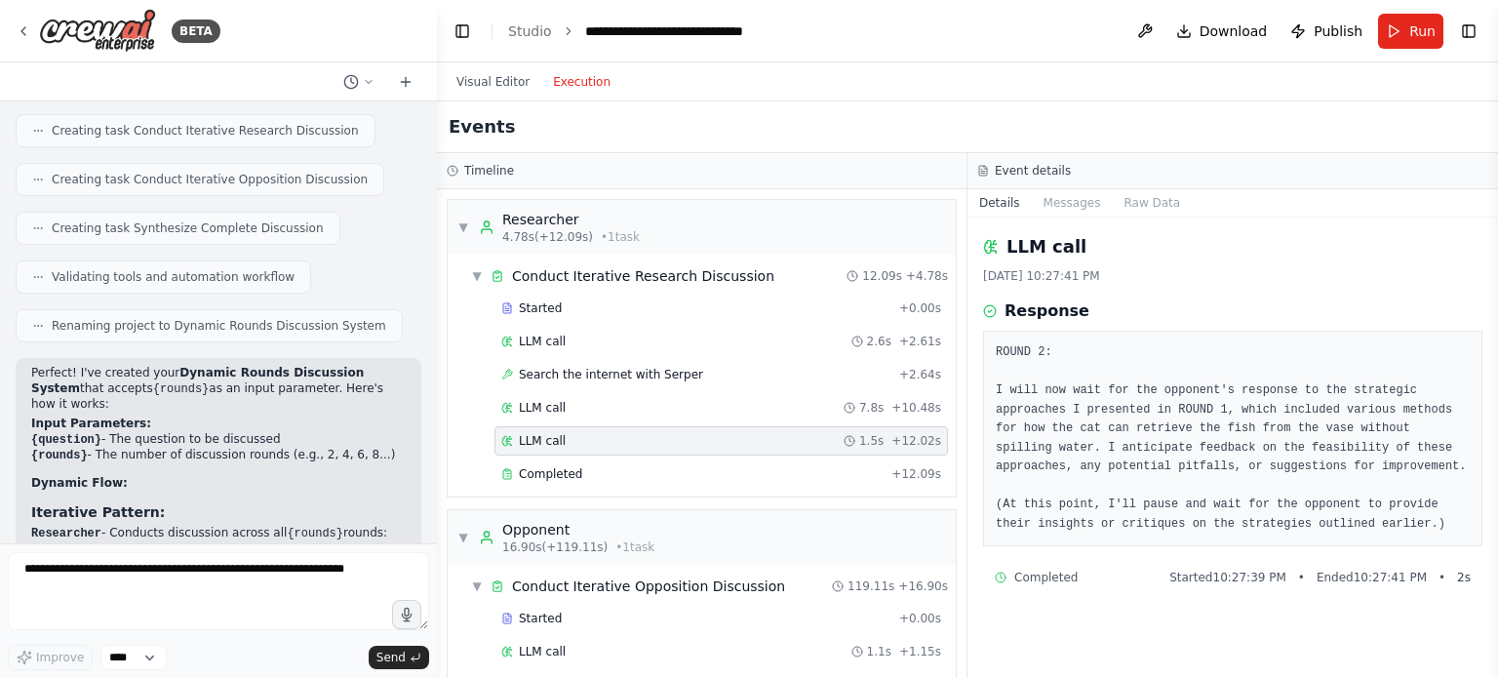
scroll to position [0, 0]
click at [640, 466] on div "Completed" at bounding box center [692, 474] width 382 height 16
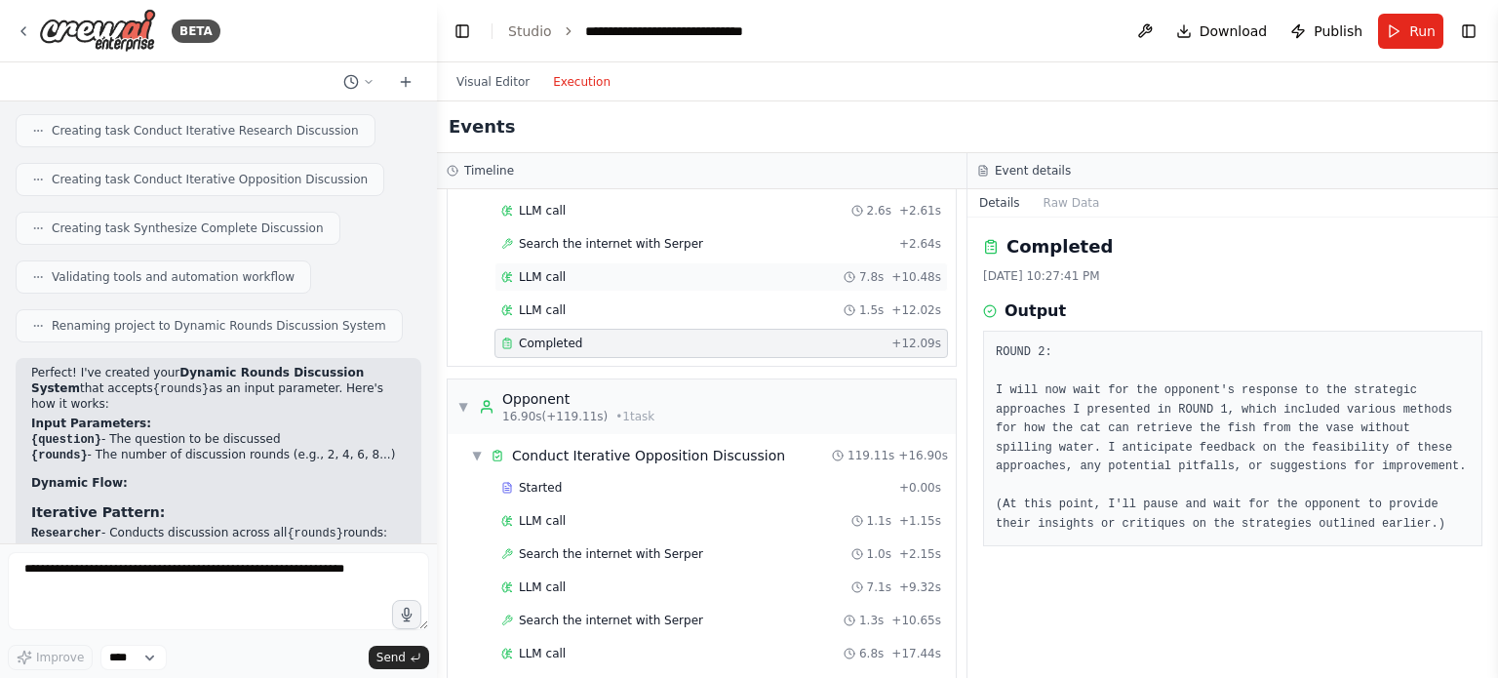
scroll to position [132, 0]
click at [601, 519] on div "LLM call 1.1s + 1.15s" at bounding box center [721, 520] width 440 height 16
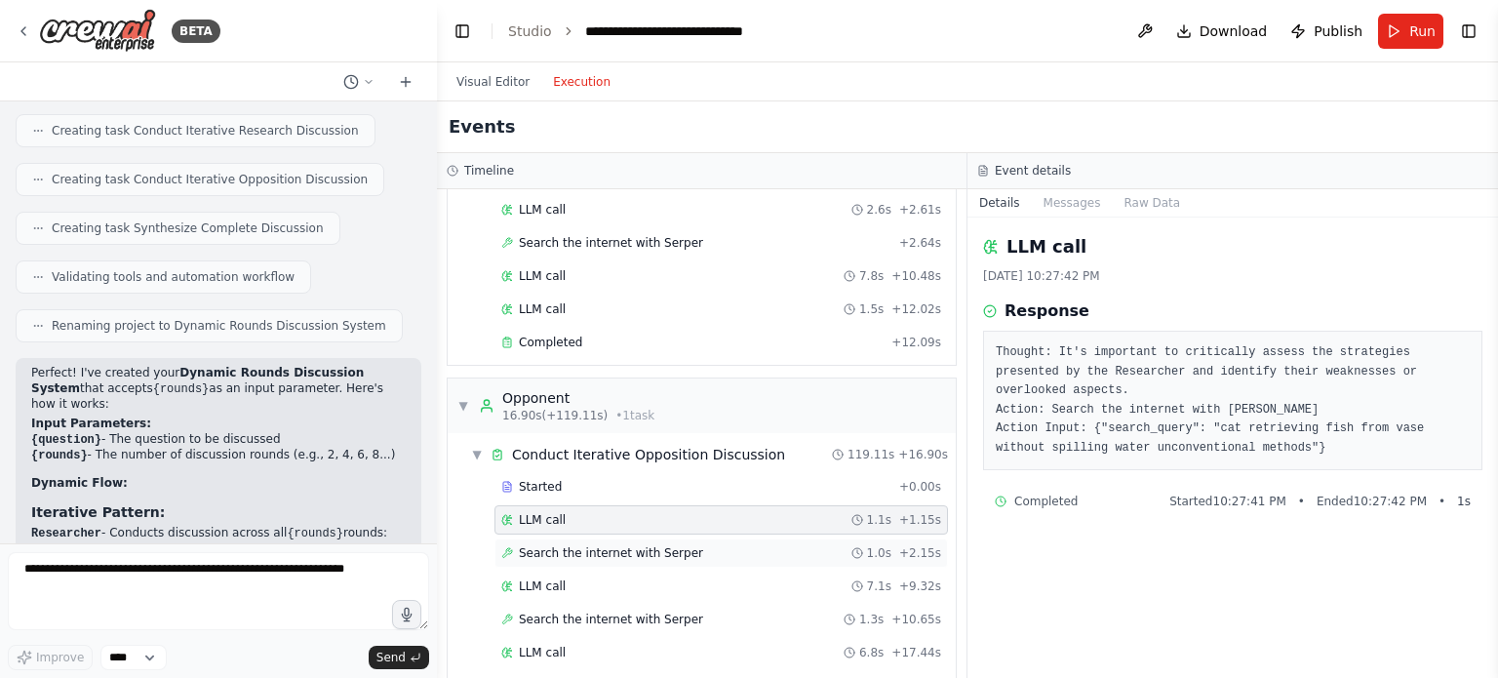
click at [612, 555] on span "Search the internet with Serper" at bounding box center [611, 553] width 184 height 16
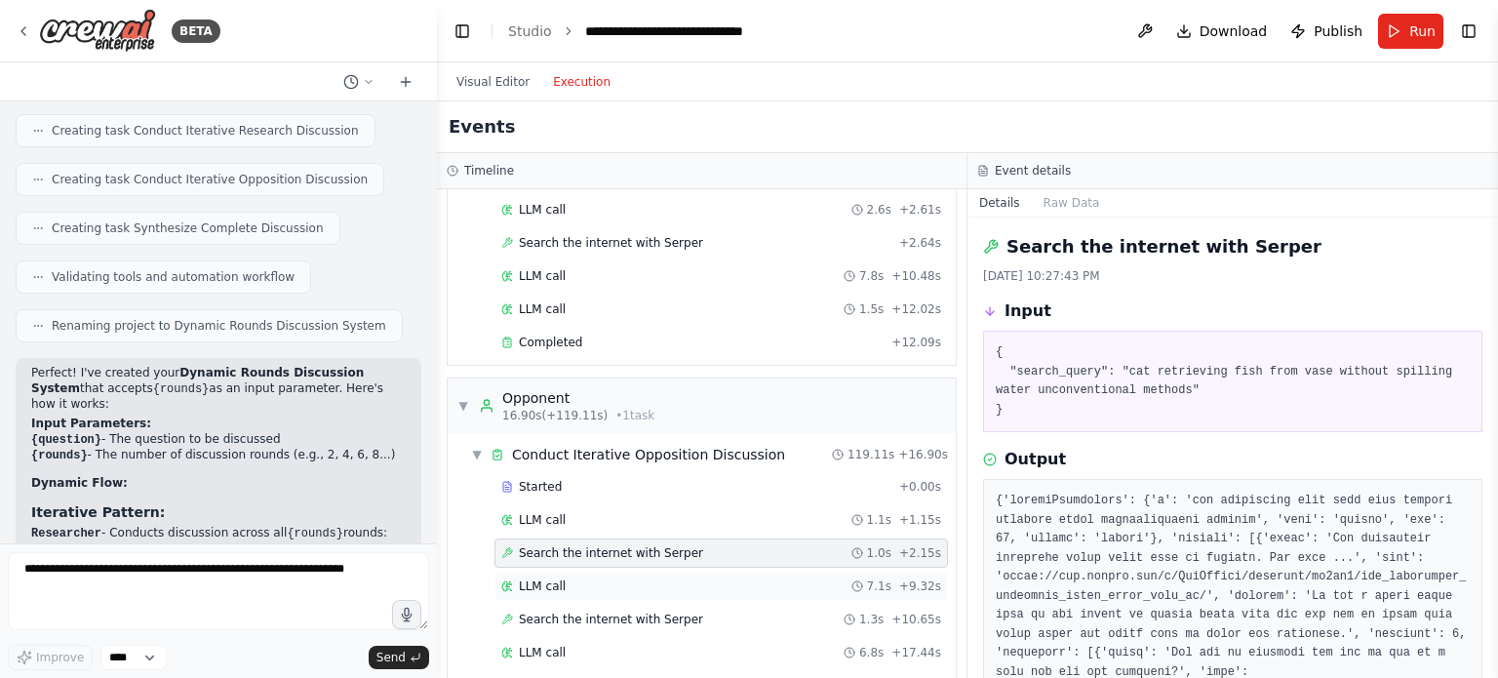
click at [609, 581] on div "LLM call 7.1s + 9.32s" at bounding box center [721, 586] width 440 height 16
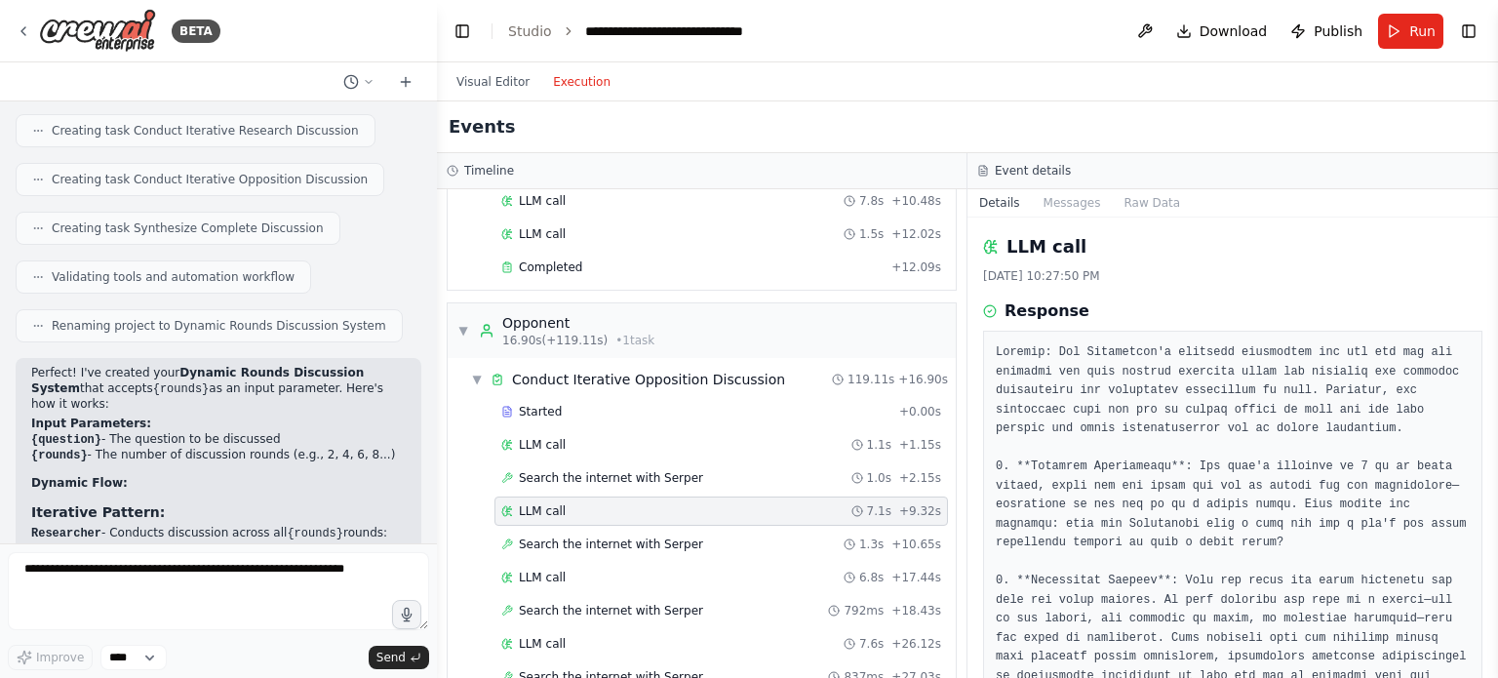
scroll to position [211, 0]
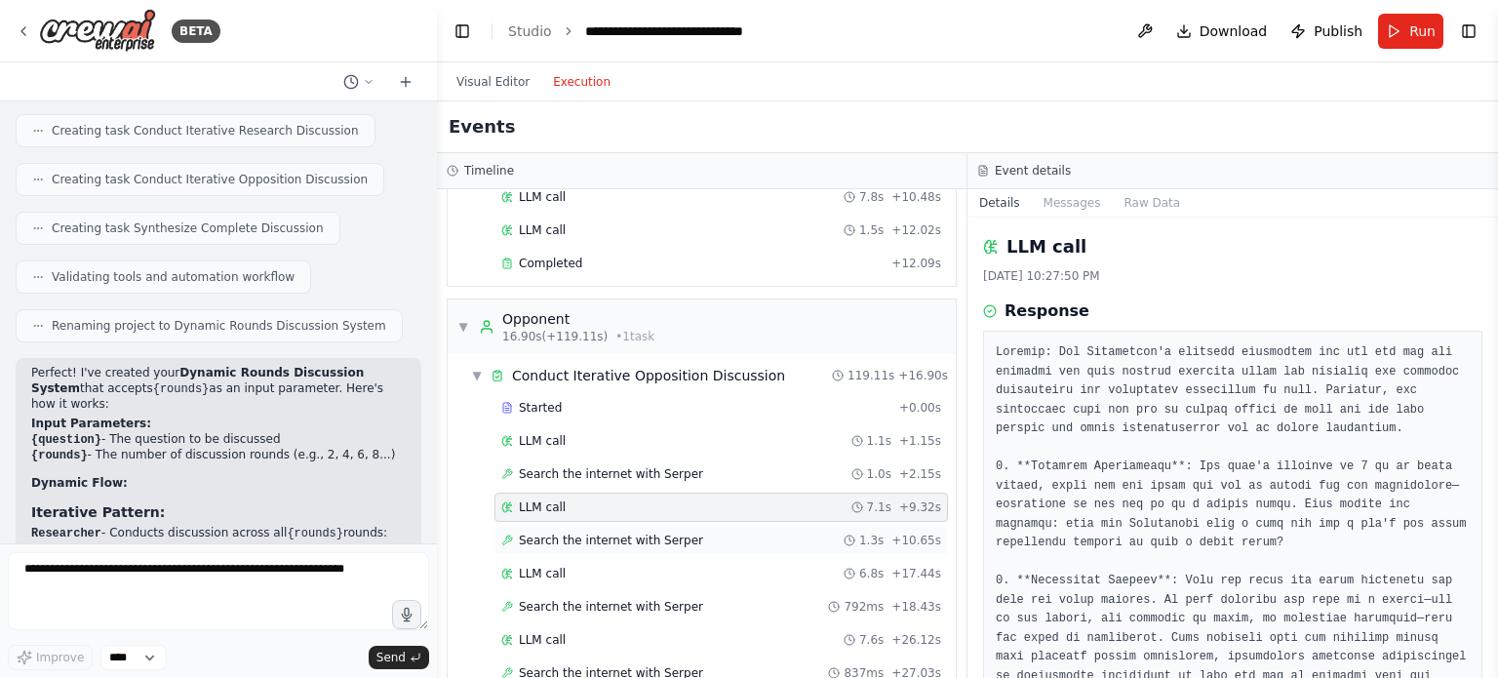
click at [623, 538] on span "Search the internet with Serper" at bounding box center [611, 541] width 184 height 16
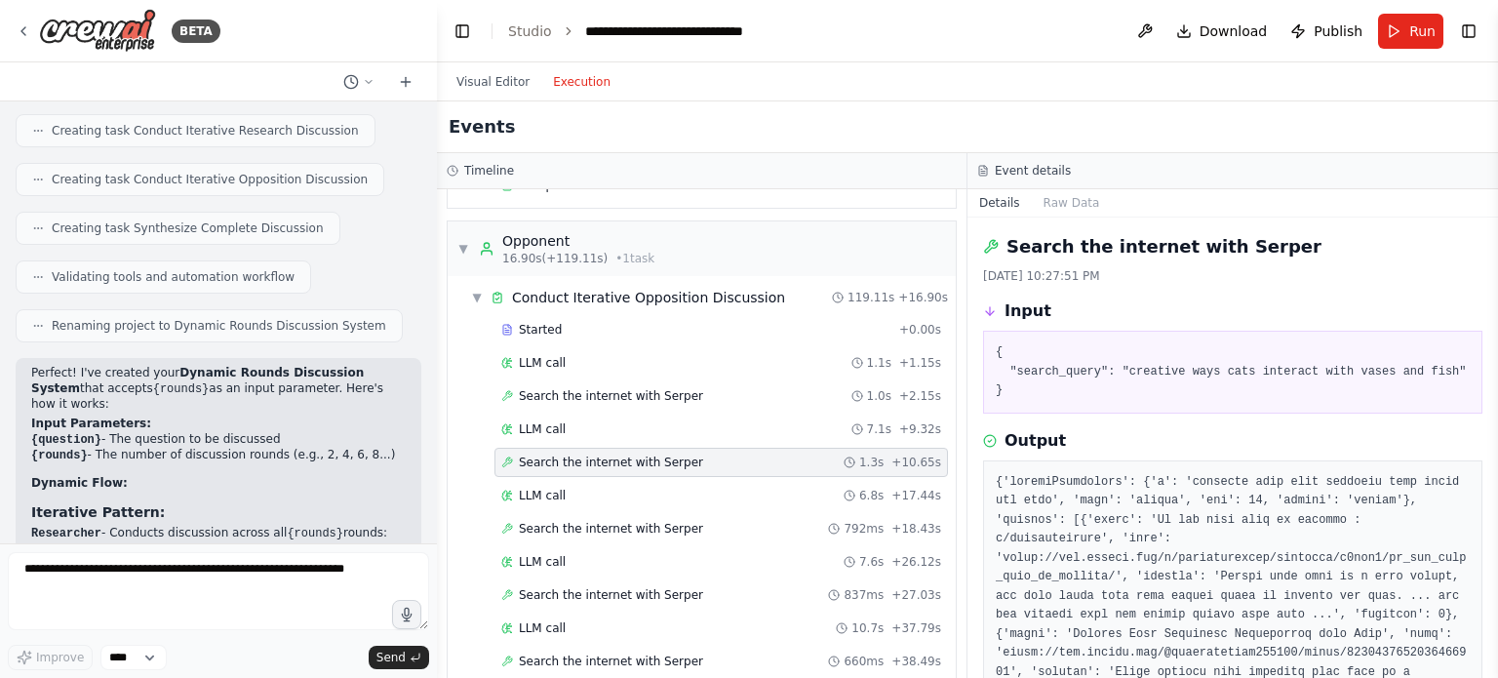
scroll to position [293, 0]
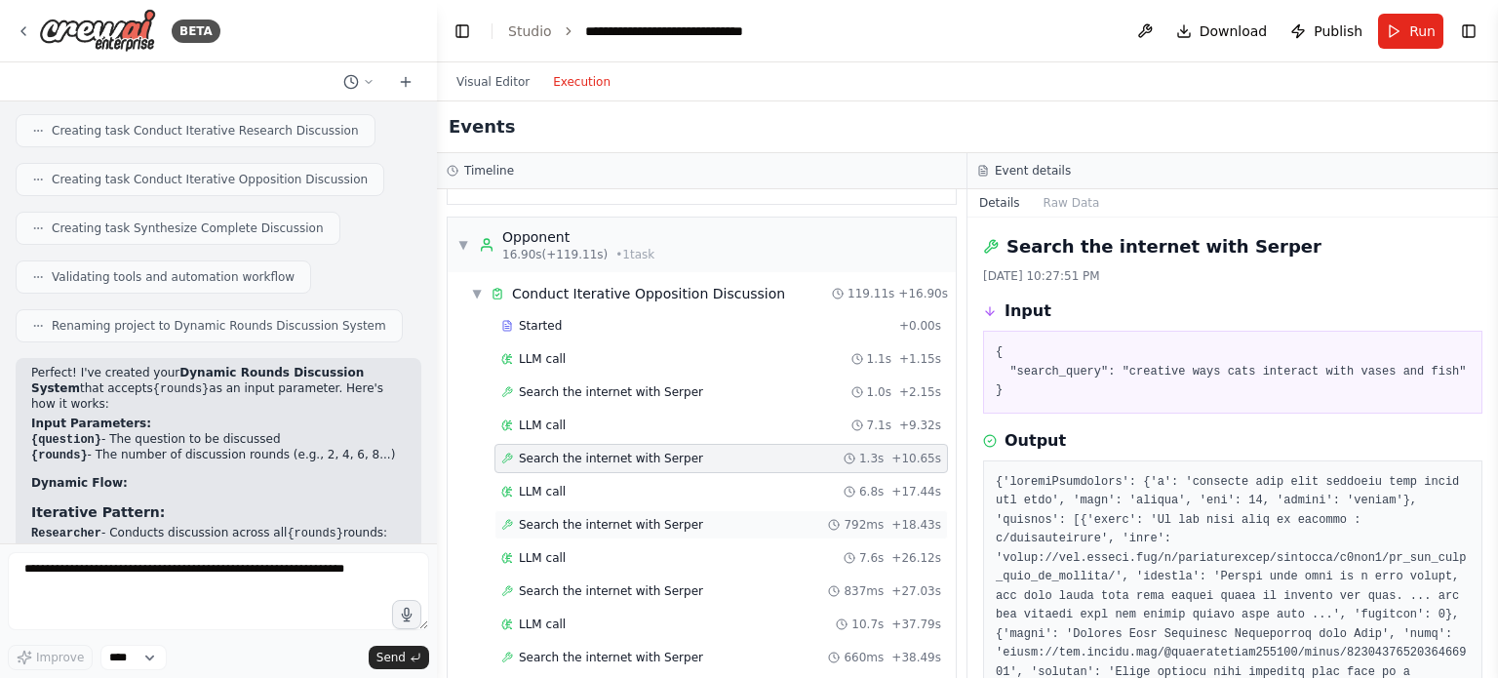
click at [627, 526] on span "Search the internet with Serper" at bounding box center [611, 525] width 184 height 16
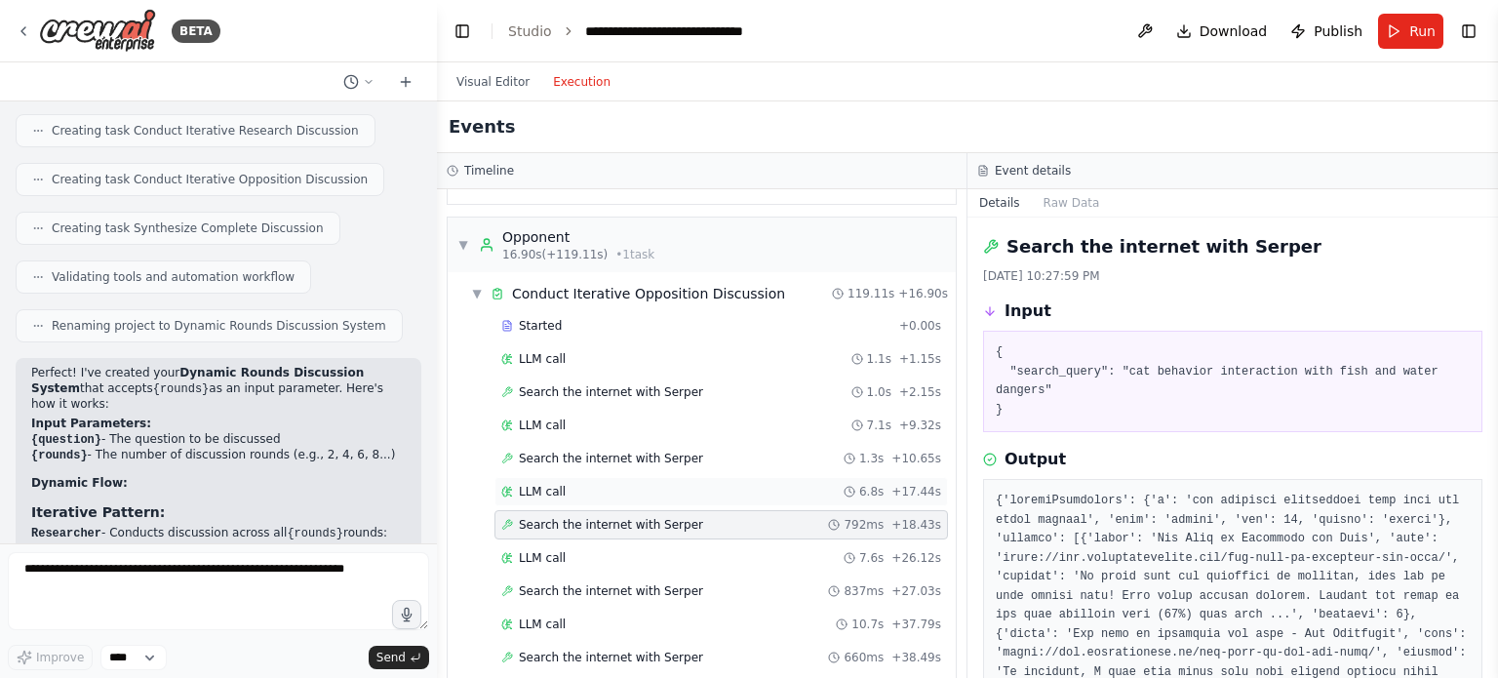
click at [626, 492] on div "LLM call 6.8s + 17.44s" at bounding box center [721, 492] width 440 height 16
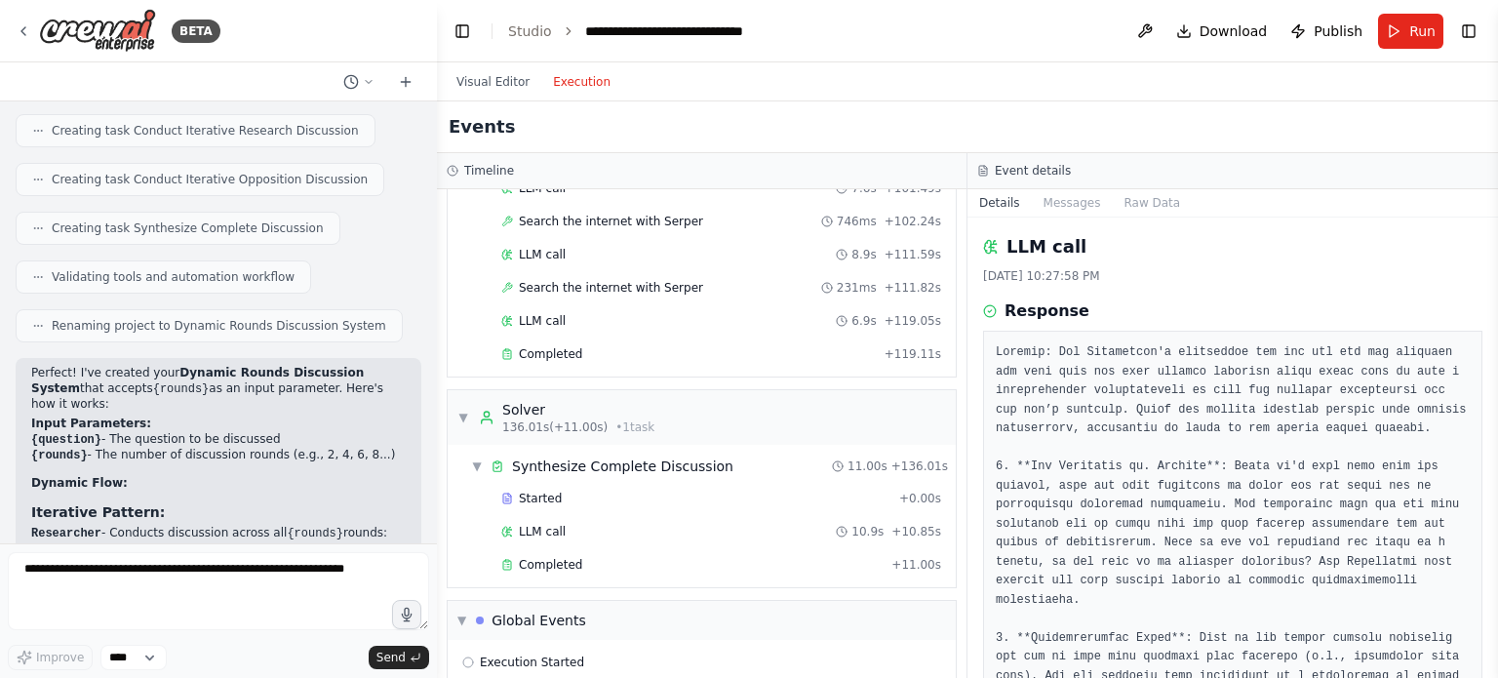
scroll to position [1303, 0]
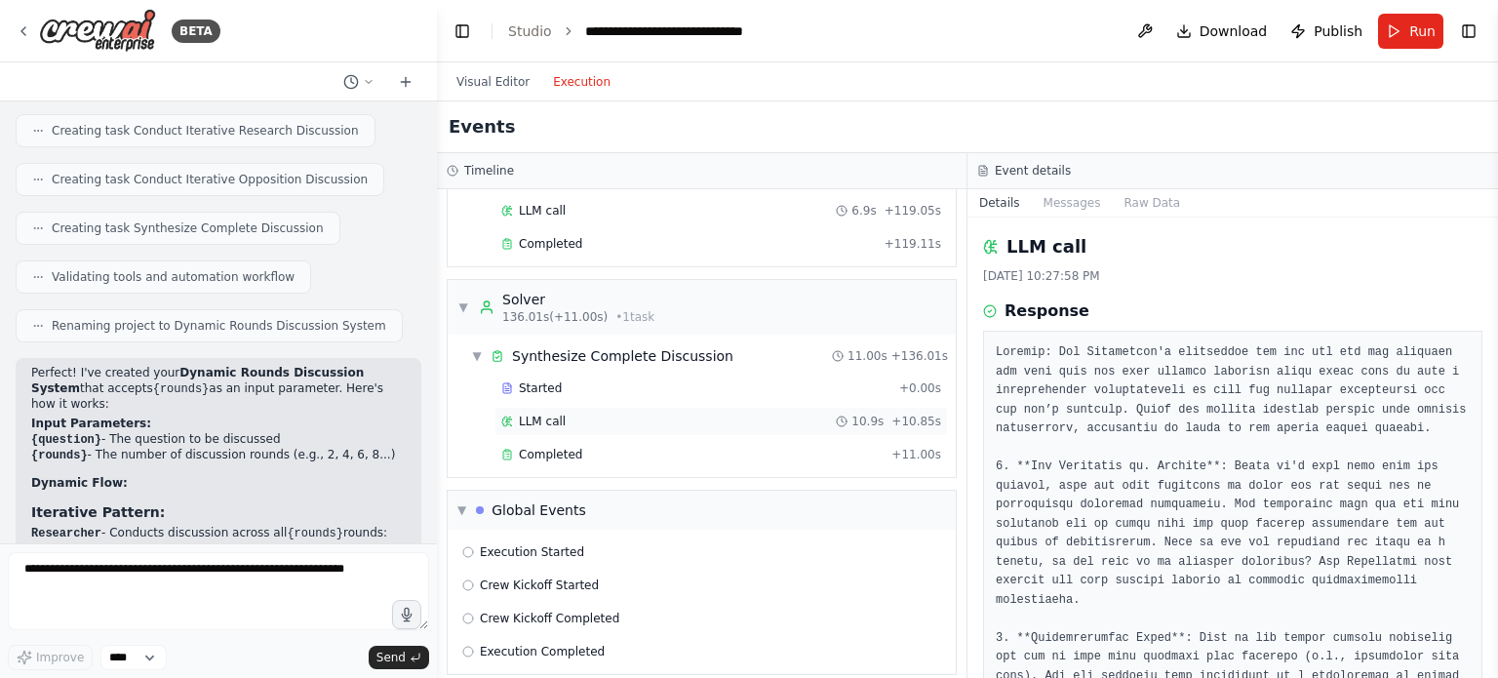
click at [609, 414] on div "LLM call 10.9s + 10.85s" at bounding box center [721, 422] width 440 height 16
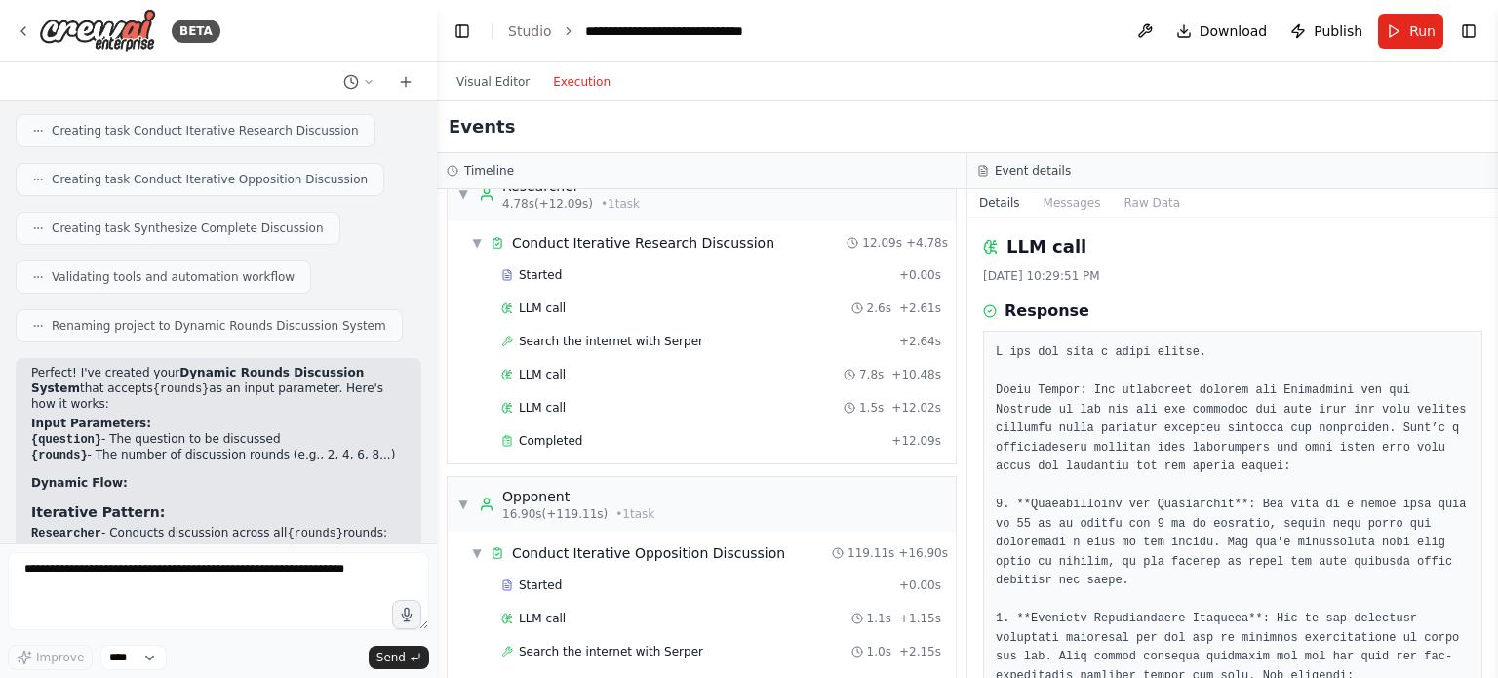
scroll to position [30, 0]
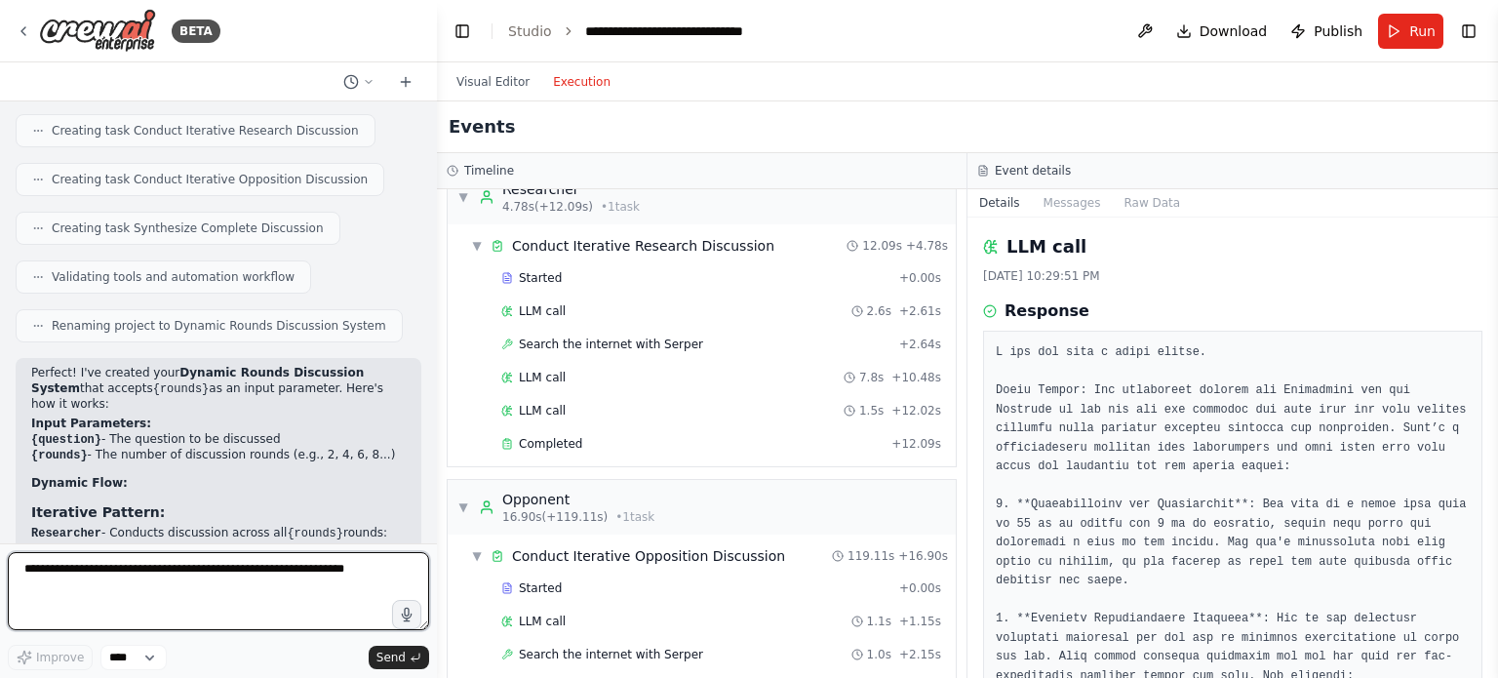
click at [286, 580] on textarea at bounding box center [218, 591] width 421 height 78
type textarea "**********"
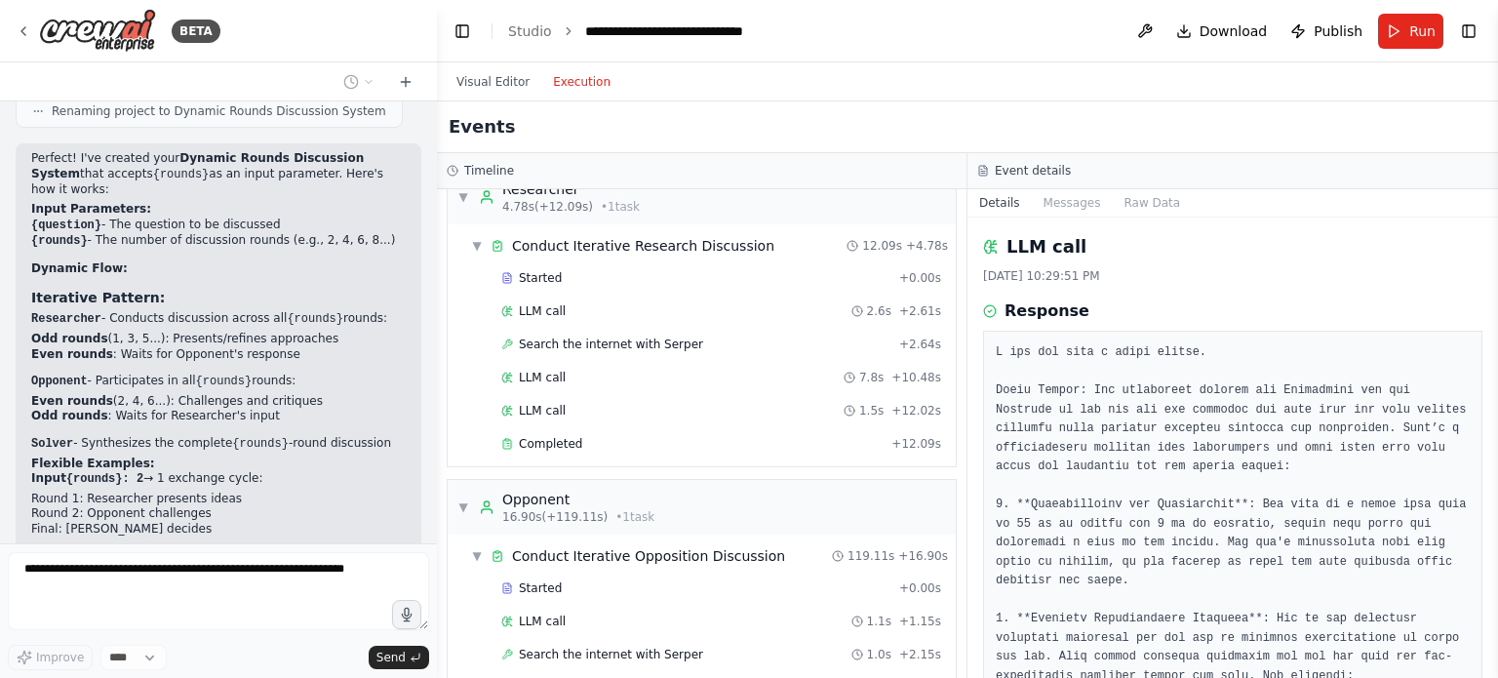
scroll to position [6407, 0]
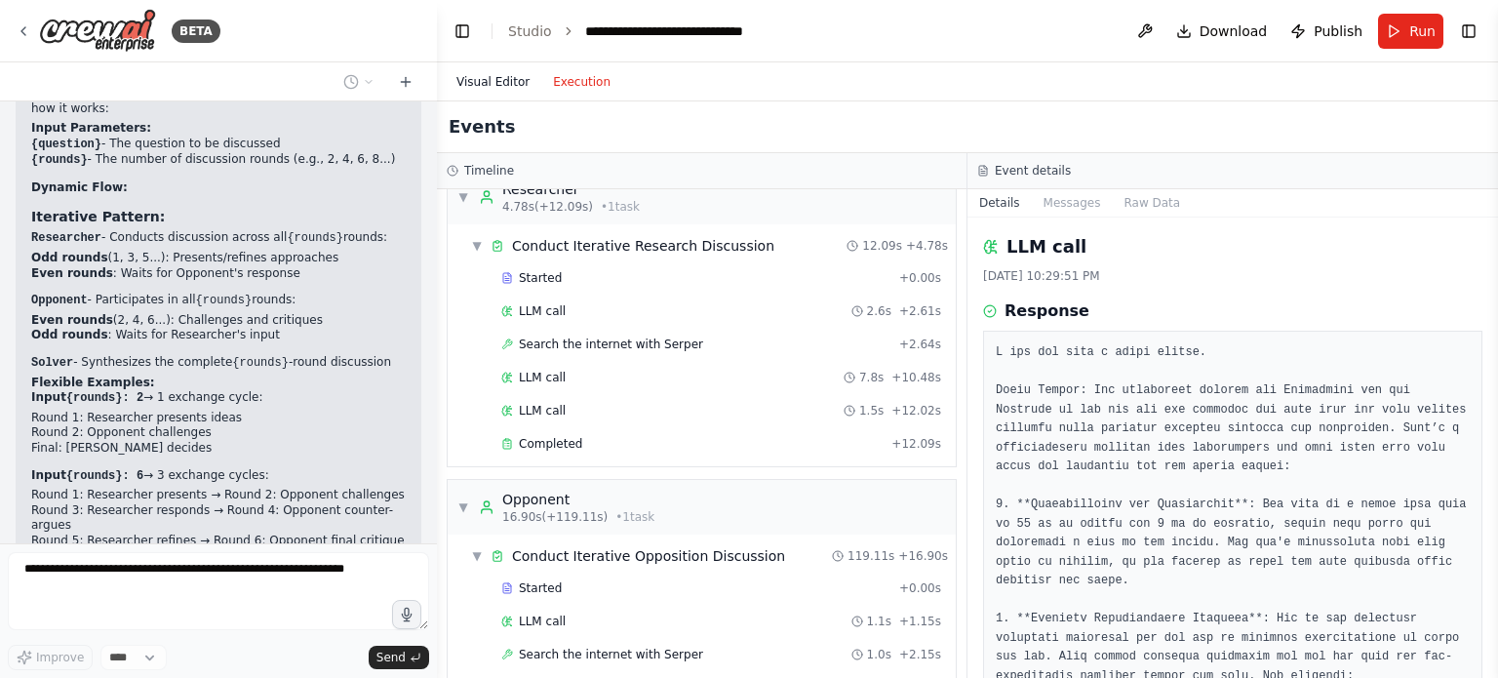
click at [493, 86] on button "Visual Editor" at bounding box center [493, 81] width 97 height 23
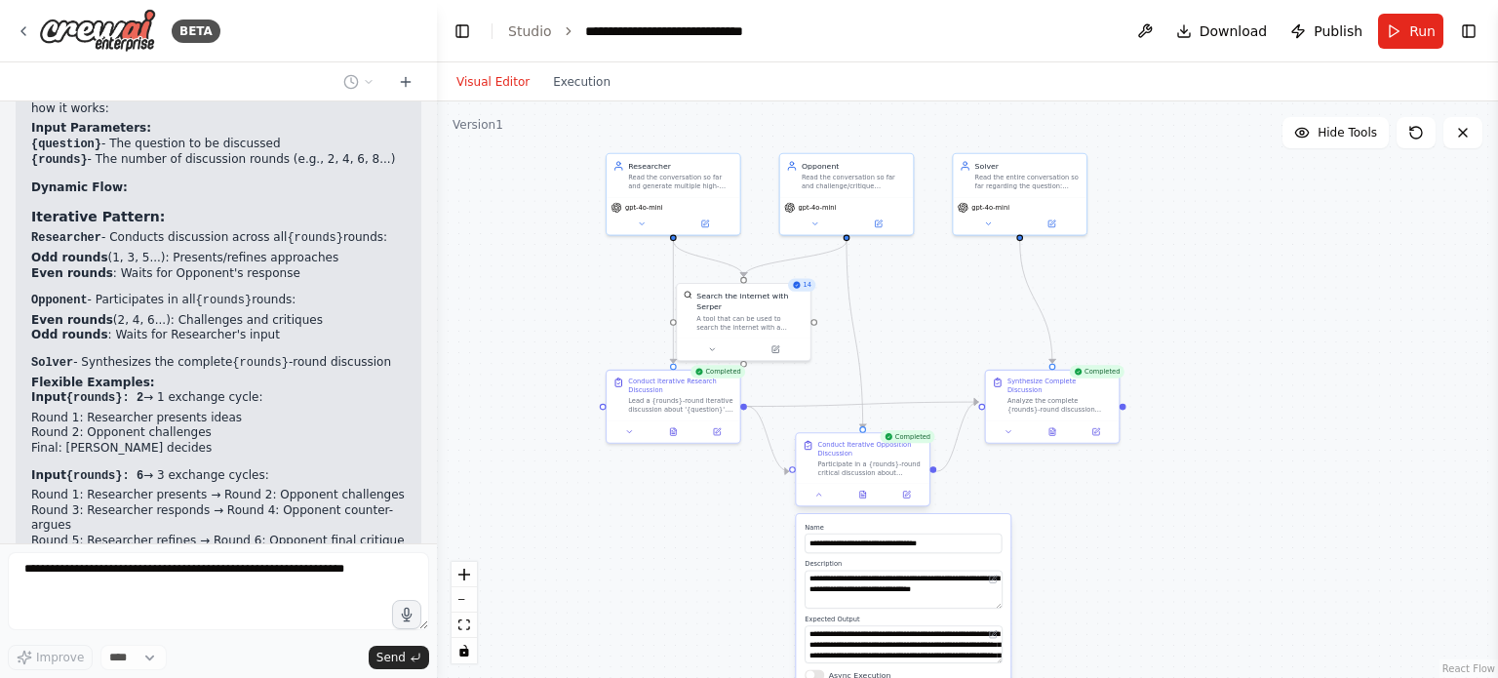
click at [819, 500] on div at bounding box center [863, 494] width 134 height 22
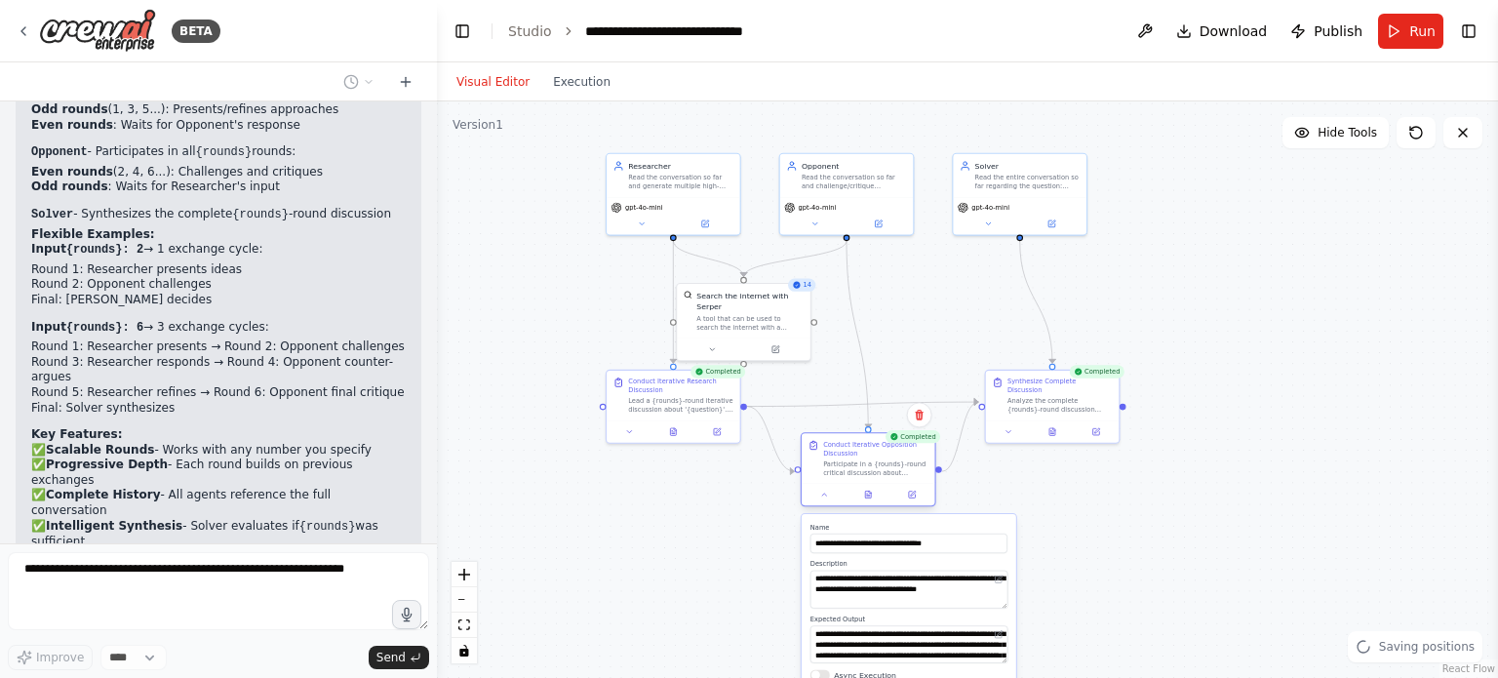
click at [821, 500] on div at bounding box center [869, 494] width 134 height 22
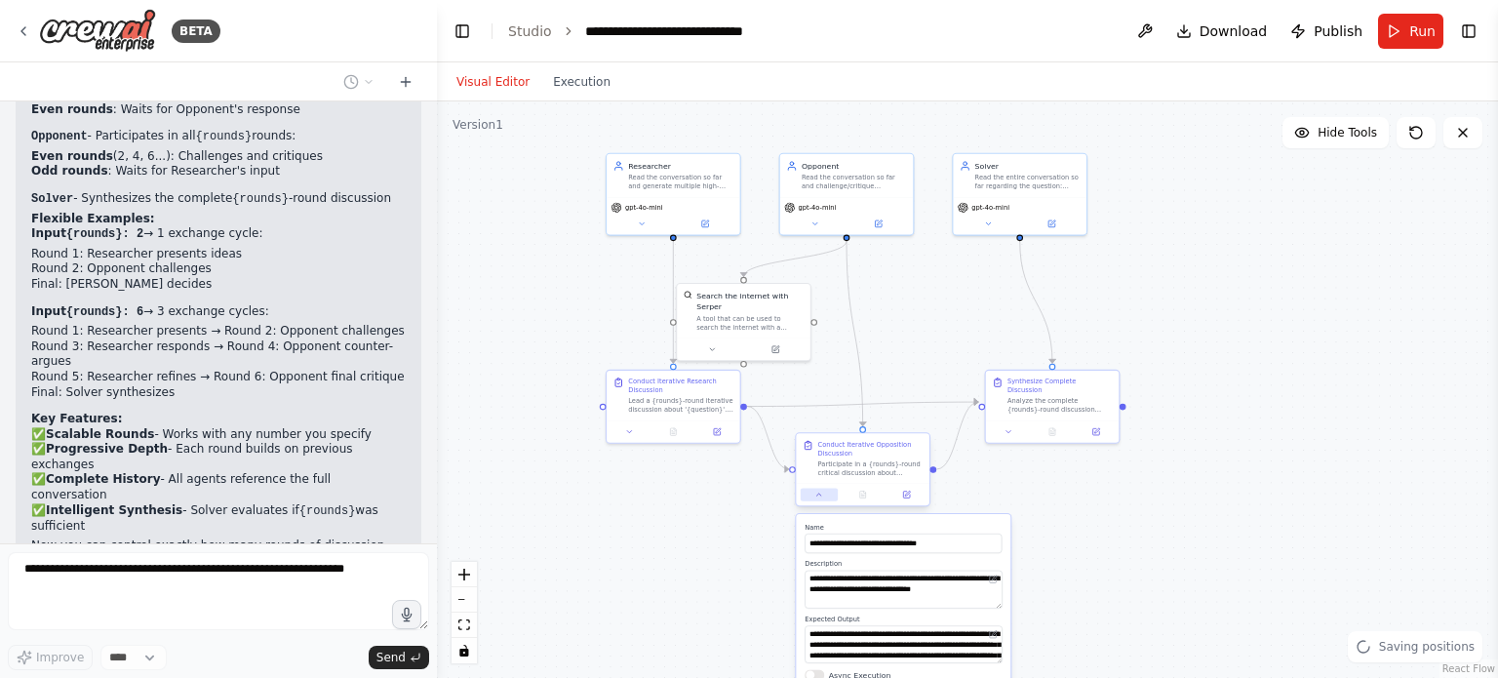
scroll to position [6587, 0]
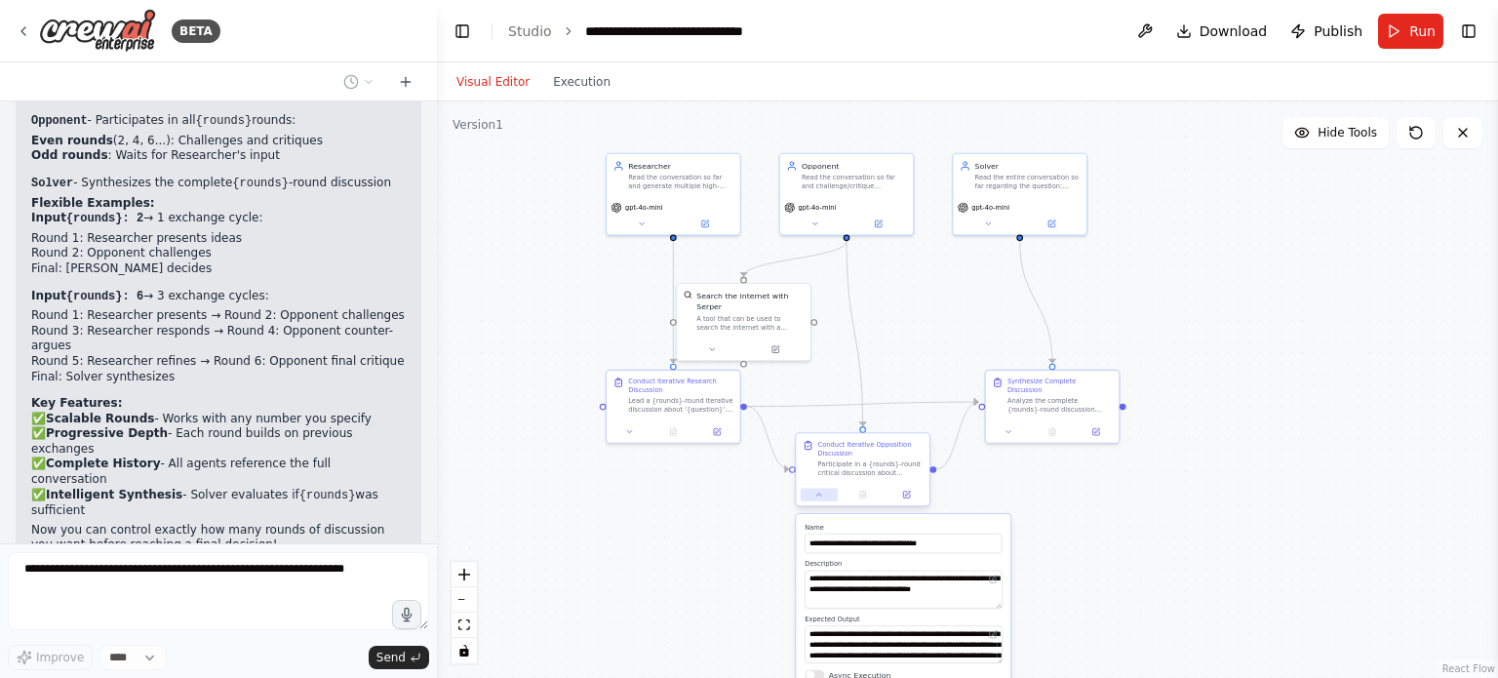
click at [823, 497] on icon at bounding box center [819, 495] width 9 height 9
click at [823, 497] on icon at bounding box center [824, 495] width 9 height 9
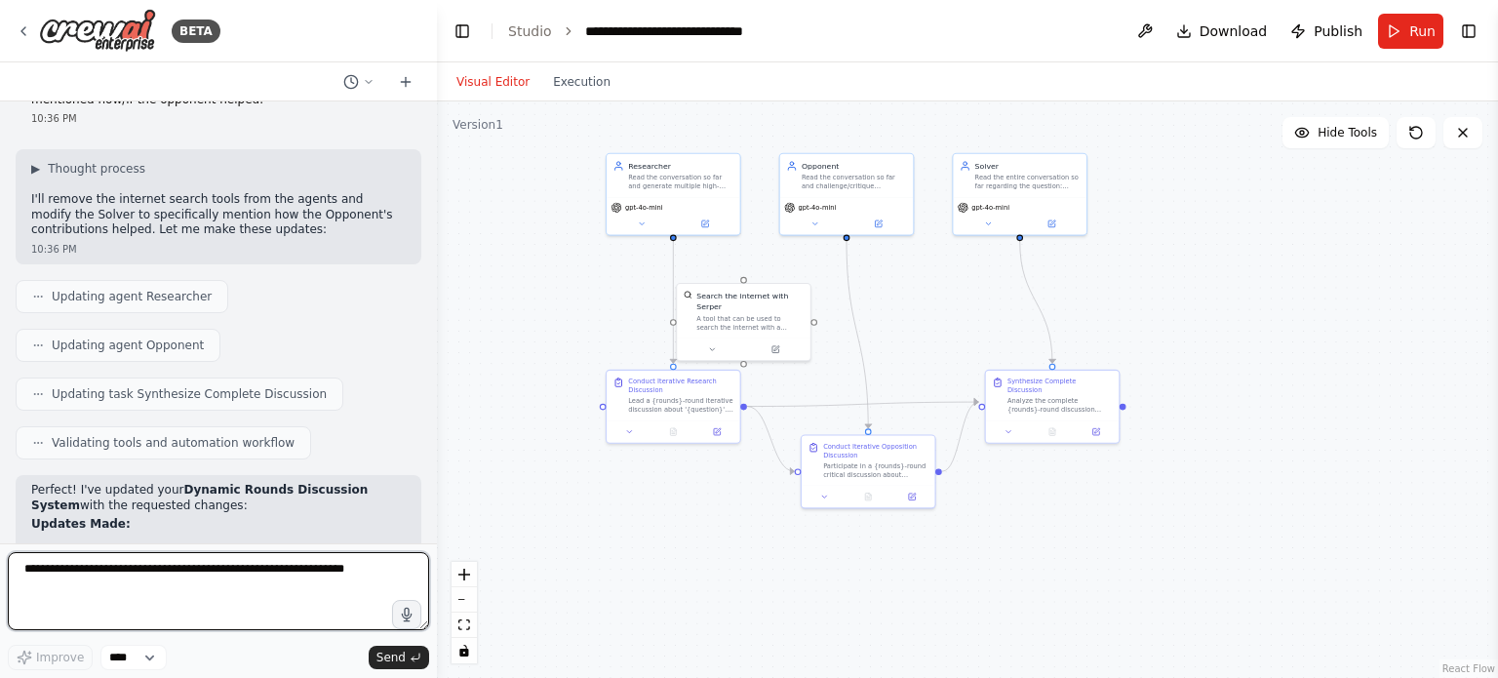
scroll to position [7111, 0]
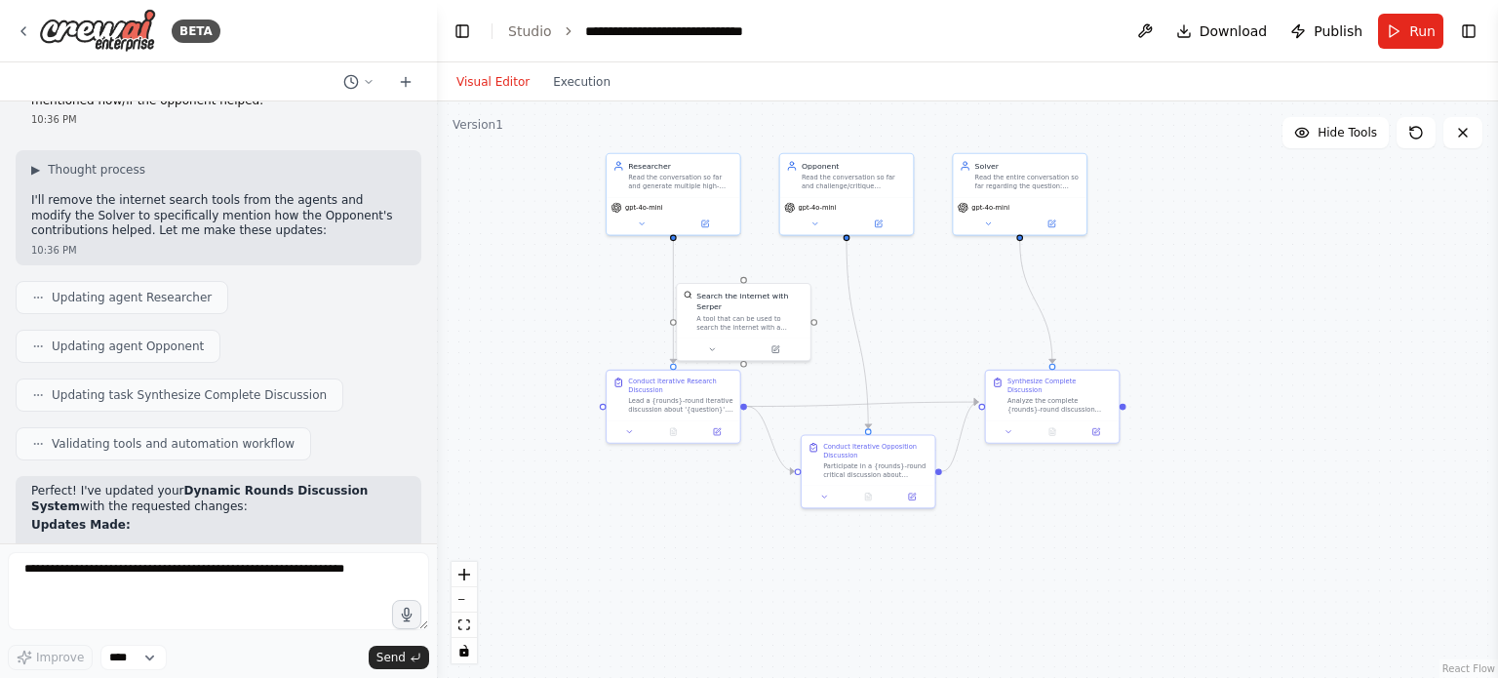
click at [580, 307] on div ".deletable-edge-delete-btn { width: 20px; height: 20px; border: 0px solid #ffff…" at bounding box center [967, 389] width 1061 height 577
click at [804, 340] on button at bounding box center [775, 346] width 61 height 13
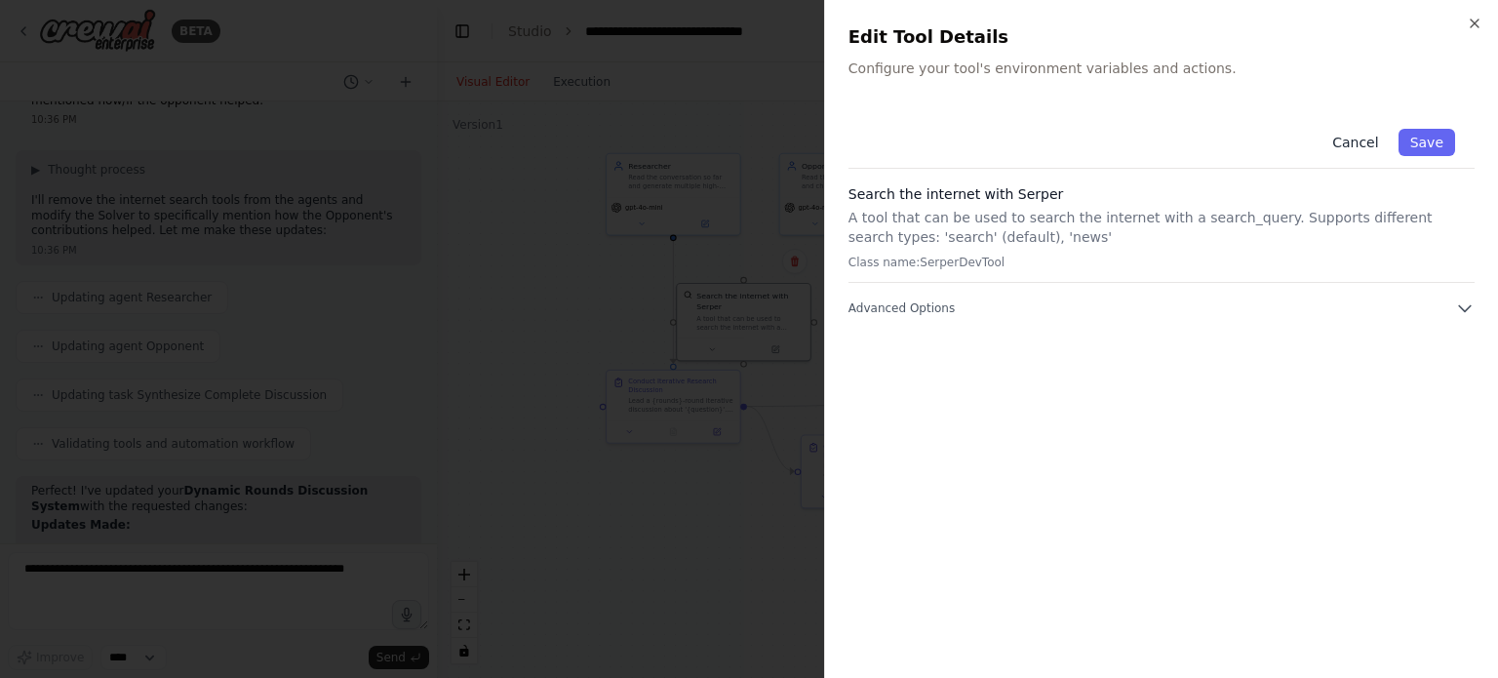
click at [1358, 137] on button "Cancel" at bounding box center [1355, 142] width 69 height 27
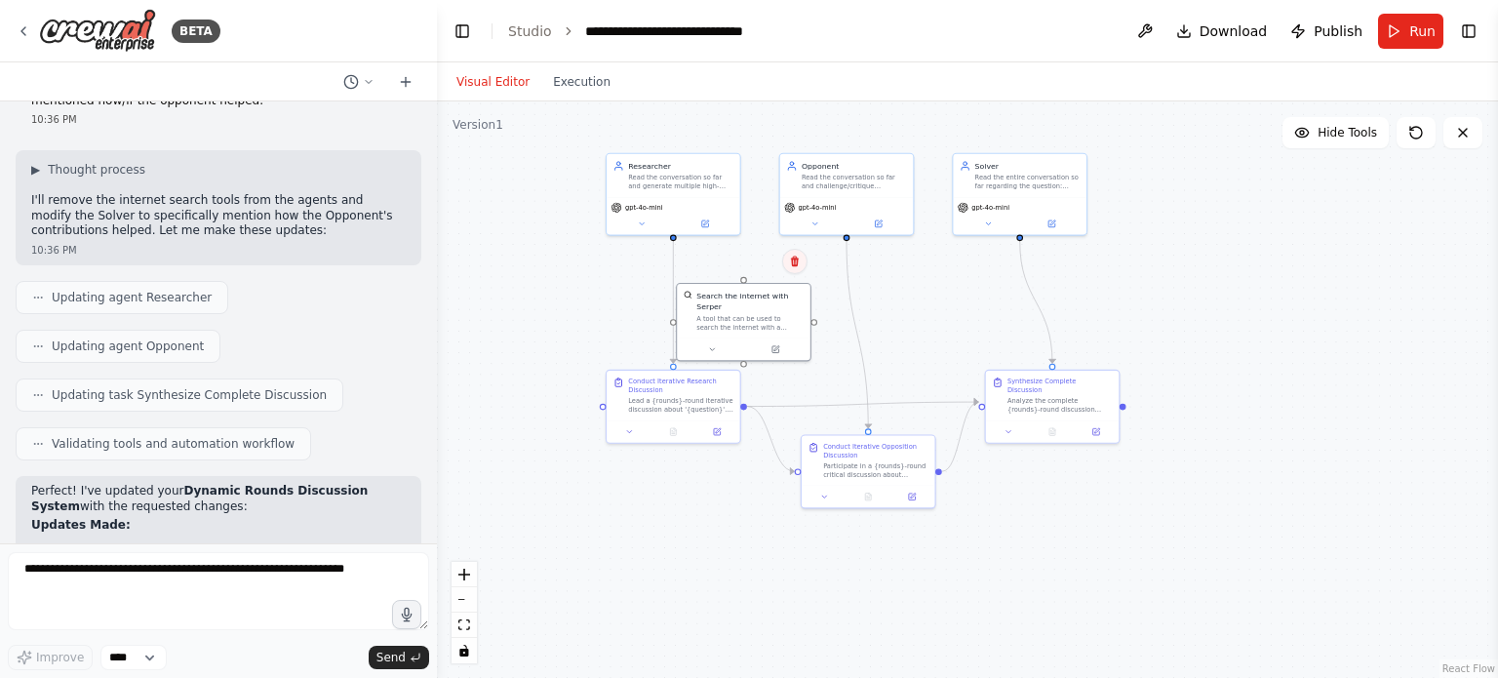
drag, startPoint x: 733, startPoint y: 324, endPoint x: 800, endPoint y: 264, distance: 89.8
click at [800, 264] on icon at bounding box center [795, 262] width 12 height 12
click at [800, 264] on icon at bounding box center [795, 264] width 12 height 12
click at [749, 260] on button "Confirm" at bounding box center [738, 261] width 69 height 23
click at [752, 259] on button "Confirm" at bounding box center [737, 260] width 69 height 23
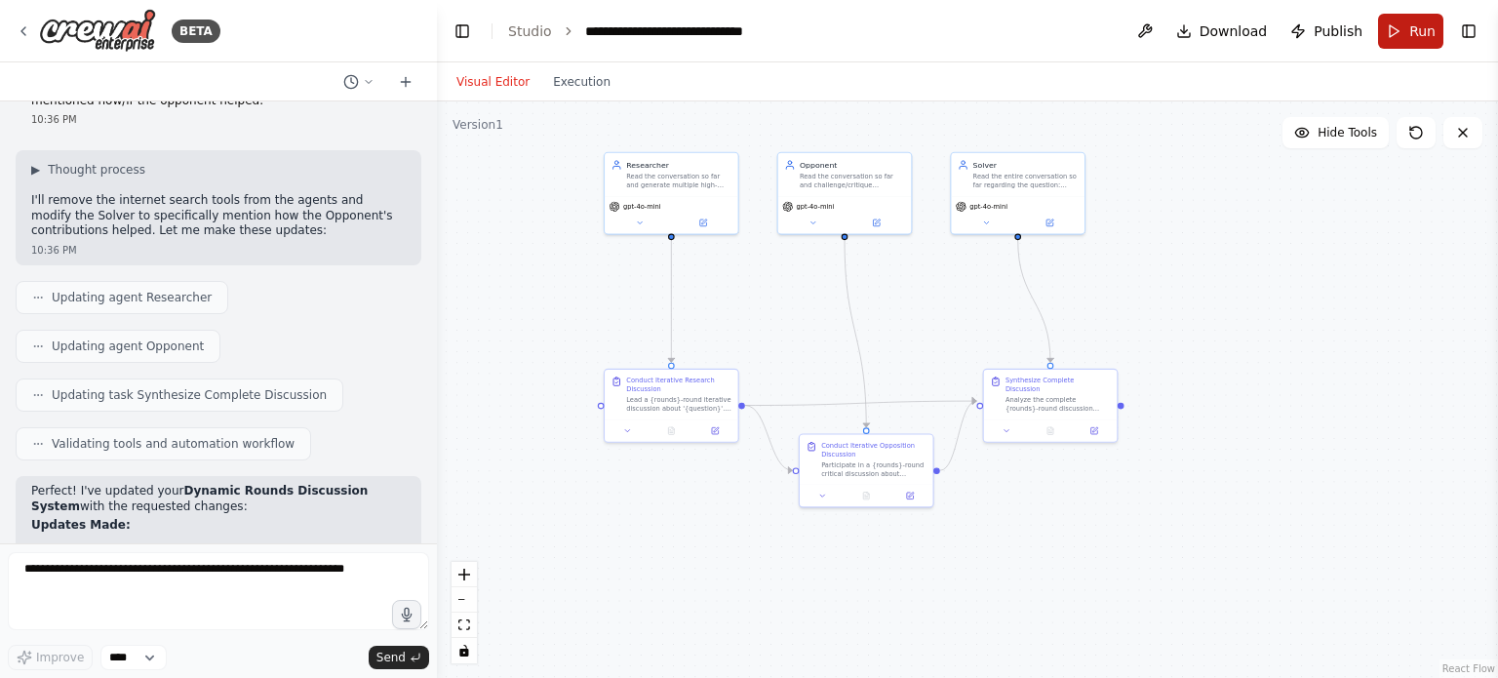
click at [1412, 26] on span "Run" at bounding box center [1423, 31] width 26 height 20
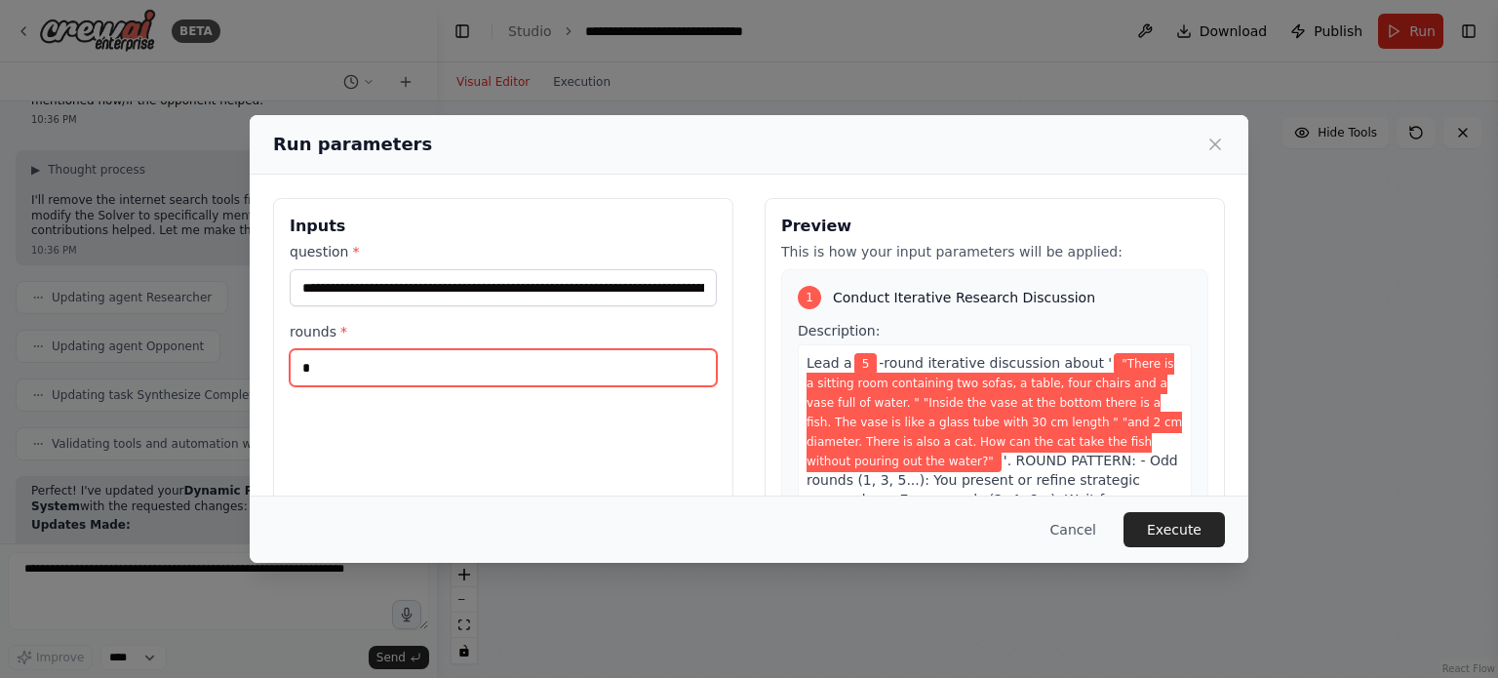
click at [601, 364] on input "*" at bounding box center [503, 367] width 427 height 37
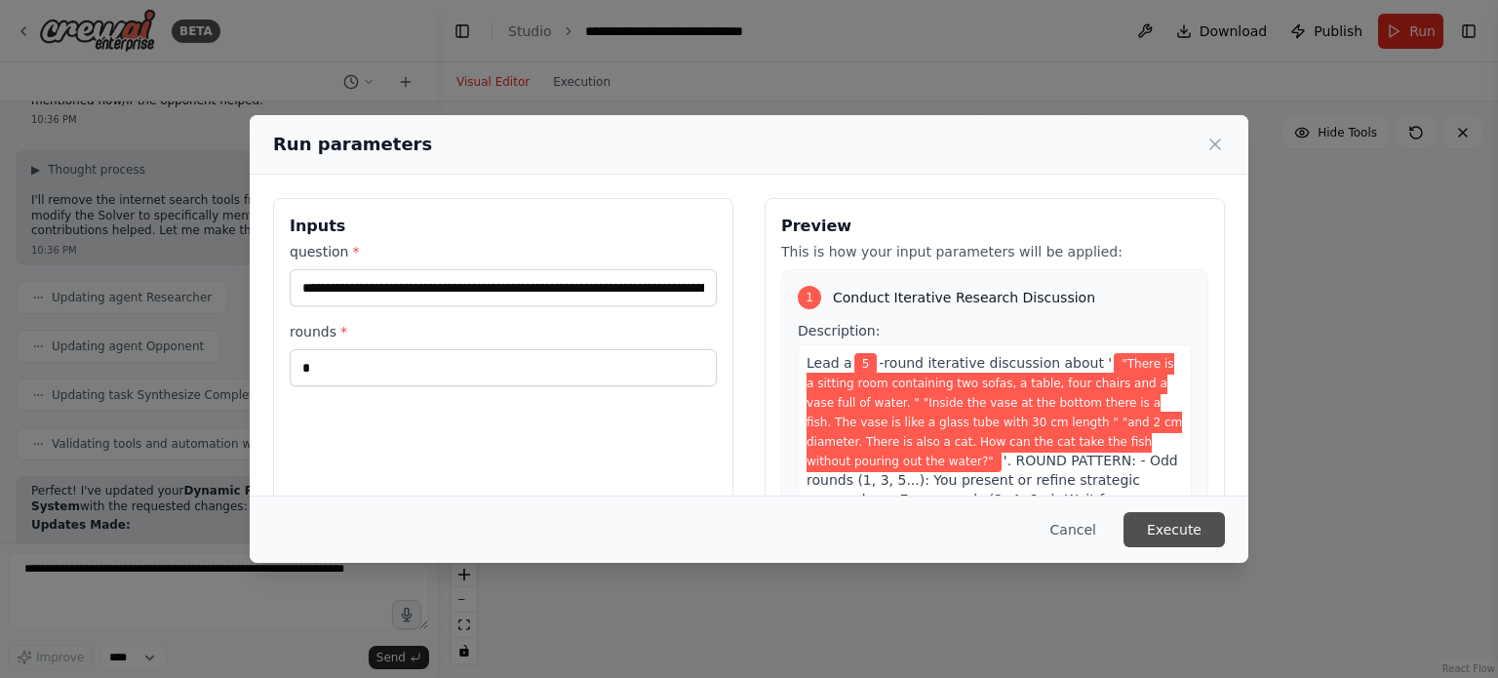
click at [1157, 527] on button "Execute" at bounding box center [1174, 529] width 101 height 35
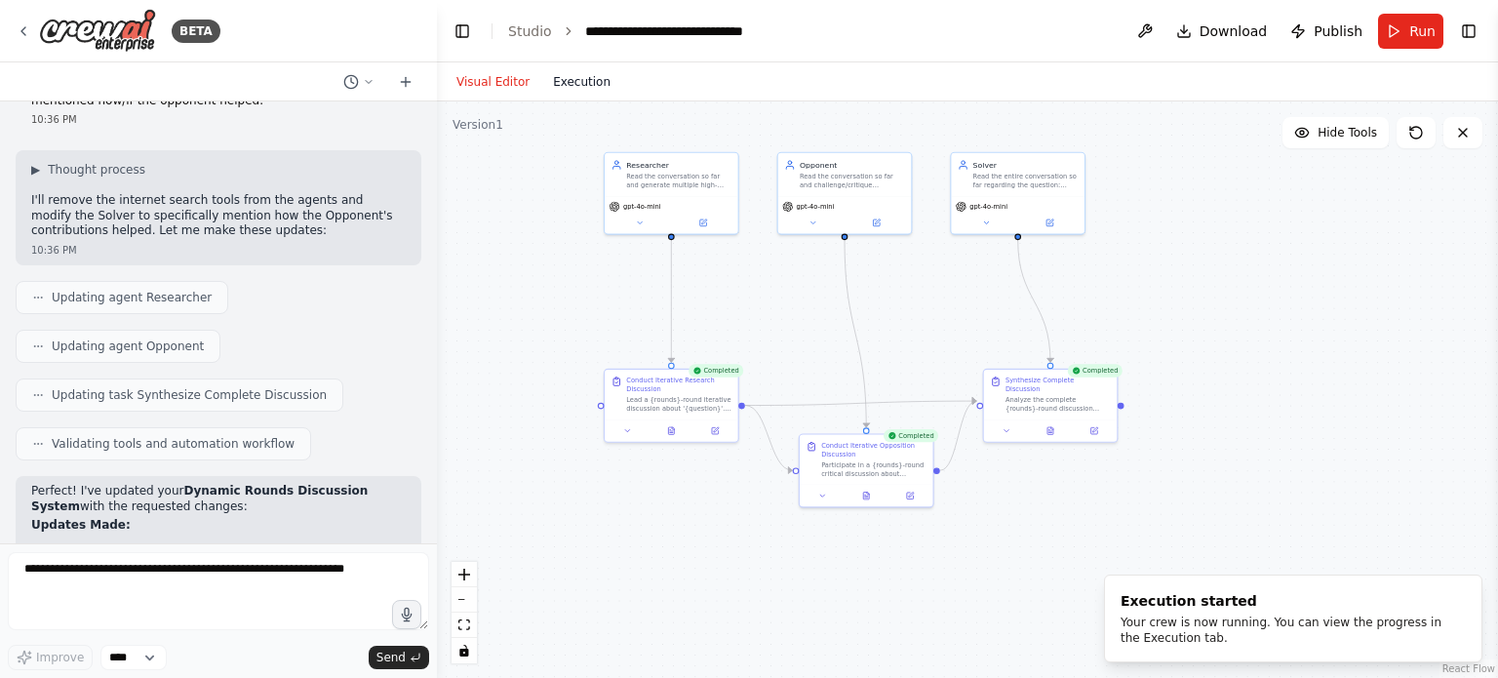
click at [590, 86] on button "Execution" at bounding box center [581, 81] width 81 height 23
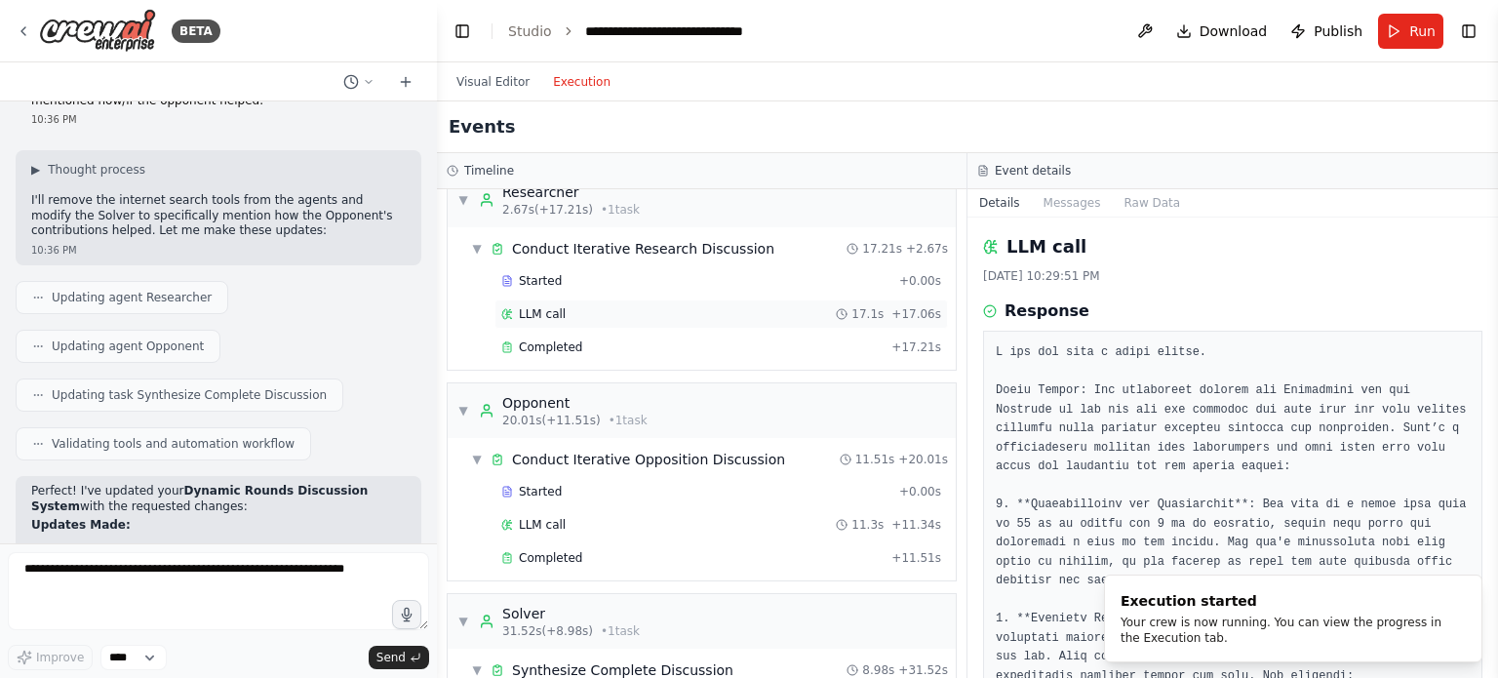
scroll to position [42, 0]
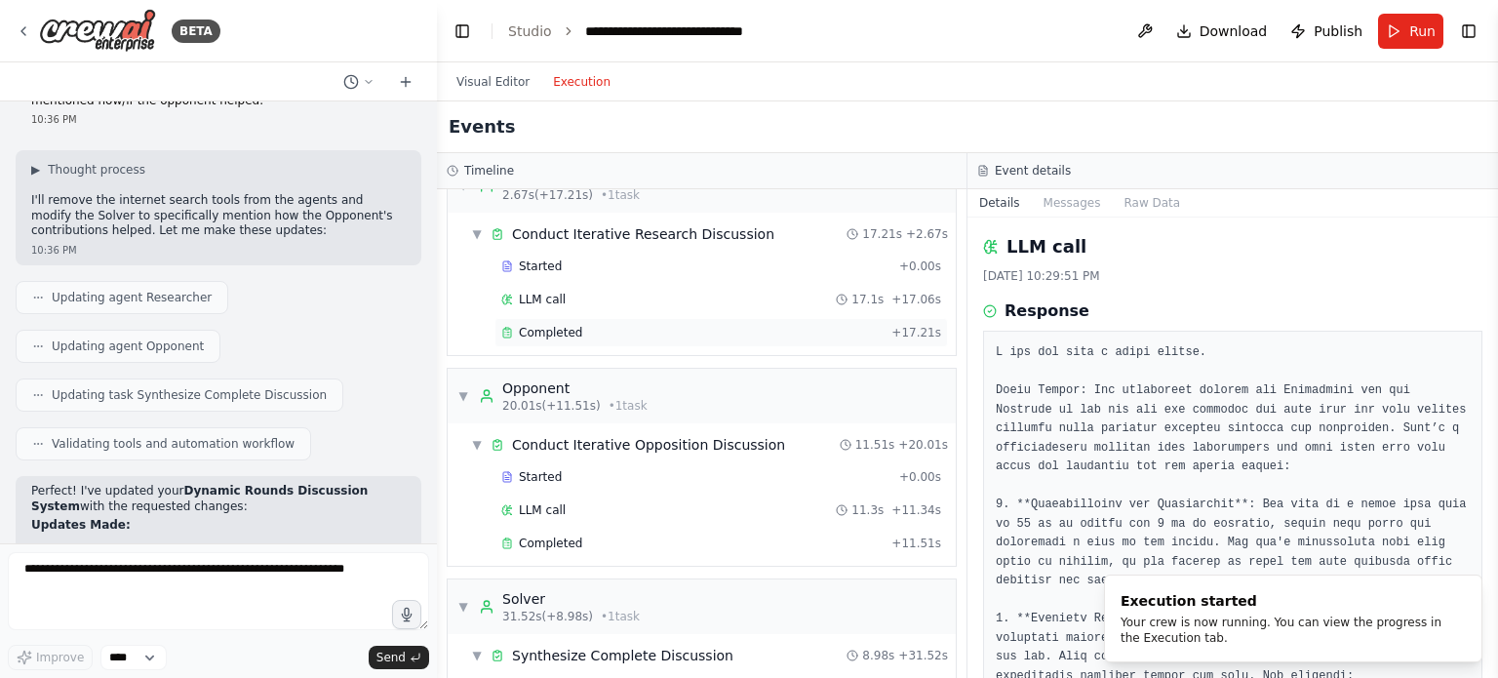
click at [692, 325] on div "Completed" at bounding box center [692, 333] width 382 height 16
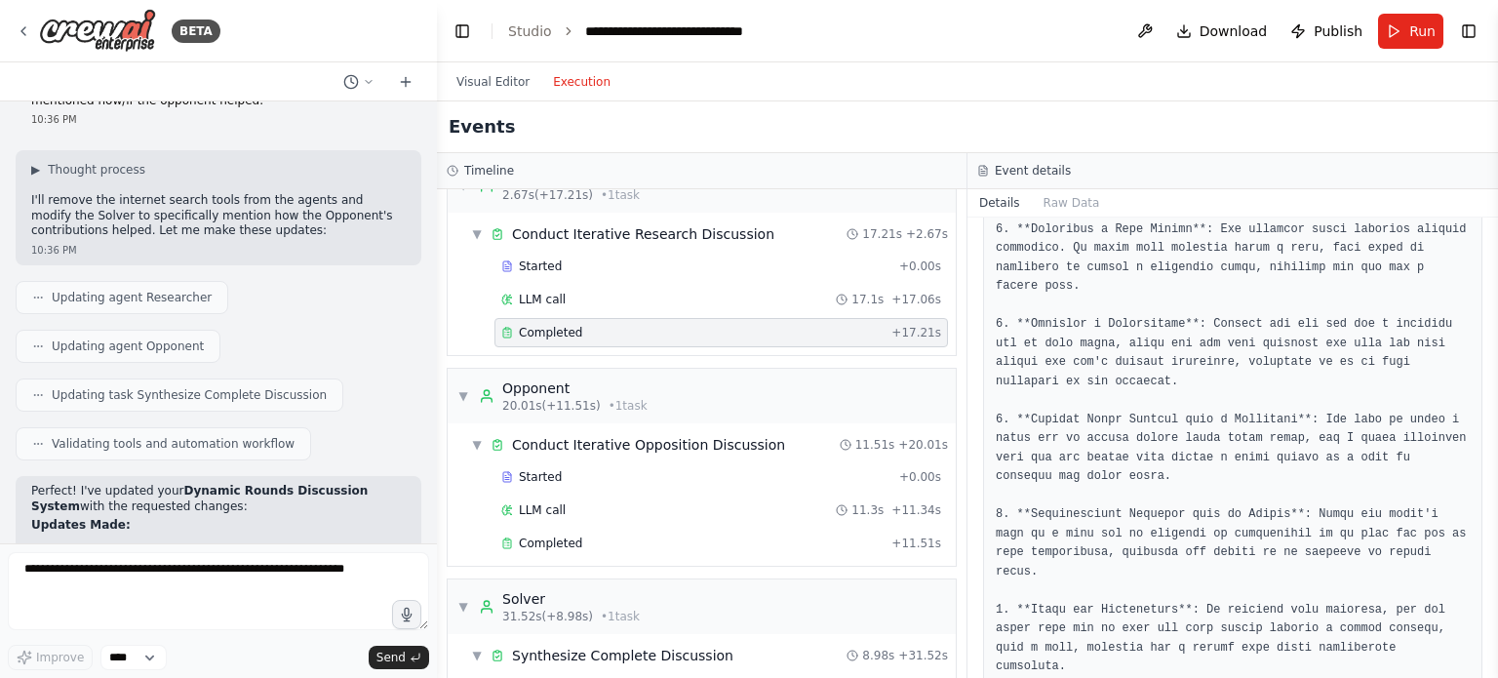
scroll to position [1763, 0]
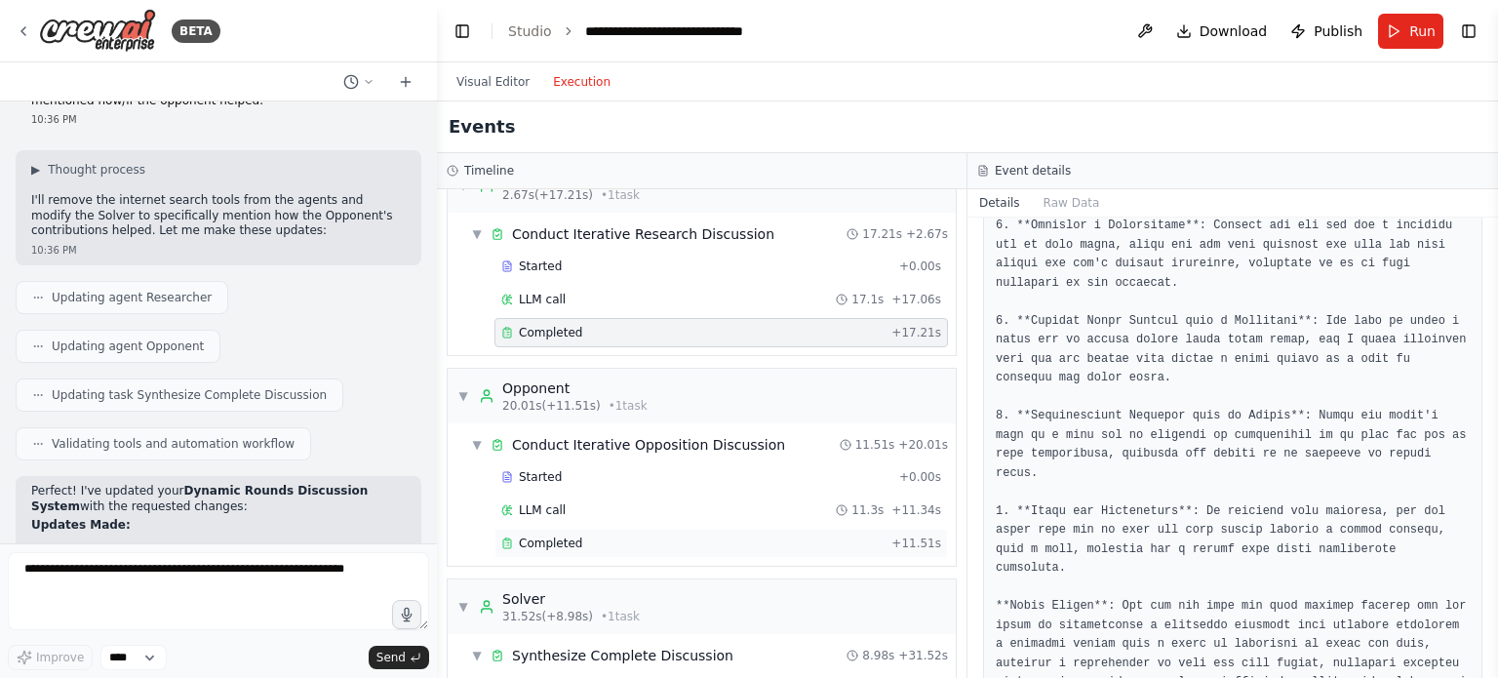
click at [636, 538] on div "Completed" at bounding box center [692, 544] width 382 height 16
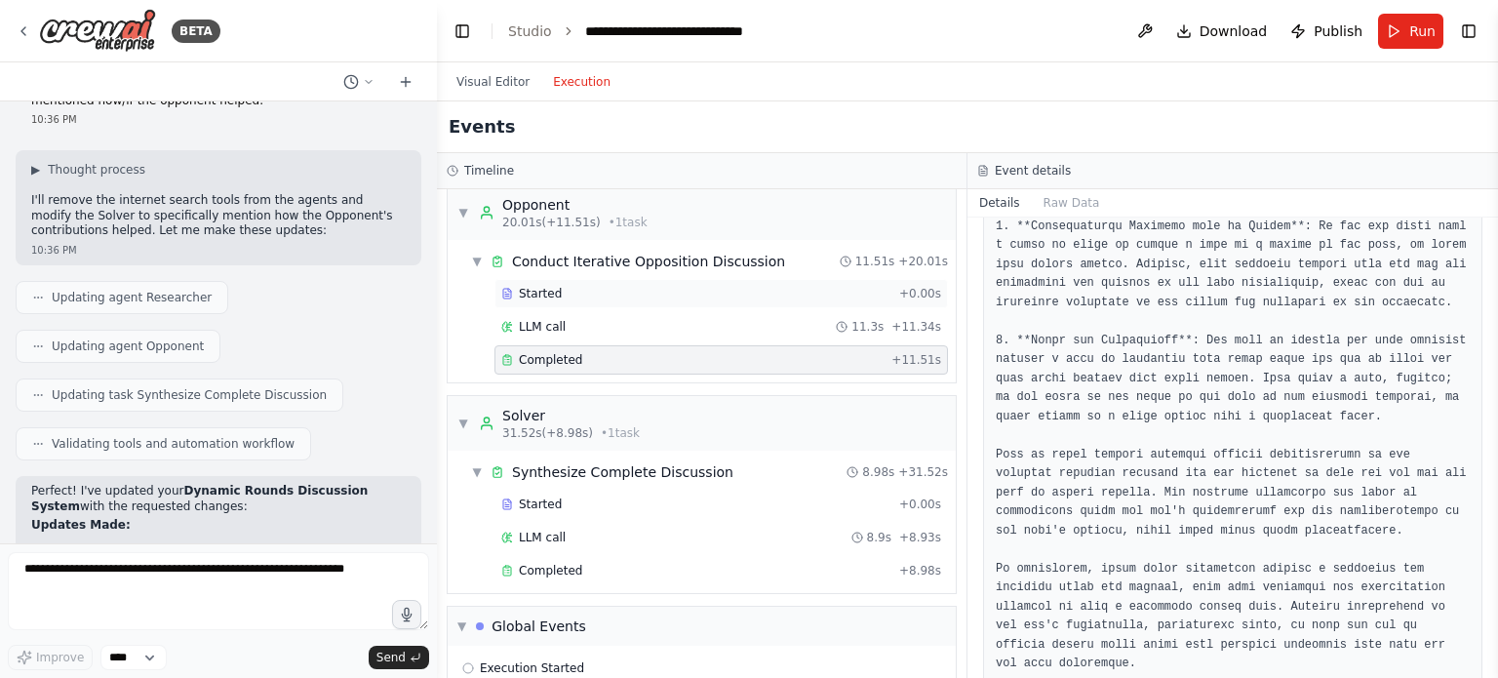
scroll to position [352, 0]
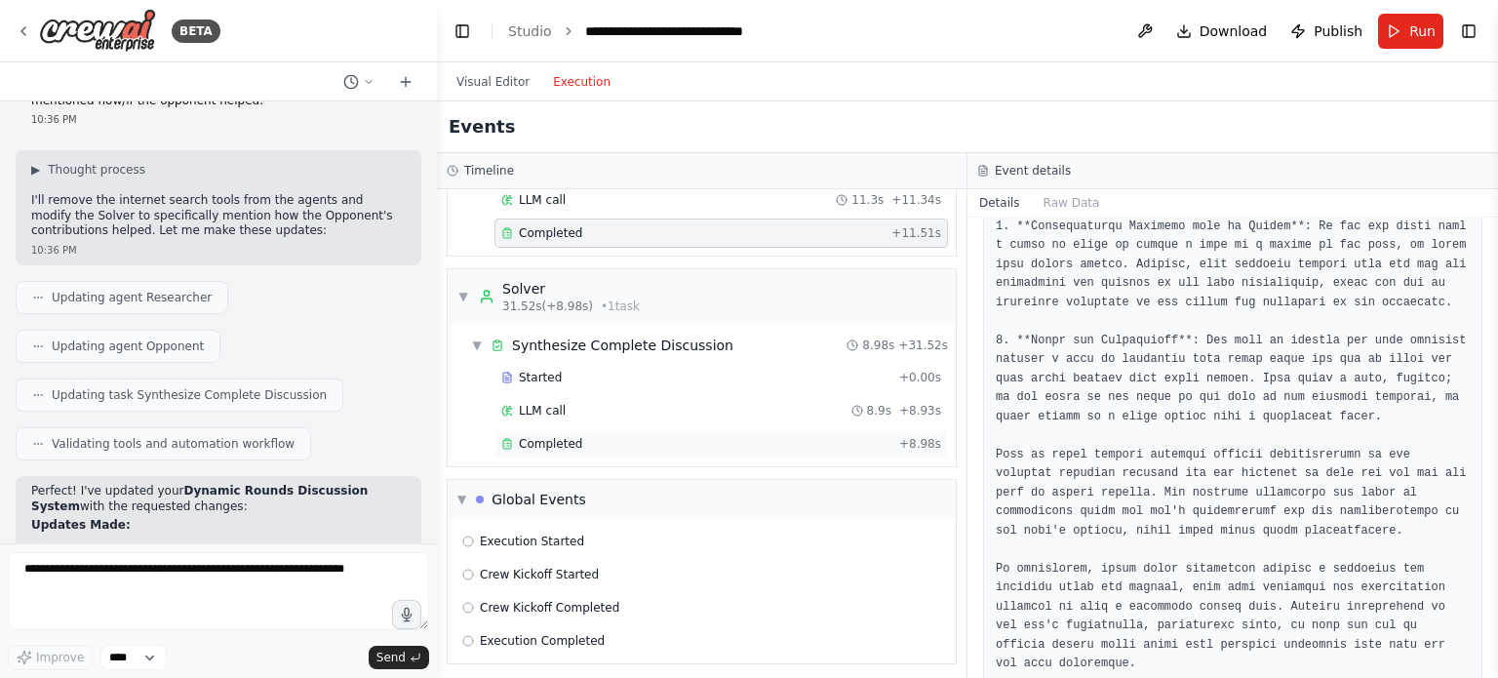
click at [682, 438] on div "Completed" at bounding box center [696, 444] width 390 height 16
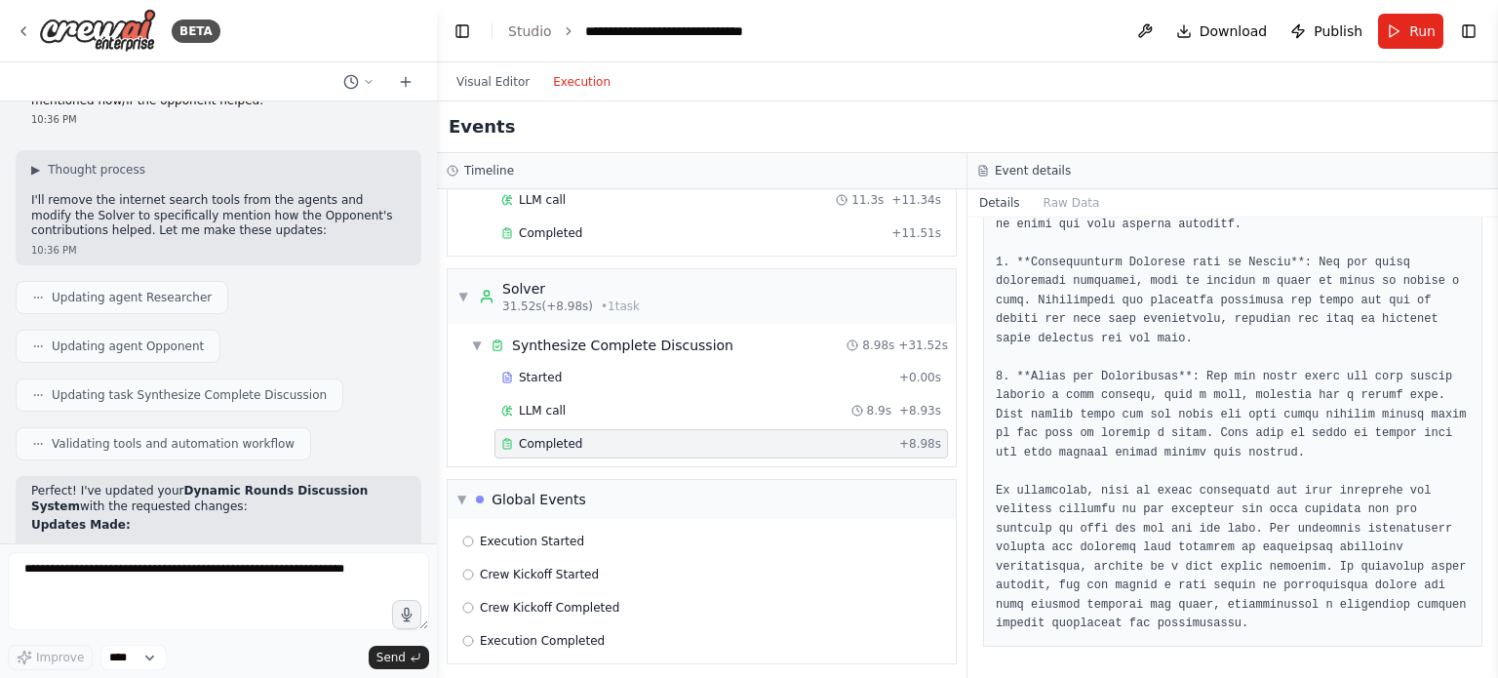
scroll to position [564, 0]
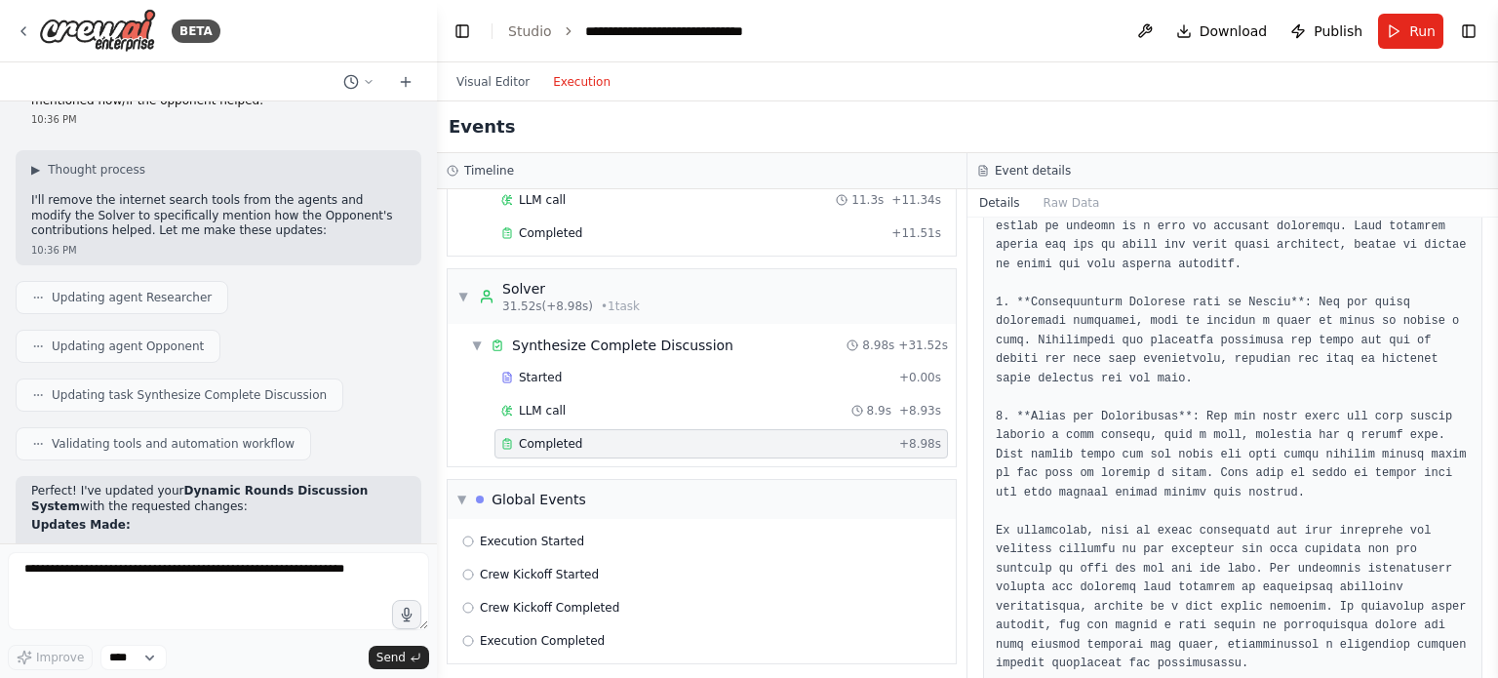
click at [624, 436] on div "Completed" at bounding box center [696, 444] width 390 height 16
click at [619, 418] on div "LLM call 8.9s + 8.93s" at bounding box center [722, 410] width 454 height 29
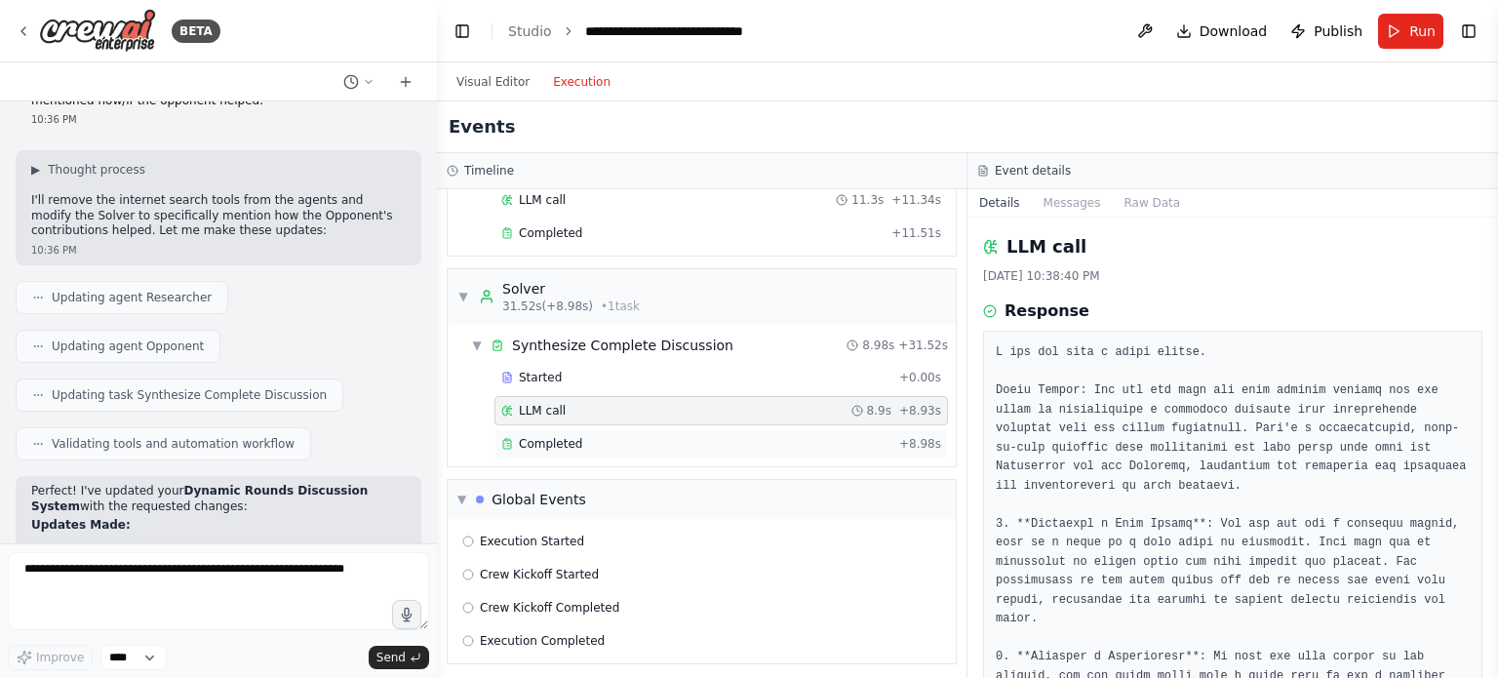
click at [616, 444] on div "Completed" at bounding box center [696, 444] width 390 height 16
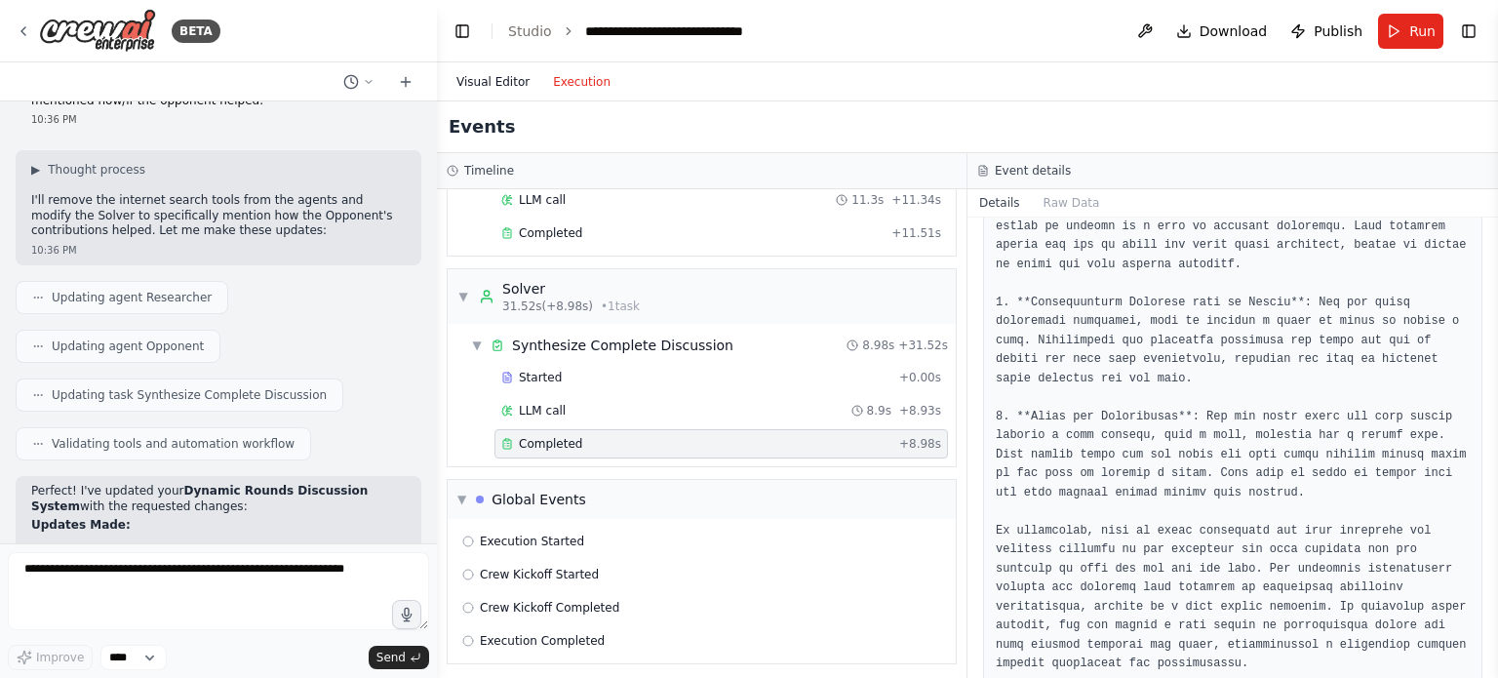
click at [494, 82] on button "Visual Editor" at bounding box center [493, 81] width 97 height 23
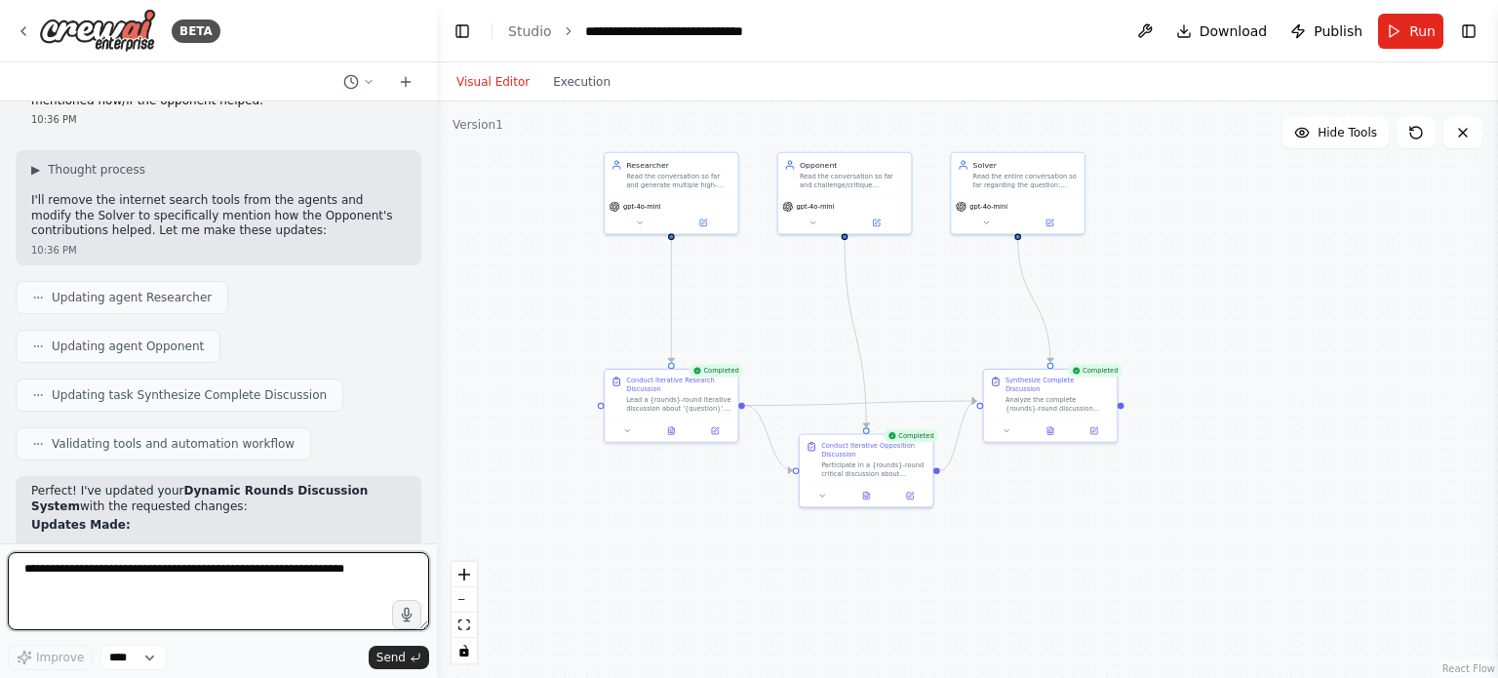
click at [265, 579] on textarea at bounding box center [218, 591] width 421 height 78
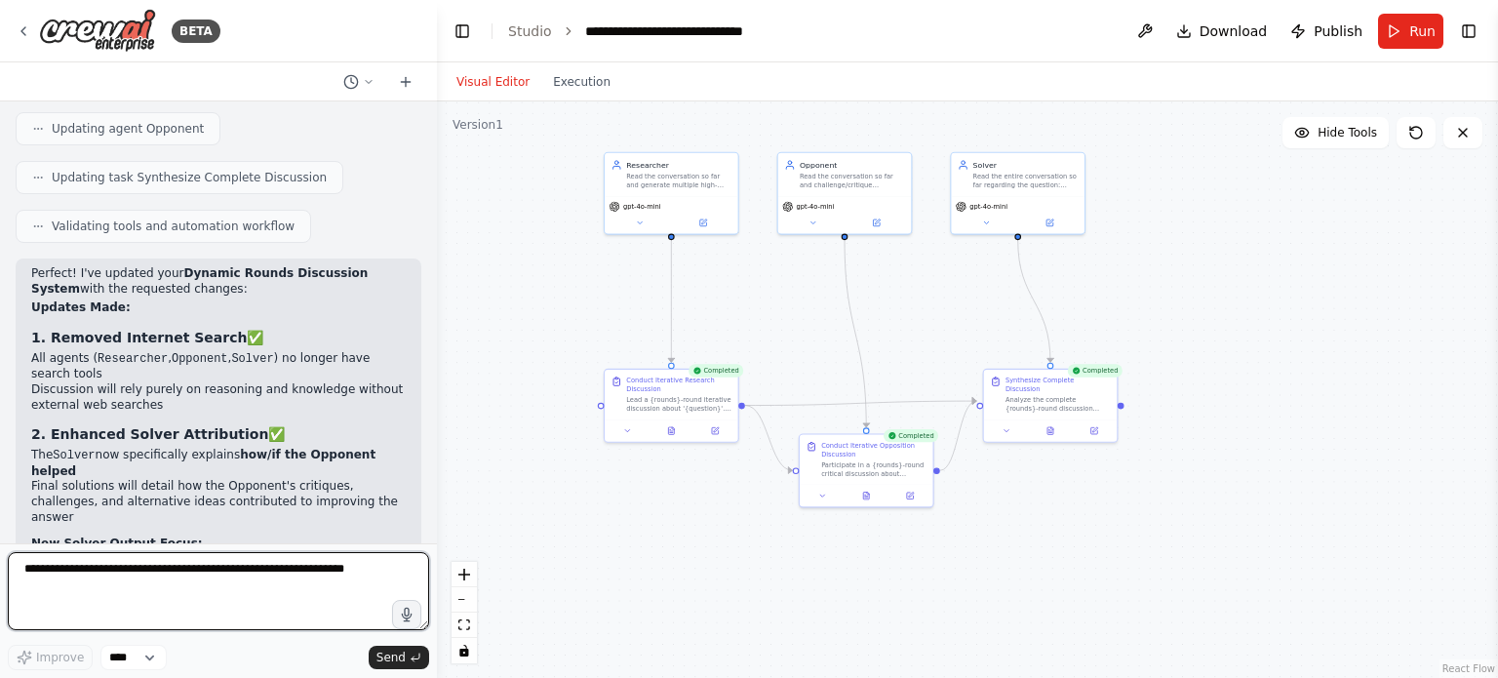
scroll to position [7330, 0]
click at [1110, 95] on div "Visual Editor Execution" at bounding box center [967, 81] width 1061 height 39
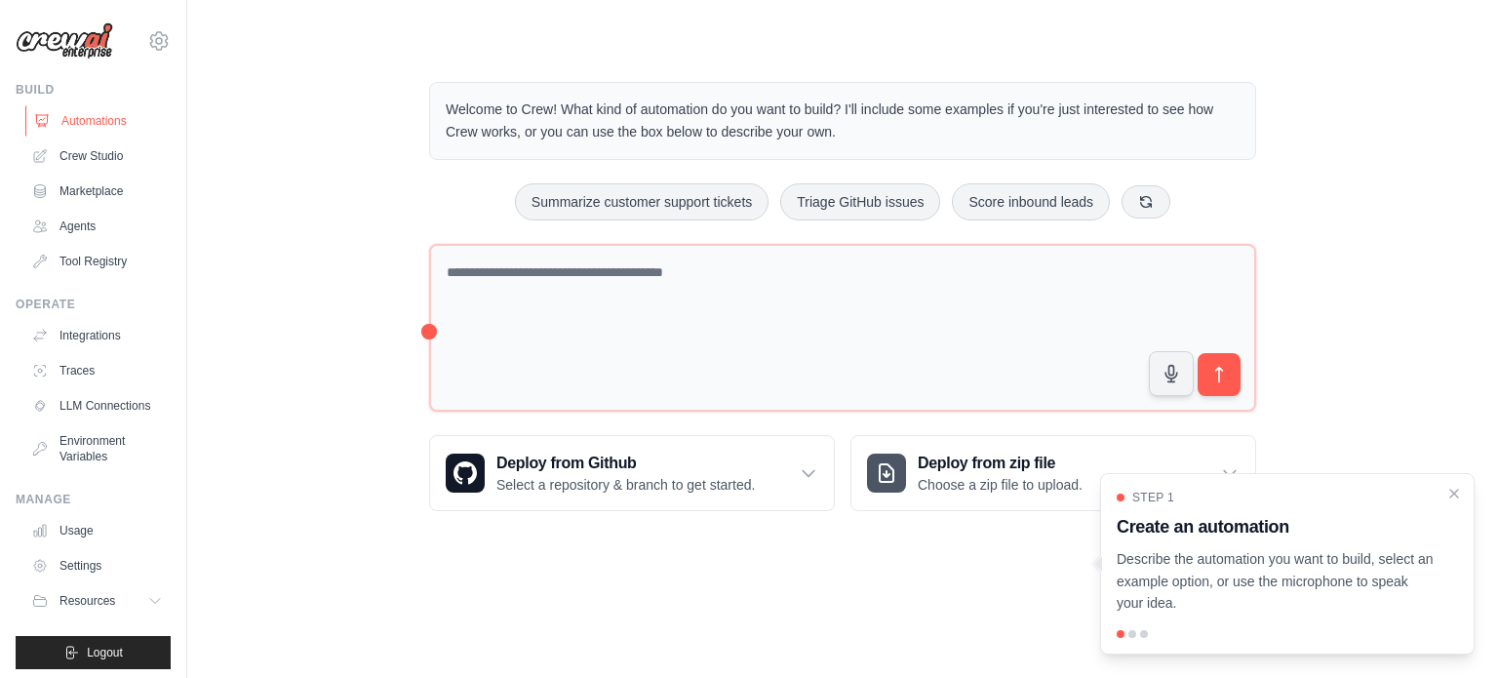
click at [85, 121] on link "Automations" at bounding box center [98, 120] width 147 height 31
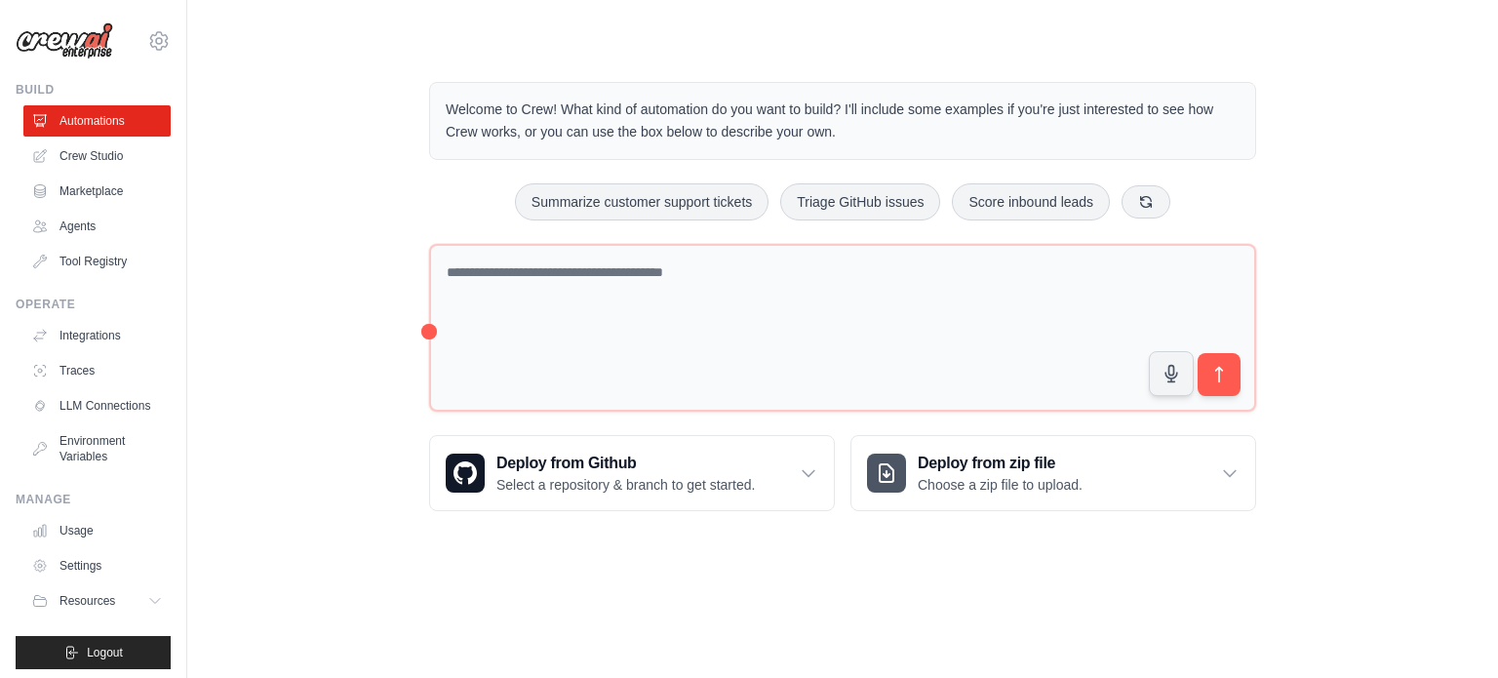
click at [85, 121] on link "Automations" at bounding box center [96, 120] width 147 height 31
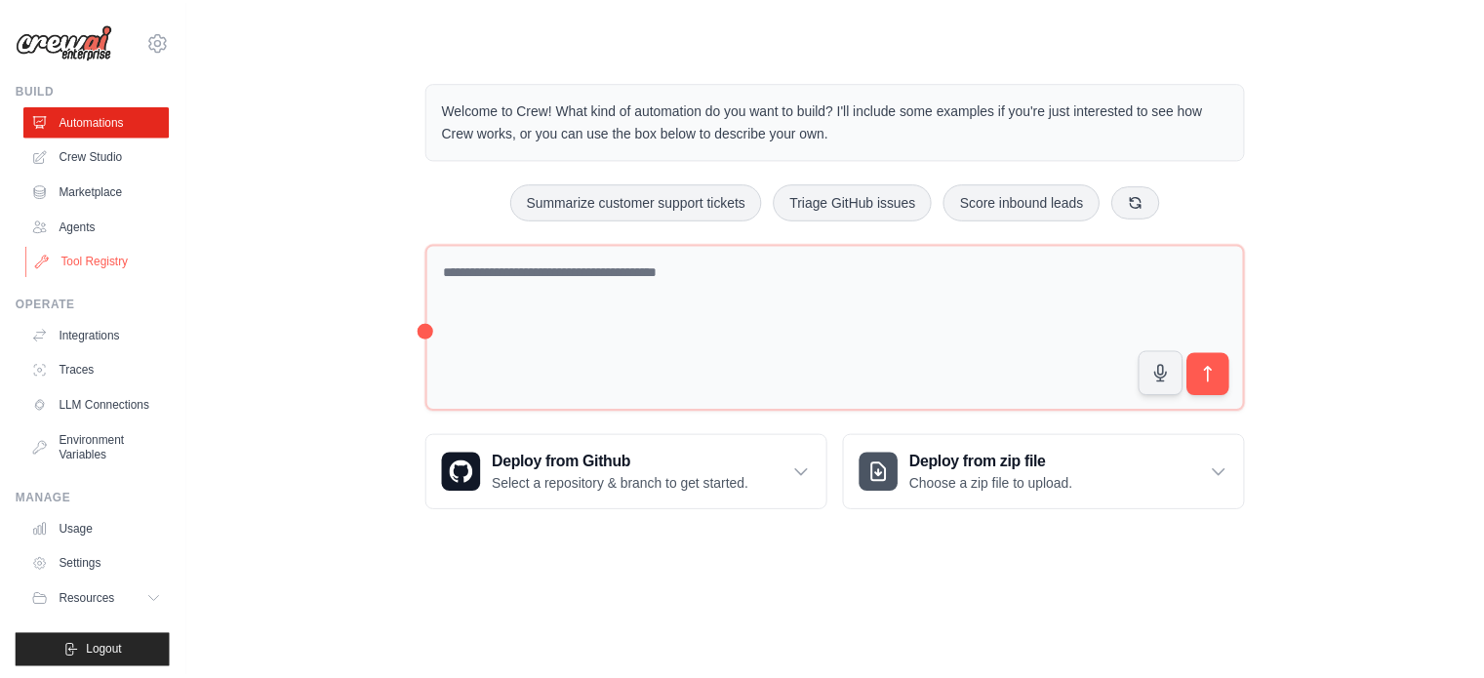
scroll to position [21, 0]
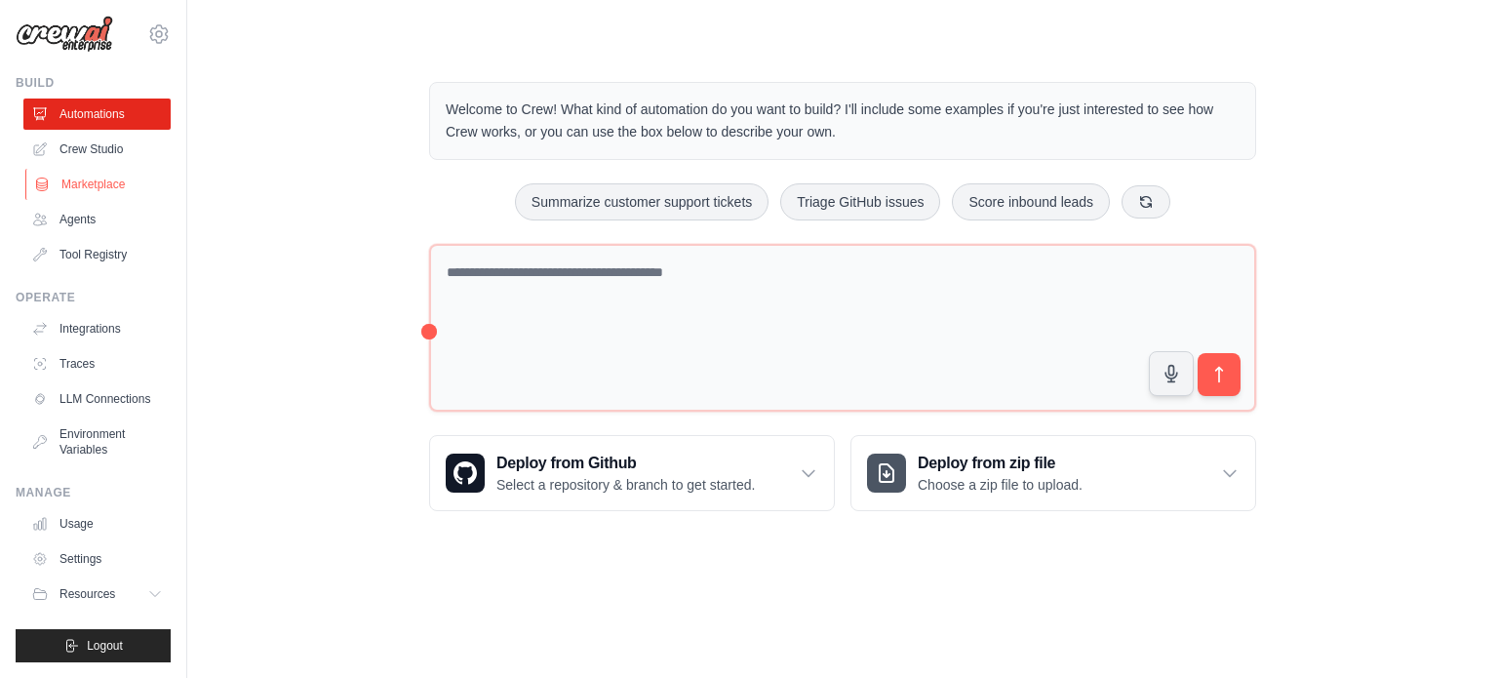
click at [106, 171] on link "Marketplace" at bounding box center [98, 184] width 147 height 31
